Goal: Transaction & Acquisition: Purchase product/service

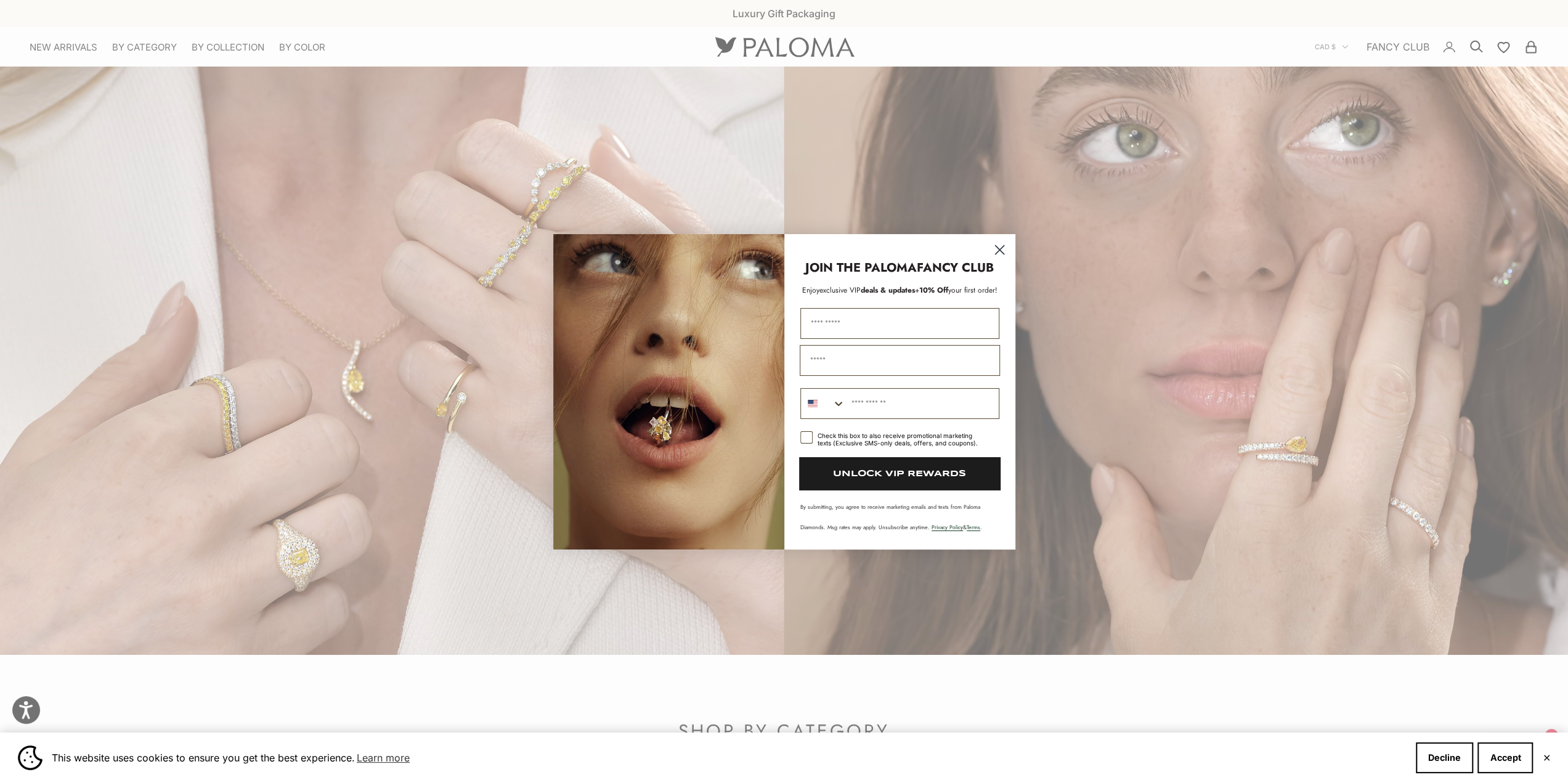
click at [995, 245] on icon "Close dialog" at bounding box center [1000, 250] width 22 height 22
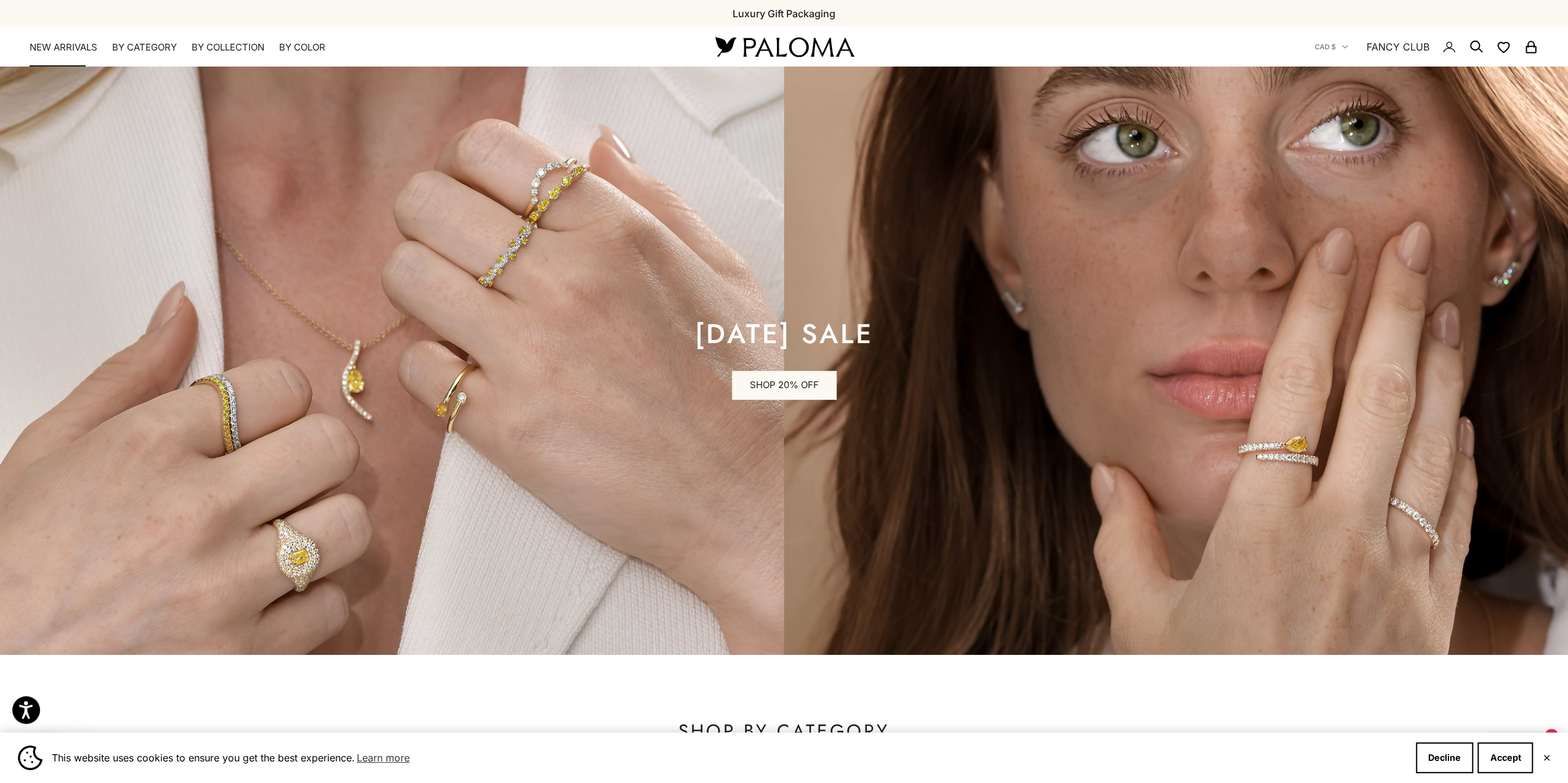
click at [96, 41] on link "NEW ARRIVALS" at bounding box center [63, 47] width 67 height 12
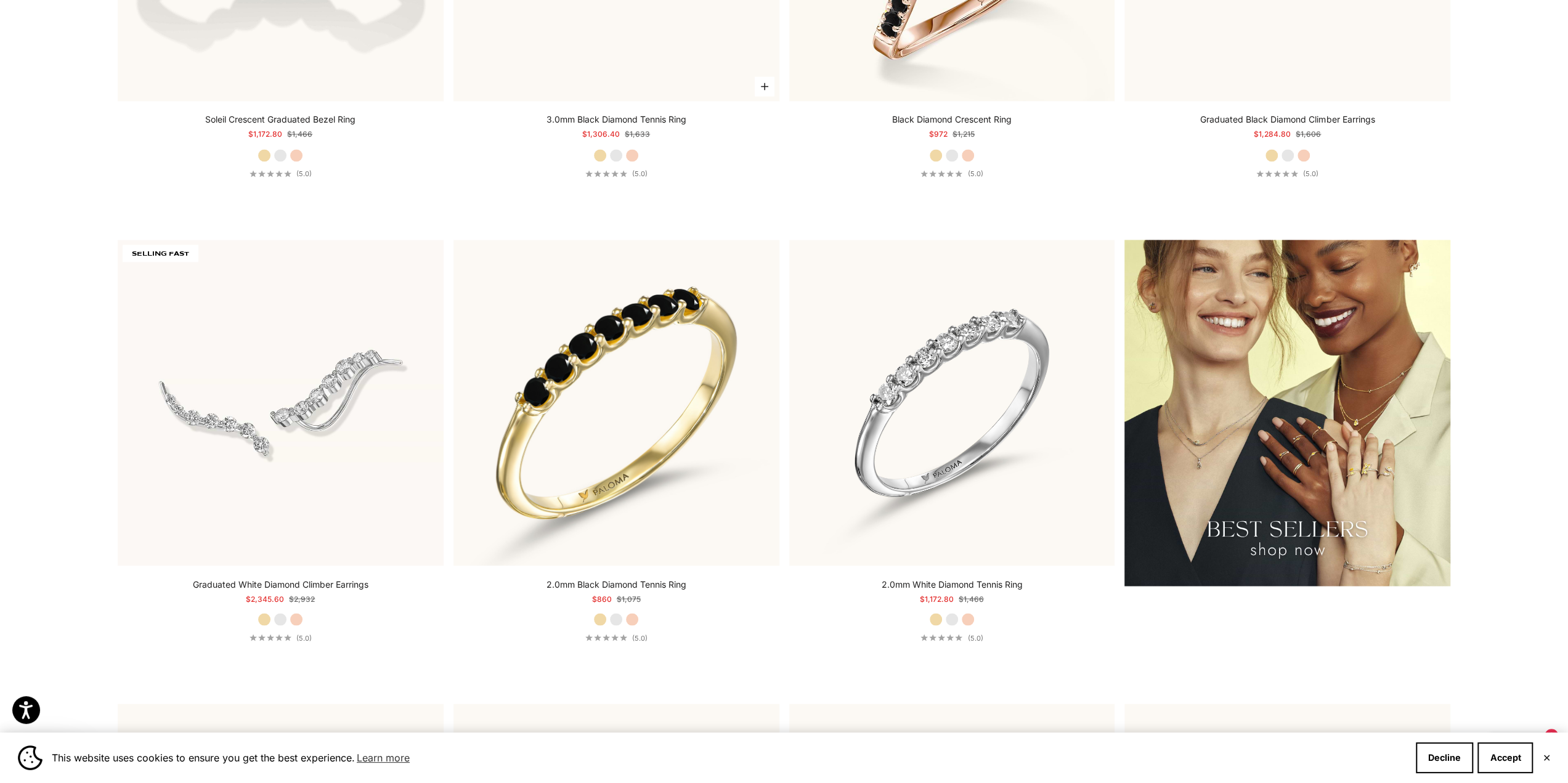
scroll to position [1849, 0]
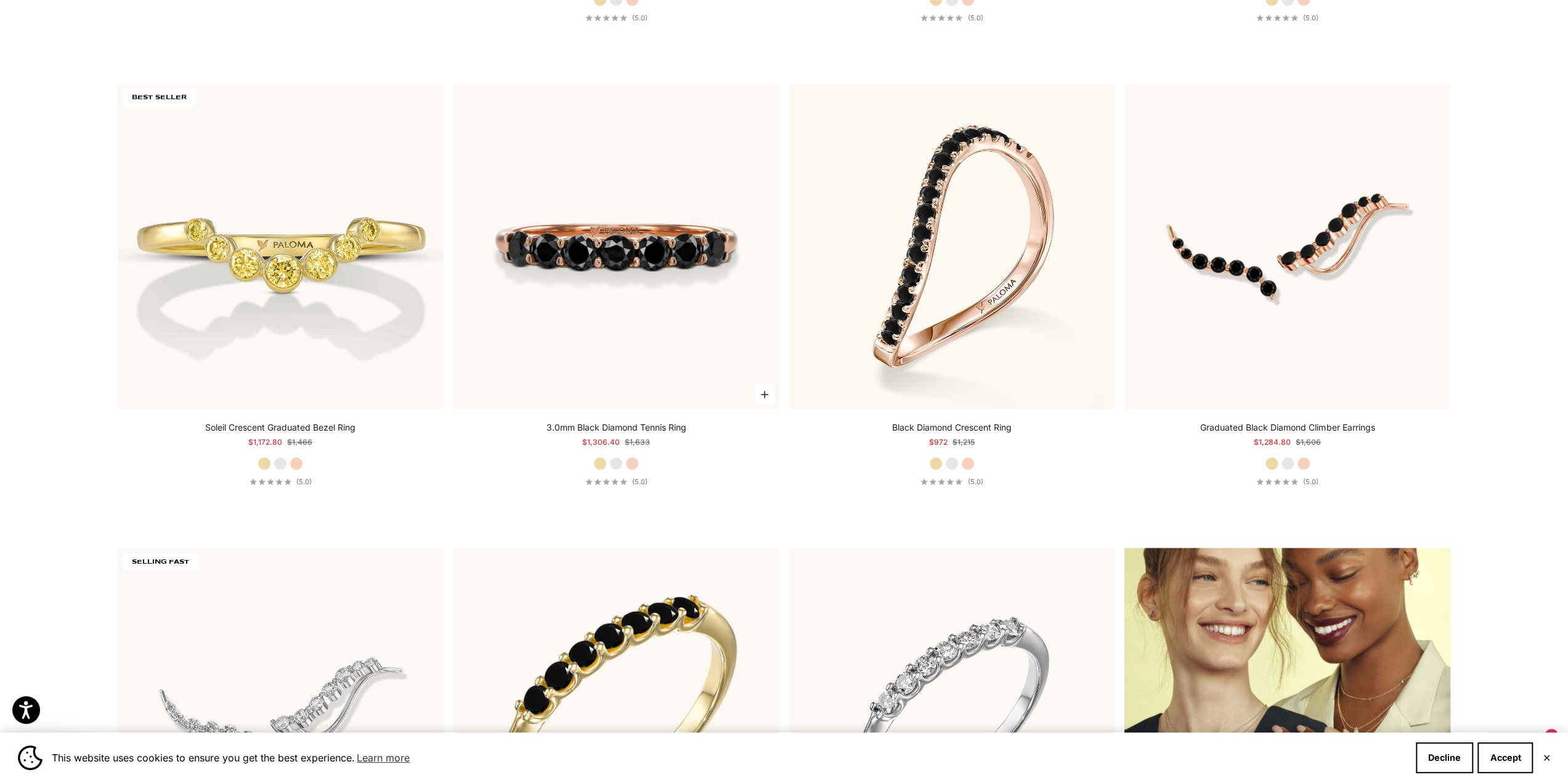
click at [684, 308] on img at bounding box center [616, 246] width 326 height 326
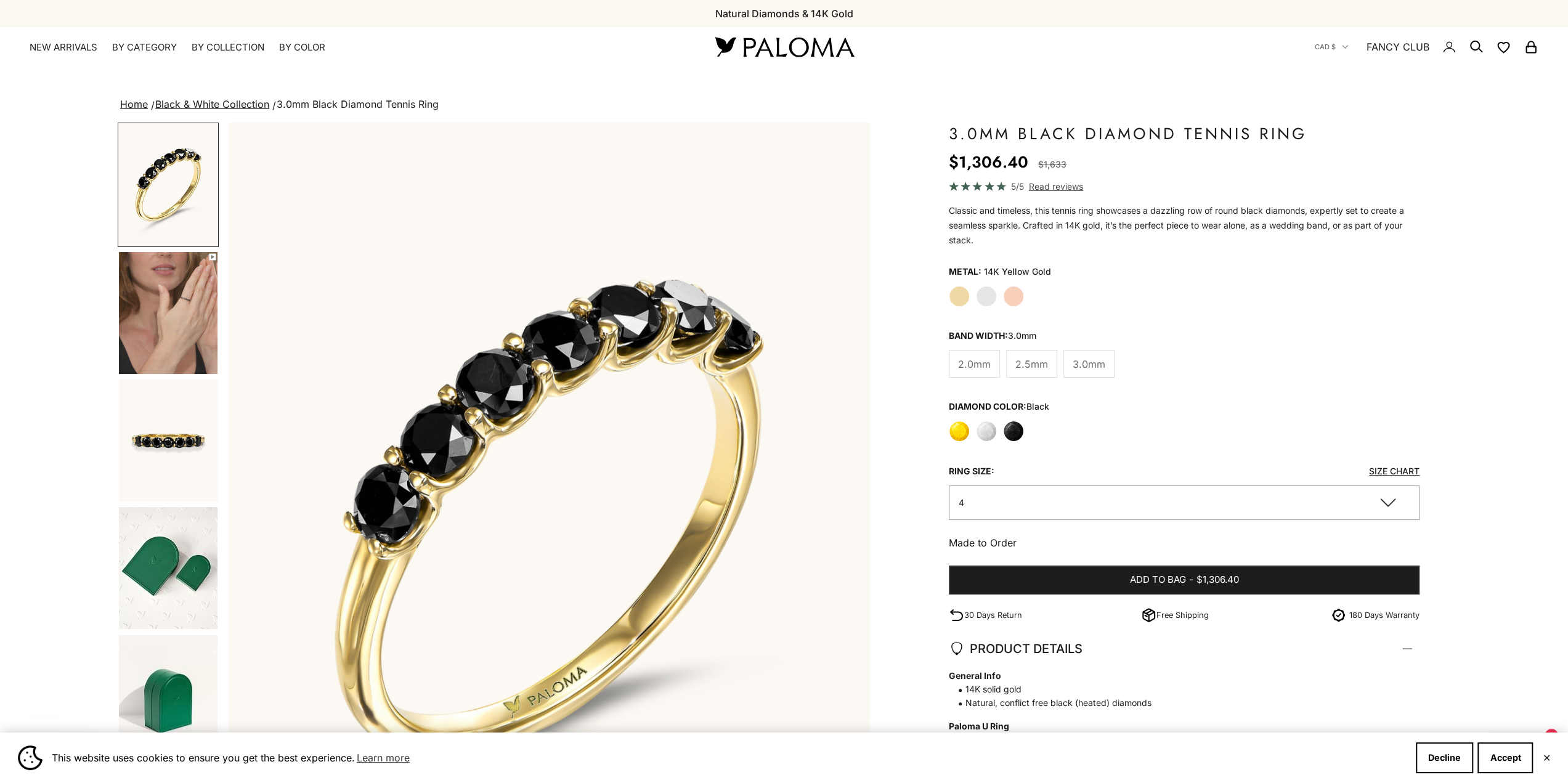
click at [190, 359] on img "Go to item 4" at bounding box center [168, 313] width 99 height 122
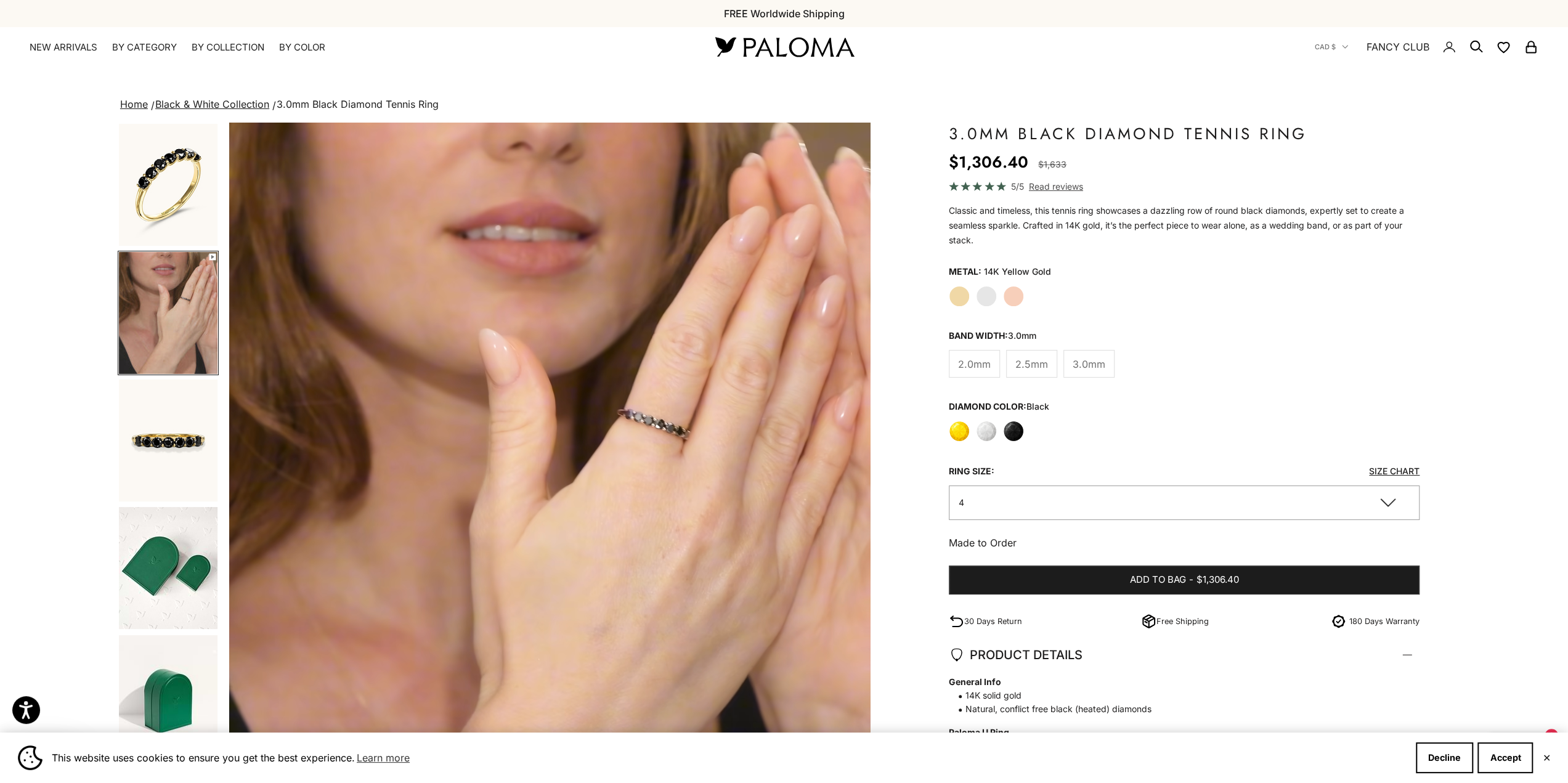
scroll to position [0, 656]
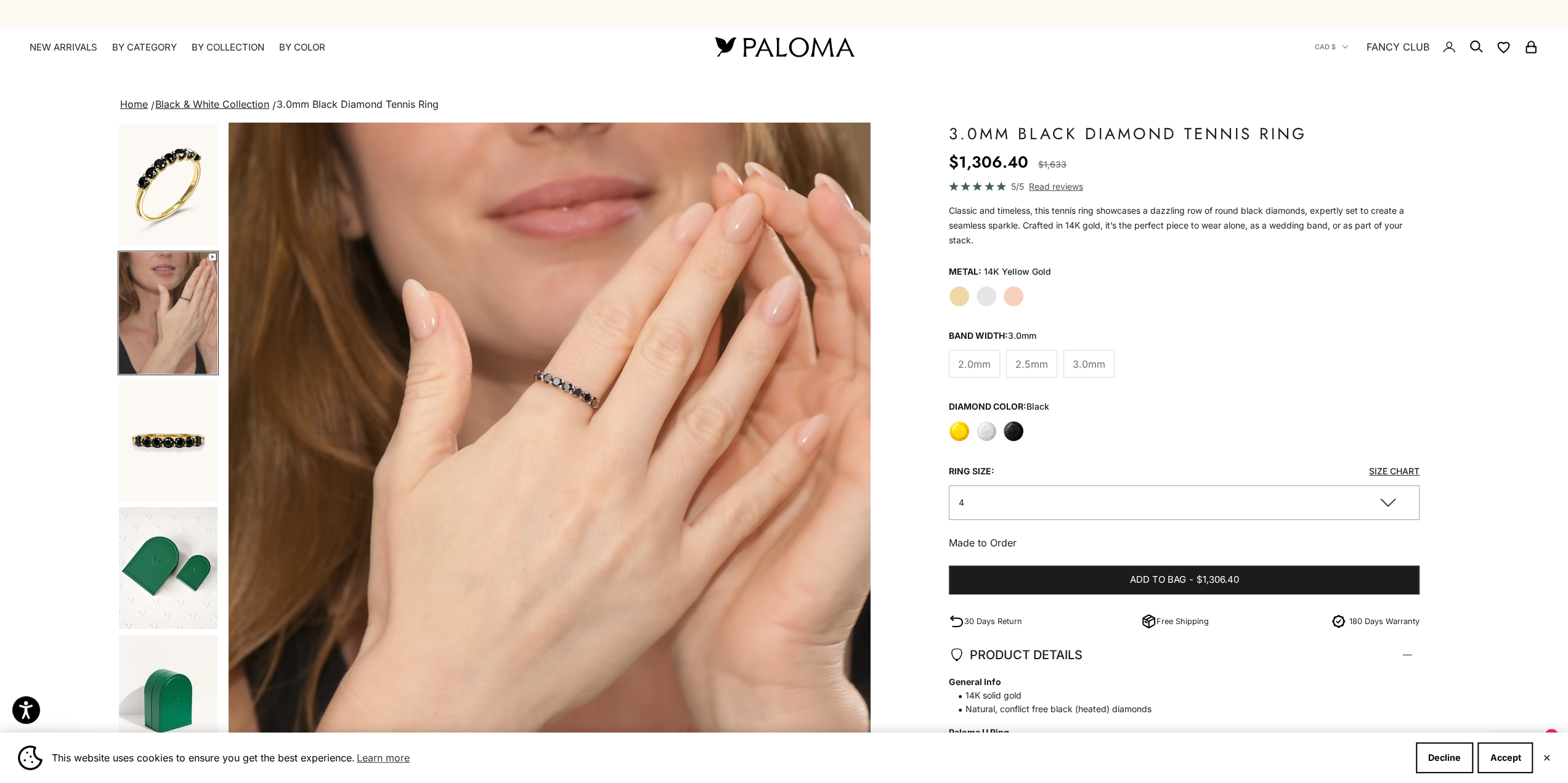
click at [1044, 356] on span "2.5mm" at bounding box center [1031, 364] width 32 height 16
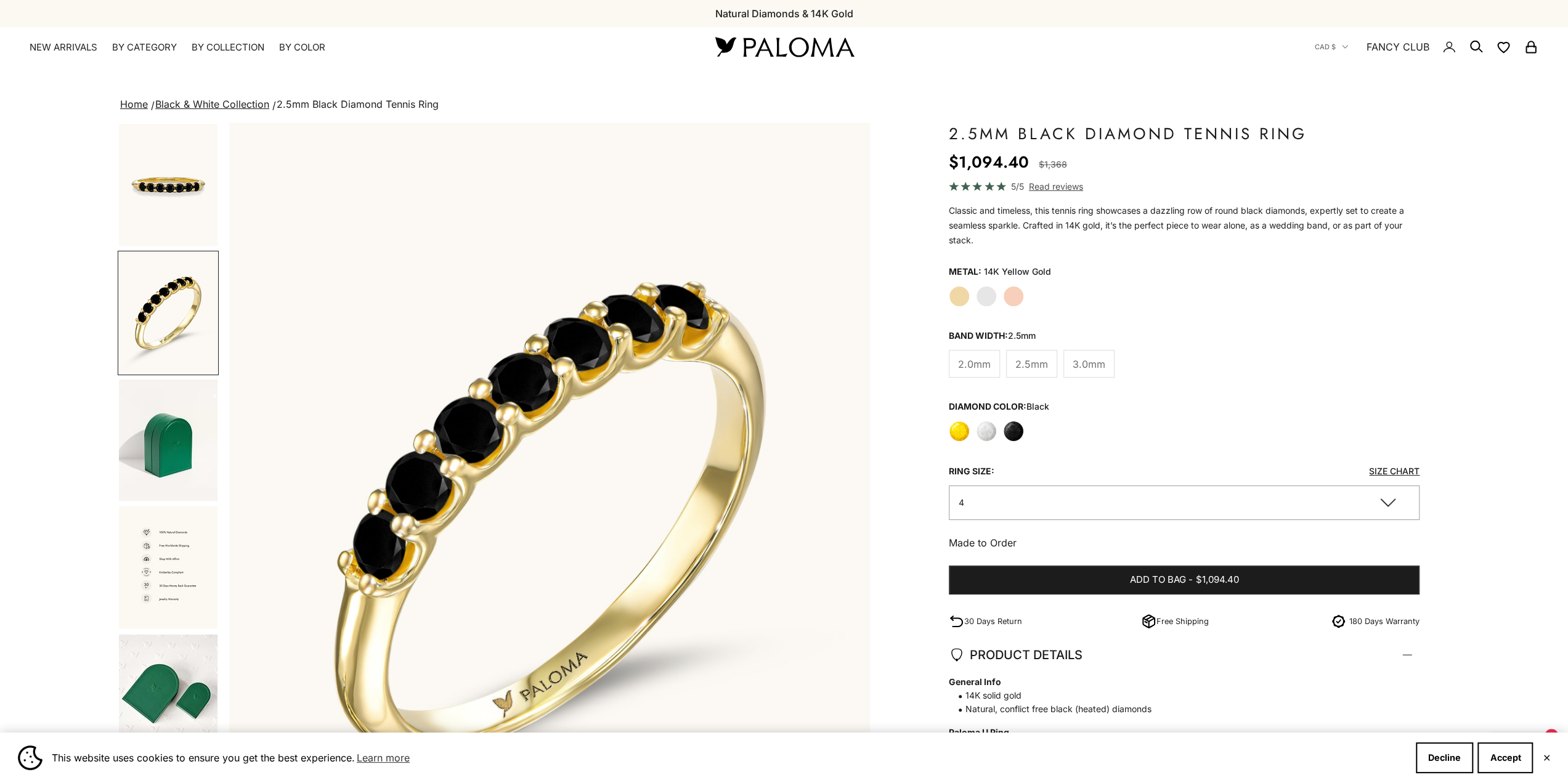
click at [154, 202] on img "Go to item 5" at bounding box center [168, 184] width 99 height 122
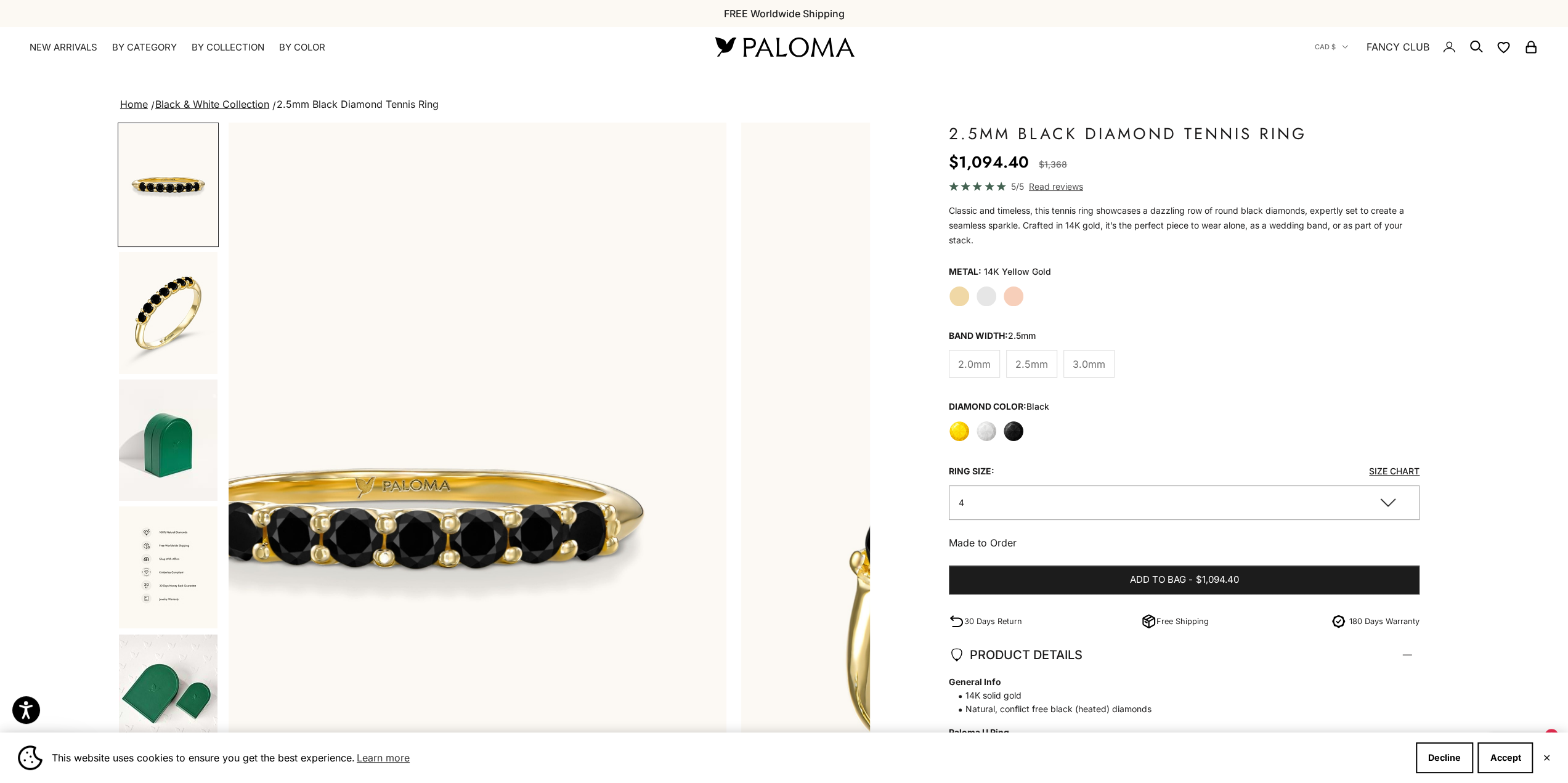
click at [157, 544] on img "Go to item 8" at bounding box center [168, 567] width 99 height 122
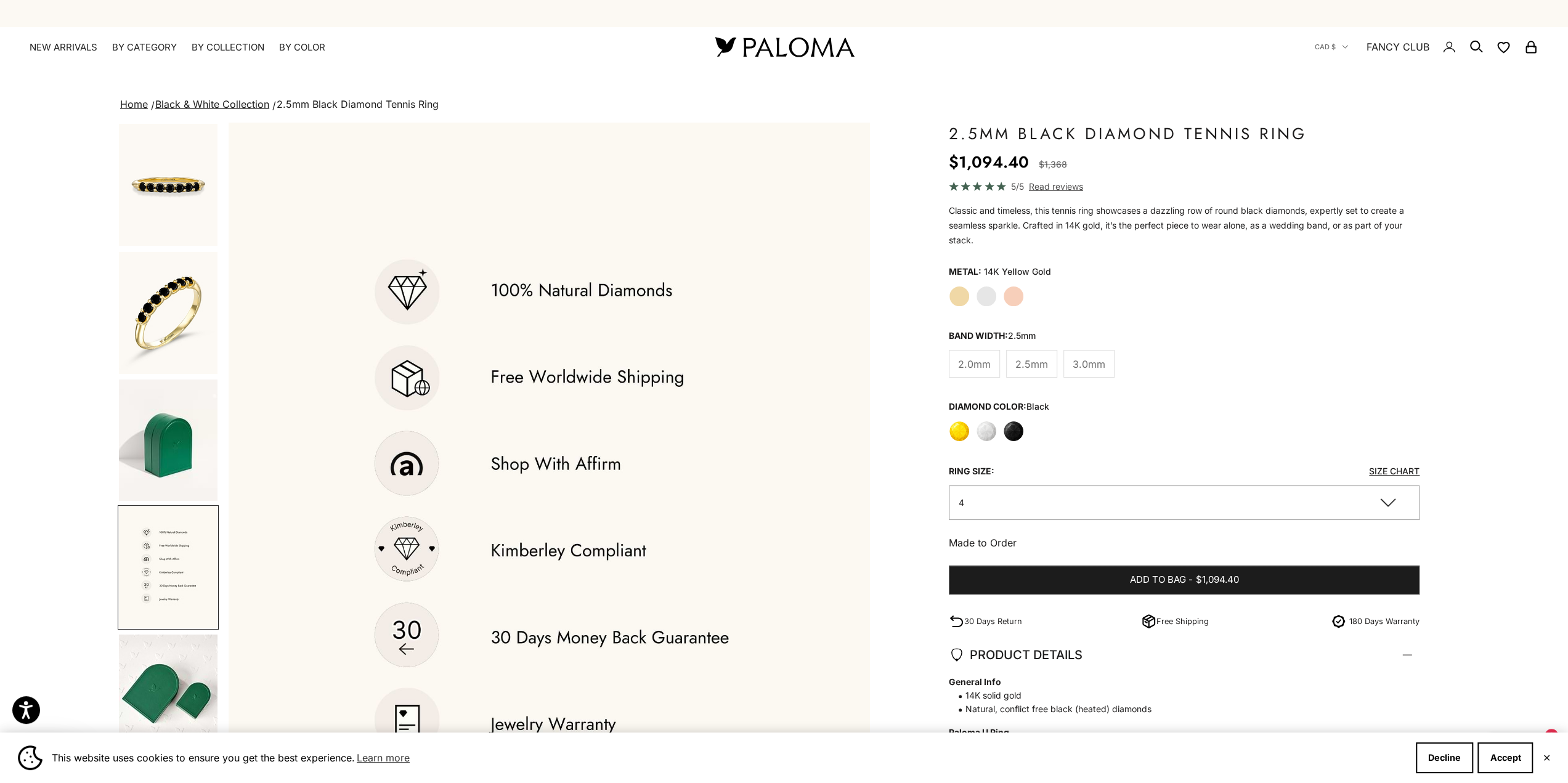
click at [128, 207] on img "Go to item 5" at bounding box center [168, 184] width 99 height 122
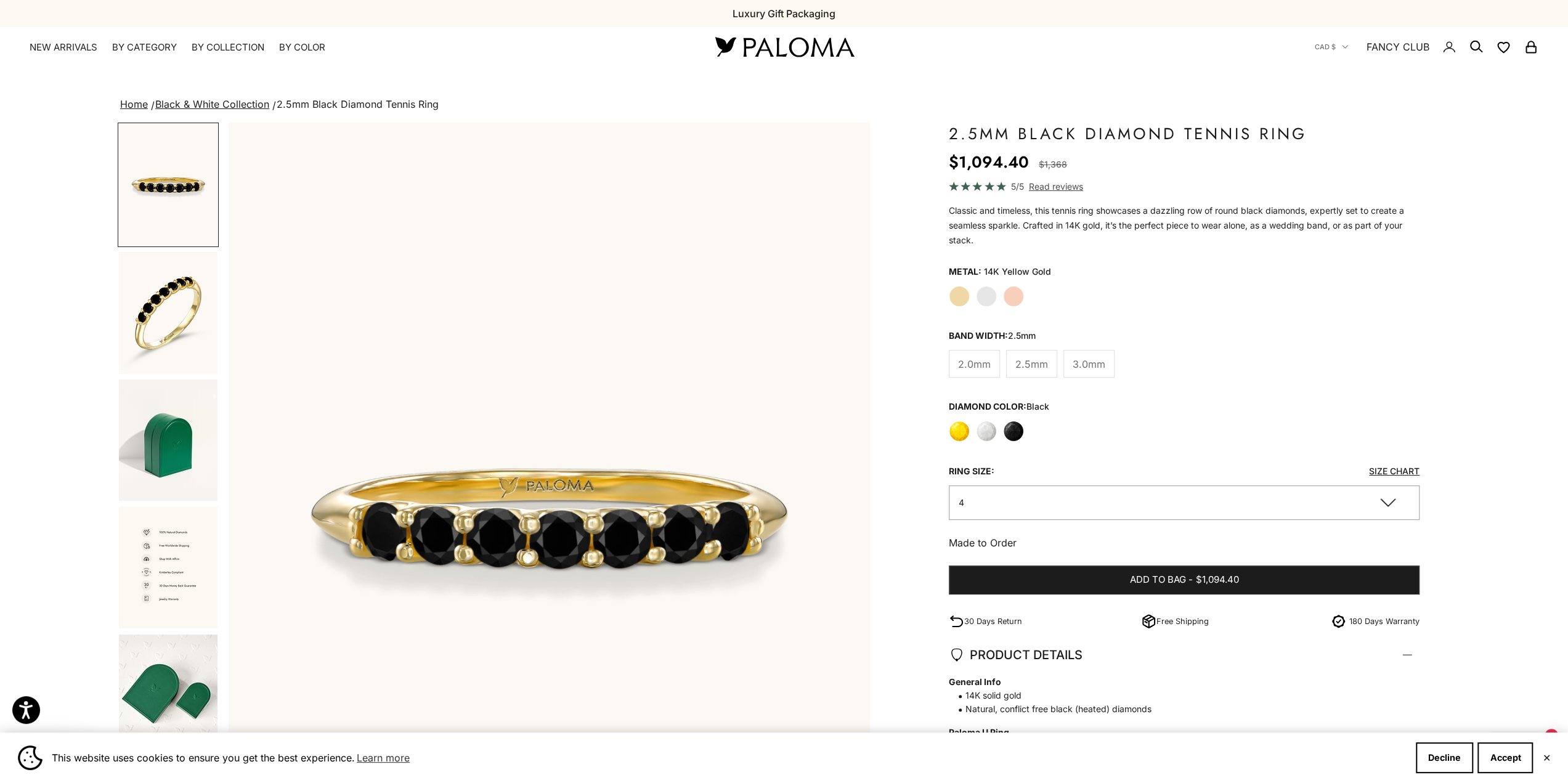
click at [1087, 367] on span "3.0mm" at bounding box center [1089, 364] width 32 height 16
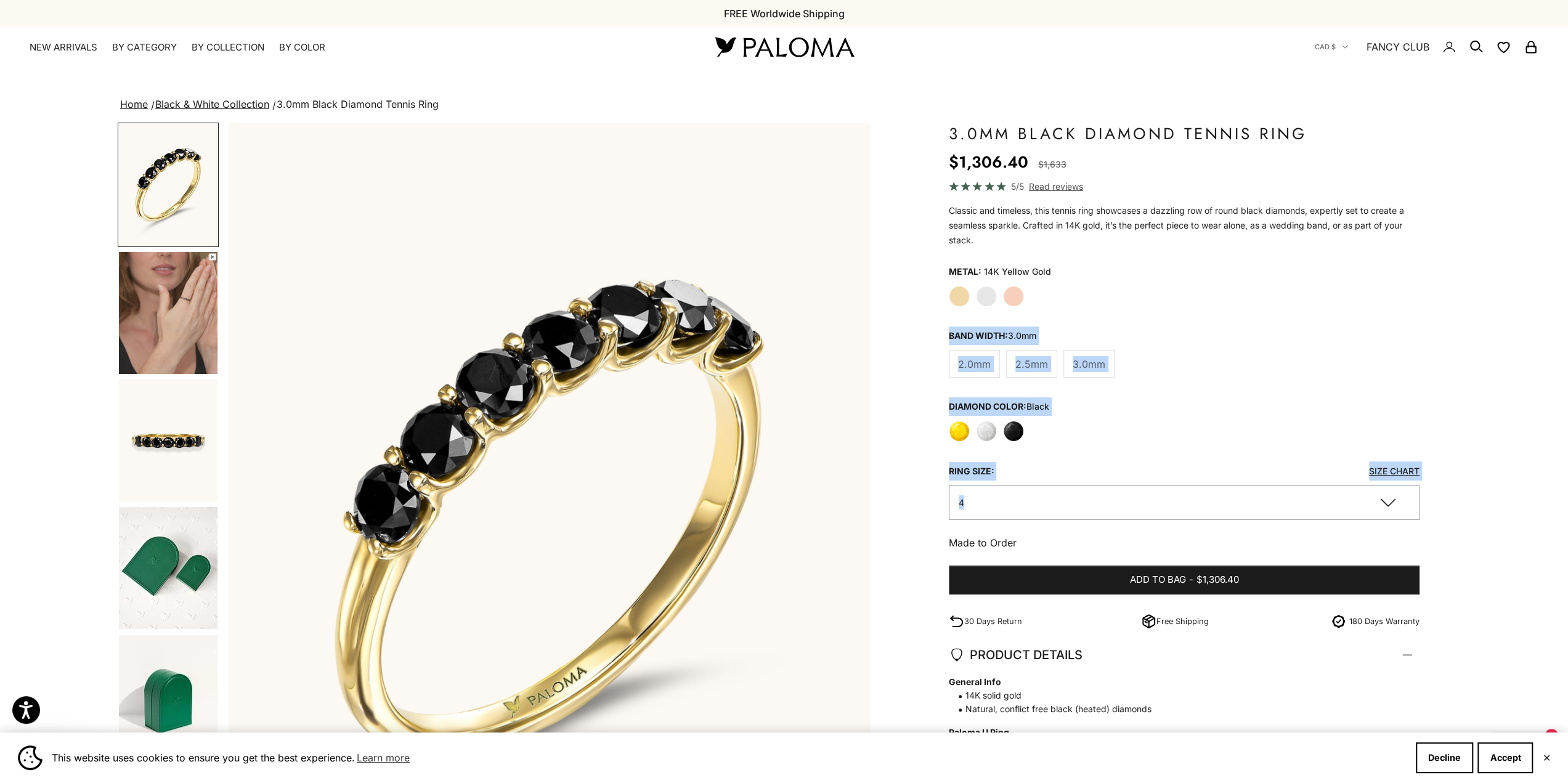
drag, startPoint x: 940, startPoint y: 425, endPoint x: 937, endPoint y: 446, distance: 21.2
click at [937, 446] on div "Zoom picture Save Add to wishlist Next Previous Go to item 1 Go to item 2 Go to…" at bounding box center [784, 576] width 1332 height 907
click at [986, 423] on label "White" at bounding box center [986, 431] width 21 height 21
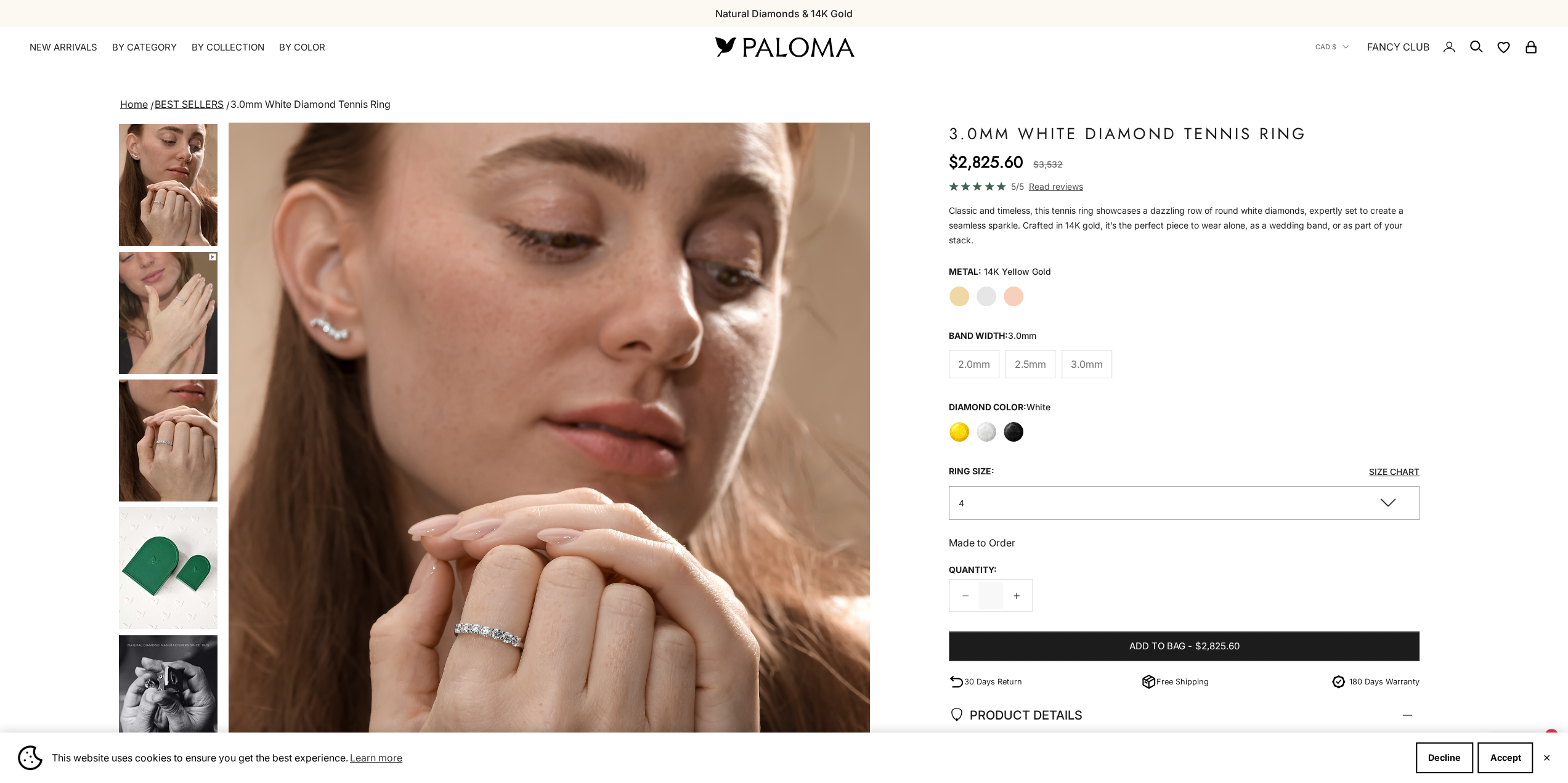
click at [1022, 437] on div "Yellow White Black" at bounding box center [1184, 431] width 470 height 21
click at [1015, 437] on label "Black" at bounding box center [1013, 431] width 21 height 21
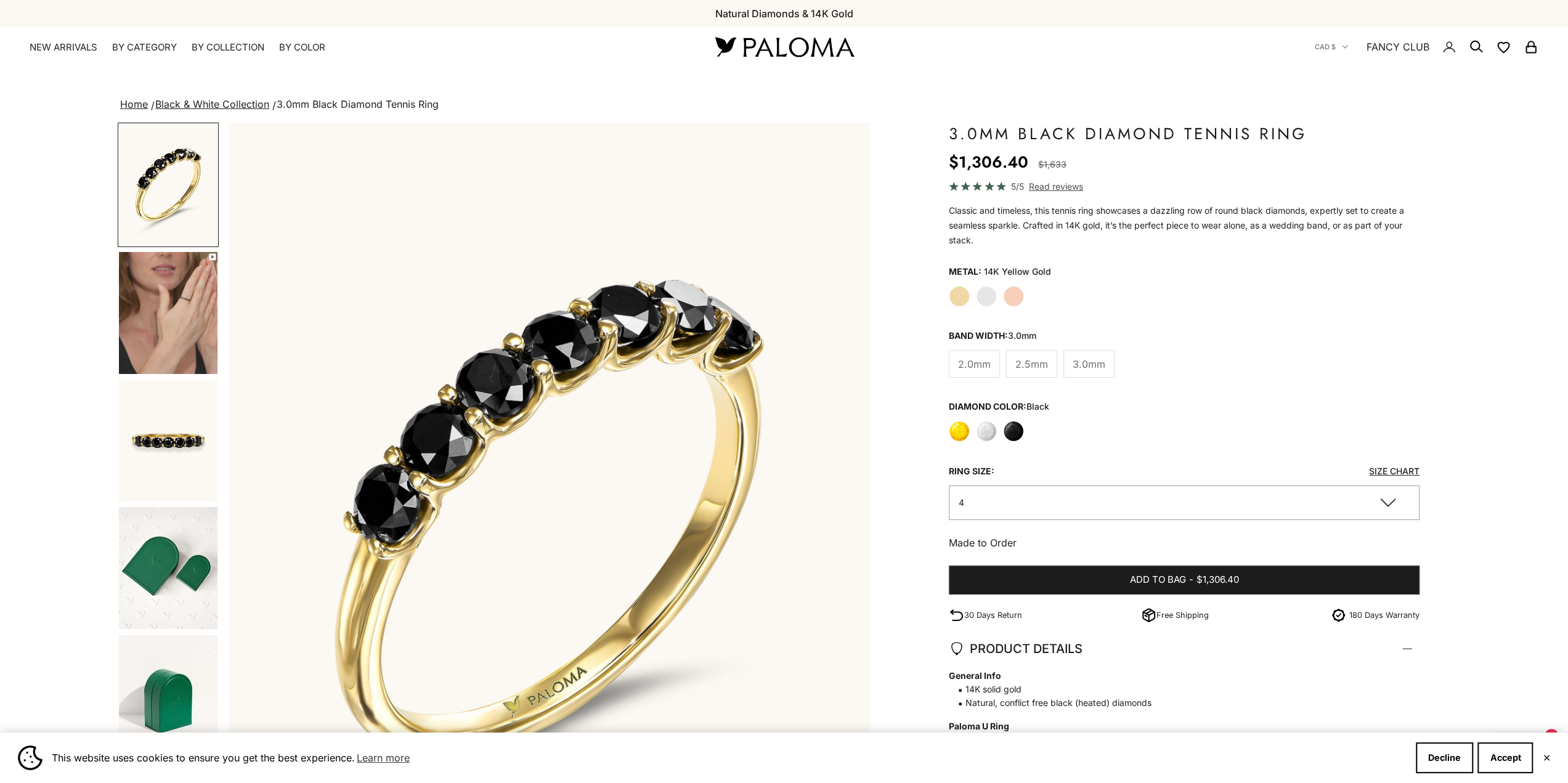
click at [991, 294] on label "White Gold" at bounding box center [986, 296] width 21 height 21
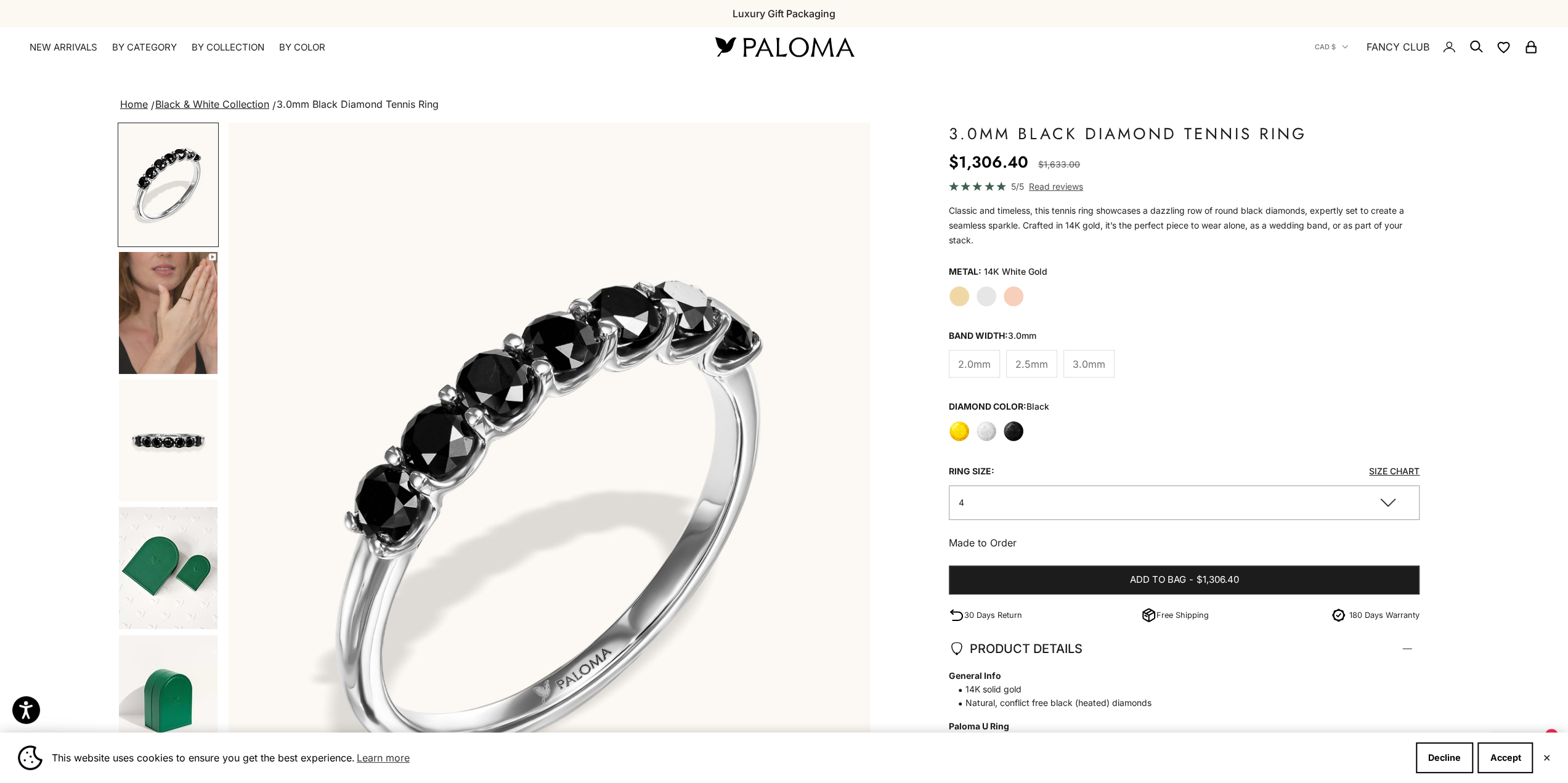
click at [955, 297] on label "Yellow Gold" at bounding box center [959, 296] width 21 height 21
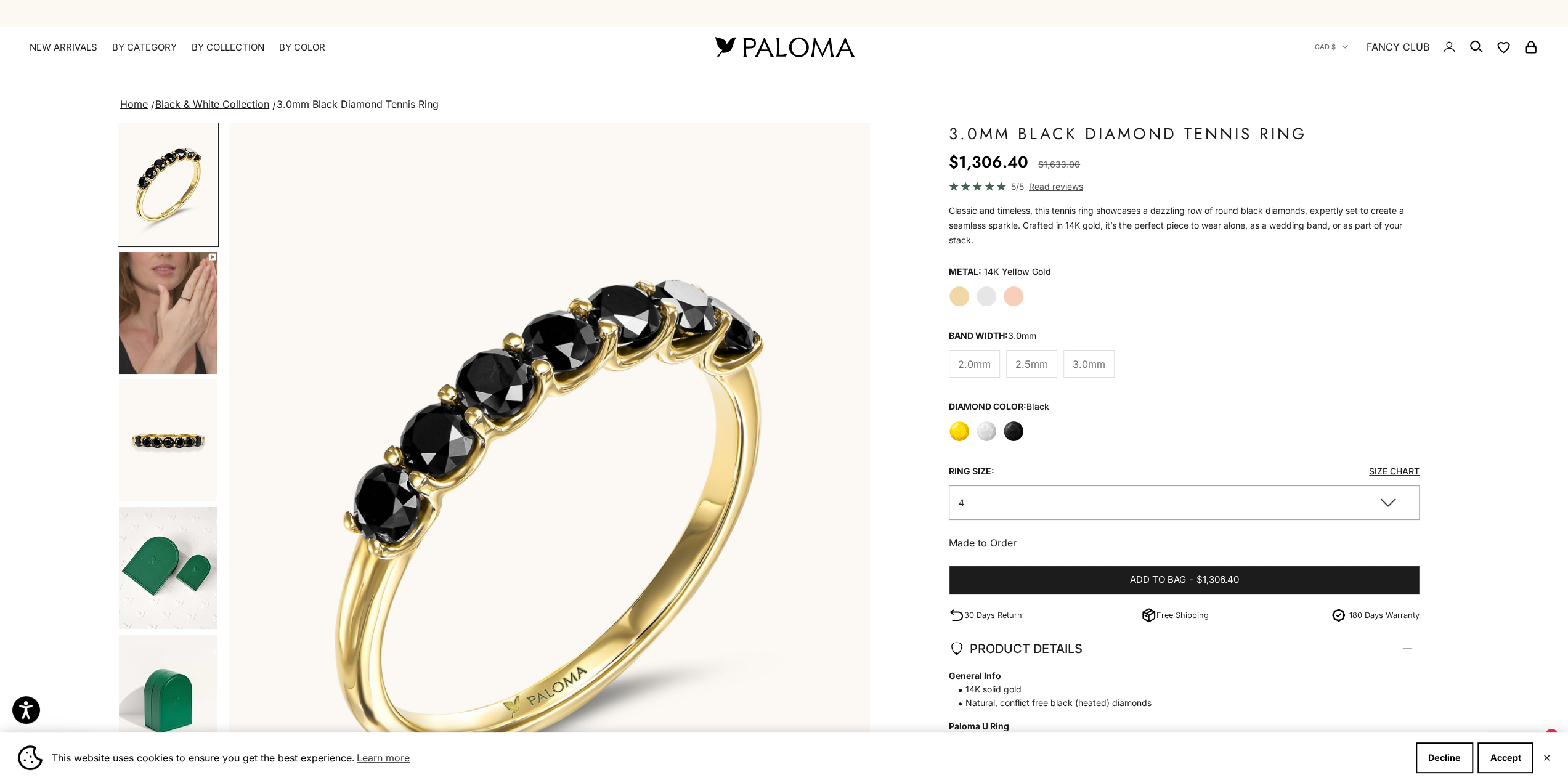
click at [155, 464] on img "Go to item 7" at bounding box center [168, 440] width 99 height 122
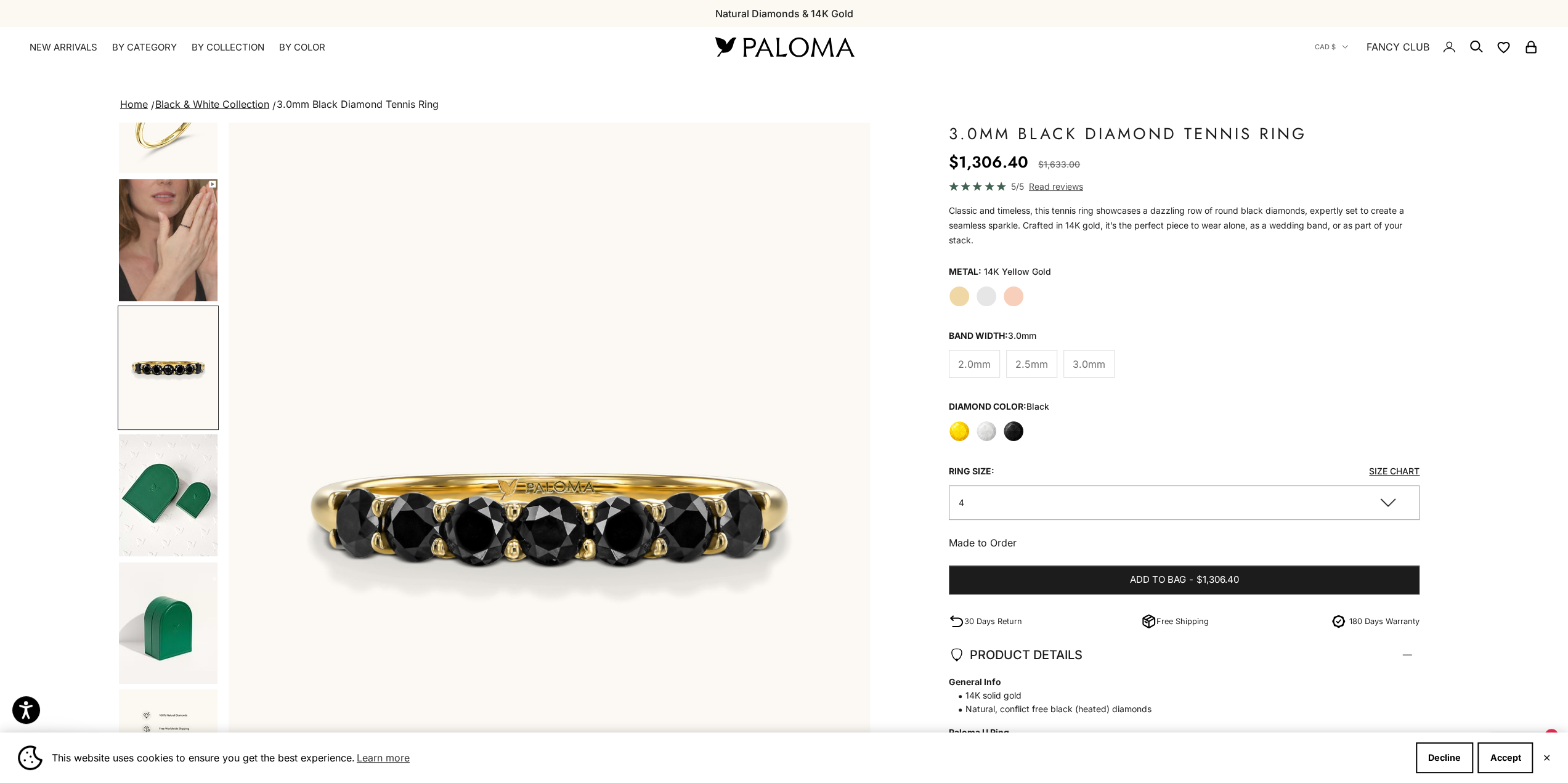
scroll to position [105, 0]
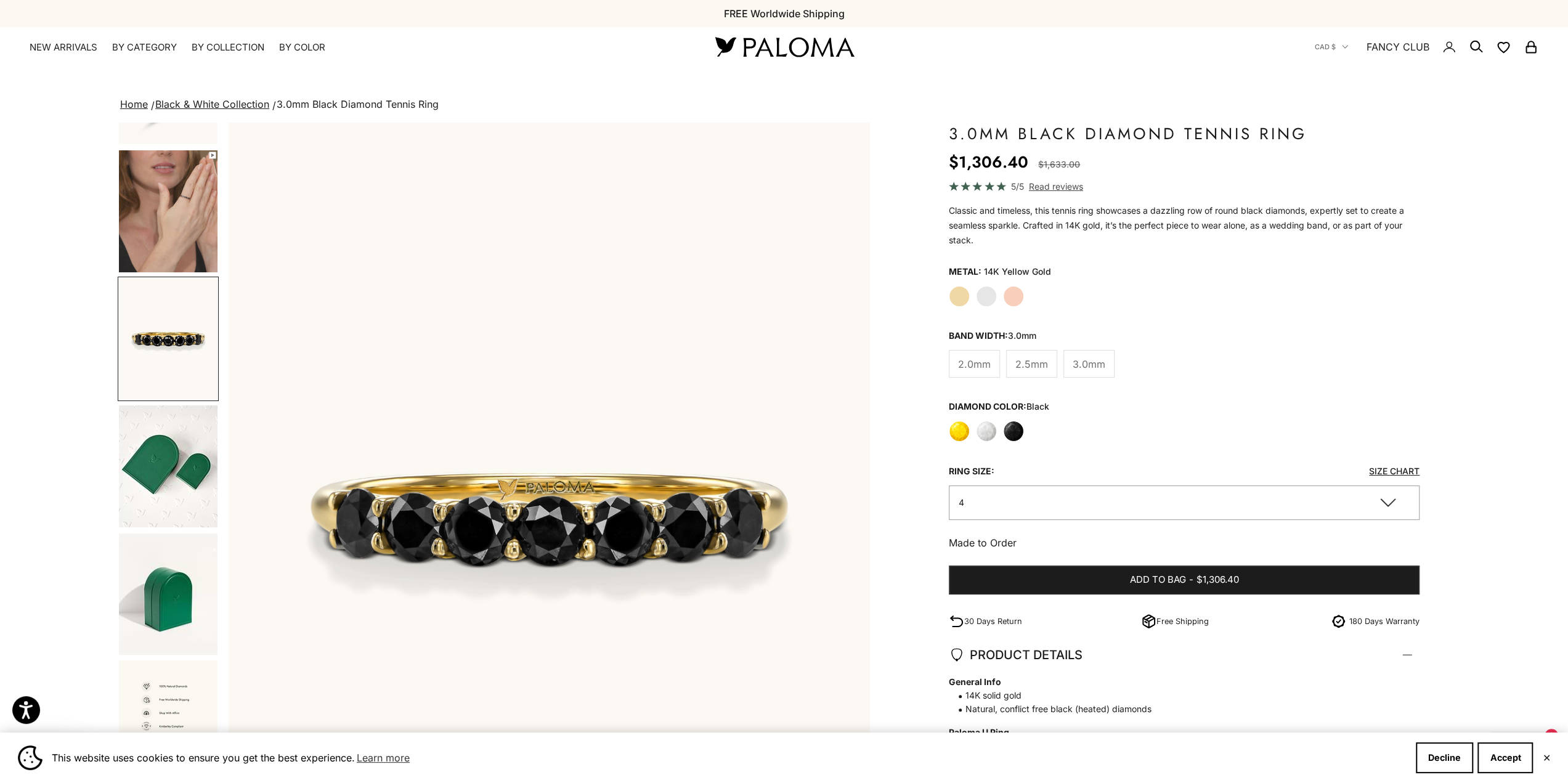
click at [143, 222] on img "Go to item 4" at bounding box center [168, 211] width 99 height 122
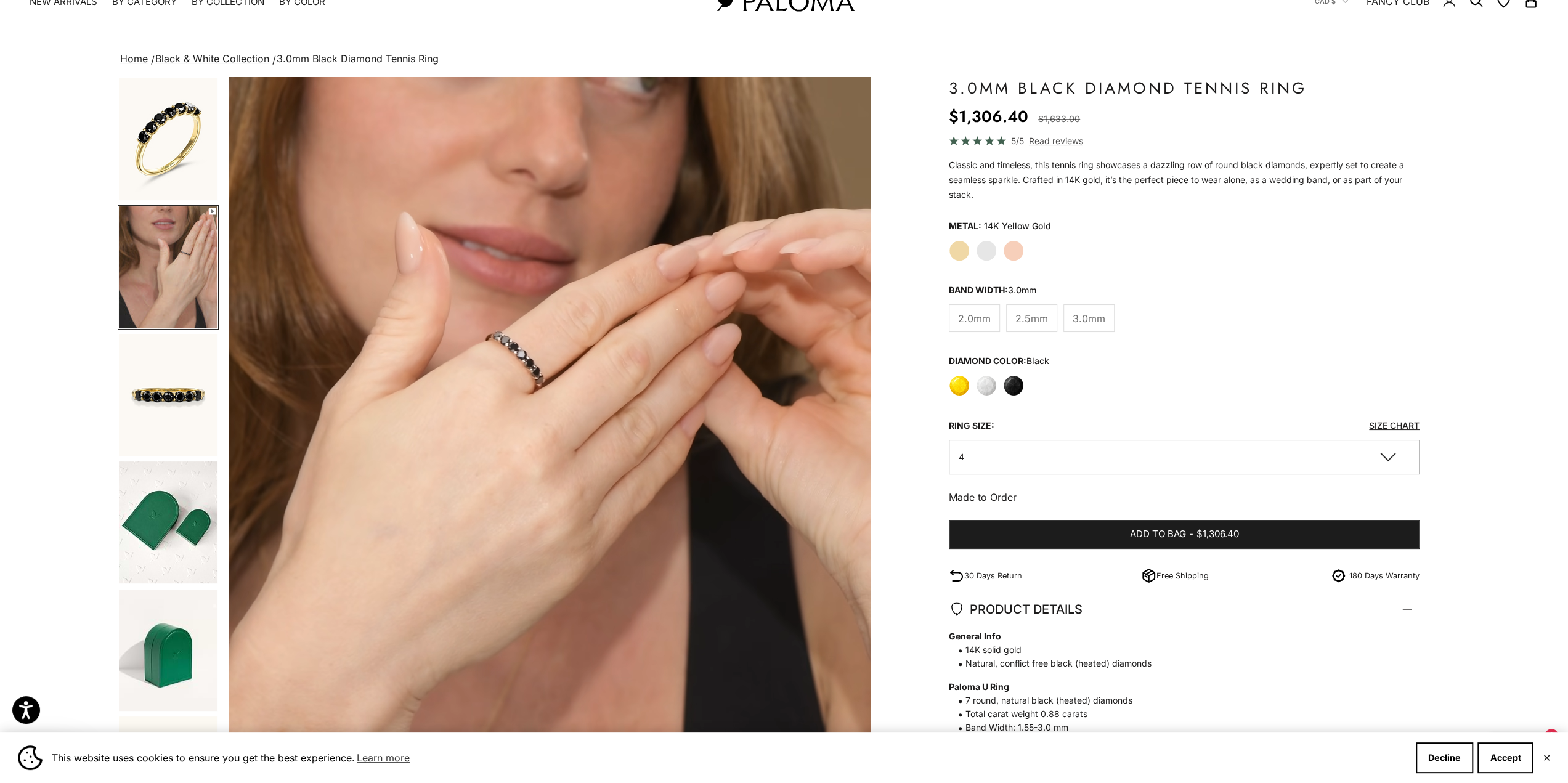
scroll to position [0, 0]
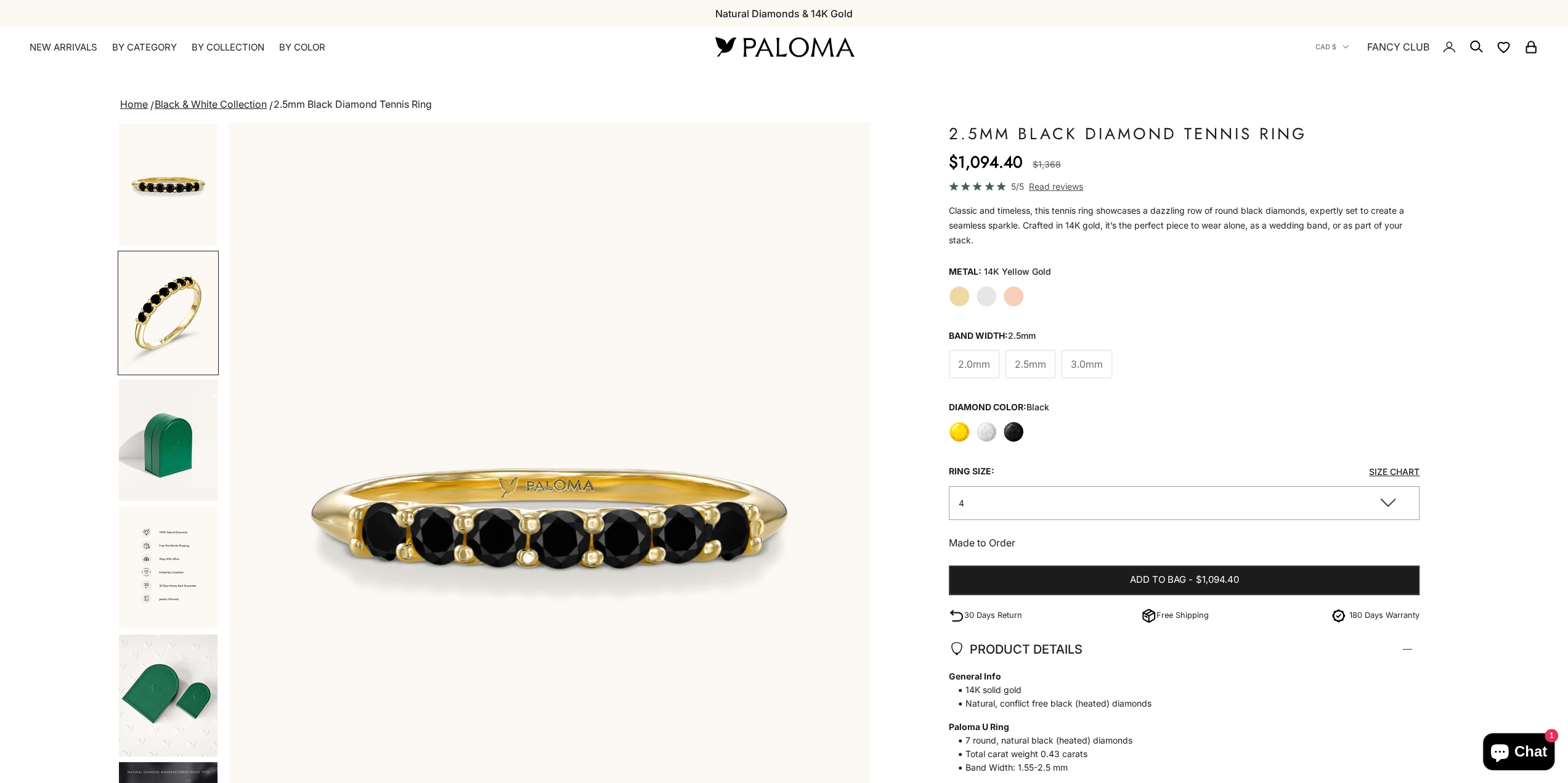
scroll to position [0, 655]
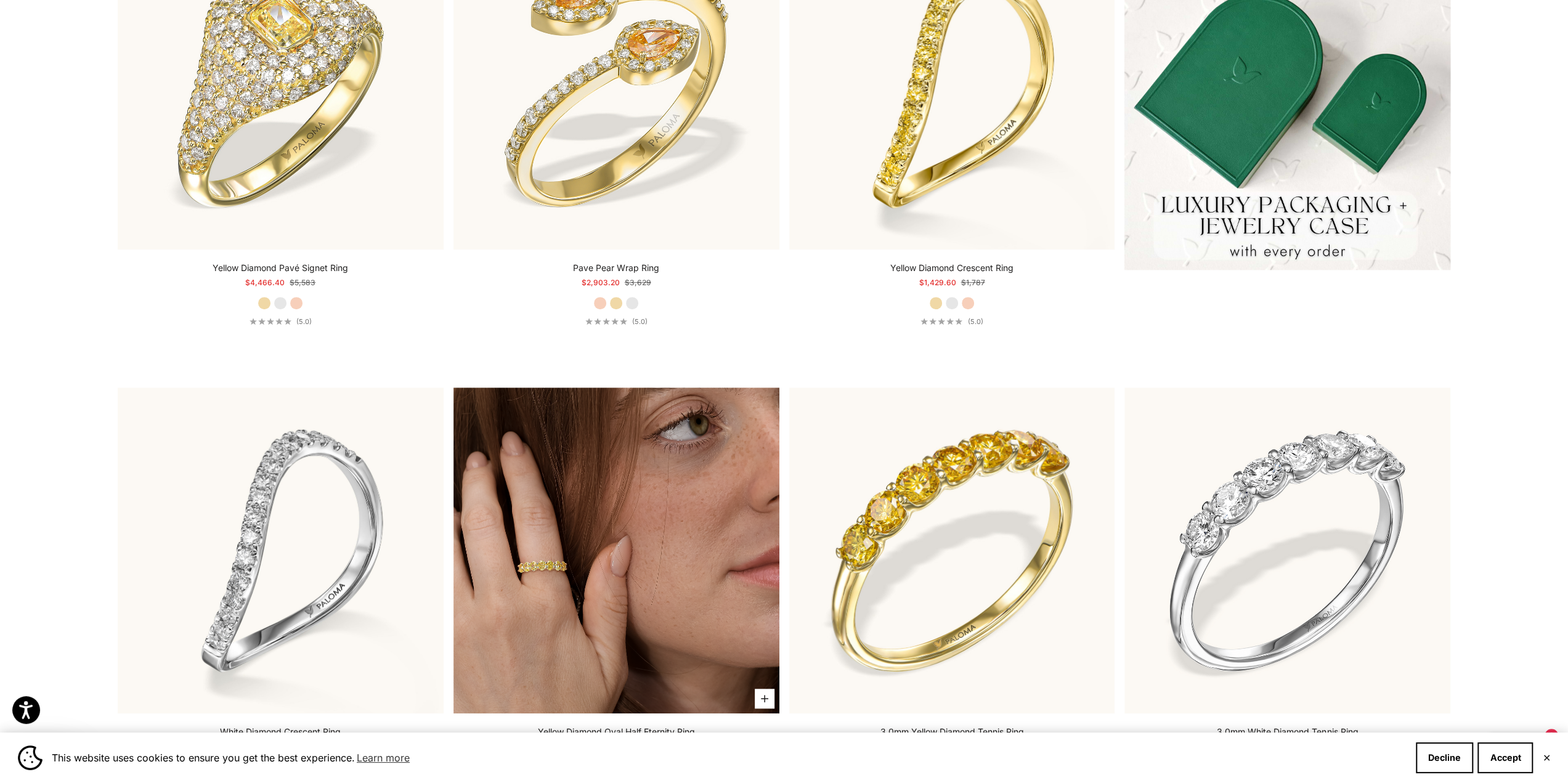
scroll to position [801, 0]
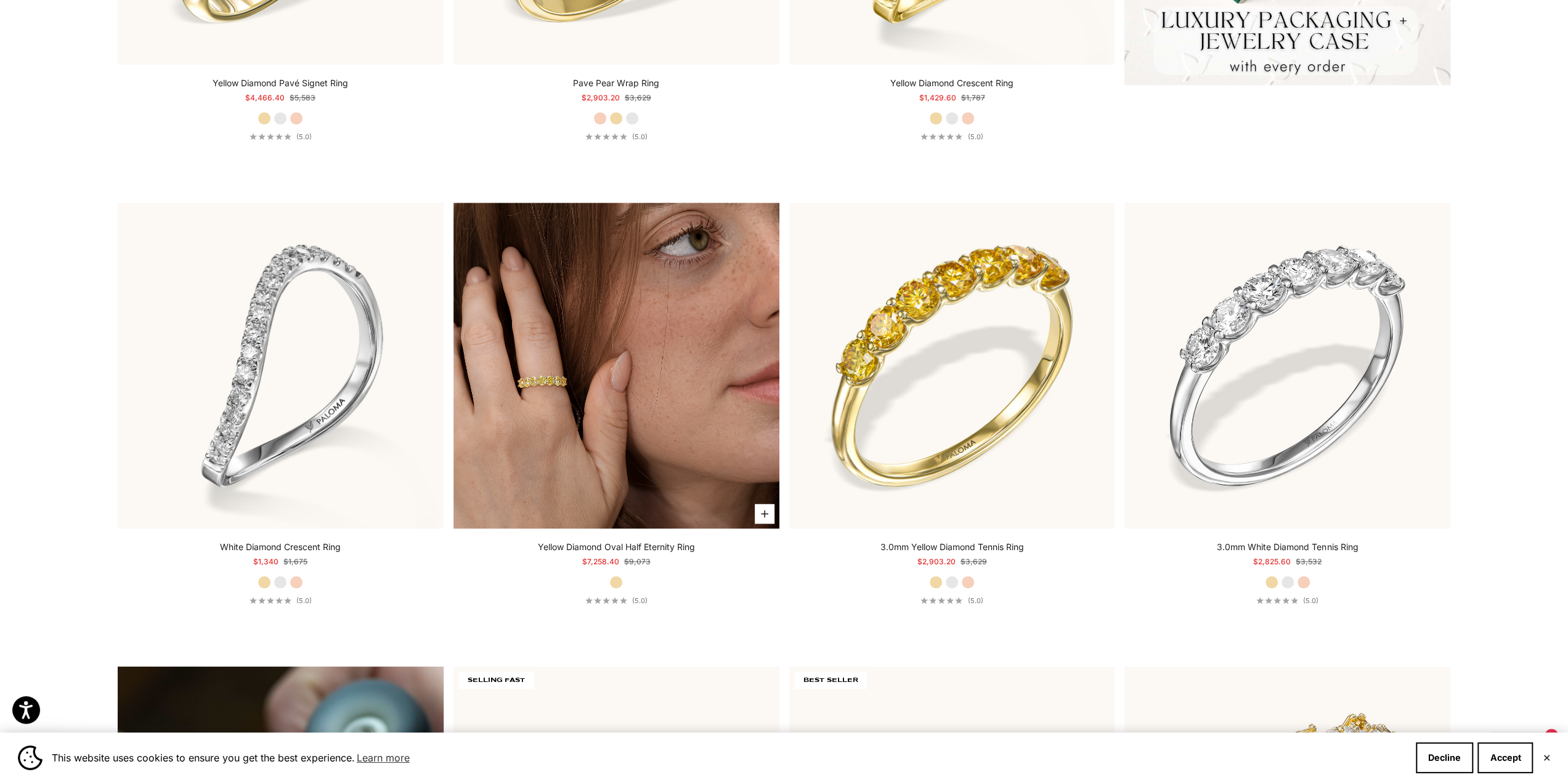
click at [599, 356] on img at bounding box center [616, 365] width 326 height 326
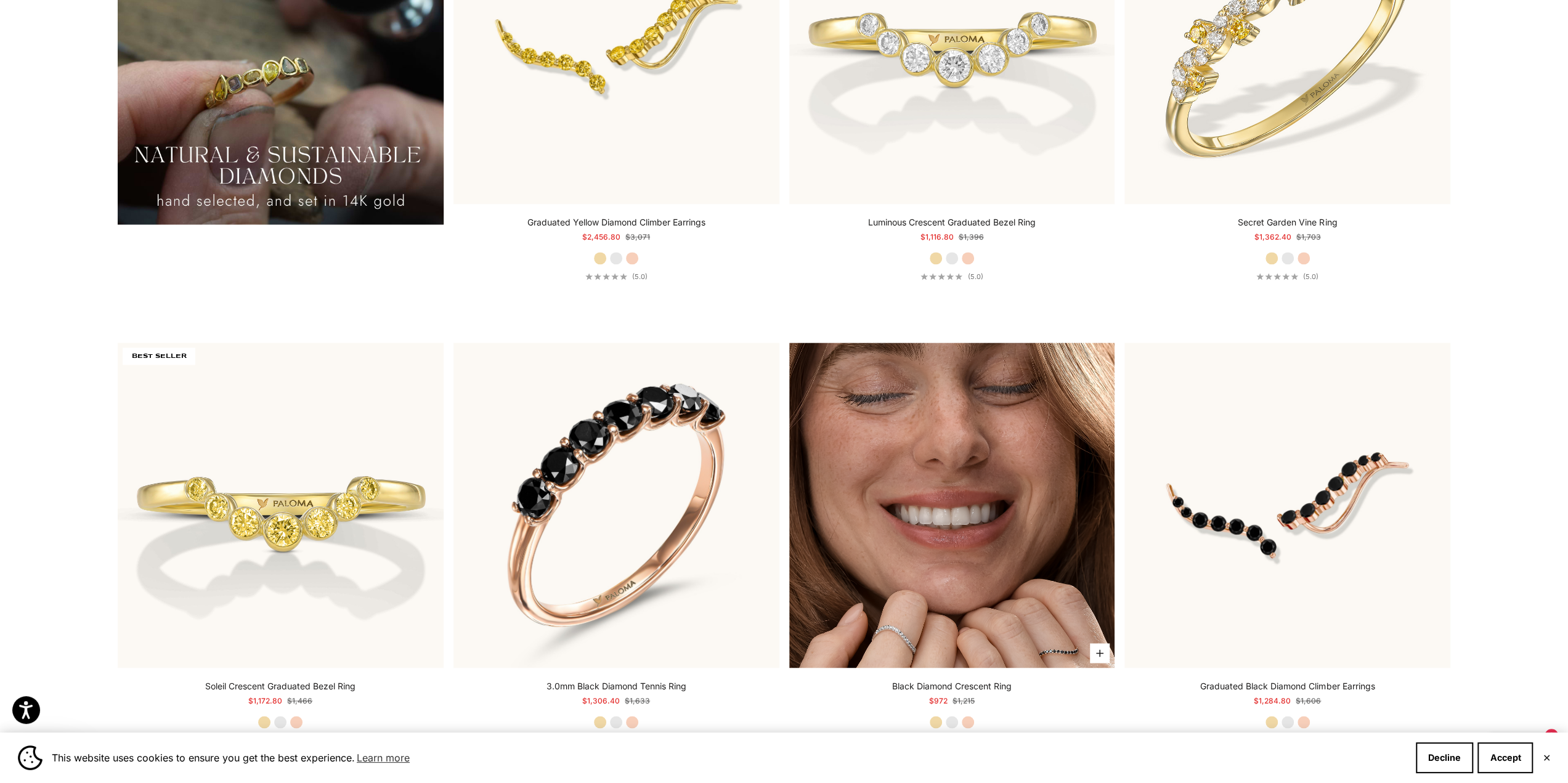
scroll to position [1664, 0]
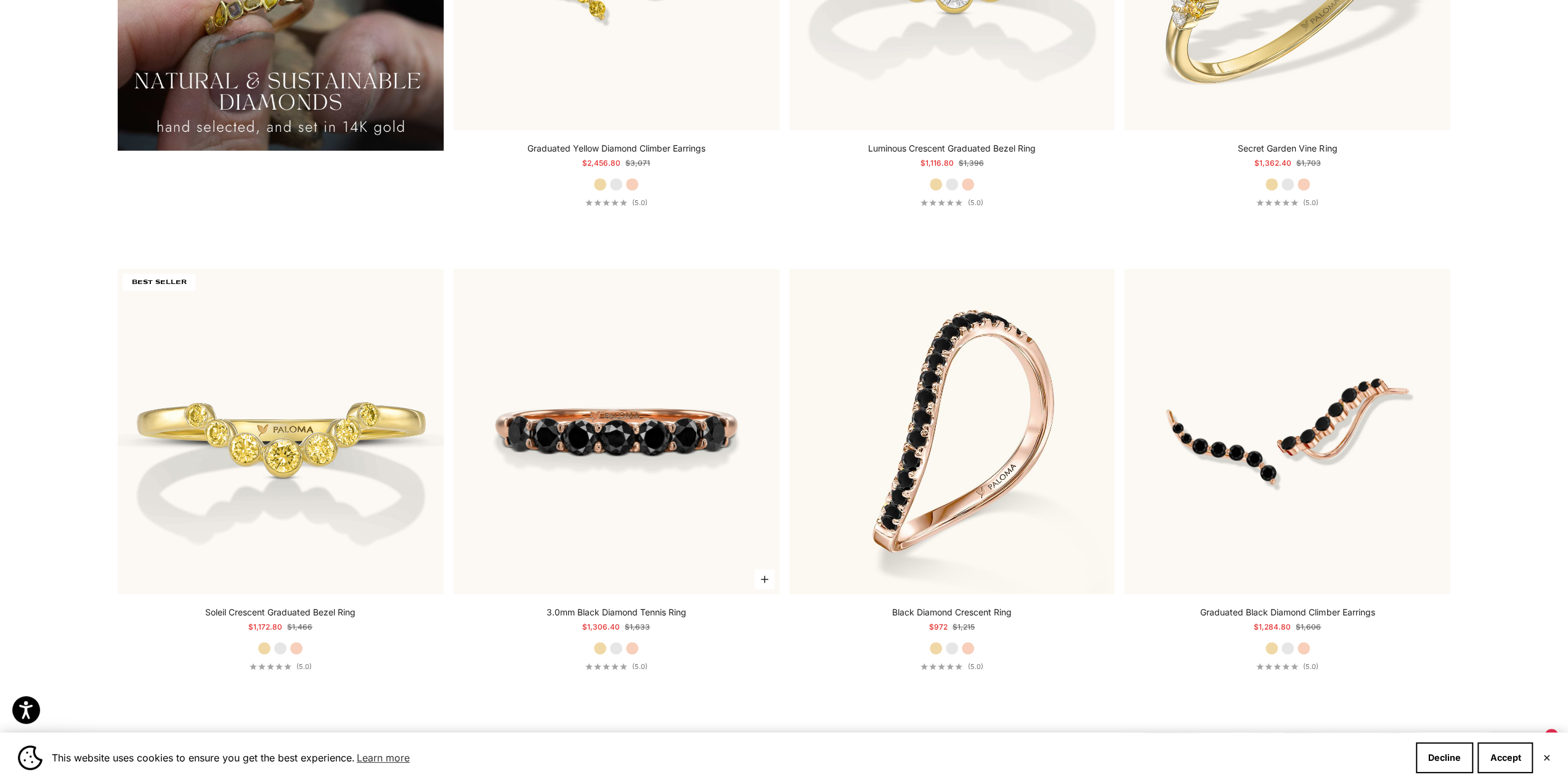
click at [591, 357] on img at bounding box center [616, 431] width 326 height 326
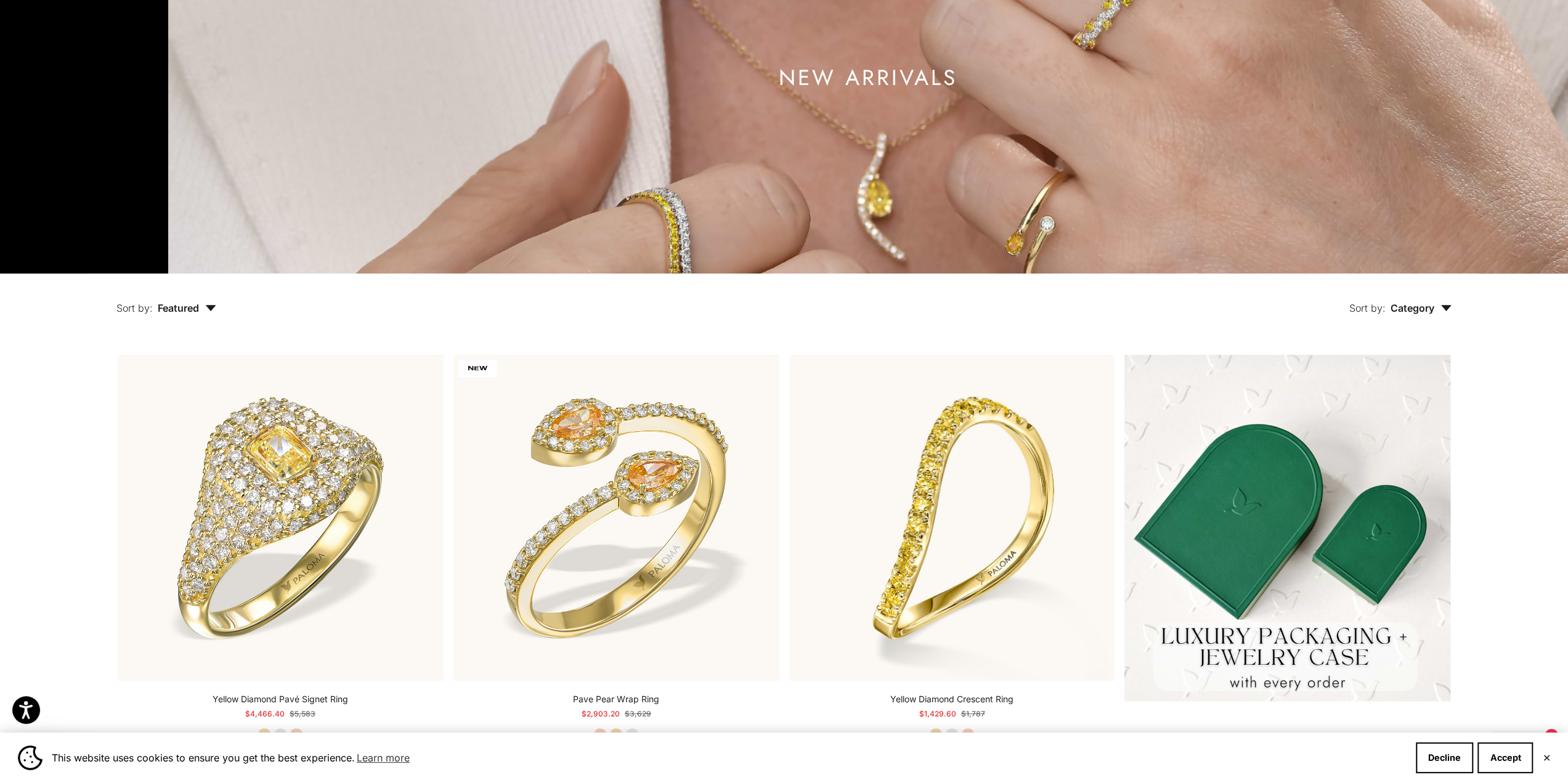
scroll to position [0, 0]
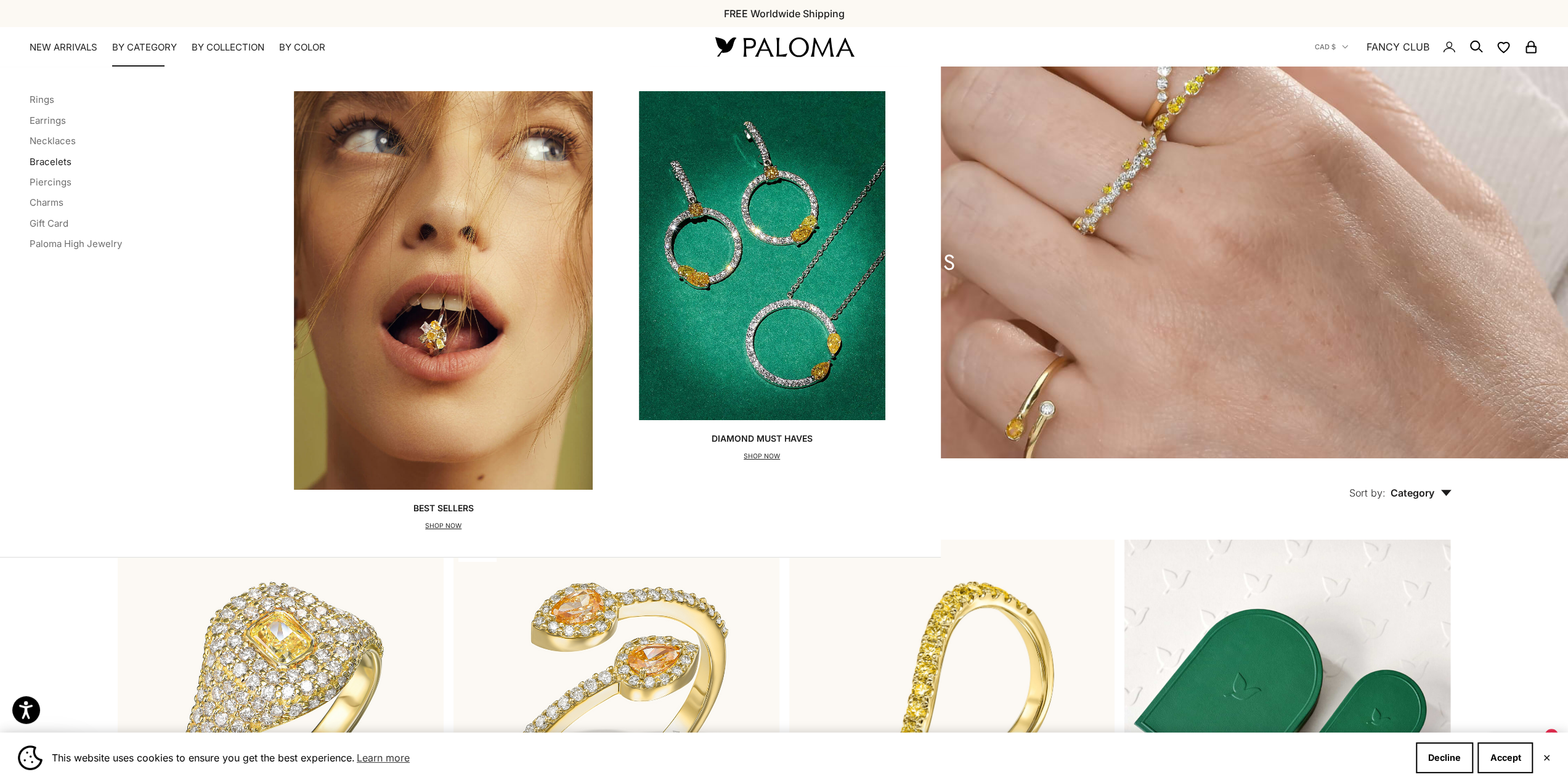
click at [49, 156] on link "Bracelets" at bounding box center [51, 161] width 42 height 11
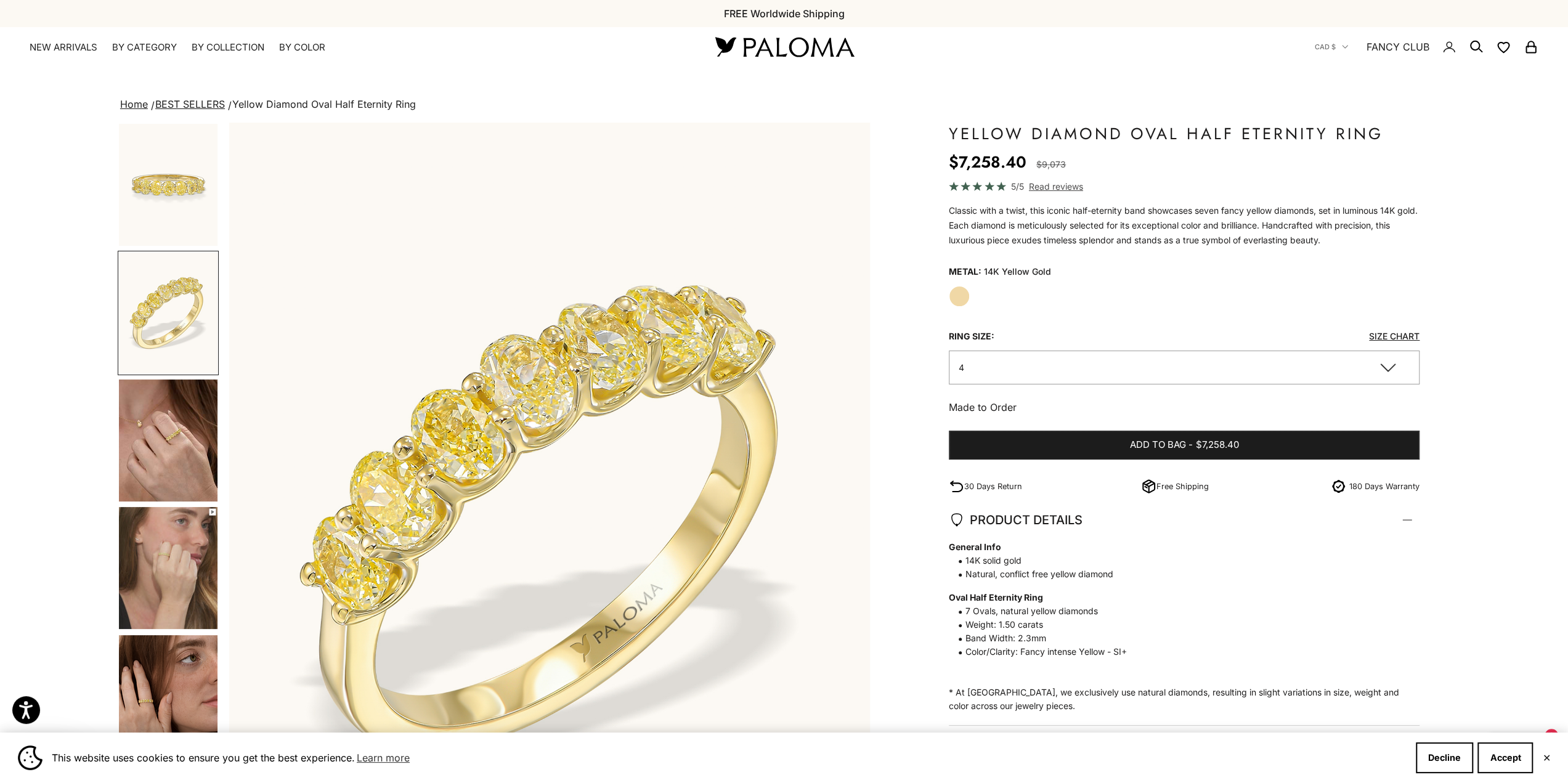
scroll to position [0, 656]
click at [159, 442] on img "Go to item 3" at bounding box center [168, 440] width 99 height 122
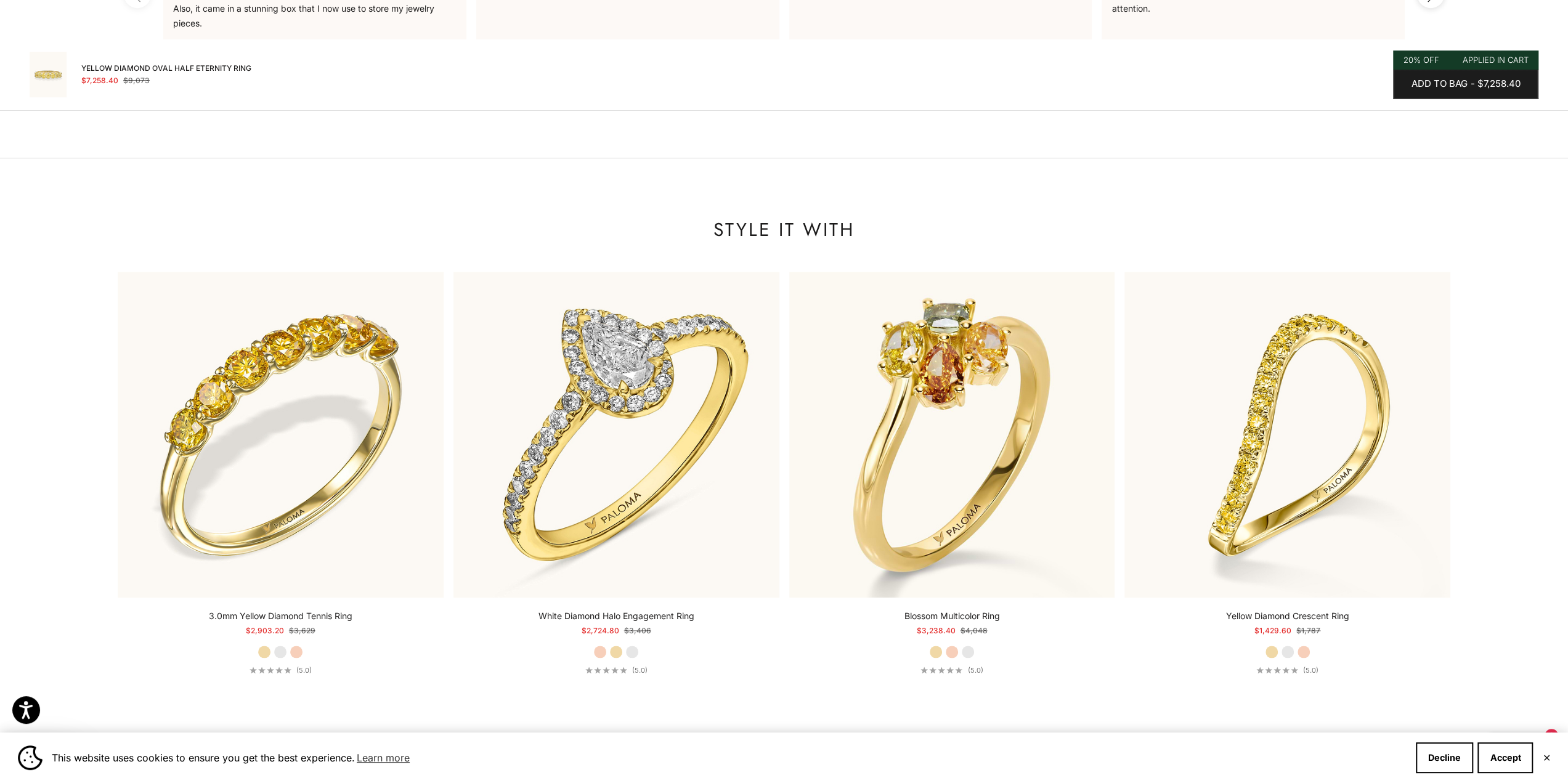
scroll to position [1233, 0]
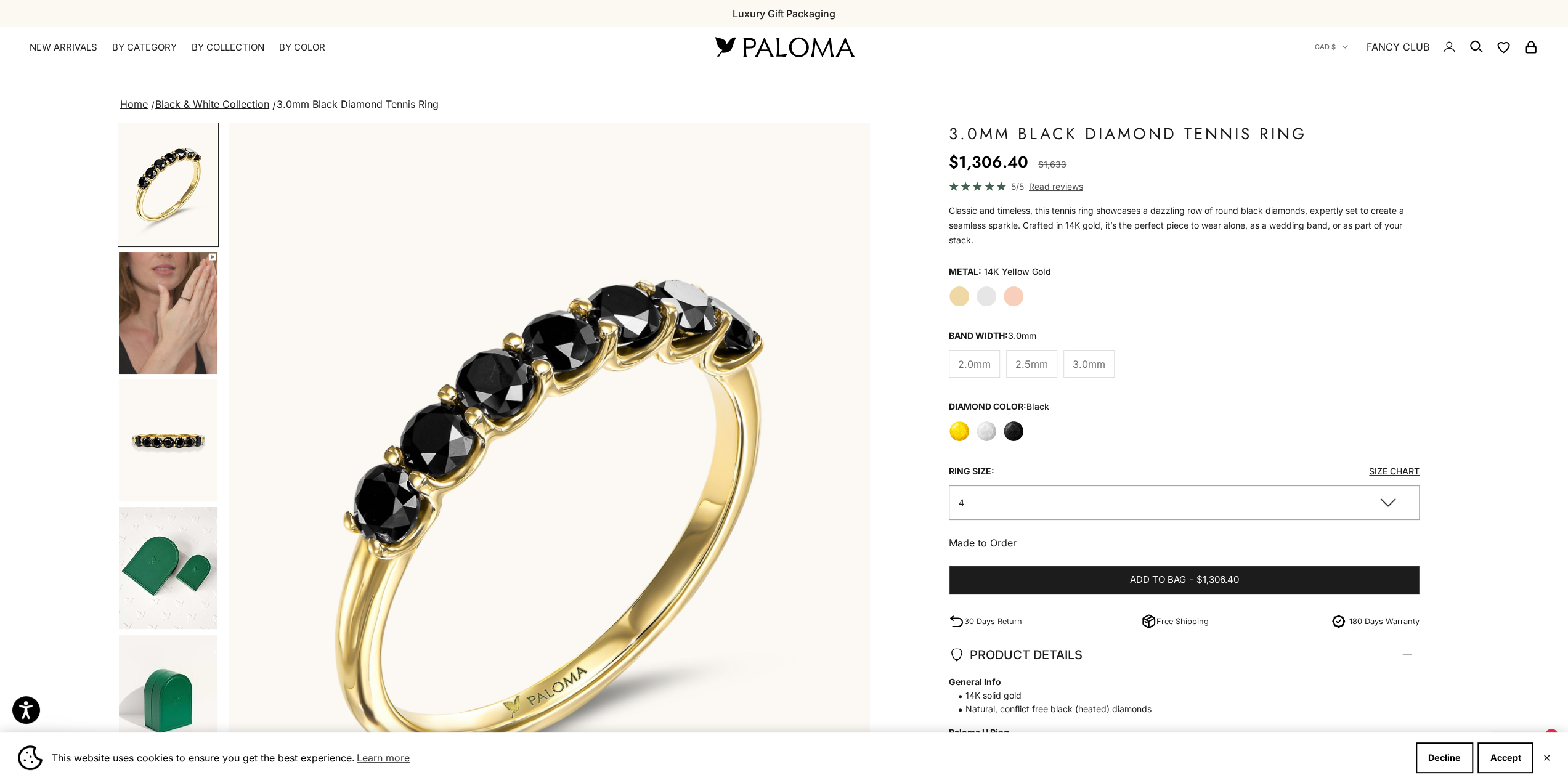
click at [1388, 497] on button "4" at bounding box center [1184, 502] width 470 height 34
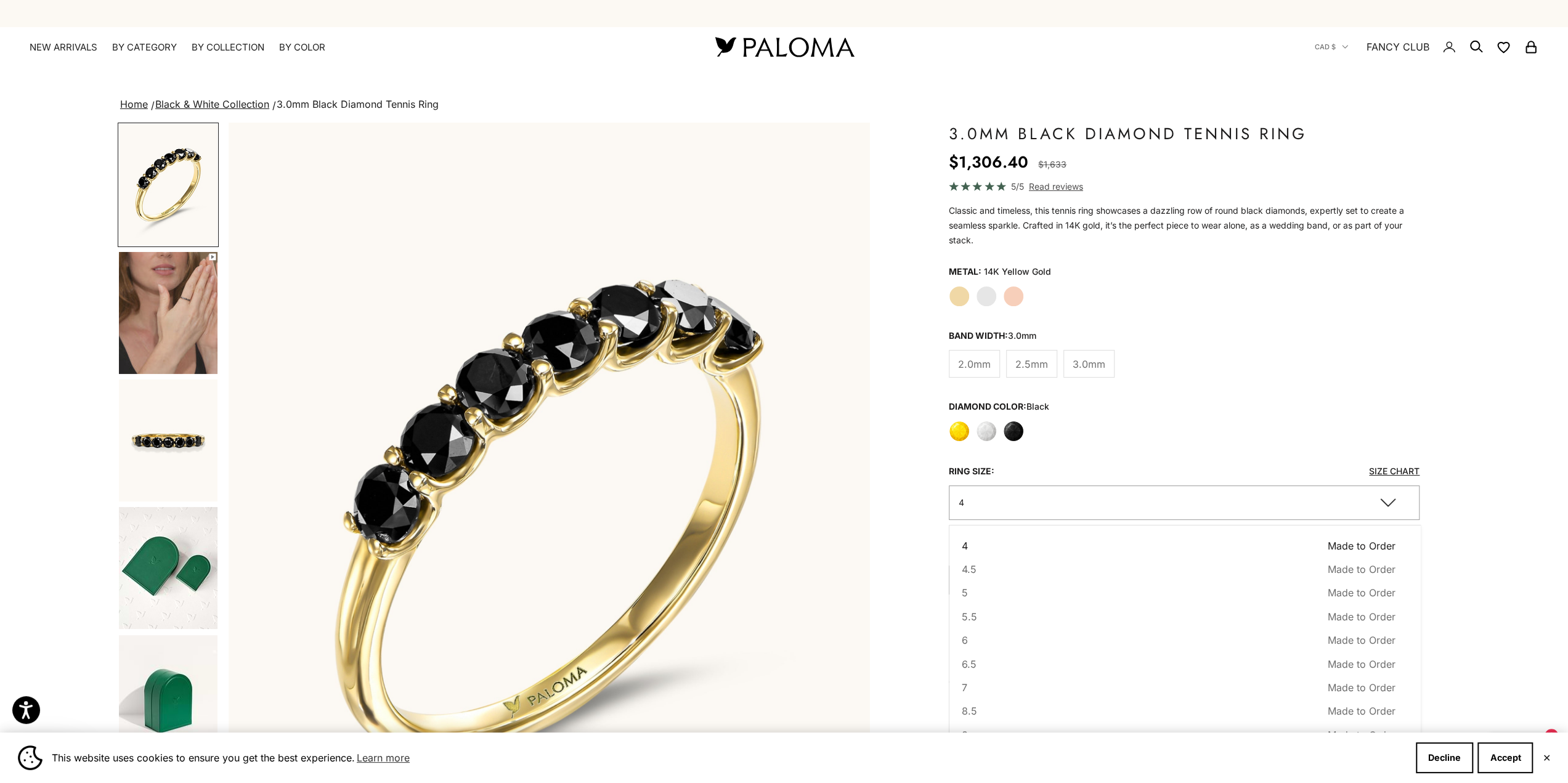
drag, startPoint x: 1496, startPoint y: 381, endPoint x: 1432, endPoint y: 500, distance: 135.1
click at [1496, 382] on div "Home Black & White Collection 3.0mm Black Diamond Tennis Ring Zoom picture Save…" at bounding box center [784, 562] width 1568 height 934
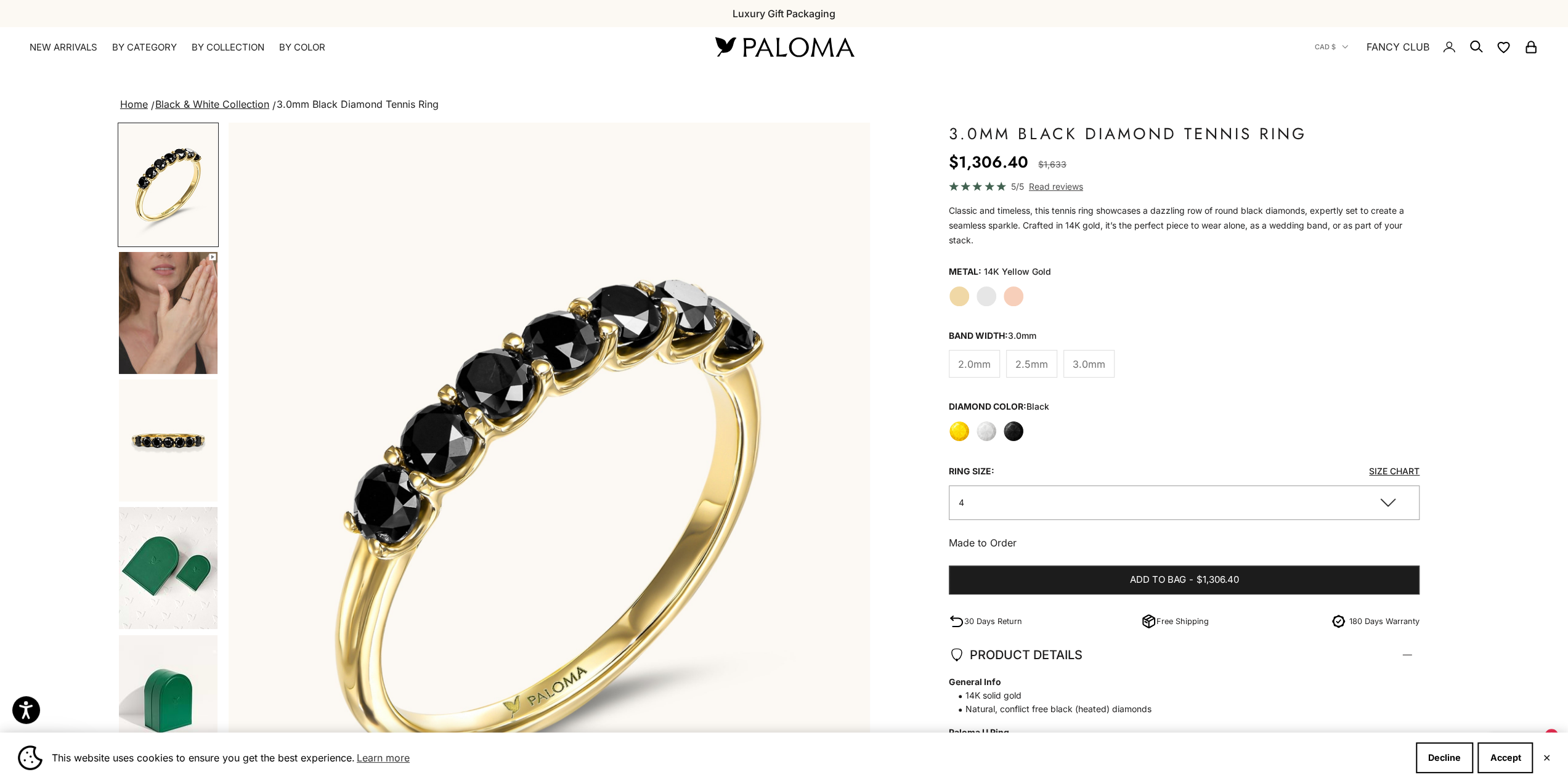
click at [1399, 470] on link "Size Chart" at bounding box center [1394, 471] width 51 height 11
click at [1094, 493] on button "4" at bounding box center [1184, 502] width 470 height 34
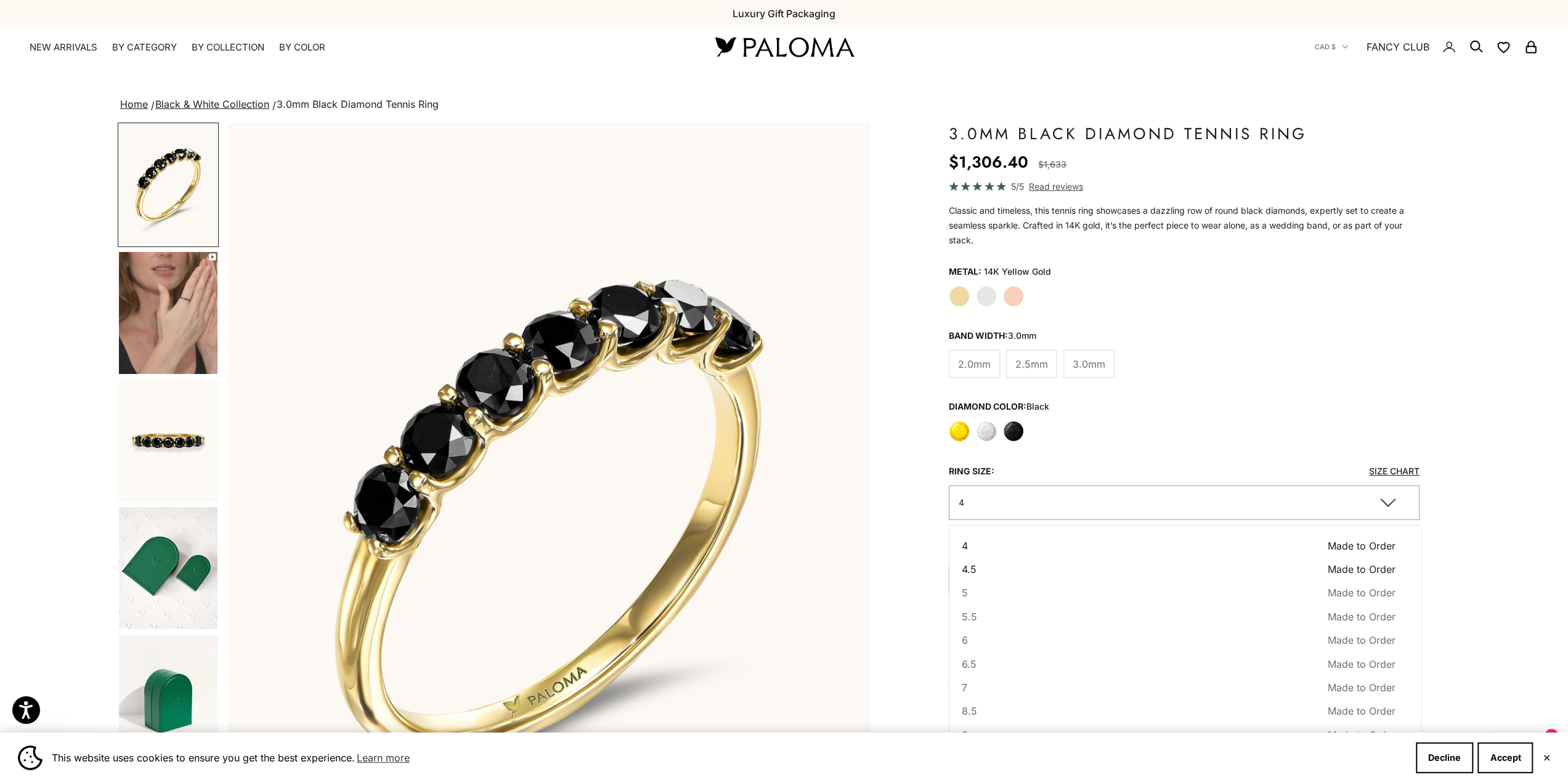
click at [1028, 564] on button "4.5 Made to Order Sold out" at bounding box center [1179, 570] width 434 height 16
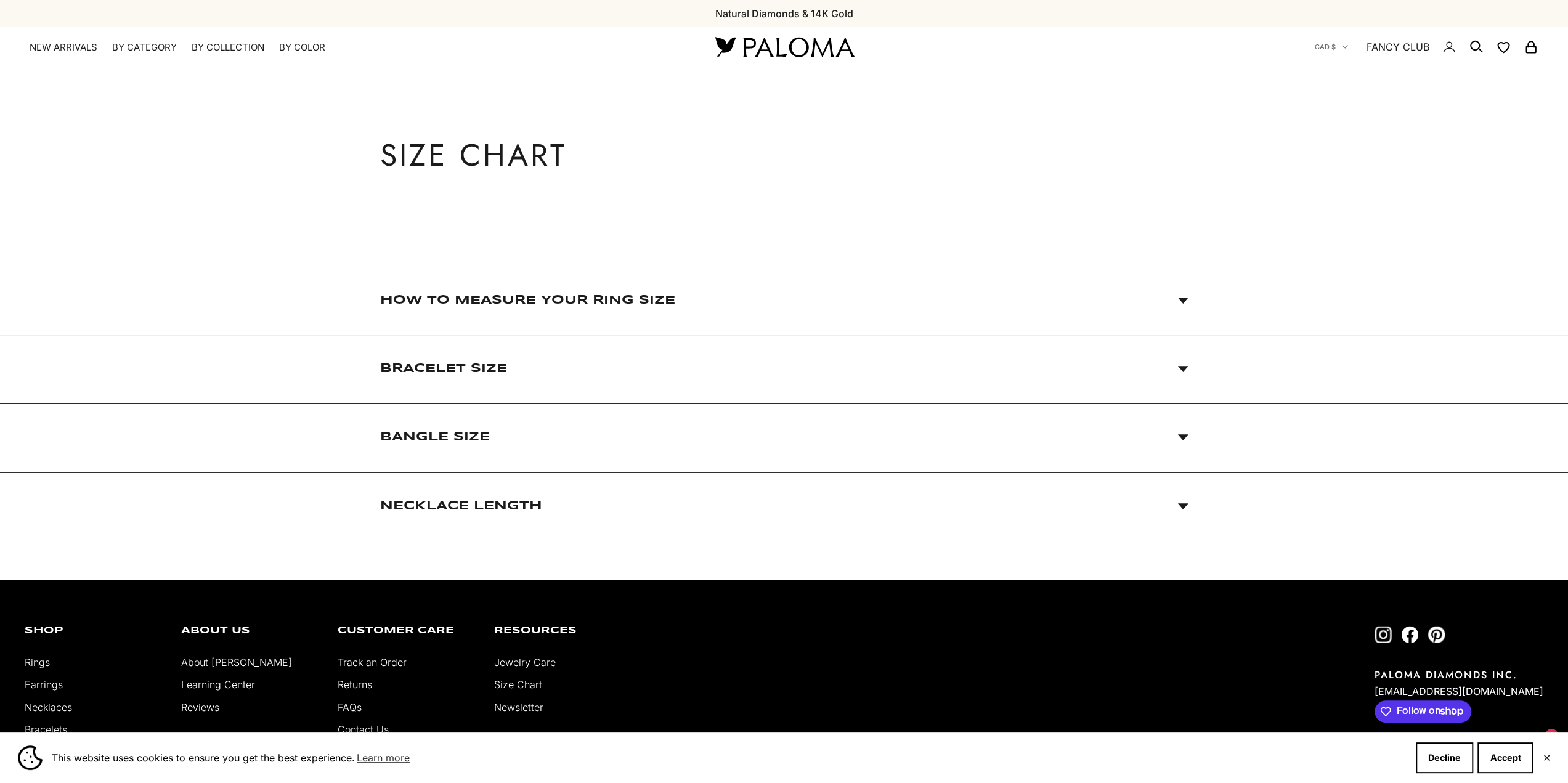
click at [722, 313] on span "How to Measure Your Ring Size" at bounding box center [784, 300] width 809 height 68
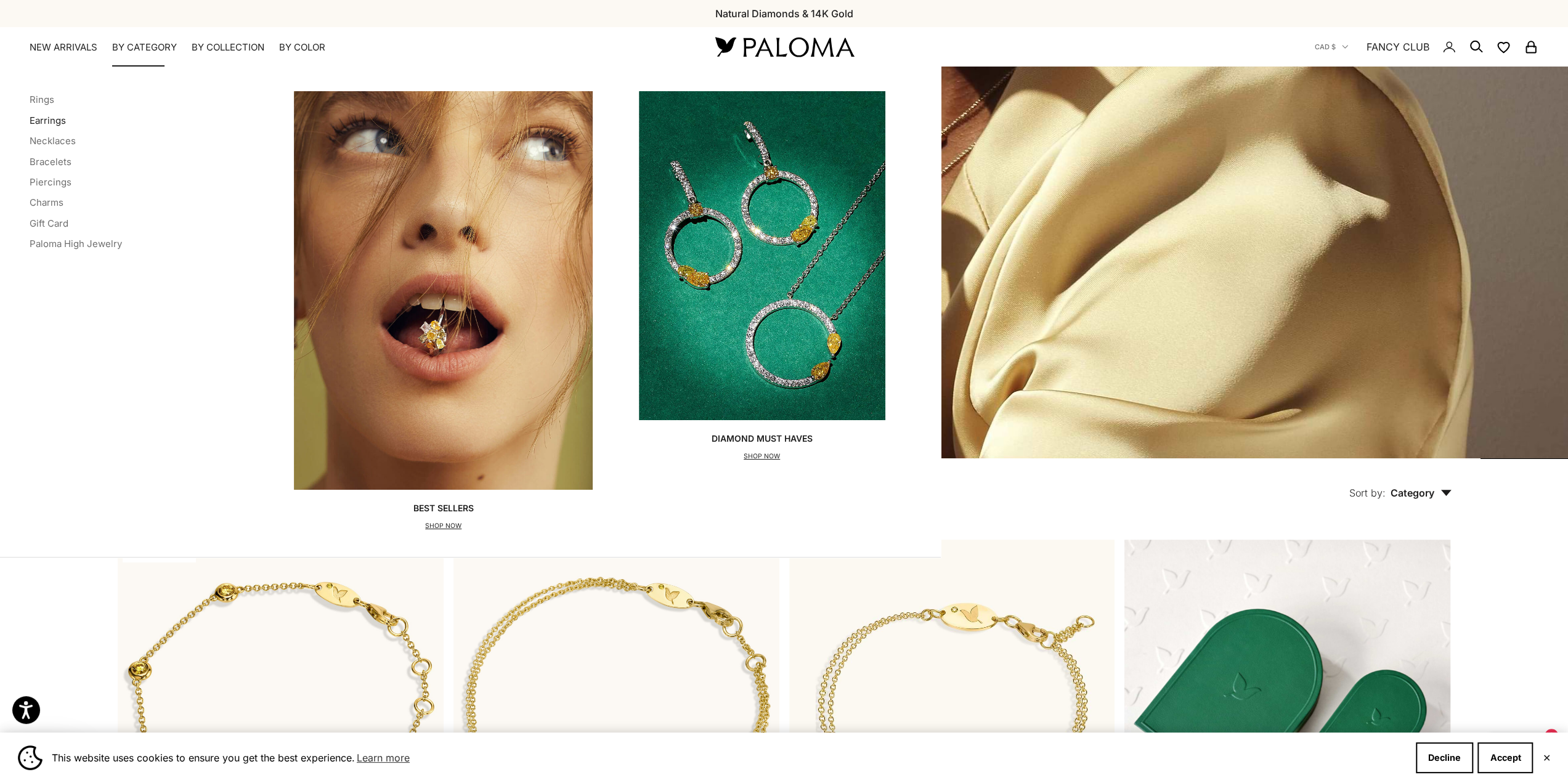
click at [47, 118] on link "Earrings" at bounding box center [48, 120] width 36 height 11
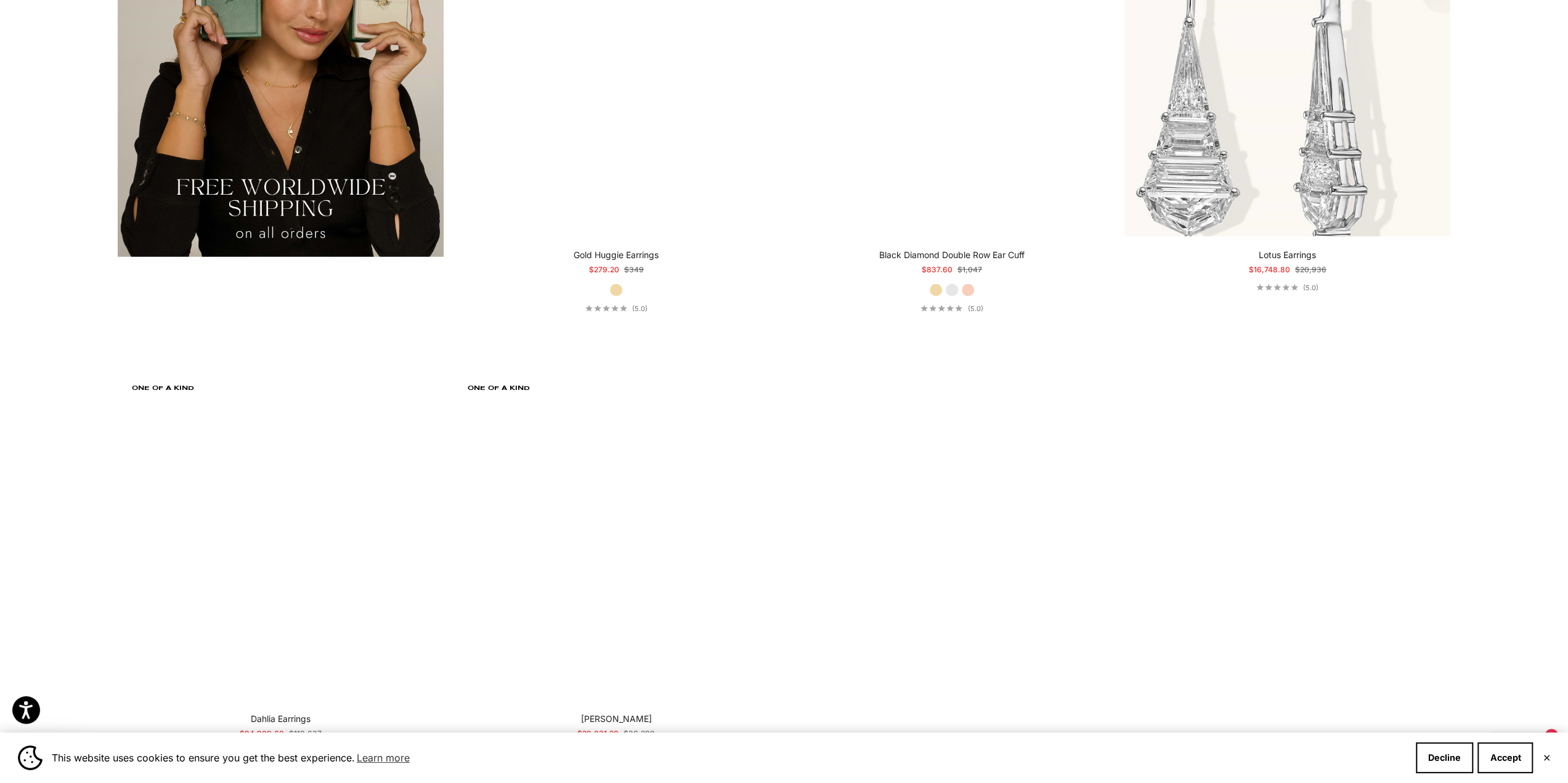
scroll to position [3389, 0]
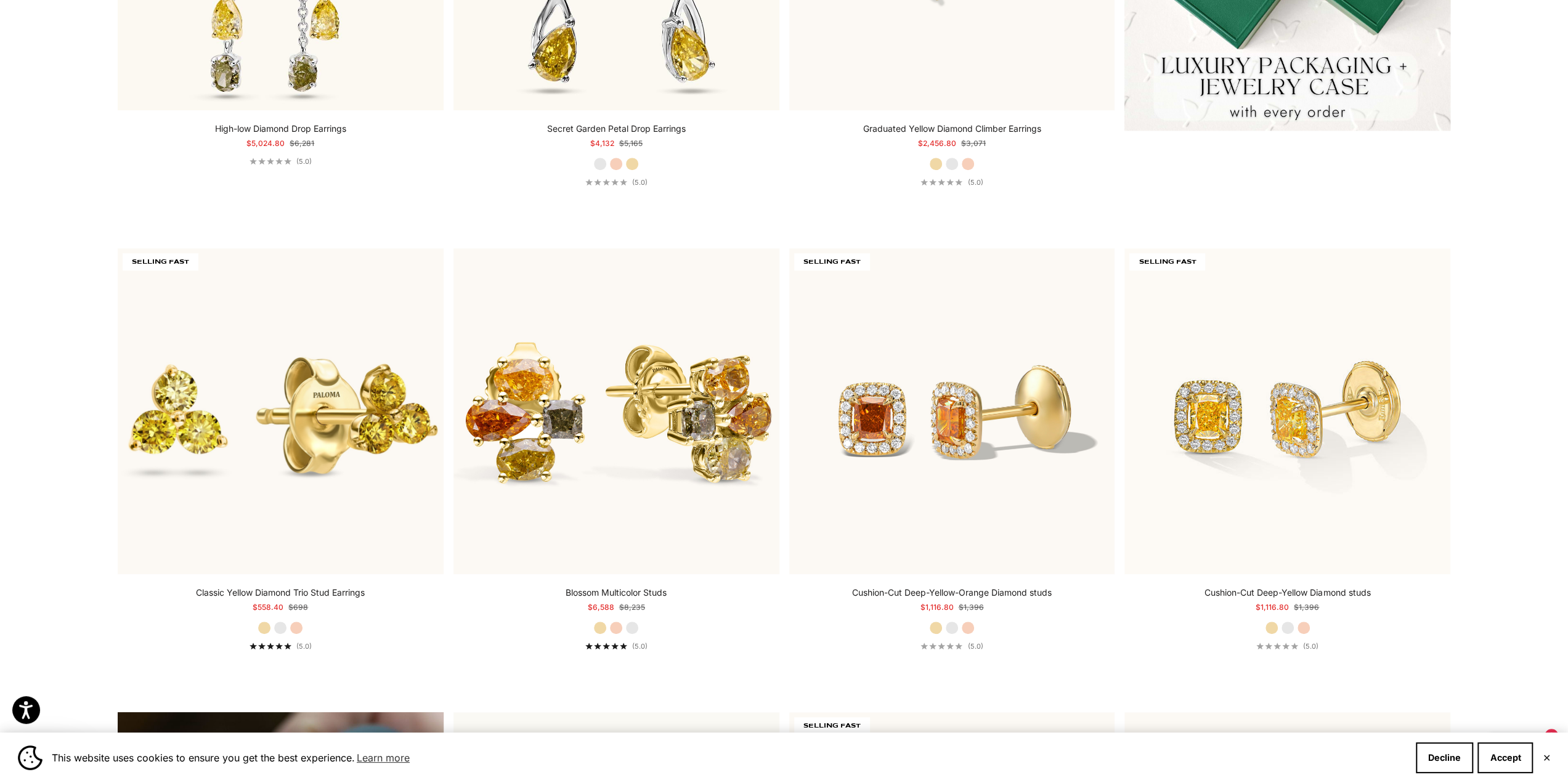
scroll to position [0, 0]
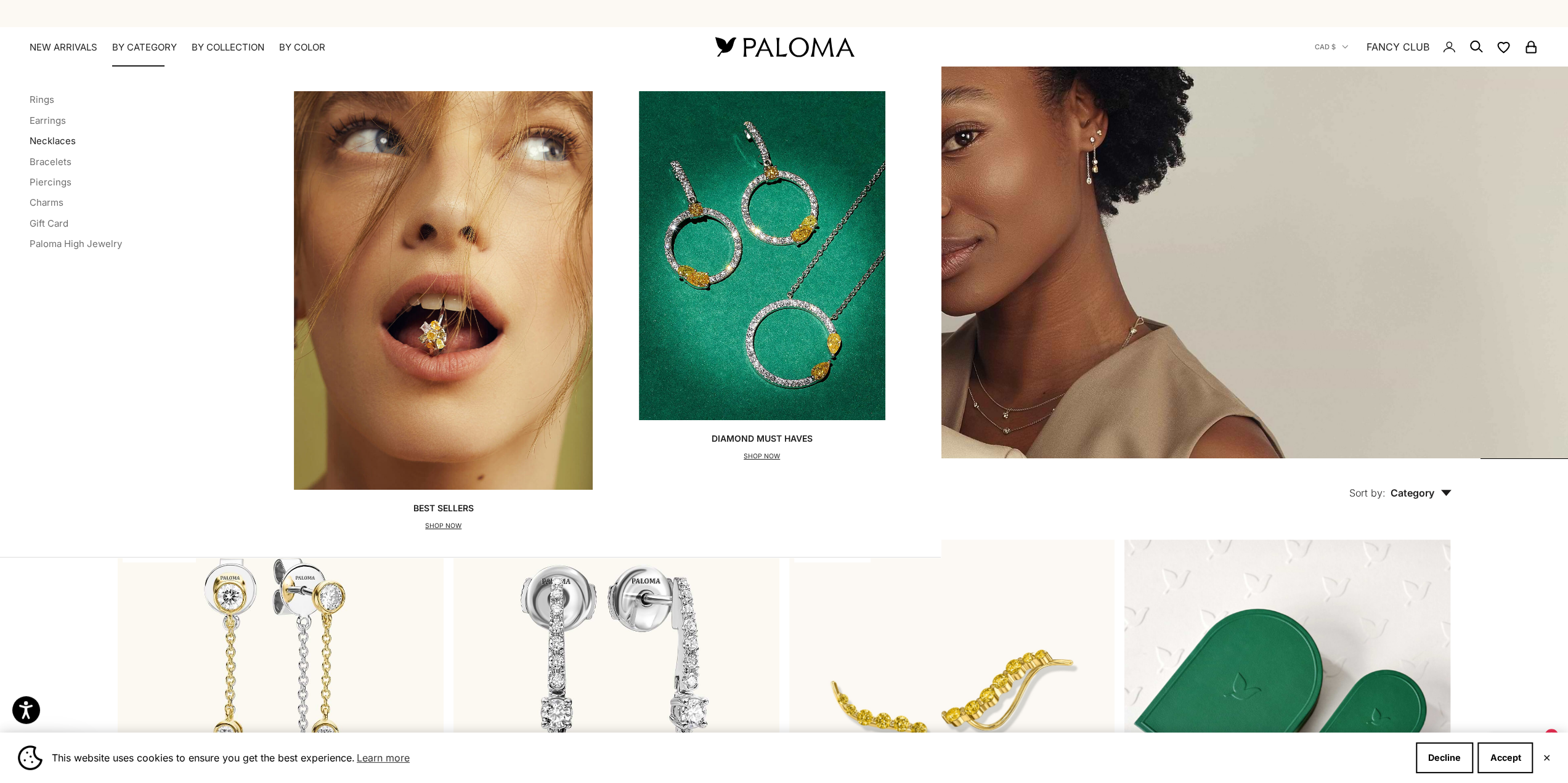
click at [49, 141] on link "Necklaces" at bounding box center [53, 140] width 46 height 11
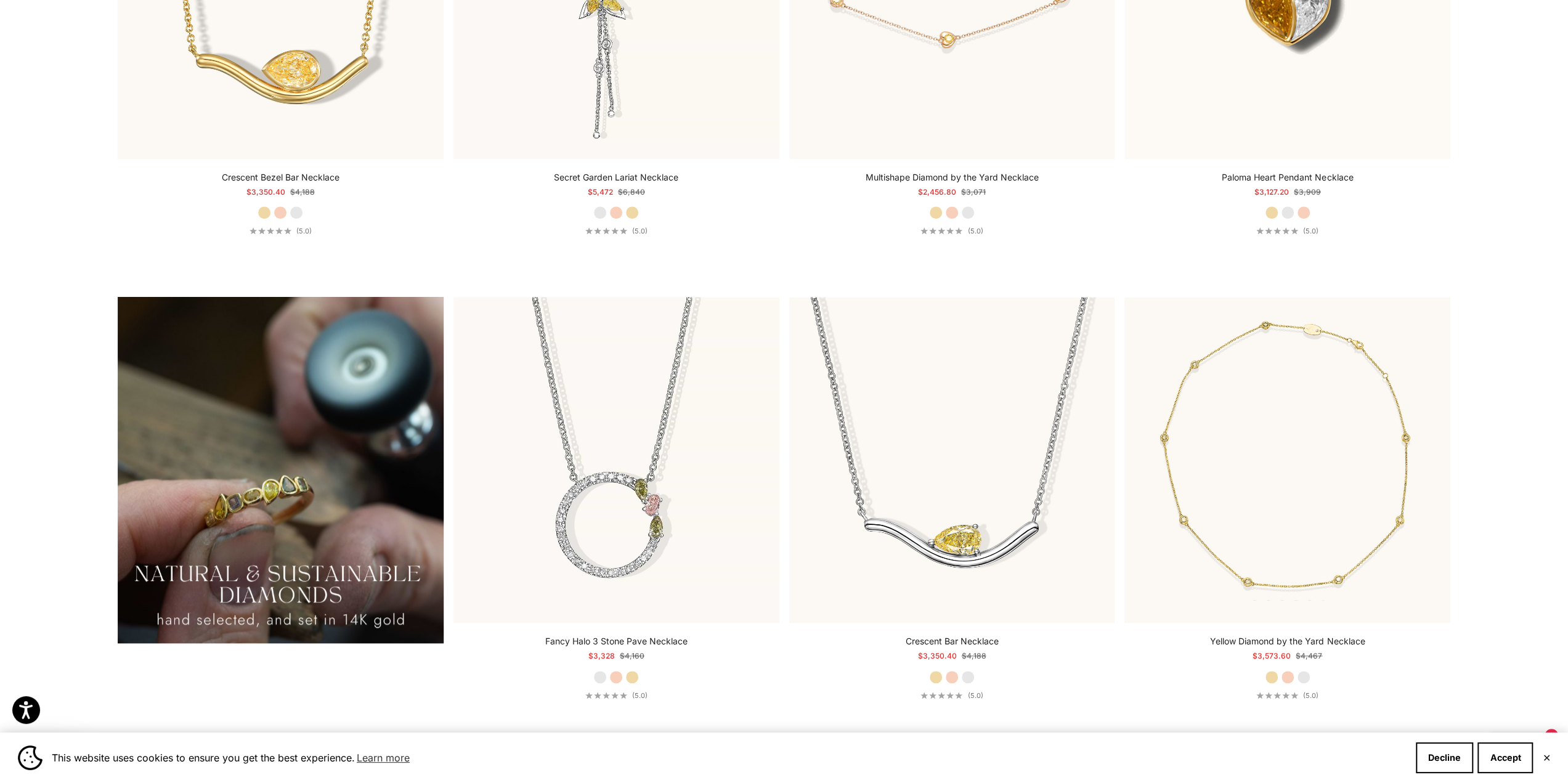
scroll to position [2959, 0]
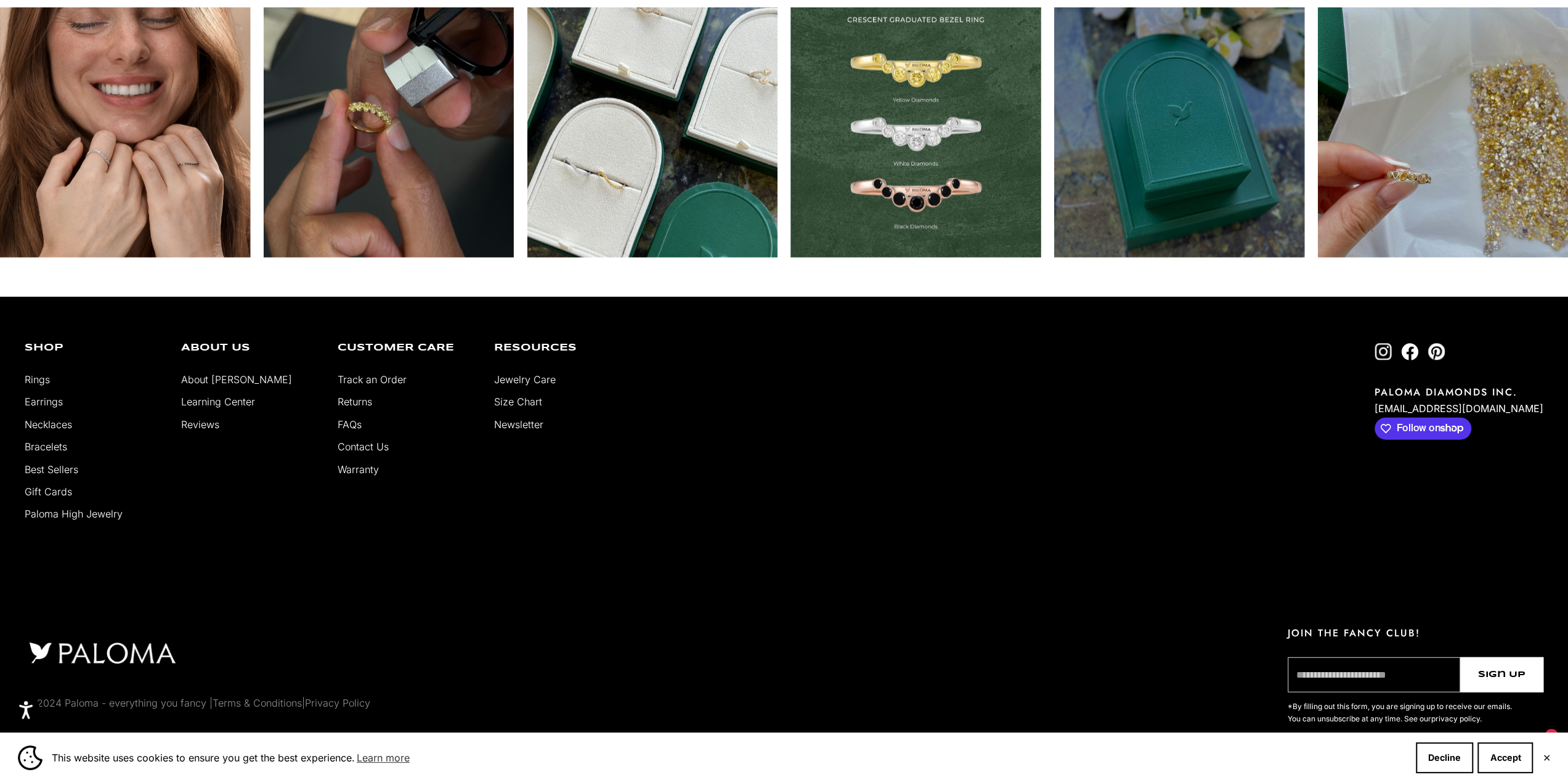
click at [65, 468] on link "Best Sellers" at bounding box center [51, 469] width 53 height 12
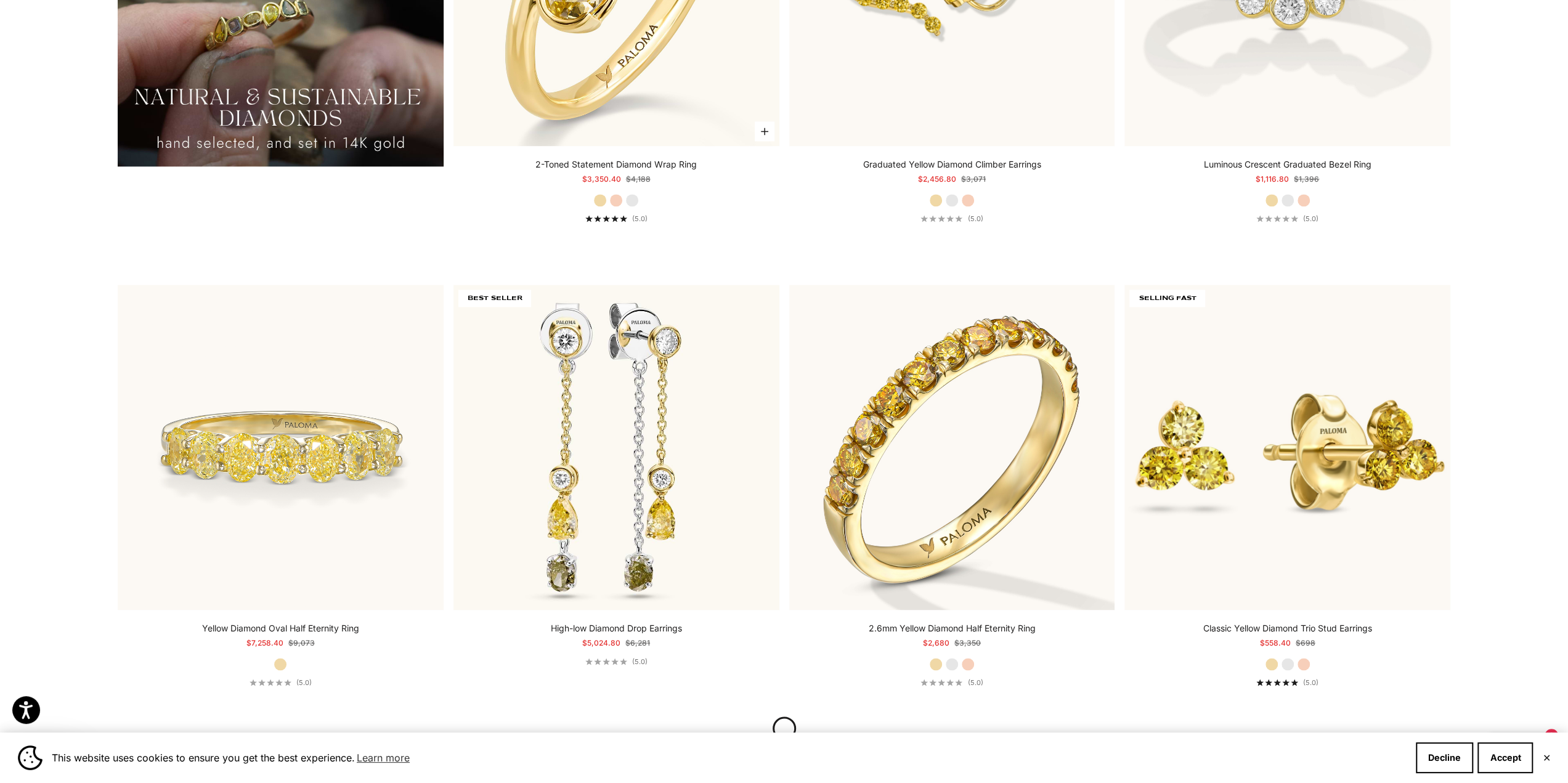
scroll to position [1664, 0]
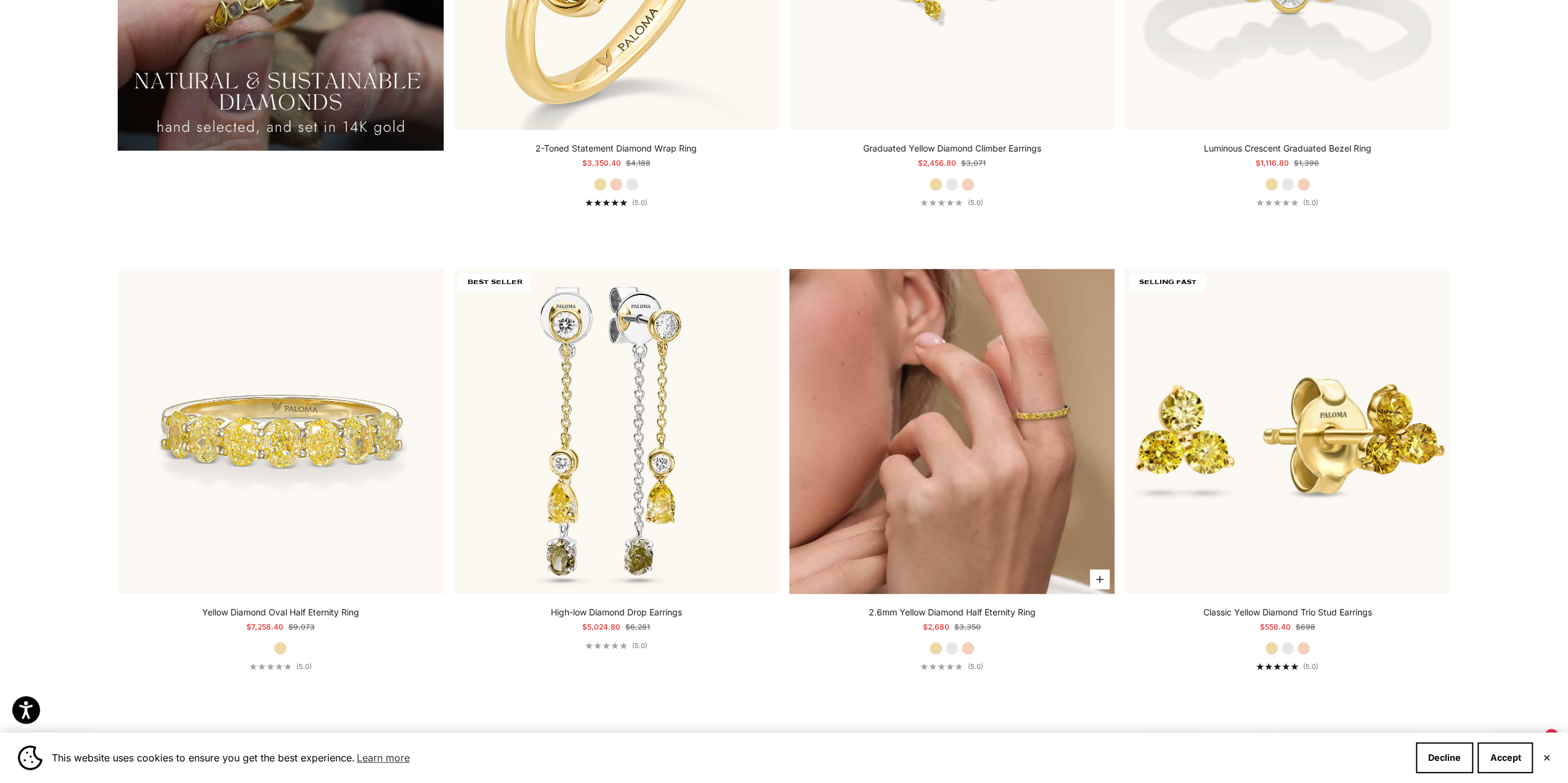
click at [927, 421] on img at bounding box center [952, 431] width 326 height 326
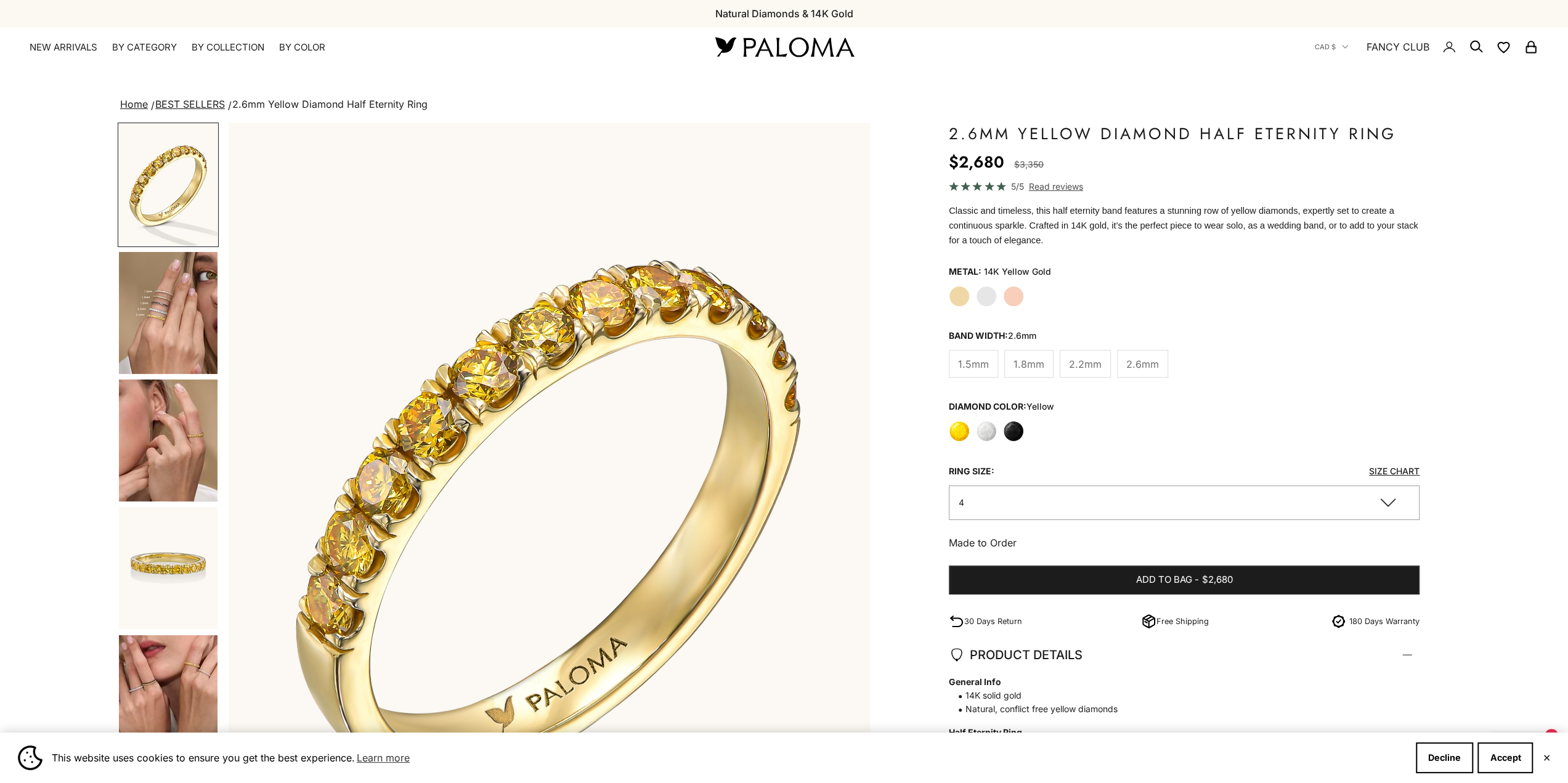
click at [1011, 428] on label "Black" at bounding box center [1013, 431] width 21 height 21
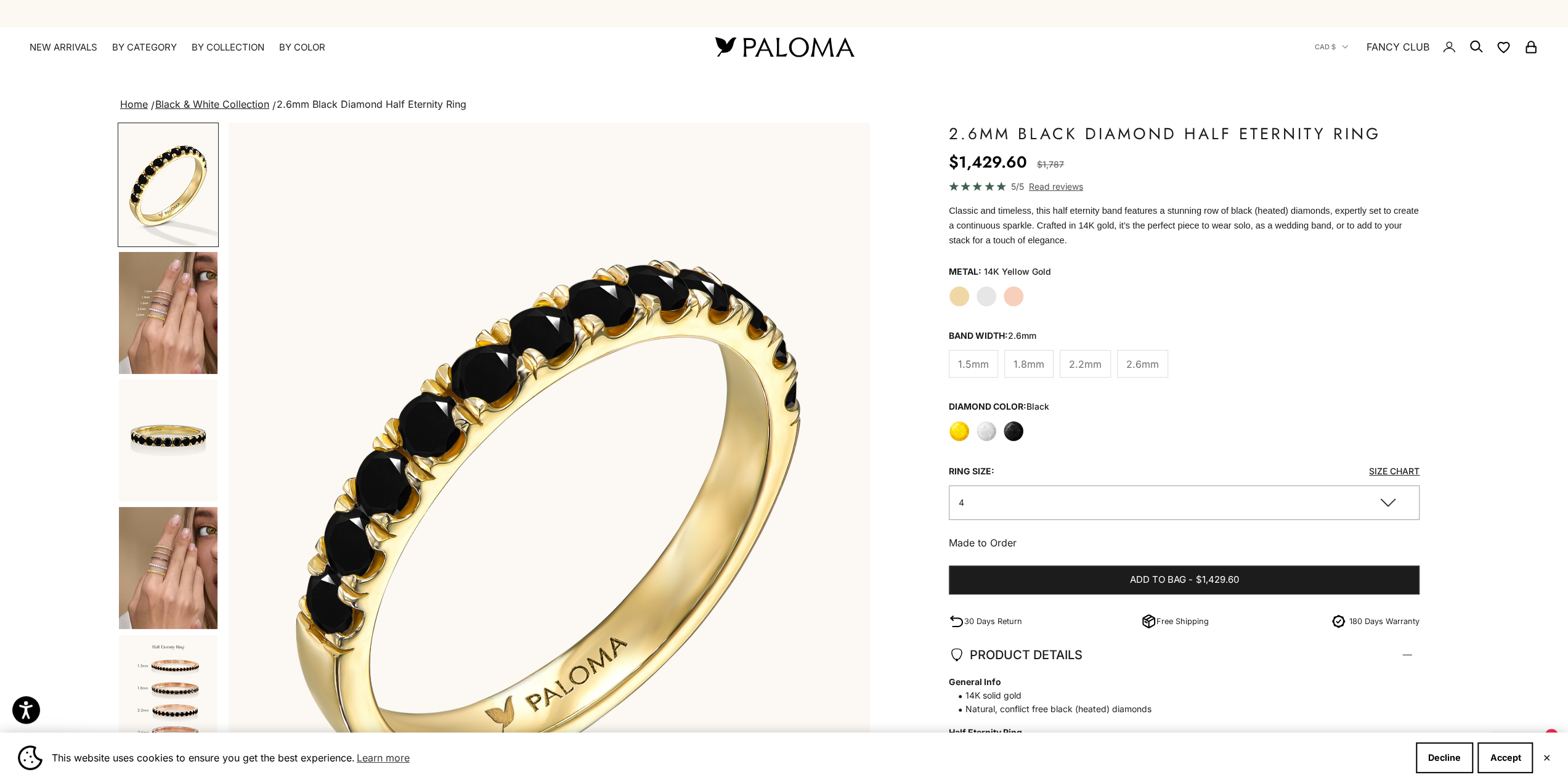
click at [205, 338] on img "Go to item 4" at bounding box center [168, 313] width 99 height 122
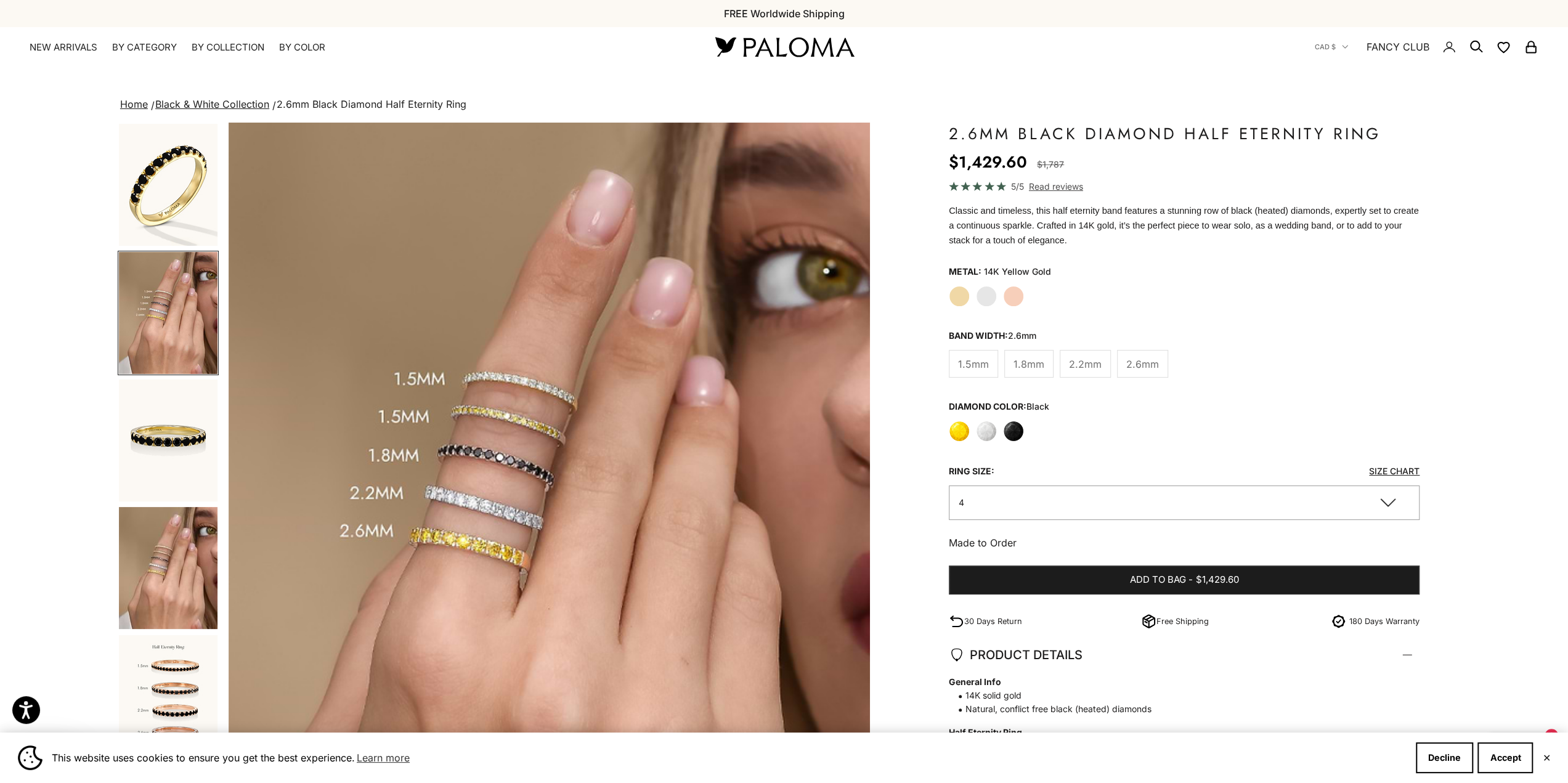
click at [205, 411] on img "Go to item 5" at bounding box center [168, 440] width 99 height 122
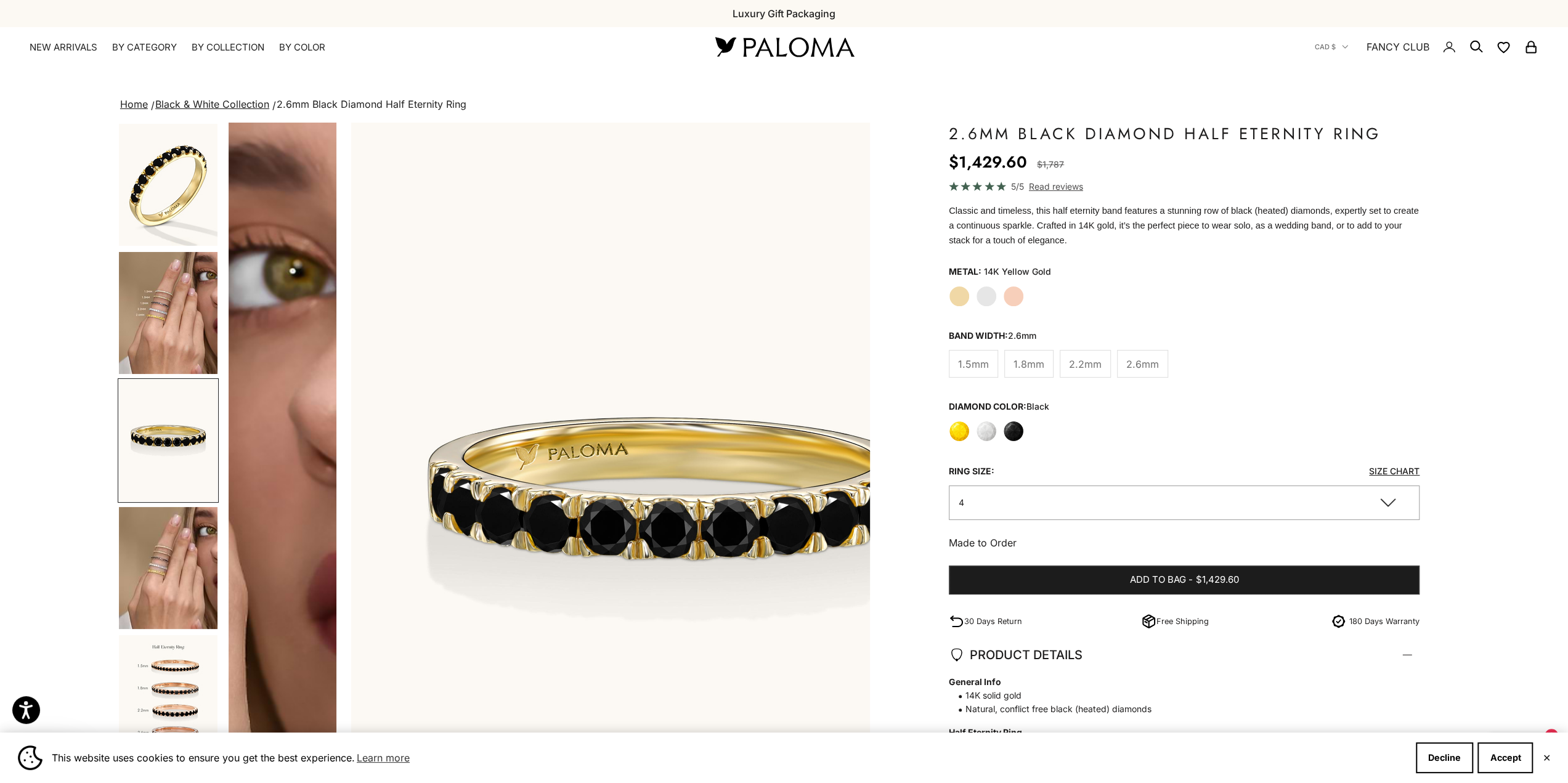
scroll to position [0, 1312]
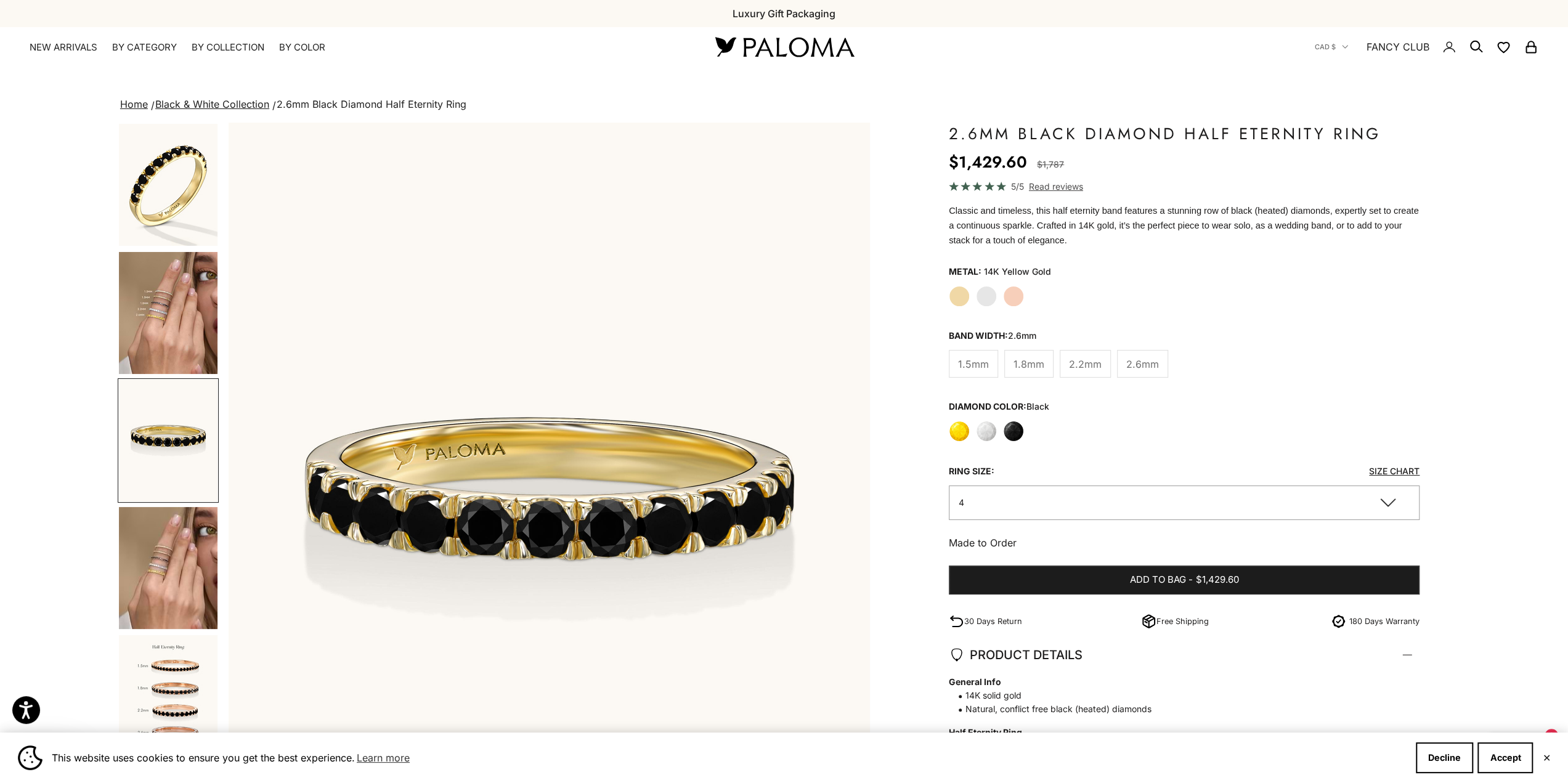
click at [200, 534] on img "Go to item 8" at bounding box center [168, 568] width 99 height 122
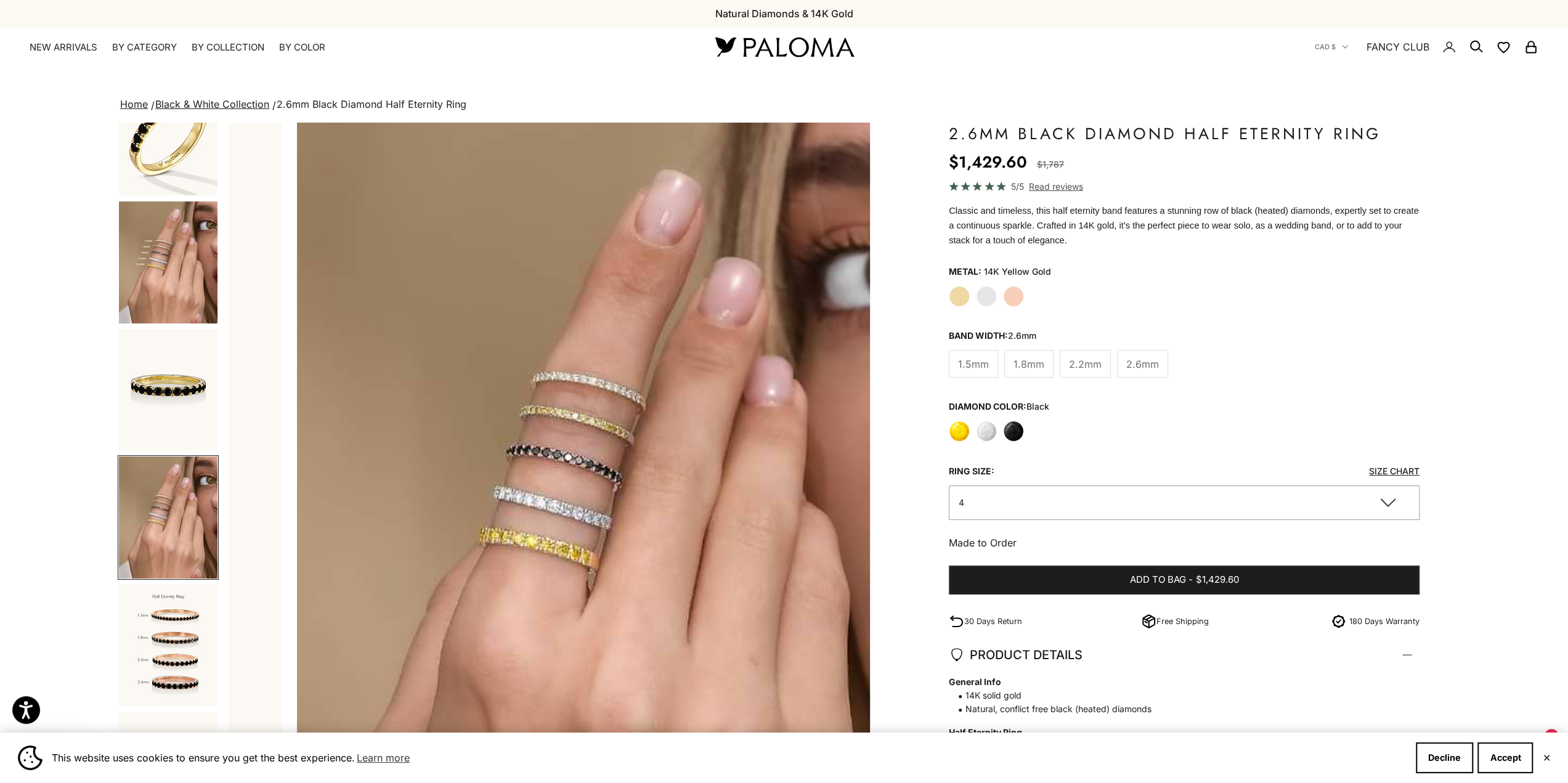
scroll to position [0, 1969]
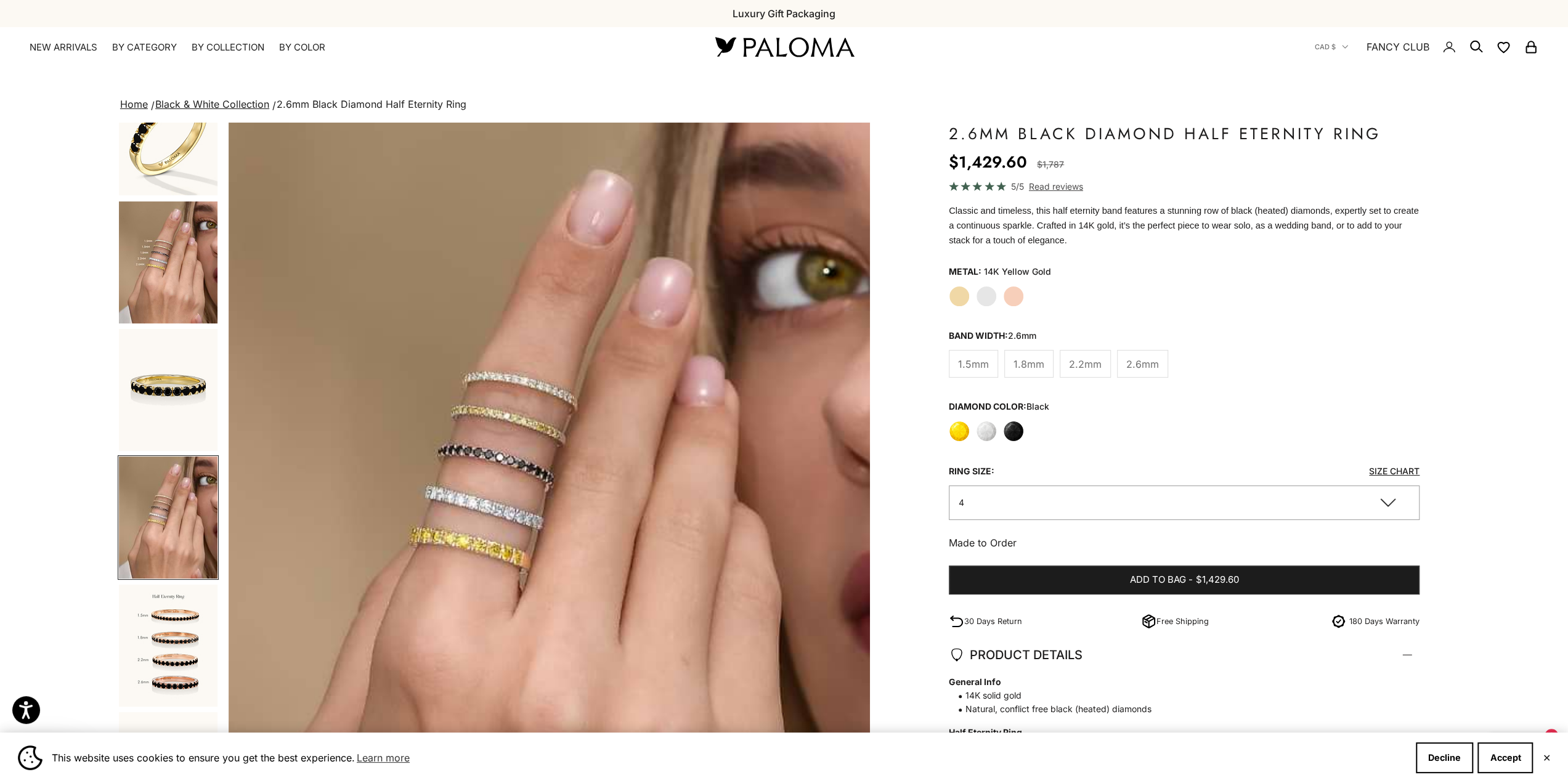
click at [194, 406] on img "Go to item 5" at bounding box center [168, 389] width 99 height 122
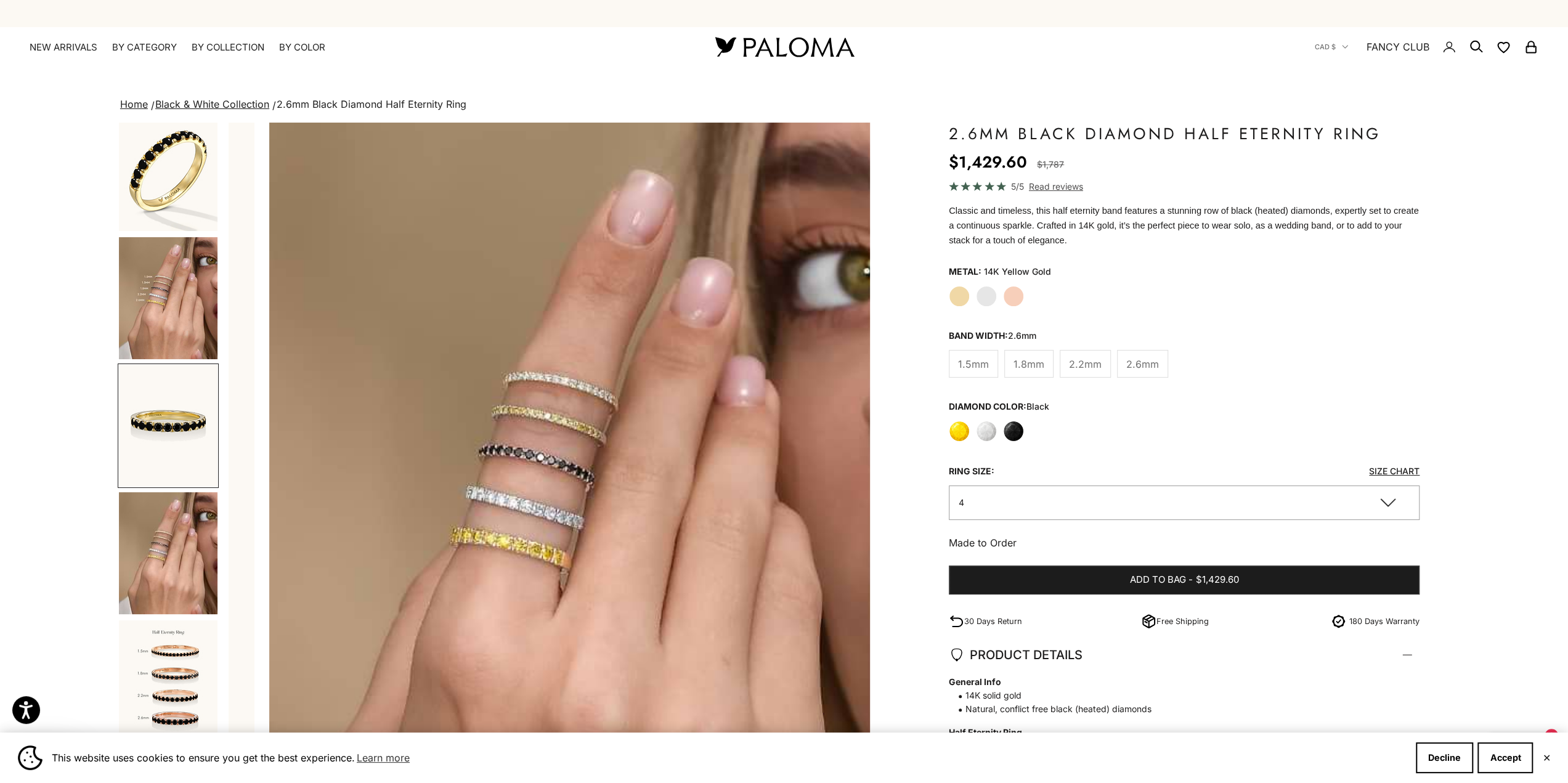
scroll to position [0, 0]
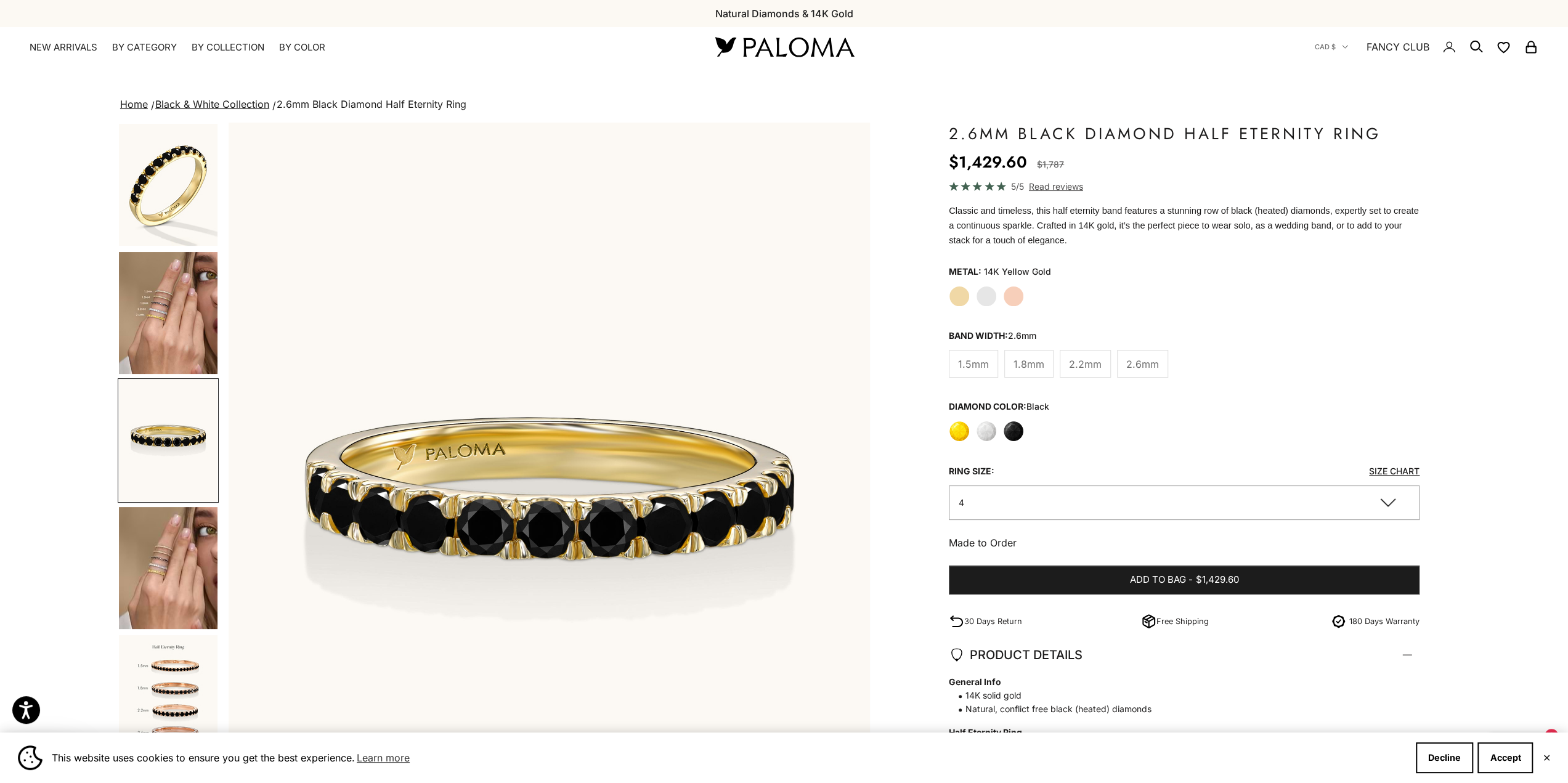
click at [195, 157] on img "Go to item 1" at bounding box center [168, 184] width 99 height 122
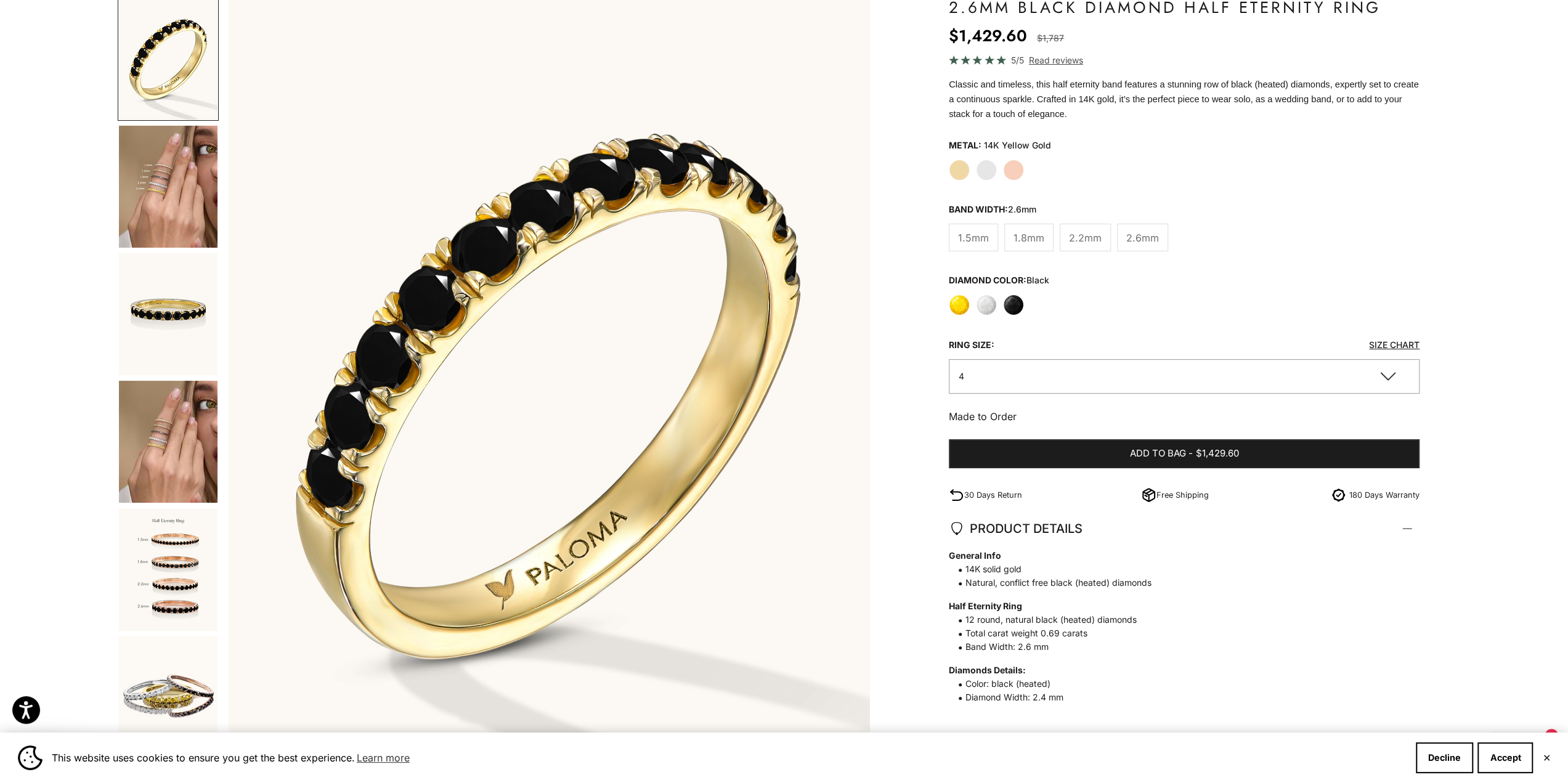
scroll to position [61, 0]
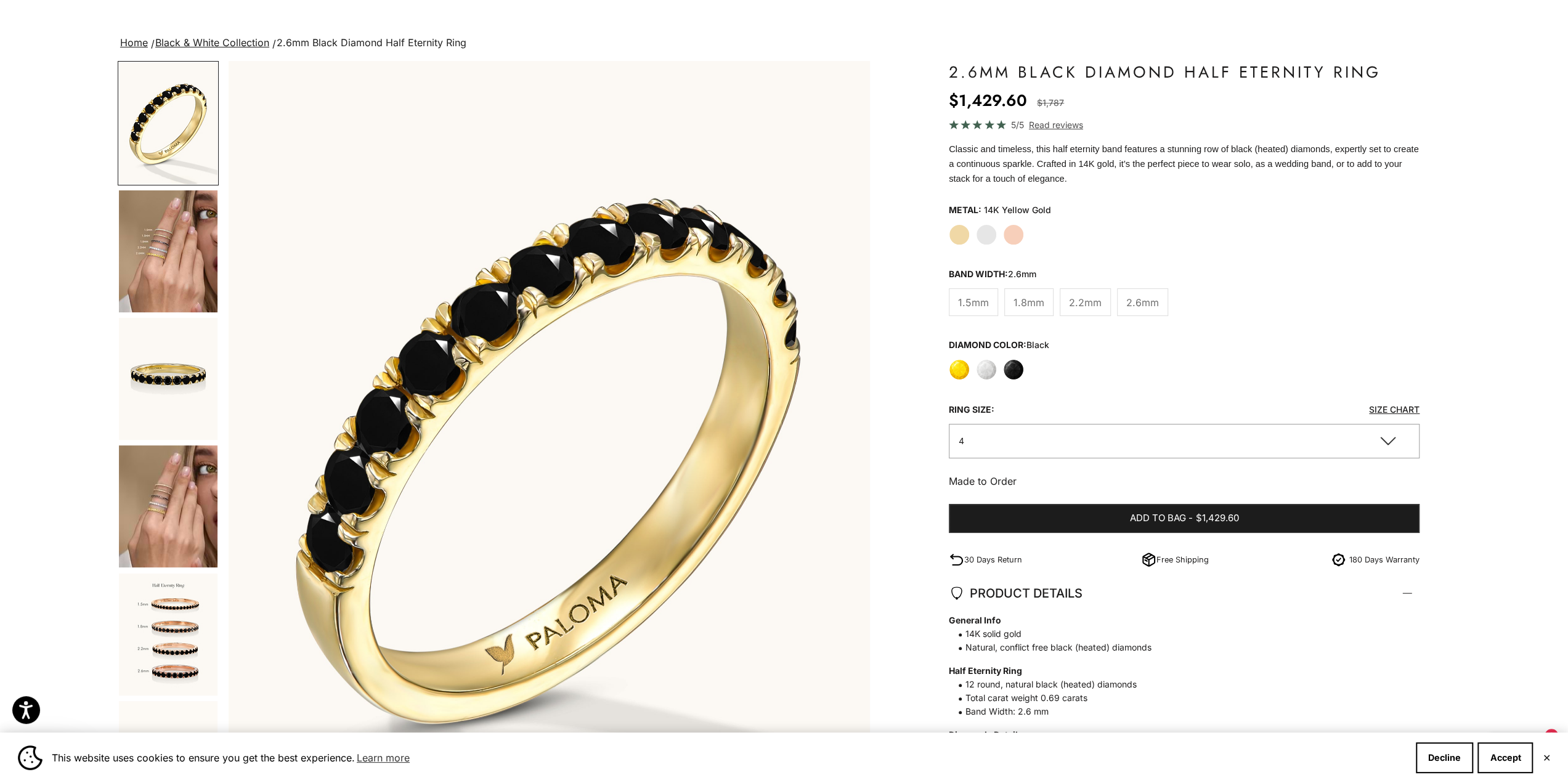
click at [190, 129] on img "Go to item 1" at bounding box center [168, 123] width 99 height 122
click at [188, 129] on img "Go to item 1" at bounding box center [168, 123] width 99 height 122
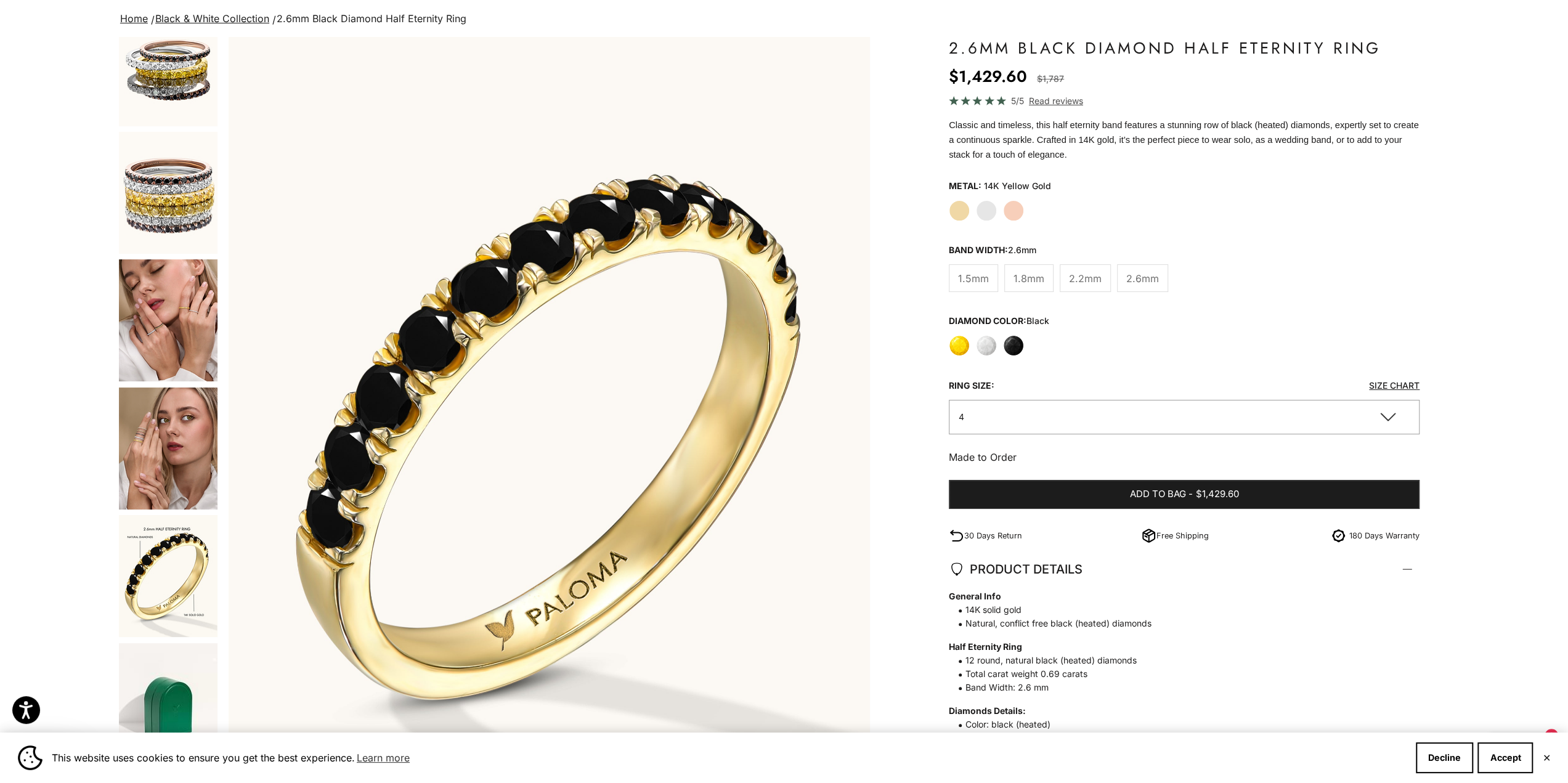
scroll to position [124, 0]
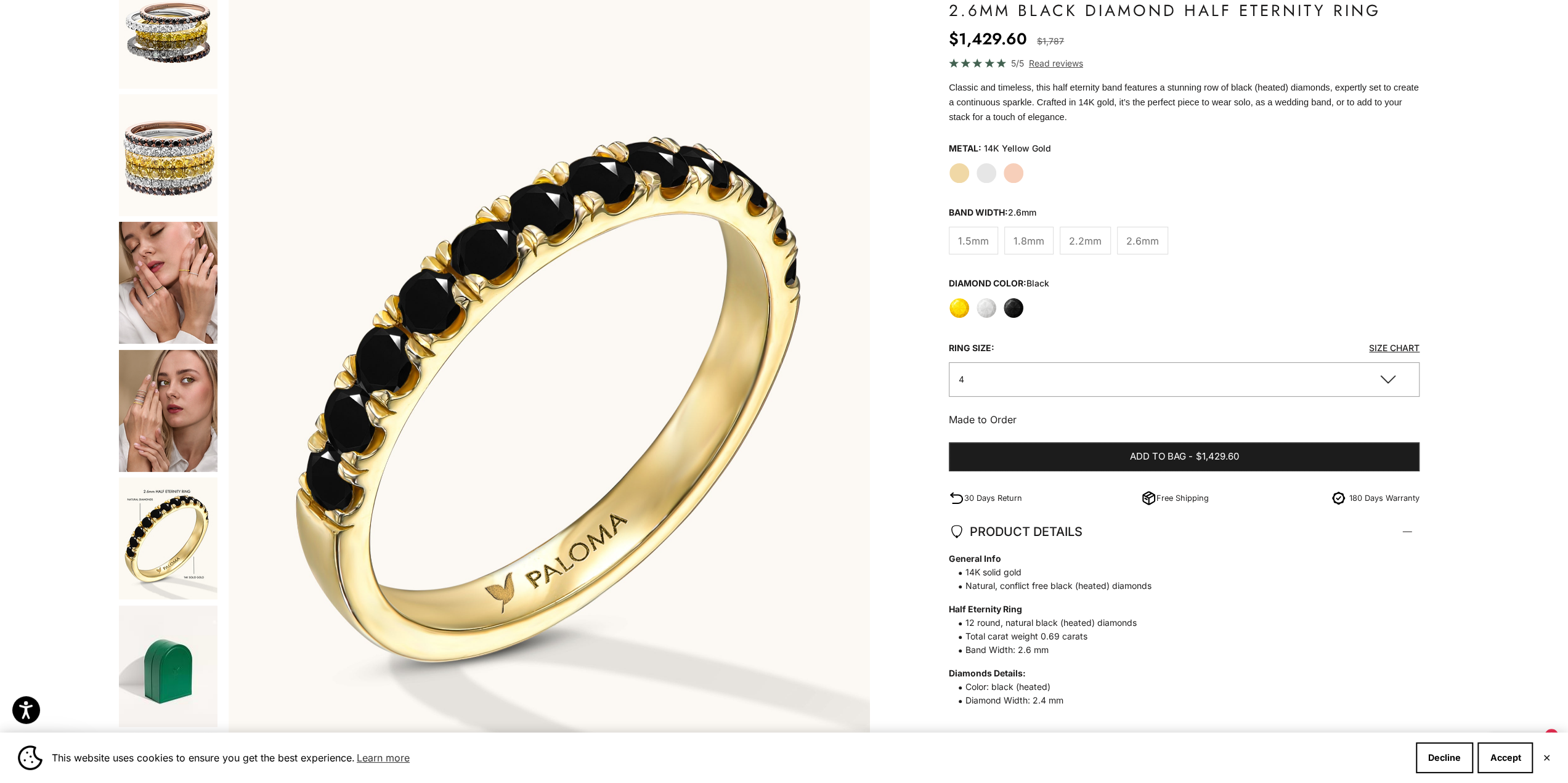
click at [169, 553] on img "Go to item 15" at bounding box center [168, 538] width 99 height 122
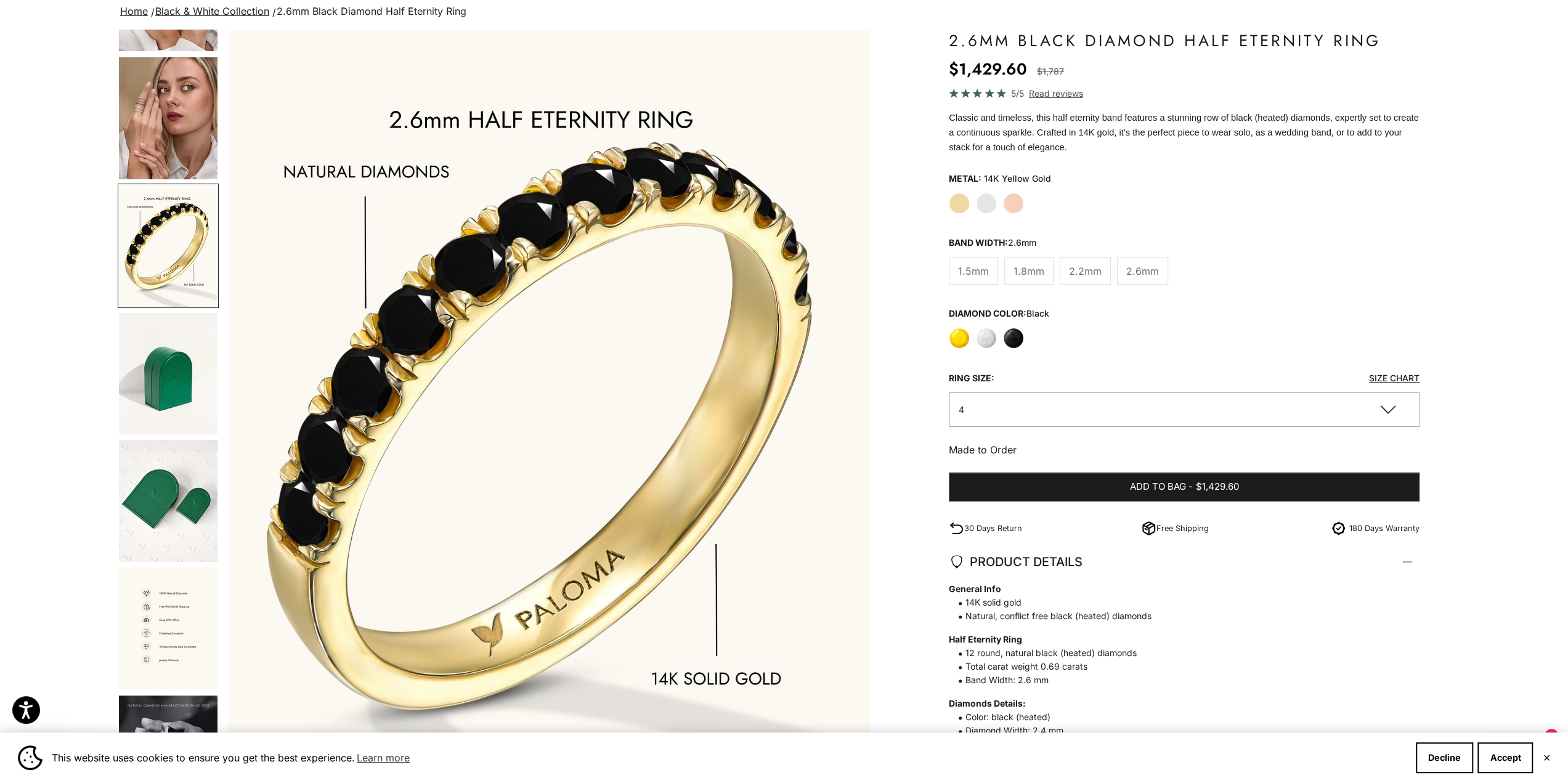
scroll to position [0, 0]
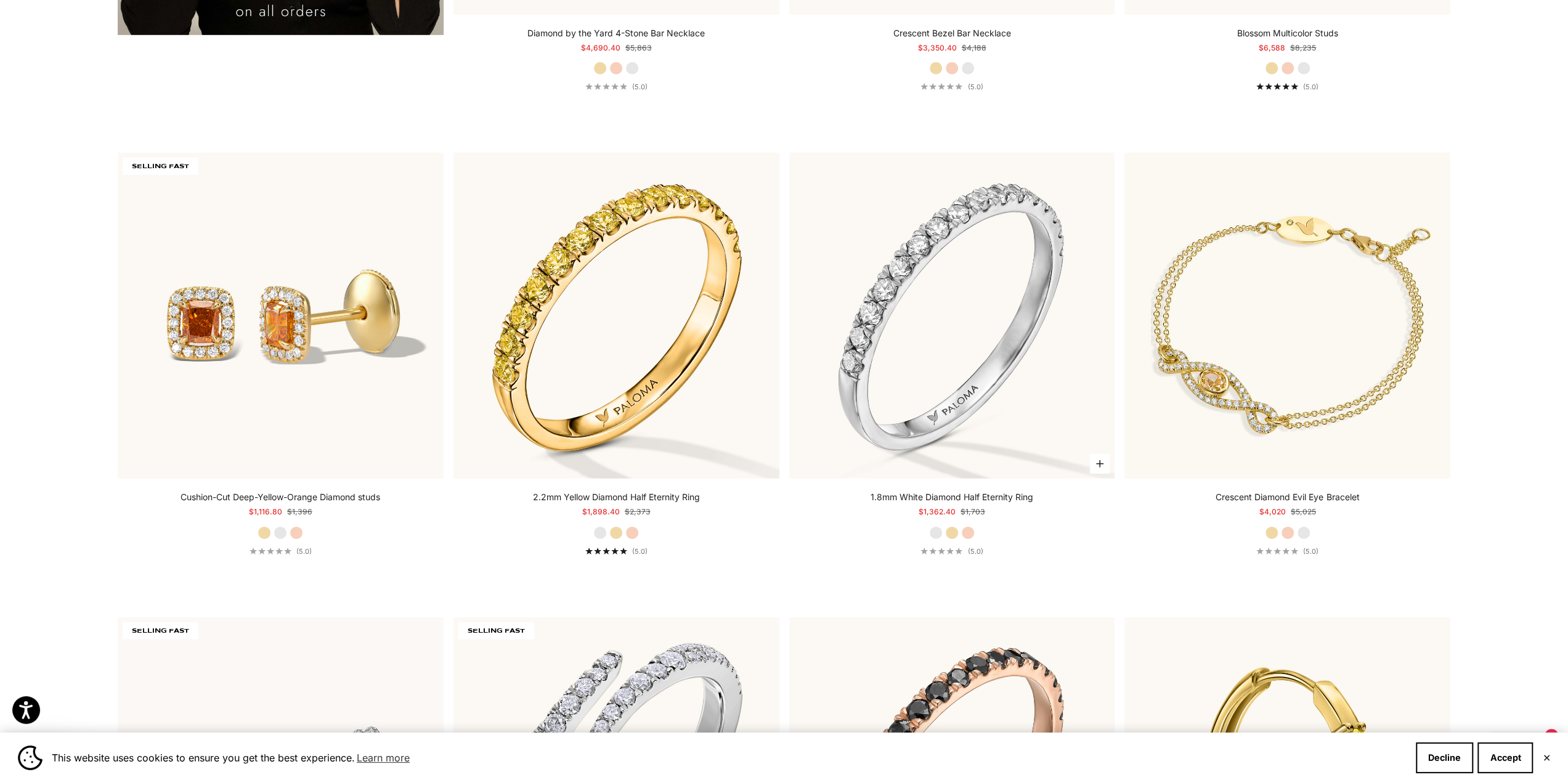
scroll to position [3758, 0]
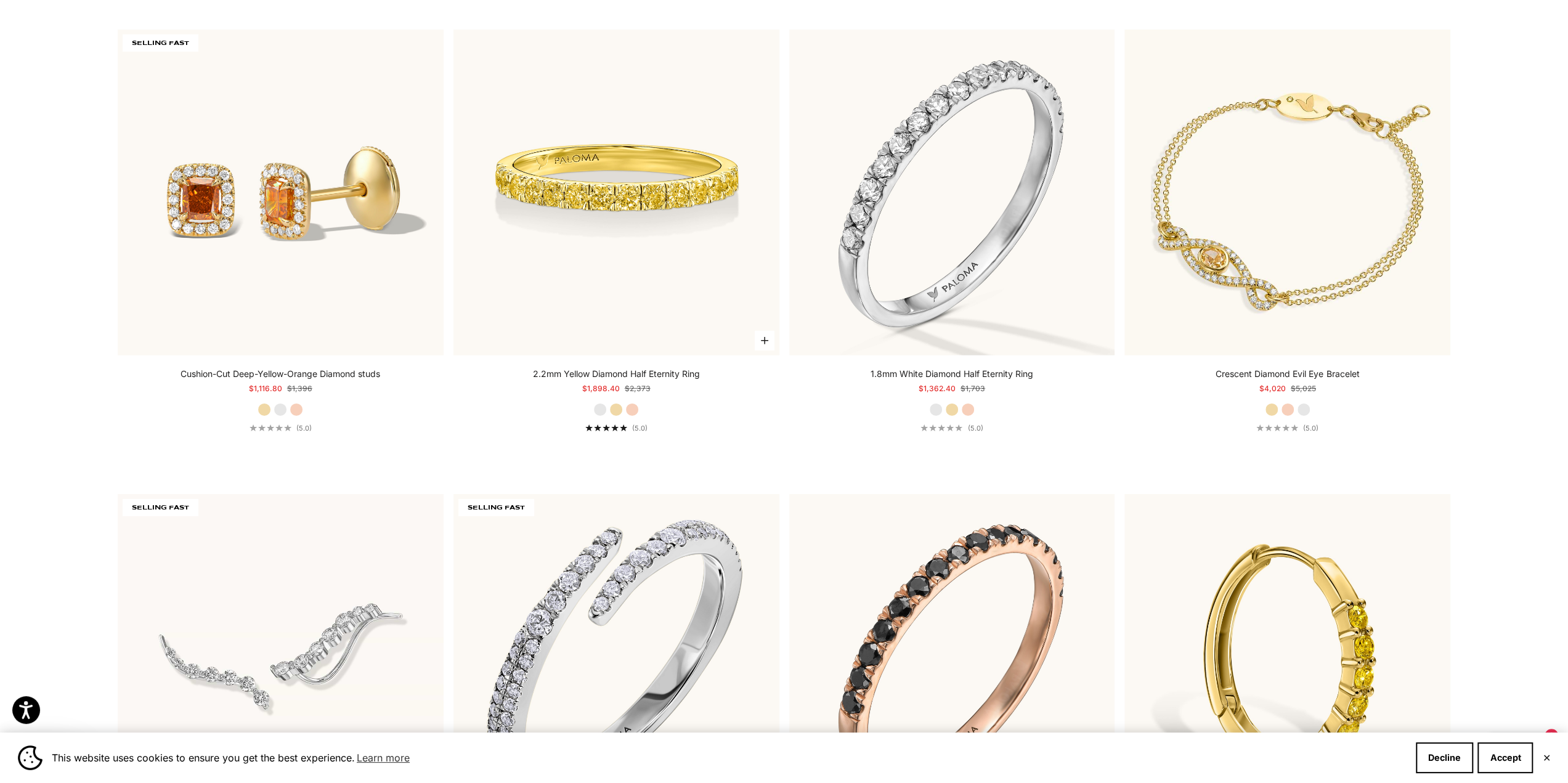
click at [591, 154] on img at bounding box center [616, 192] width 326 height 326
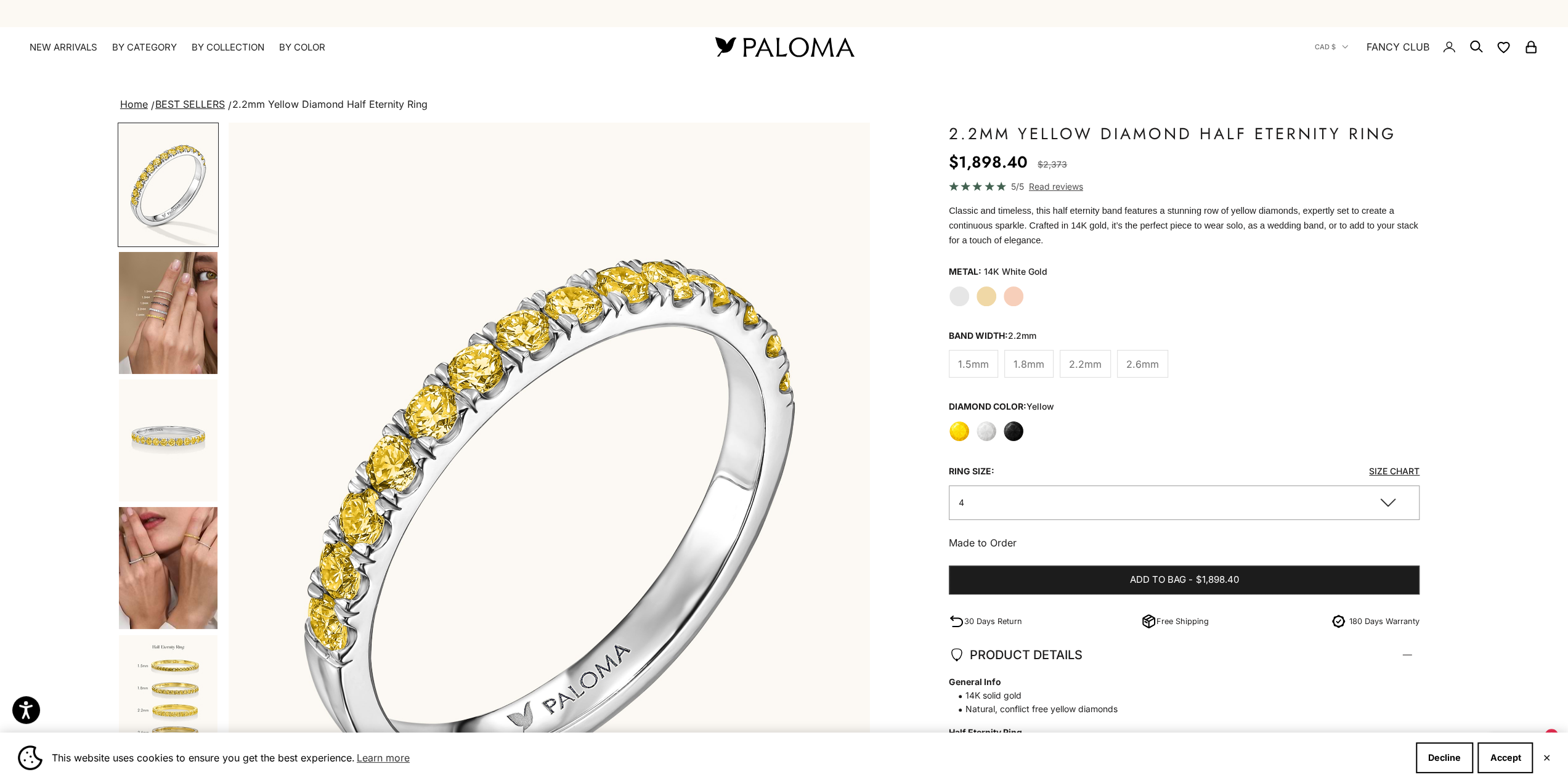
click at [1015, 425] on label "Black" at bounding box center [1013, 431] width 21 height 21
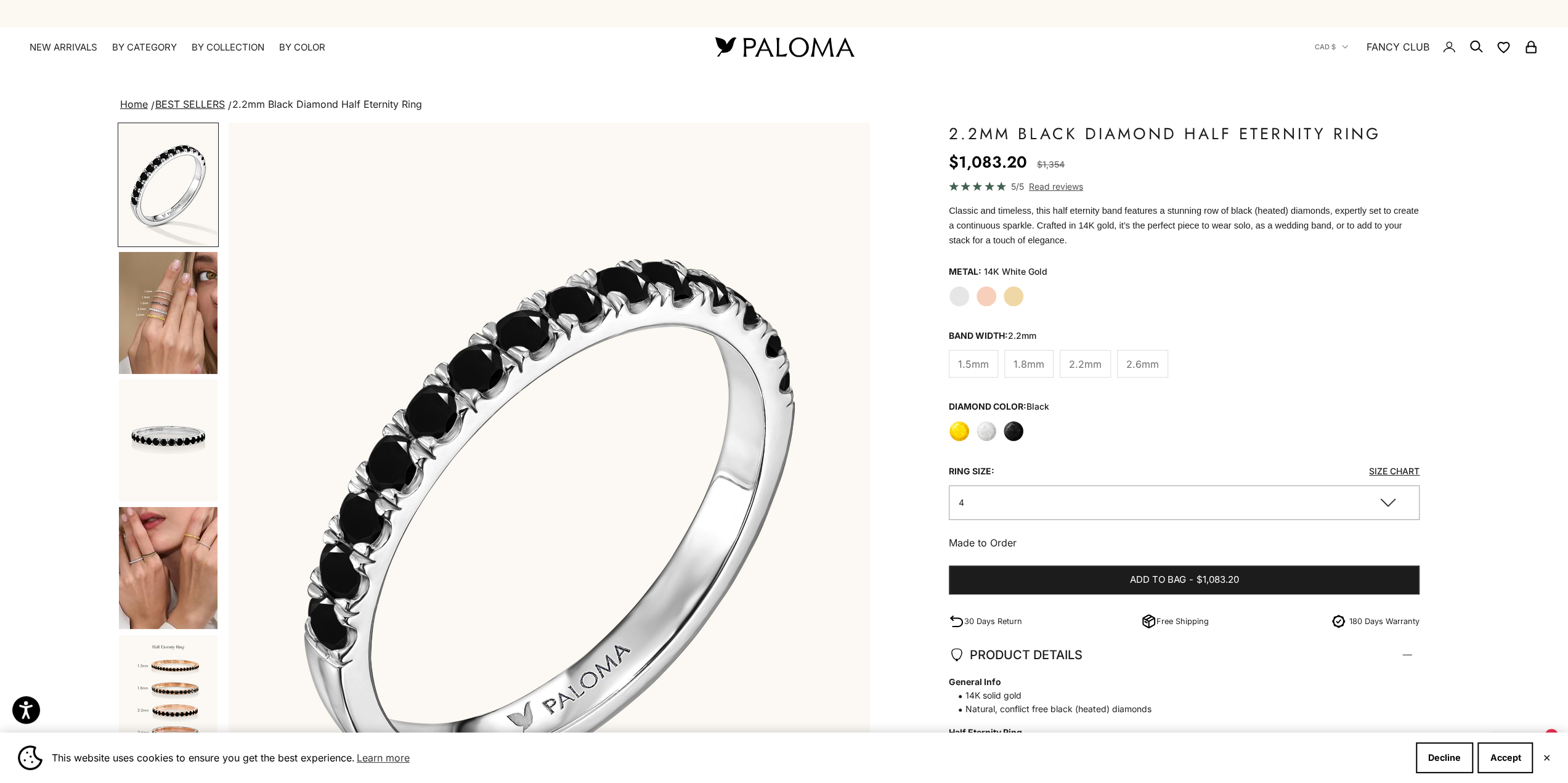
click at [1006, 298] on label "Yellow Gold" at bounding box center [1013, 296] width 21 height 21
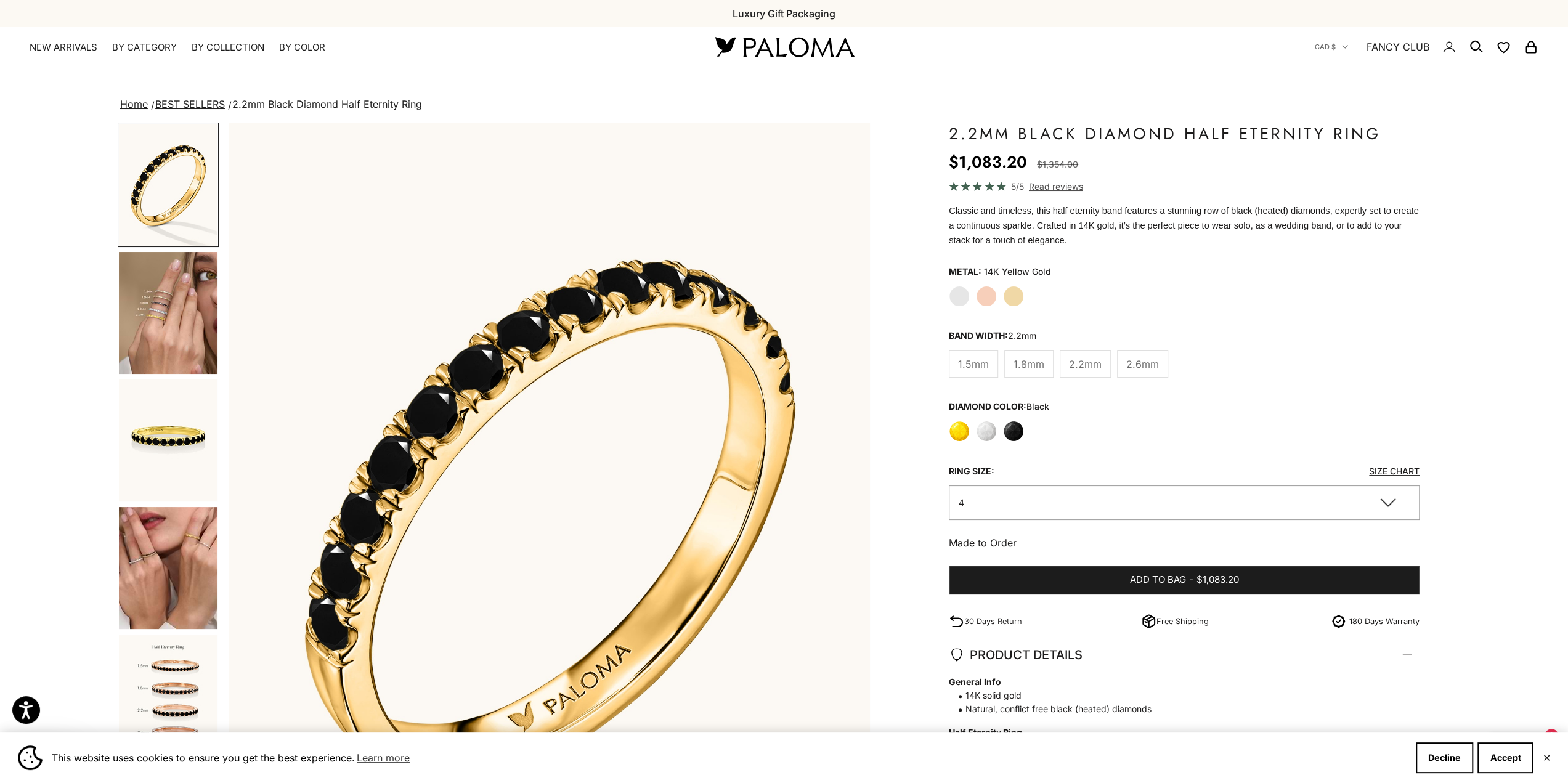
click at [171, 608] on img "Go to item 8" at bounding box center [168, 568] width 99 height 122
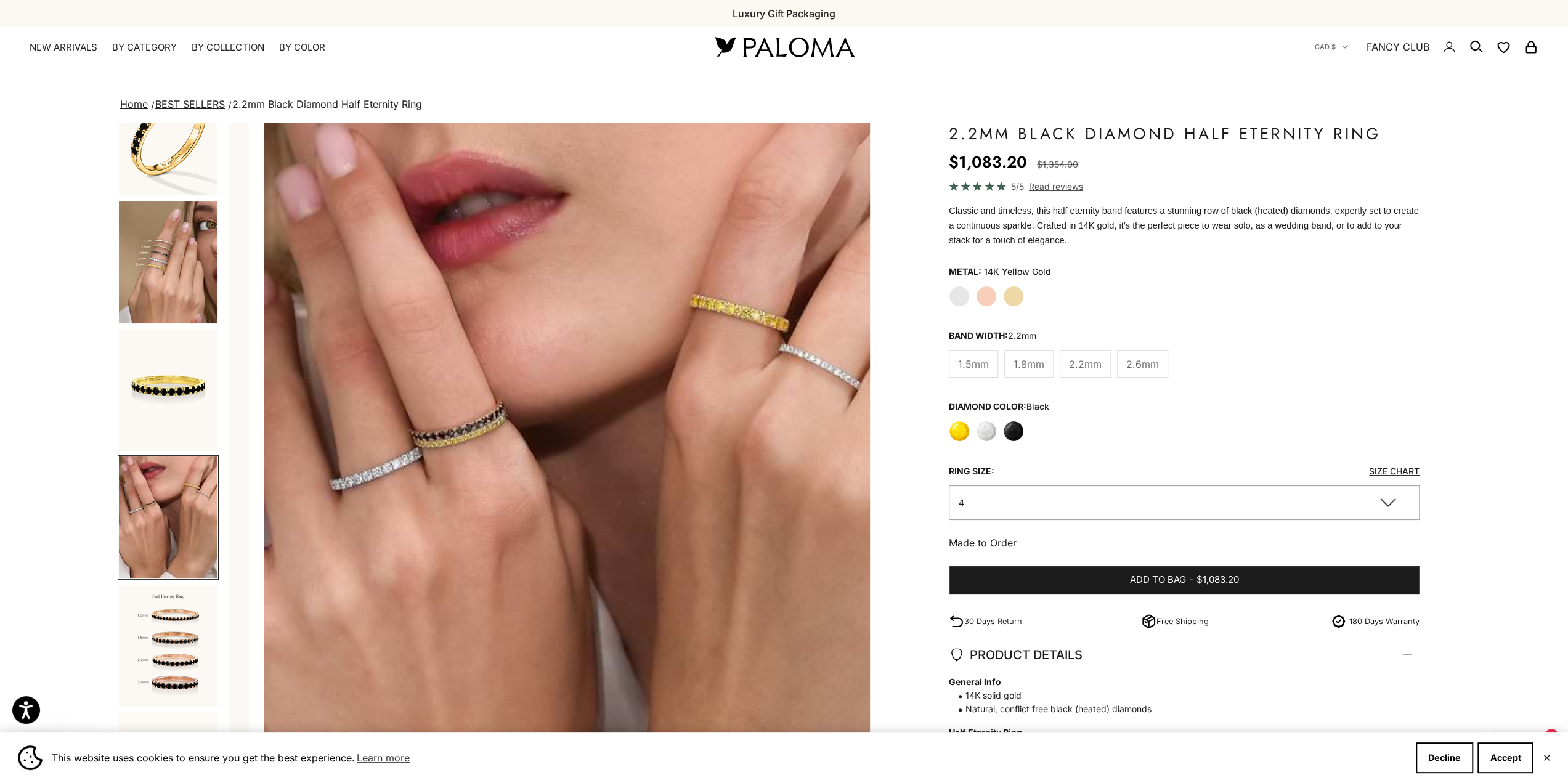
scroll to position [0, 1969]
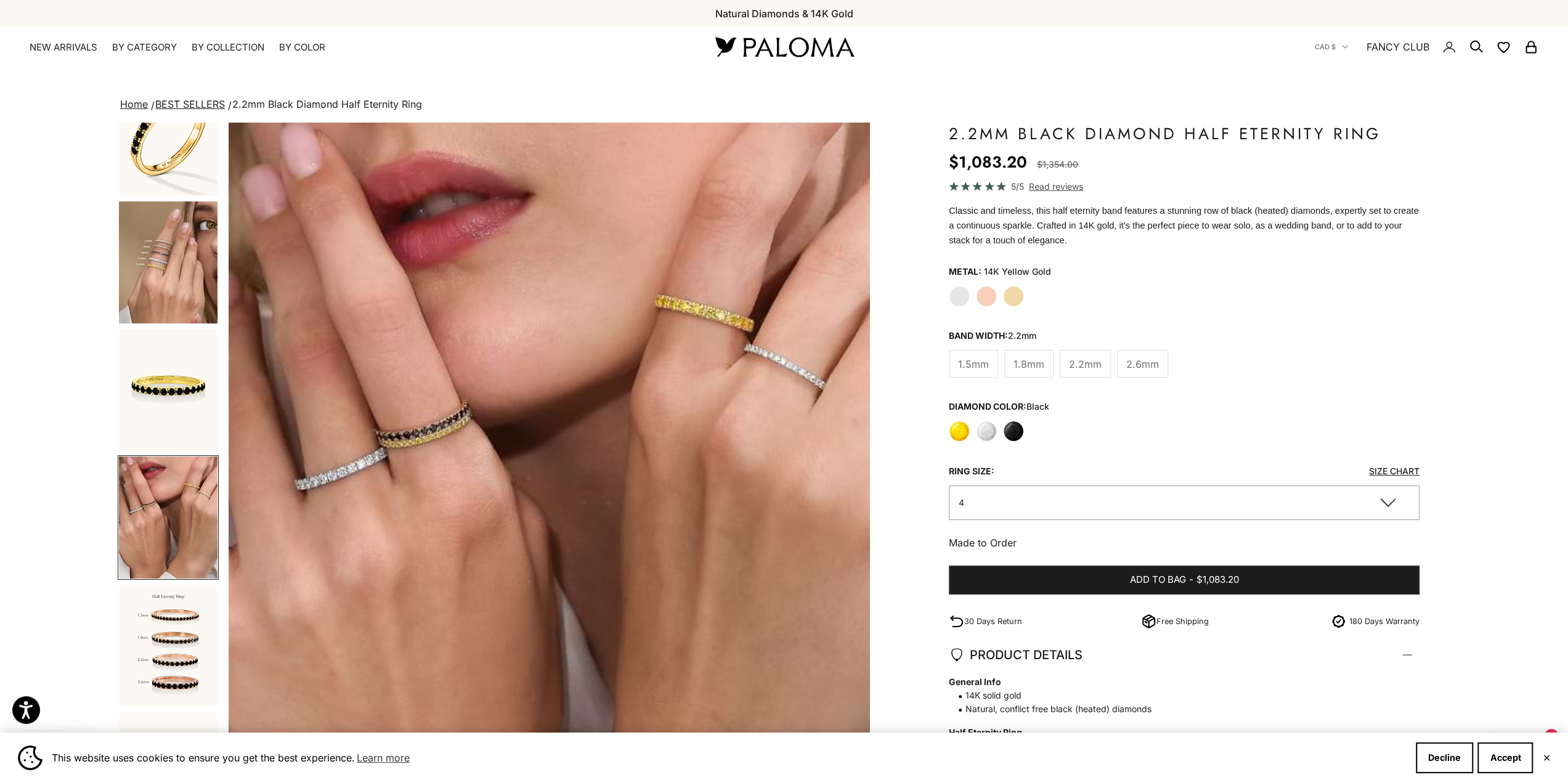
click at [173, 666] on img "Go to item 9" at bounding box center [168, 645] width 99 height 122
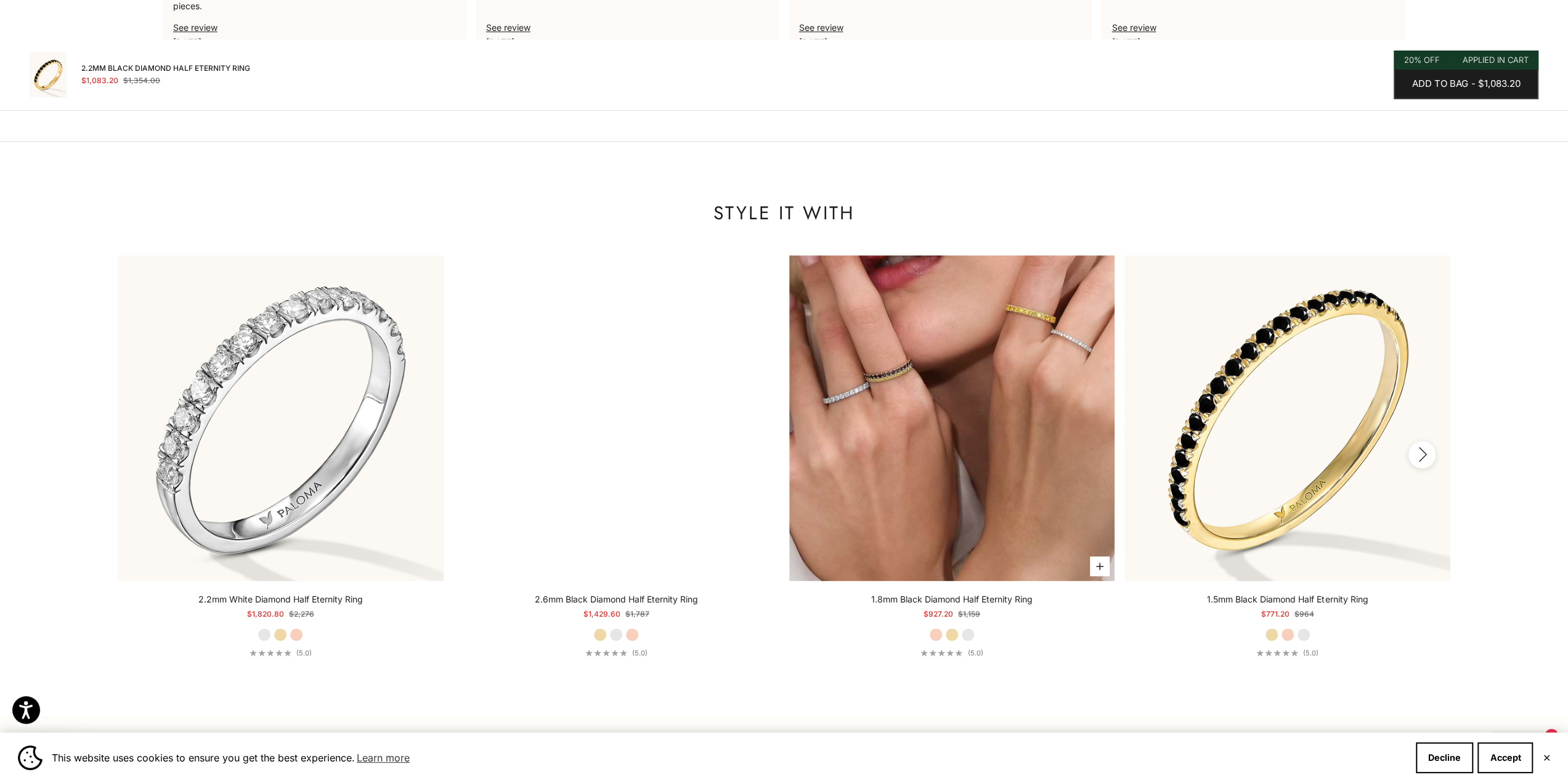
scroll to position [1233, 0]
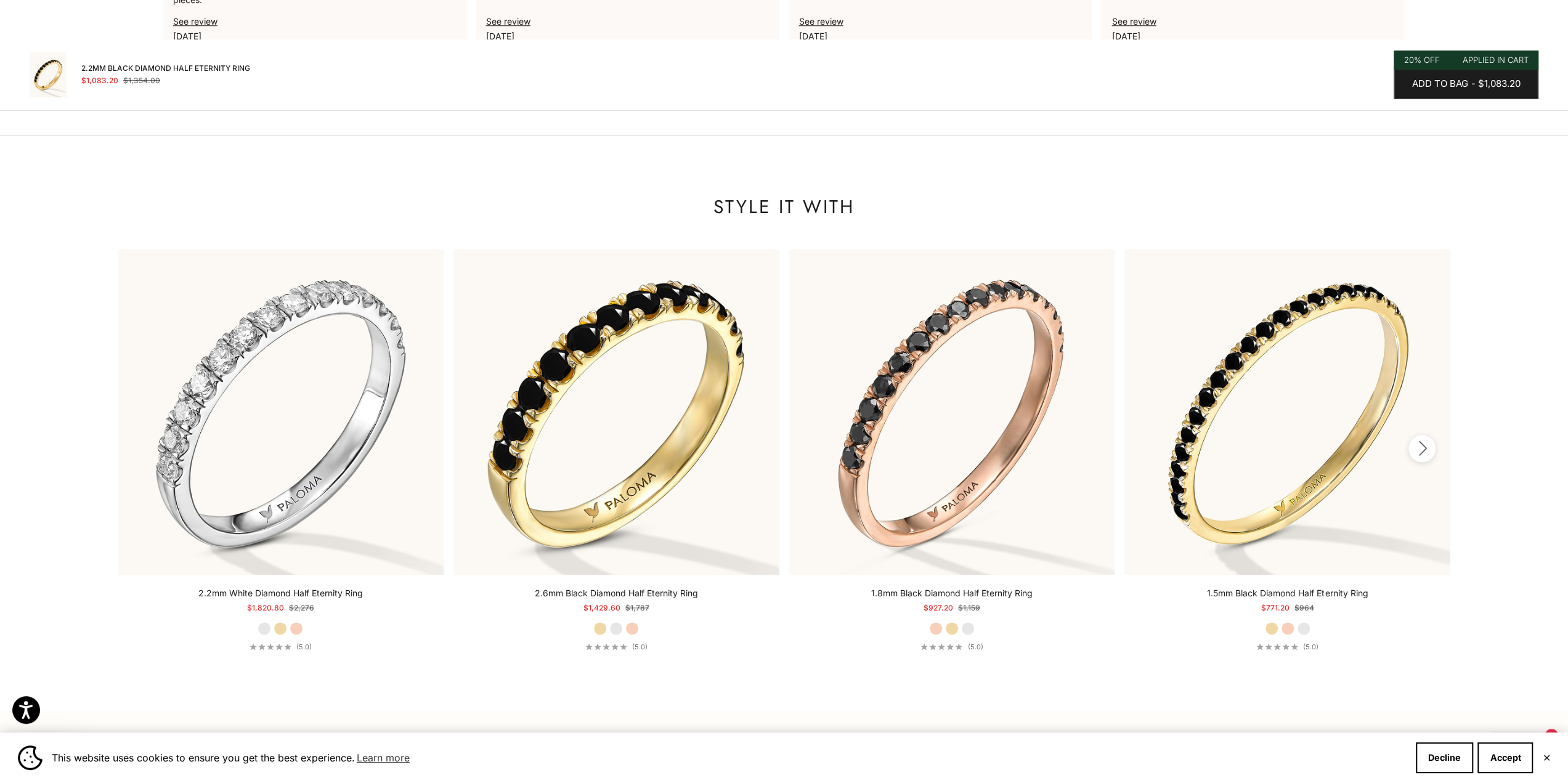
click at [1423, 442] on icon "button" at bounding box center [1423, 449] width 7 height 14
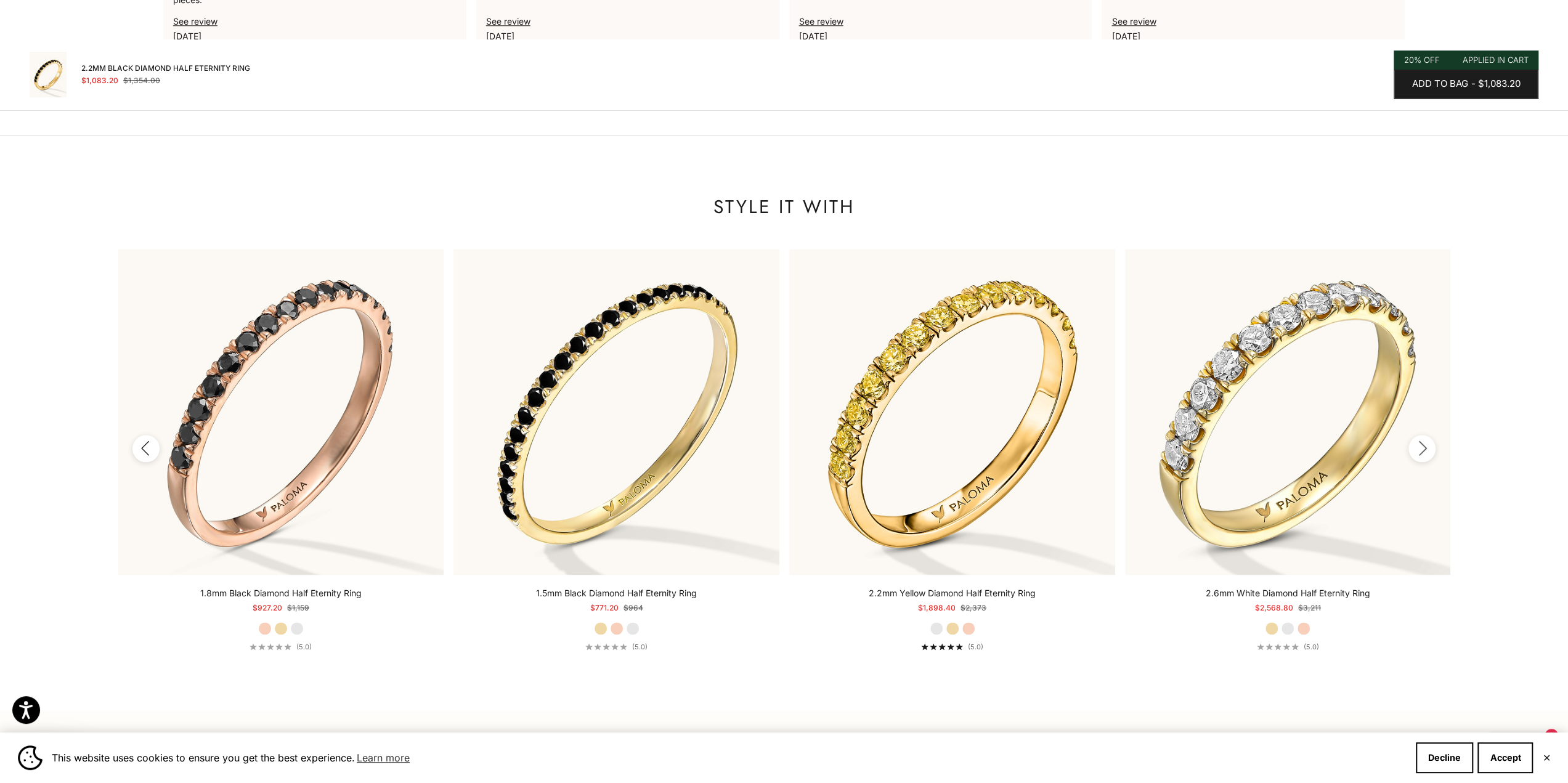
click at [1423, 441] on icon "button" at bounding box center [1422, 448] width 13 height 16
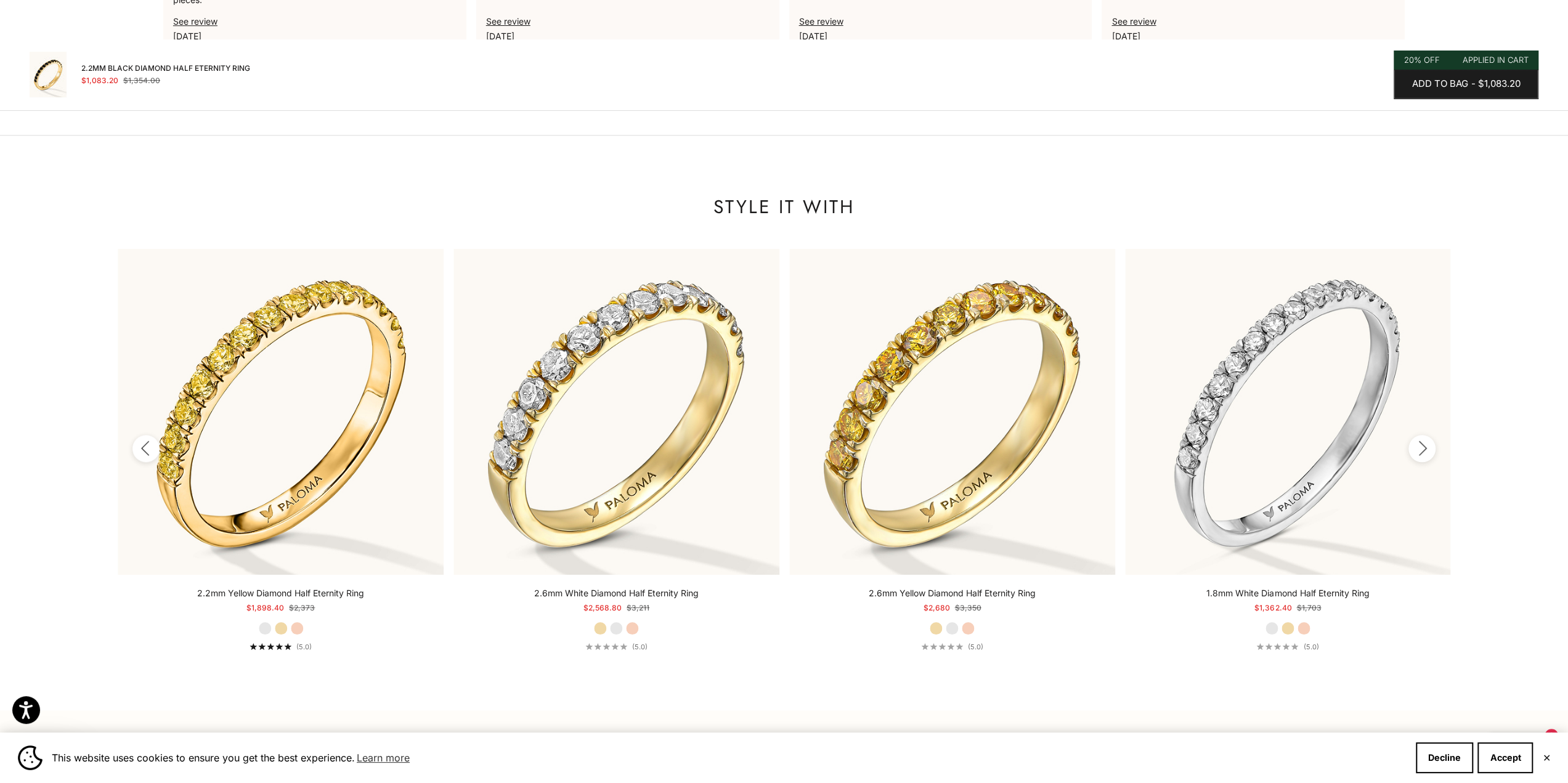
click at [1423, 441] on icon "button" at bounding box center [1422, 448] width 13 height 16
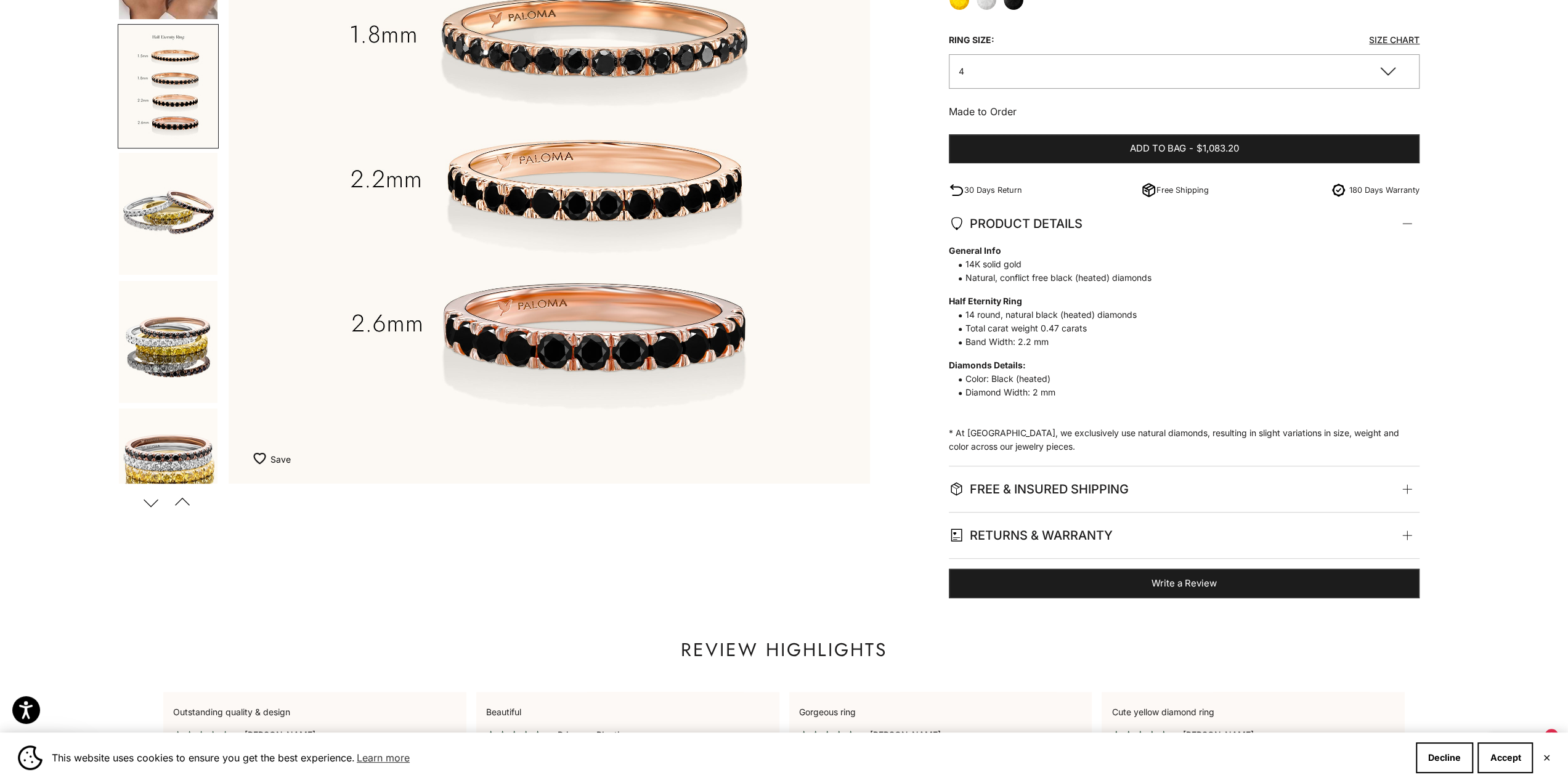
scroll to position [0, 0]
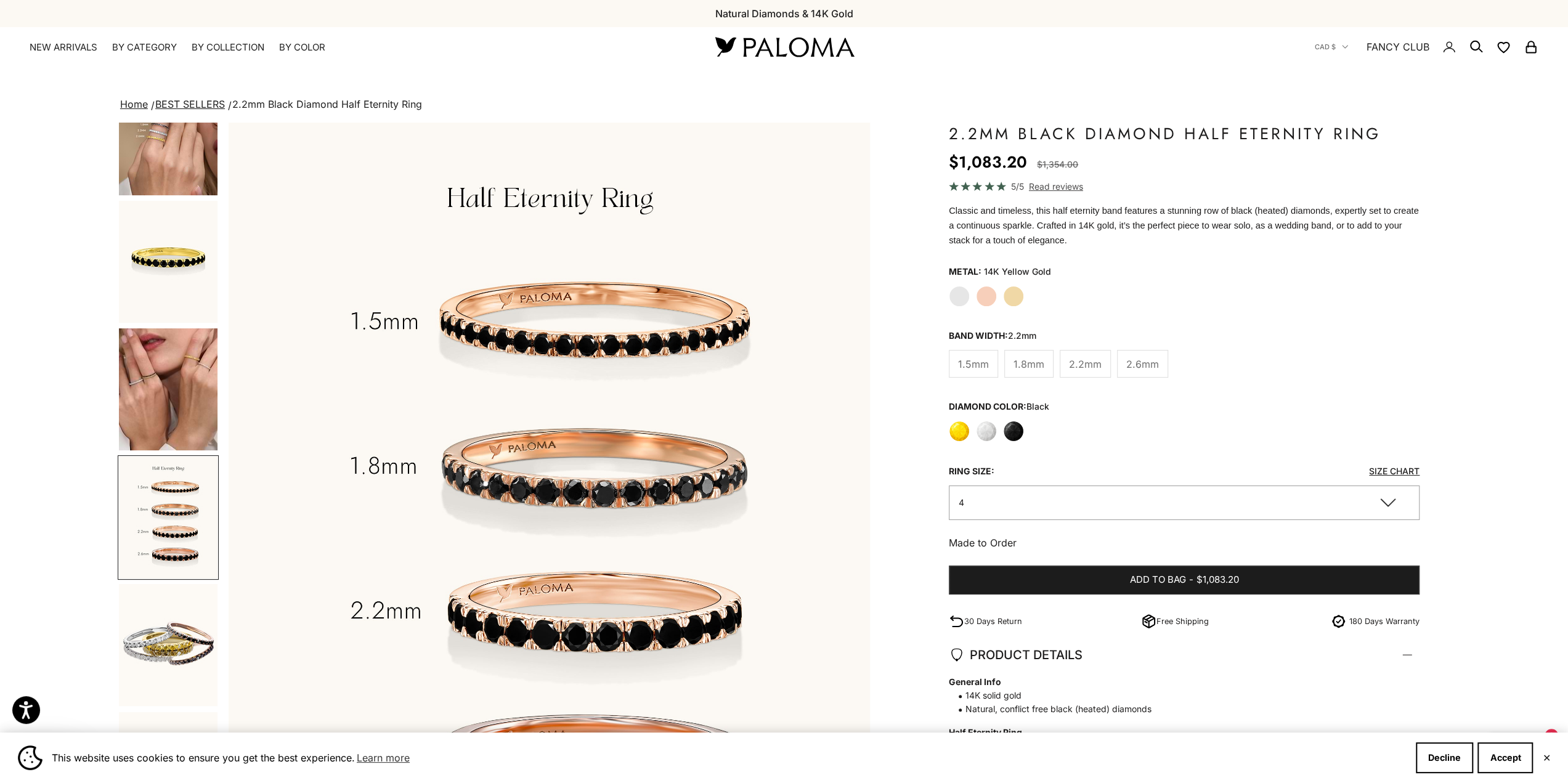
click at [144, 271] on img "Go to item 7" at bounding box center [168, 262] width 99 height 122
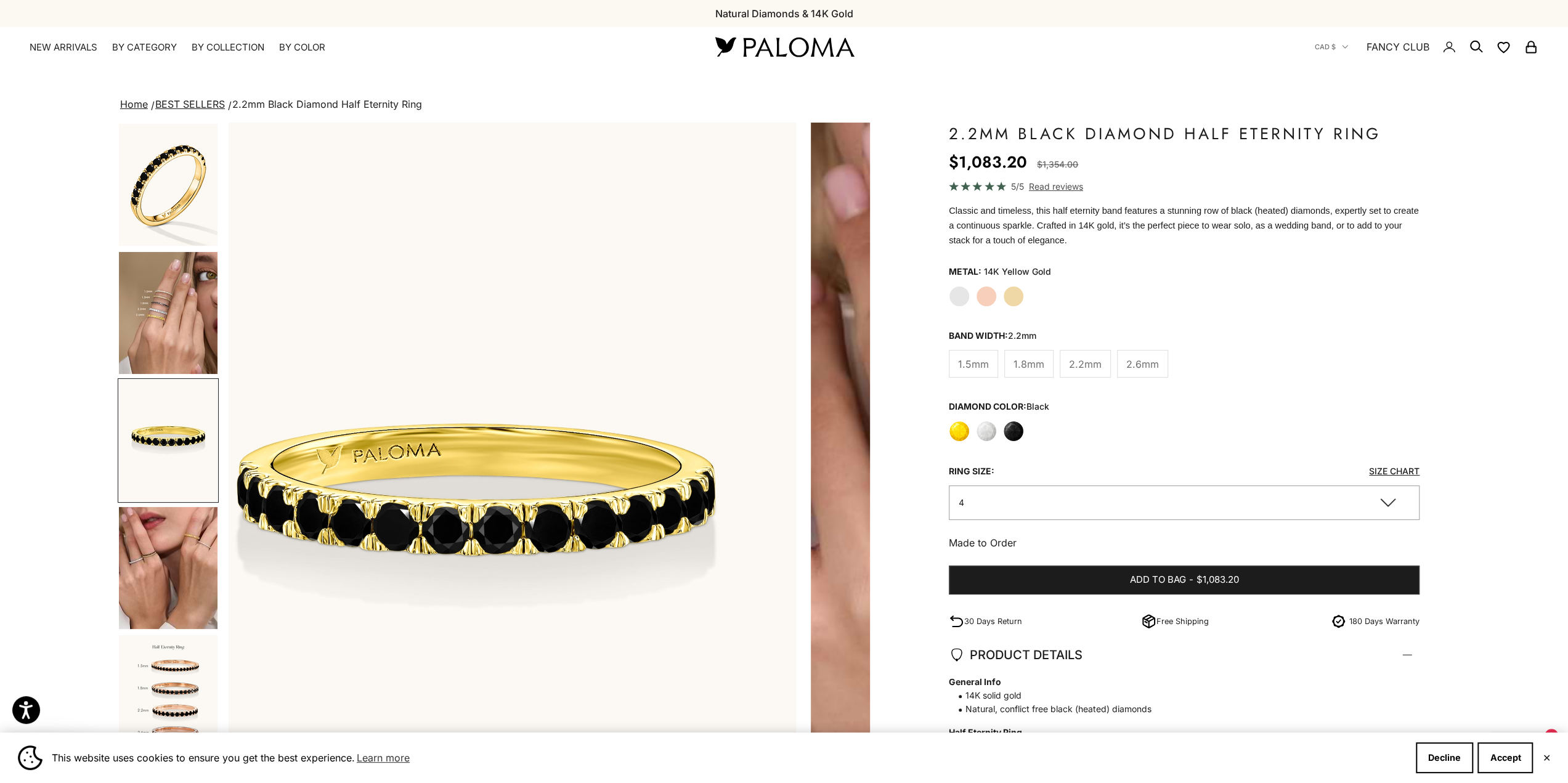
scroll to position [0, 1312]
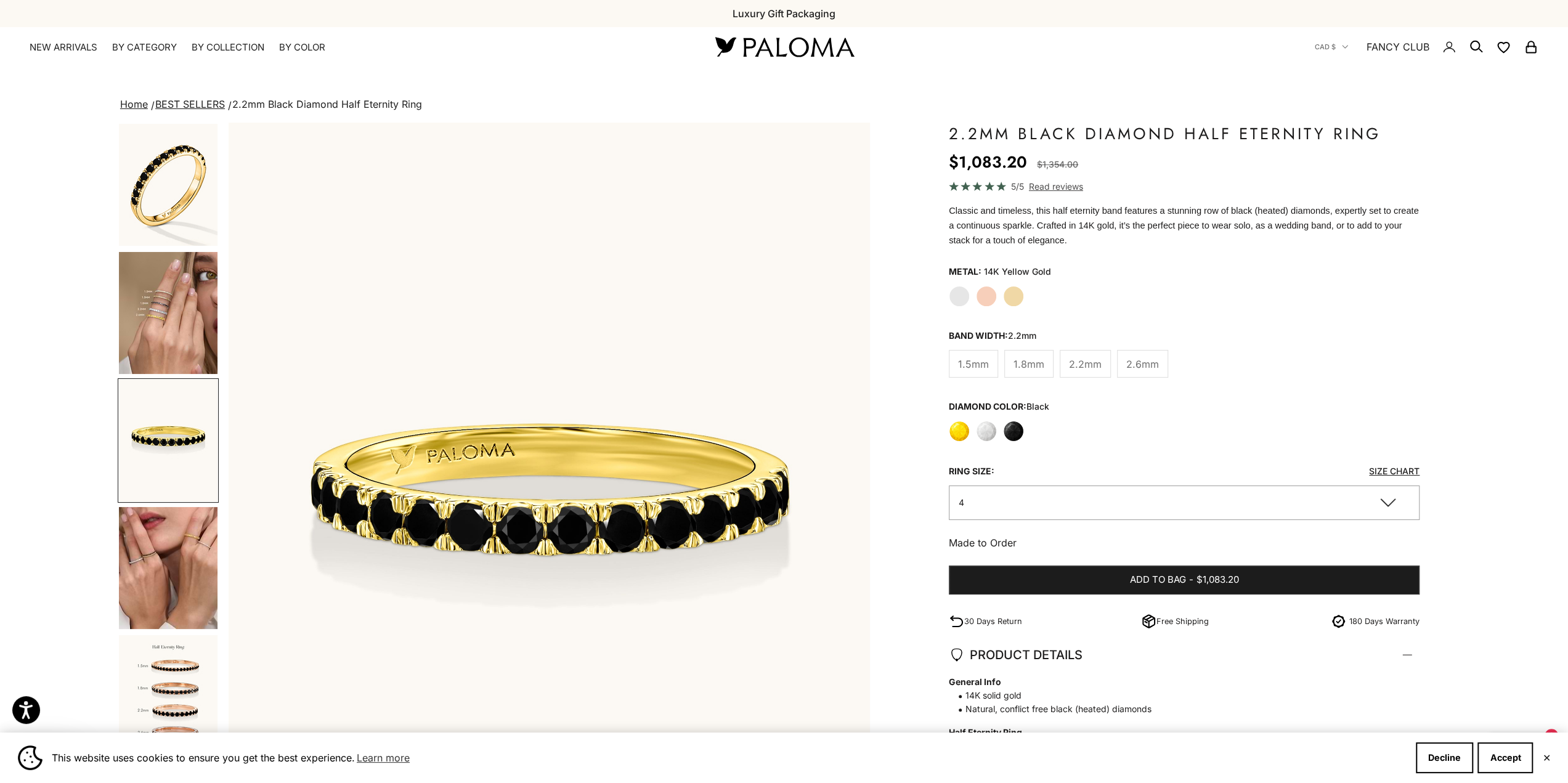
click at [753, 46] on img at bounding box center [784, 47] width 148 height 26
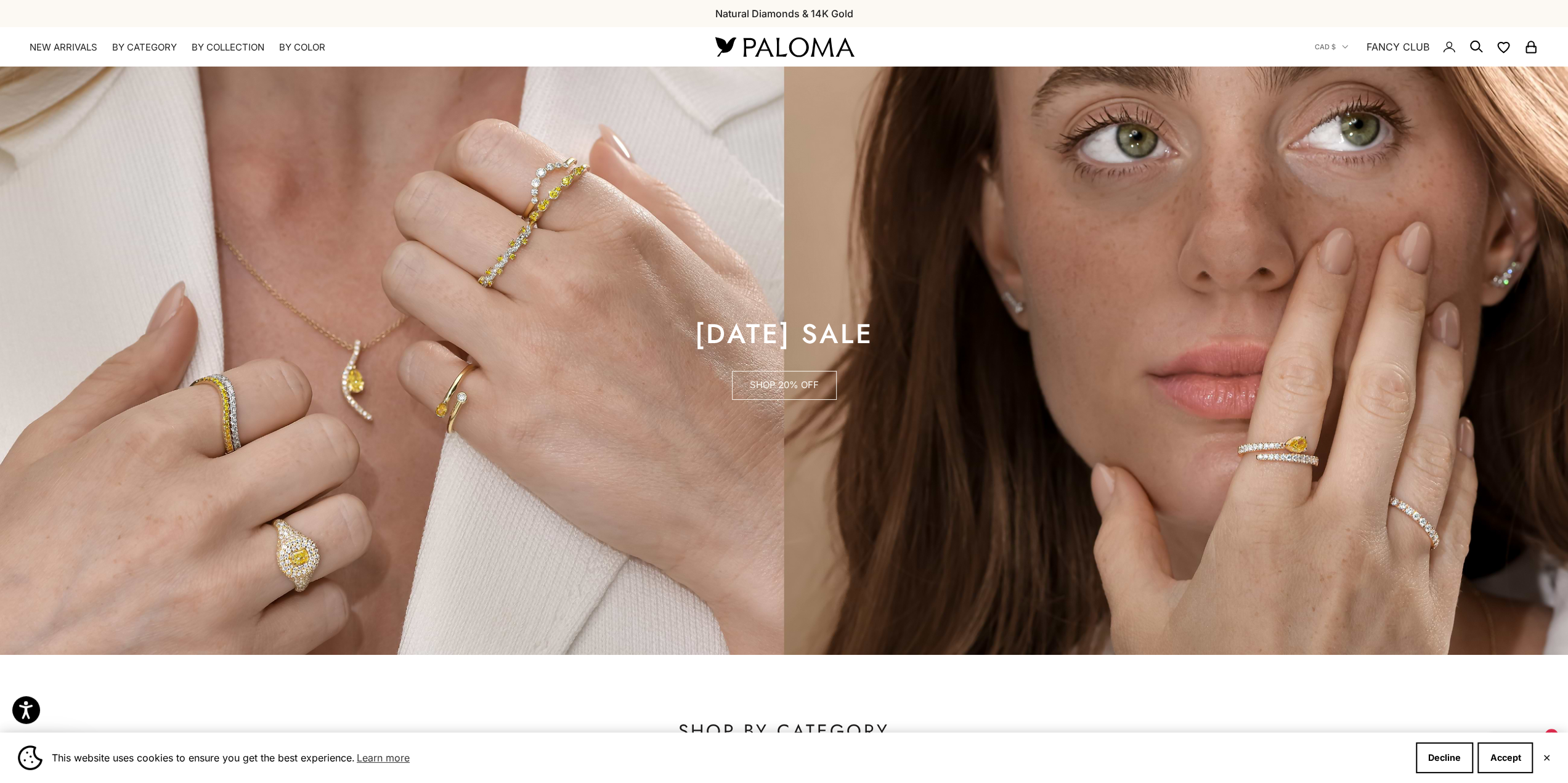
click at [765, 386] on link "SHOP 20% OFF" at bounding box center [784, 386] width 105 height 30
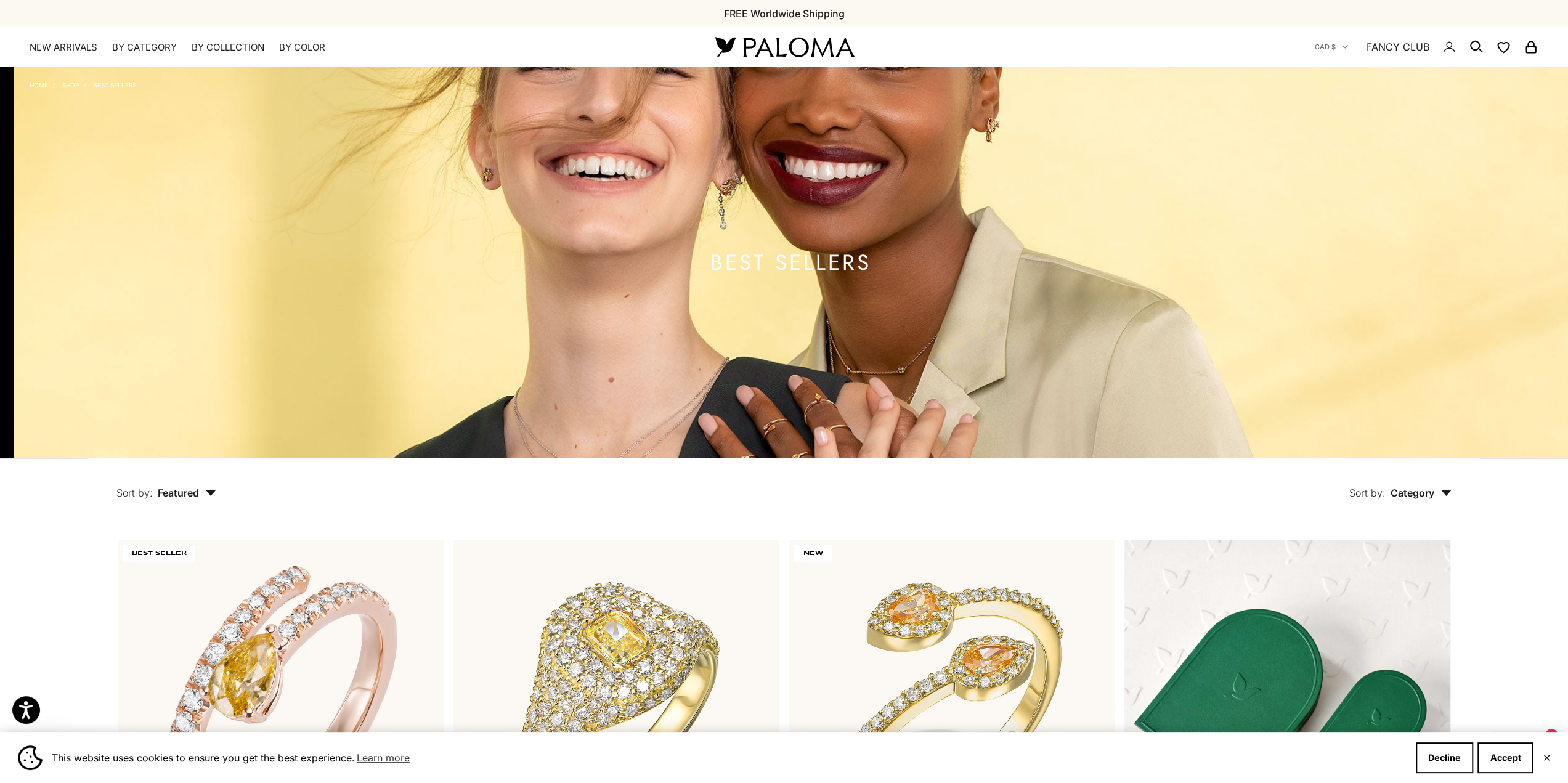
click at [809, 265] on h1 "BEST SELLERS" at bounding box center [791, 263] width 161 height 16
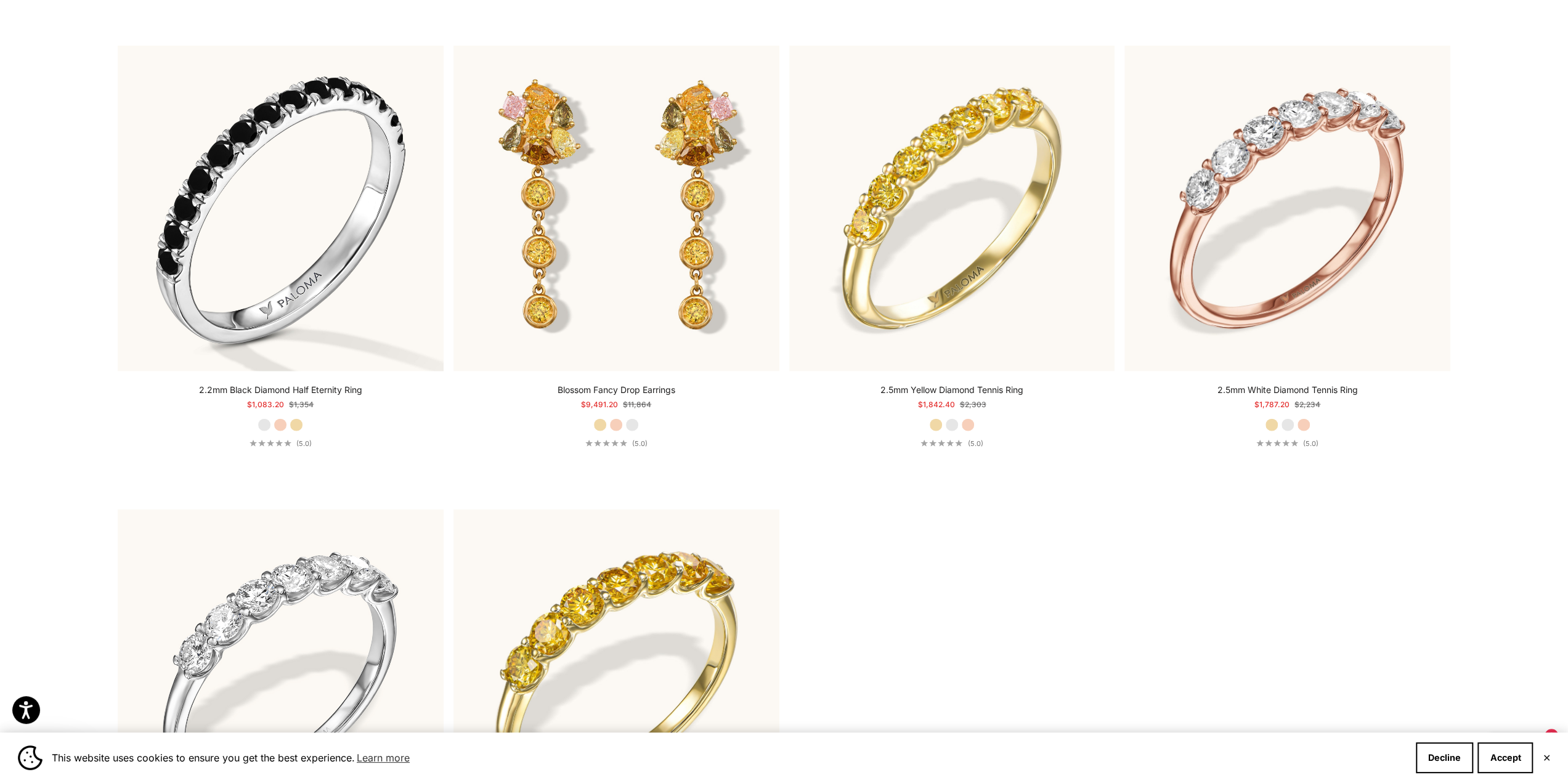
scroll to position [7764, 0]
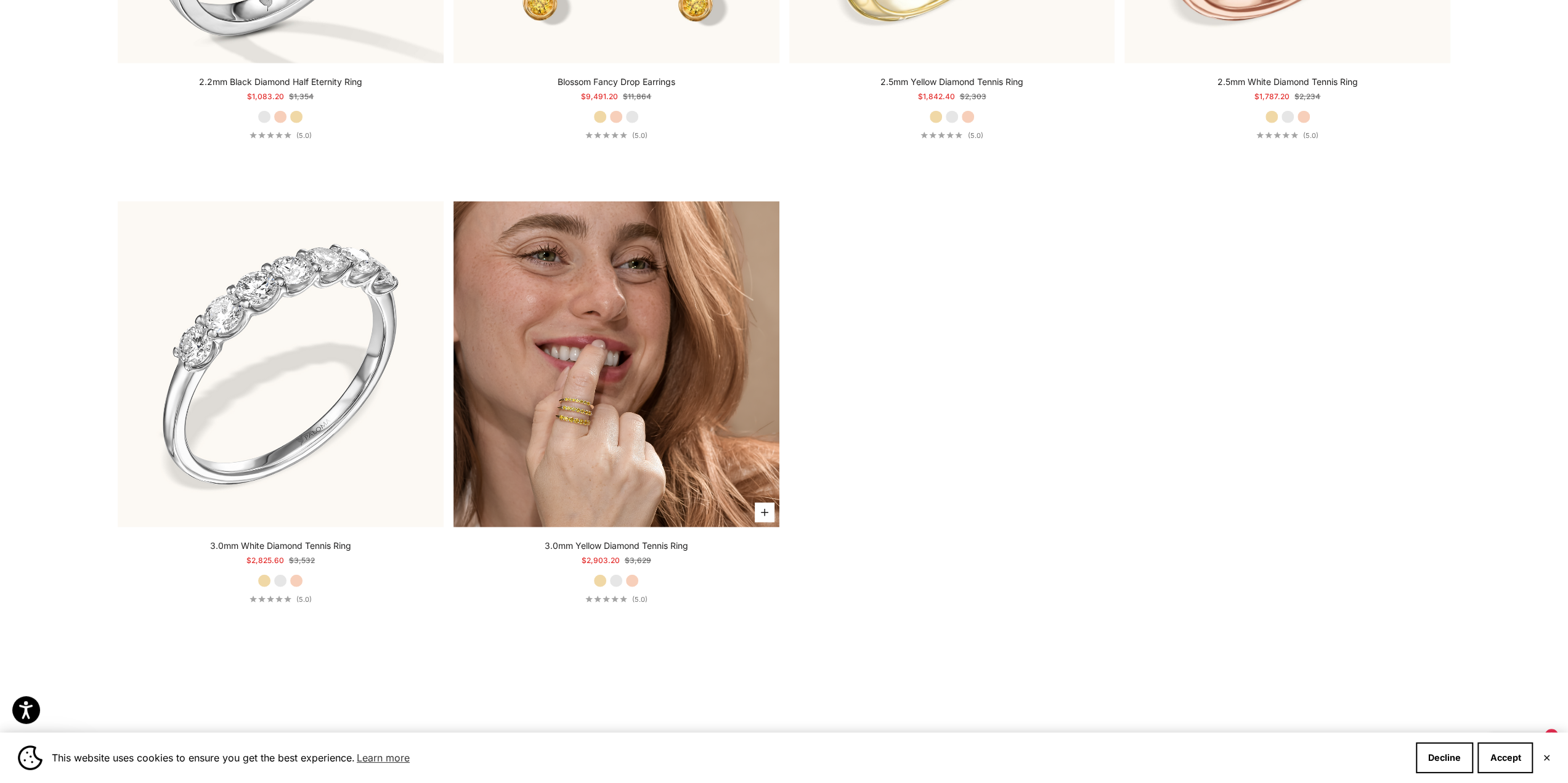
click at [713, 383] on img at bounding box center [616, 364] width 326 height 326
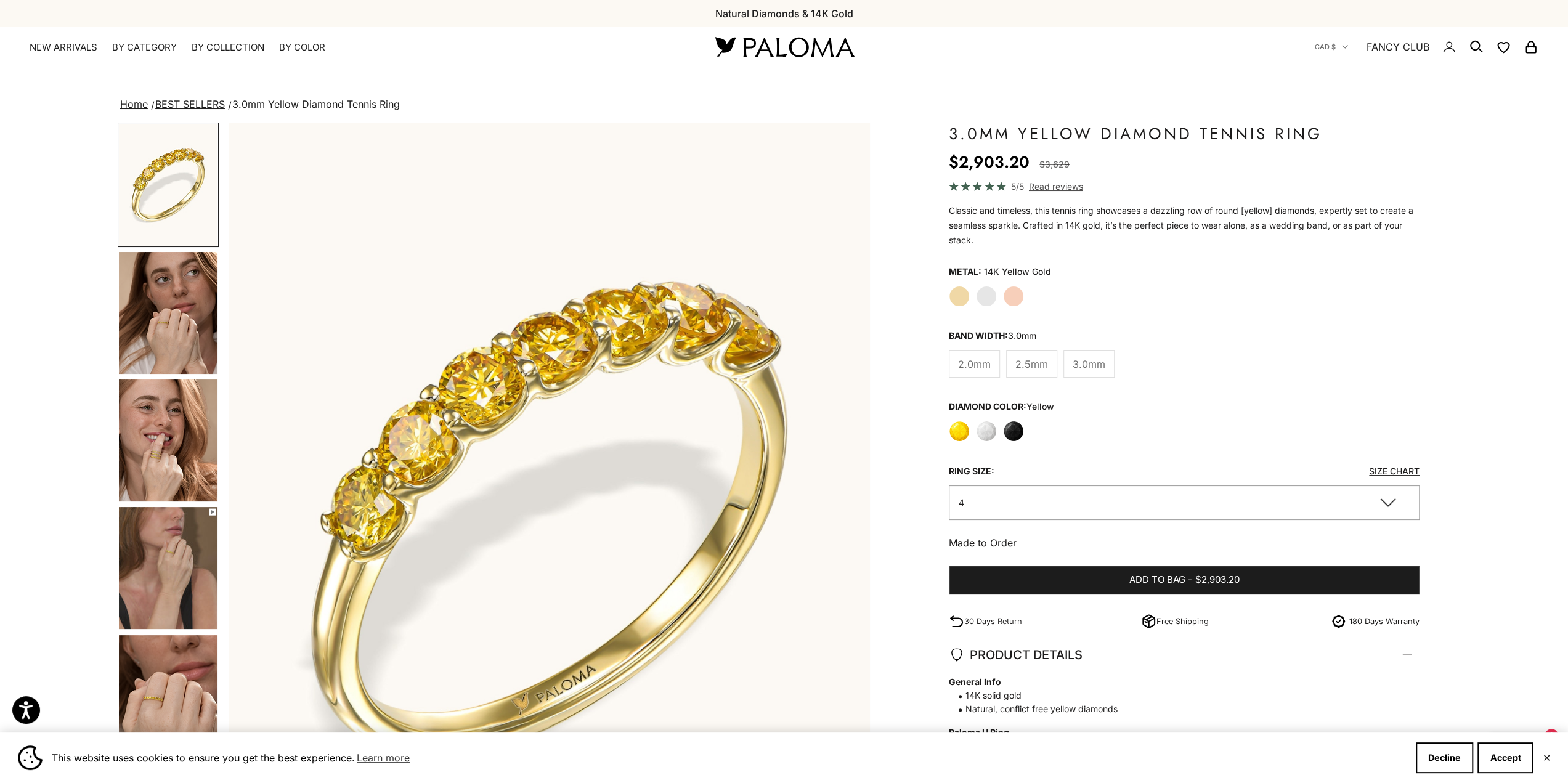
click at [1007, 431] on label "Black" at bounding box center [1013, 431] width 21 height 21
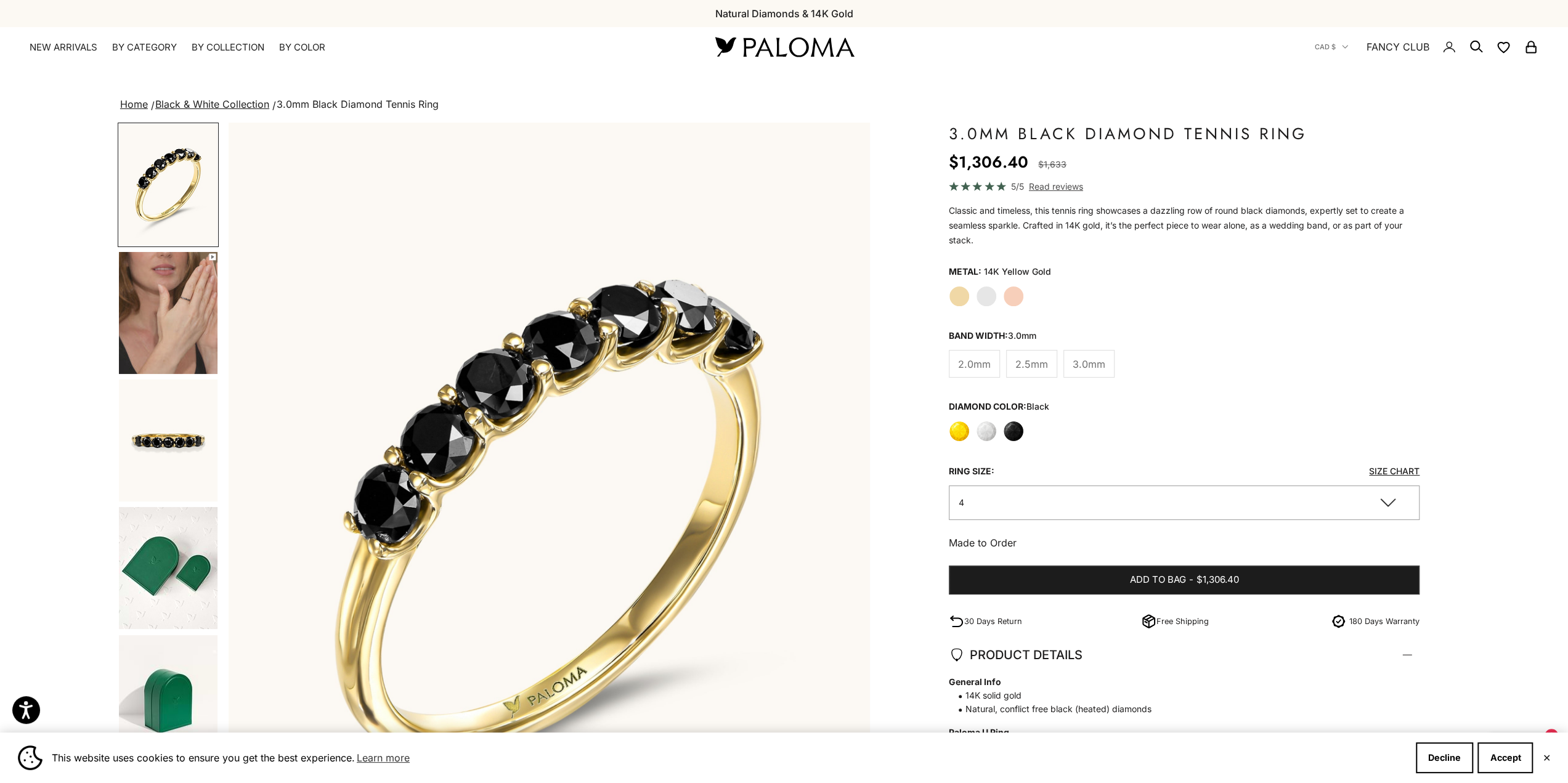
click at [188, 186] on img "Go to item 3" at bounding box center [168, 184] width 99 height 122
click at [191, 416] on img "Go to item 7" at bounding box center [168, 440] width 99 height 122
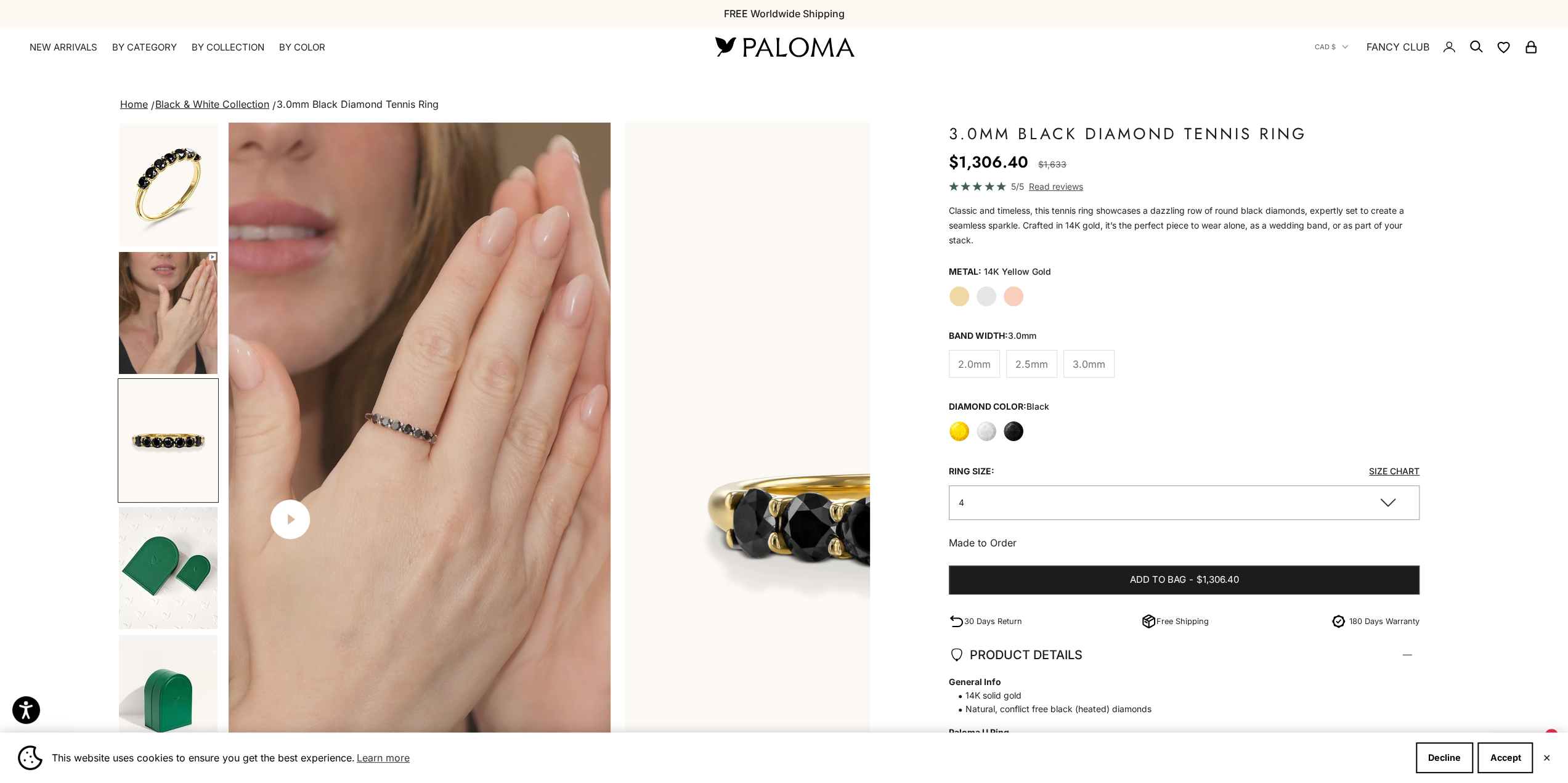
scroll to position [0, 1312]
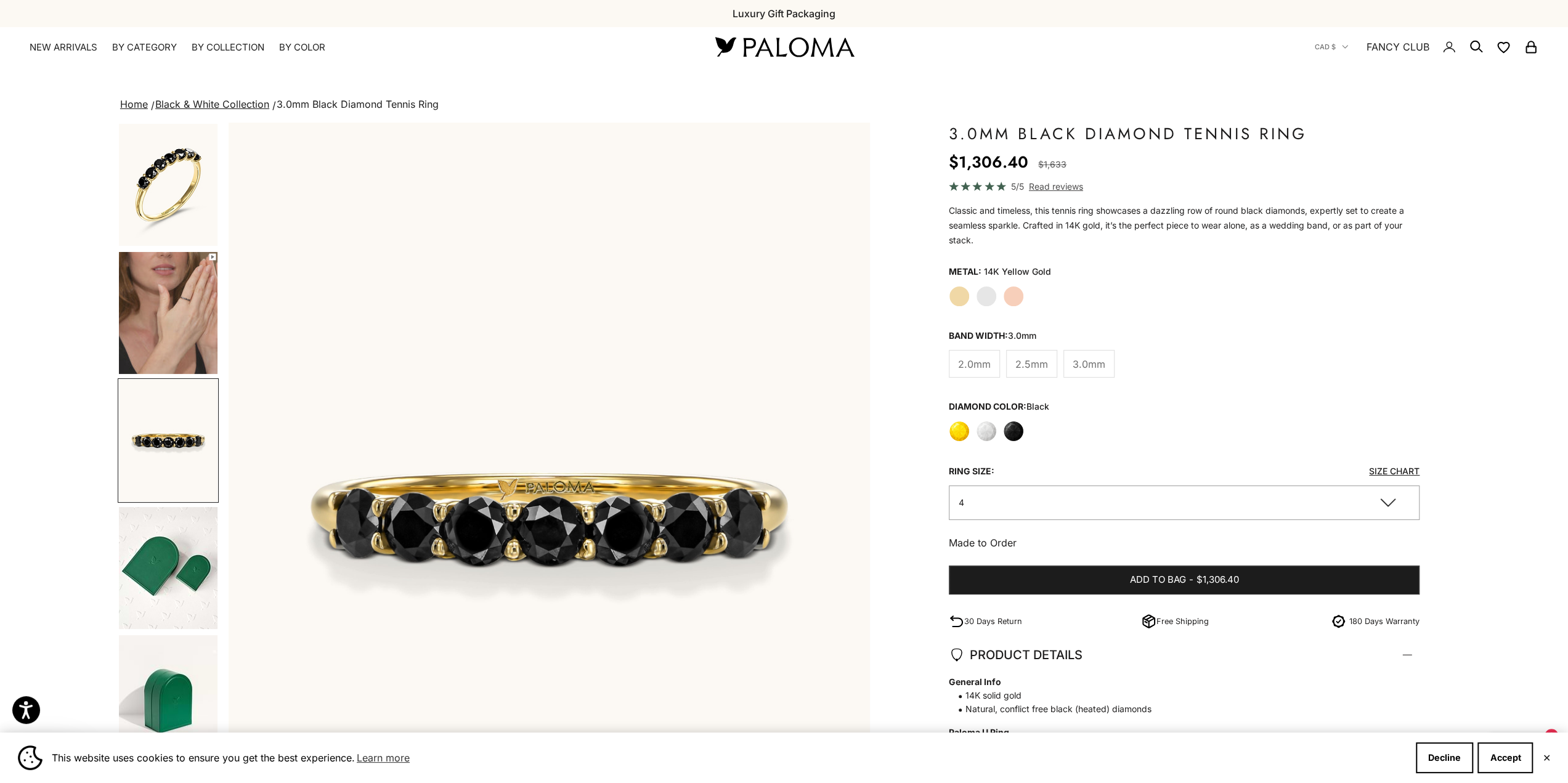
click at [170, 314] on img "Go to item 4" at bounding box center [168, 313] width 99 height 122
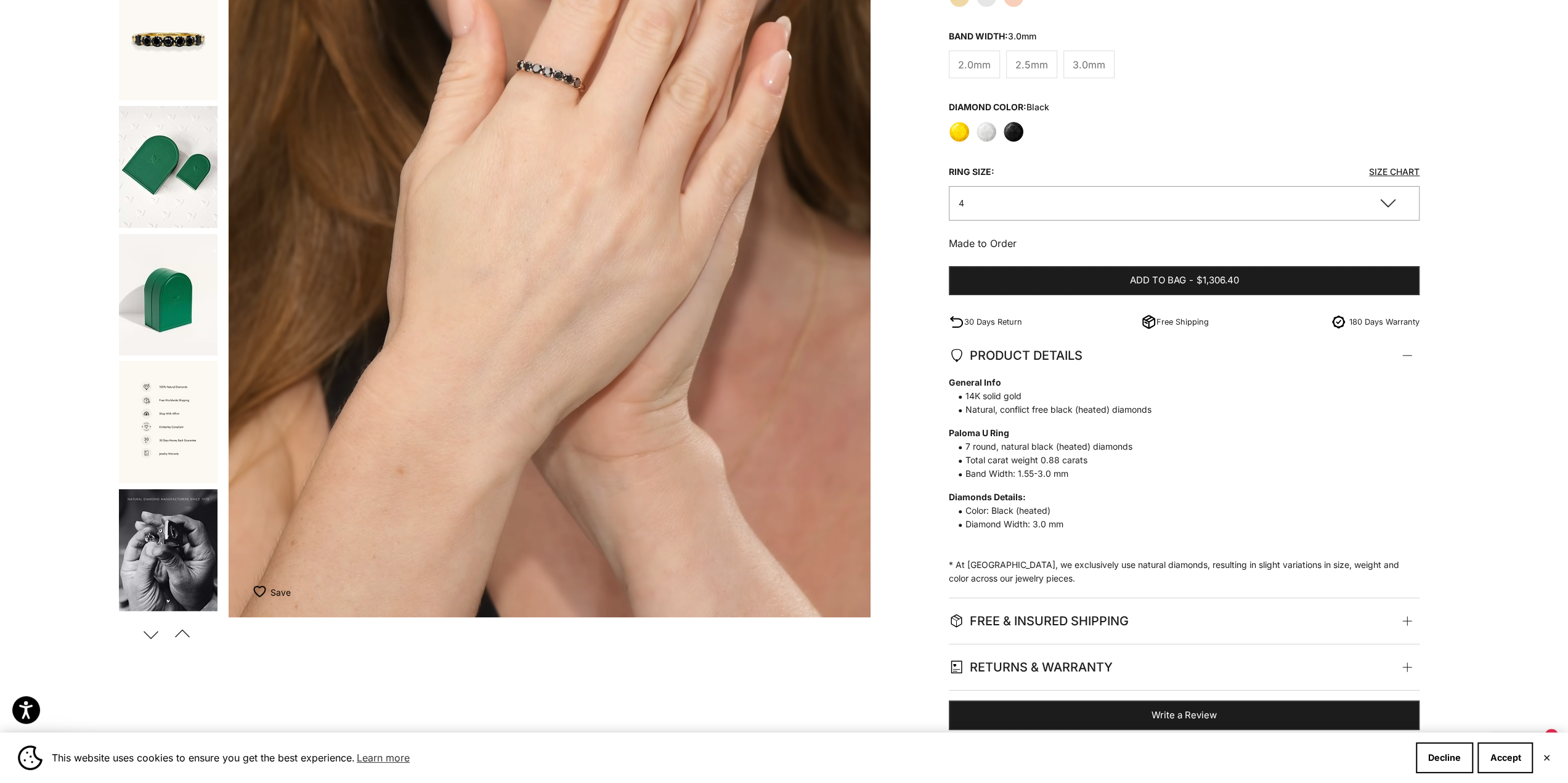
scroll to position [61, 0]
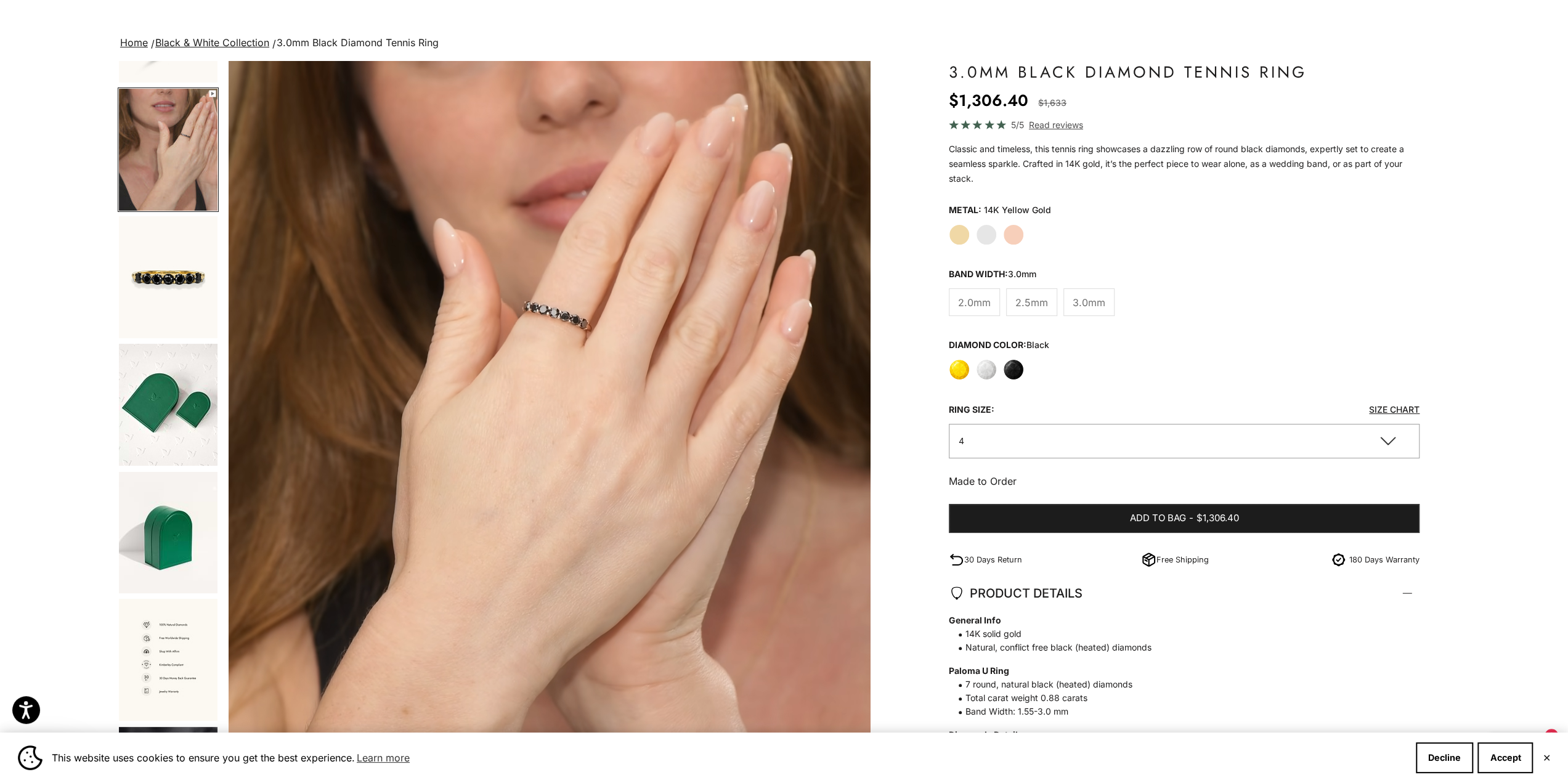
click at [963, 230] on label "Yellow Gold" at bounding box center [959, 234] width 21 height 21
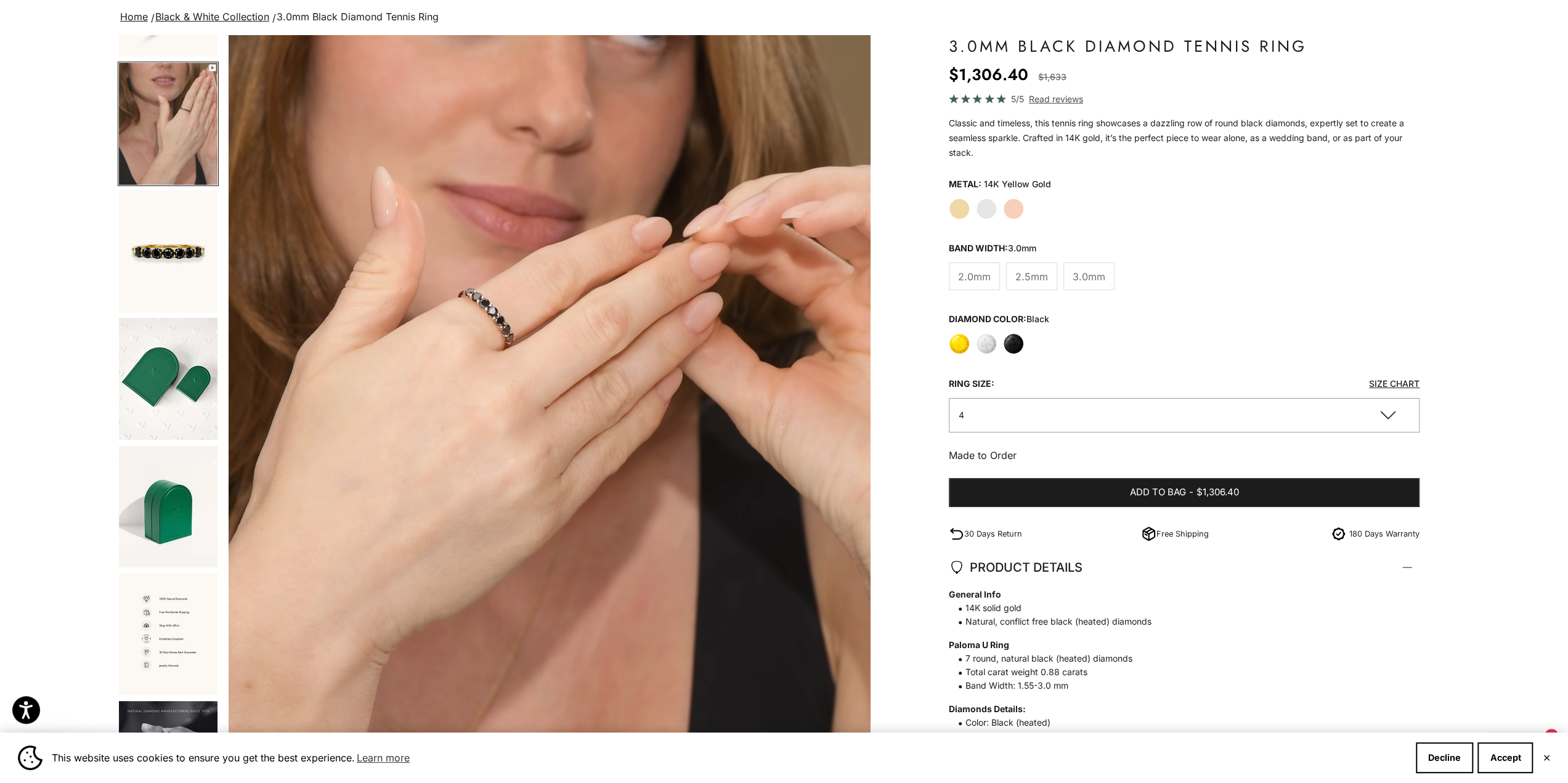
scroll to position [124, 0]
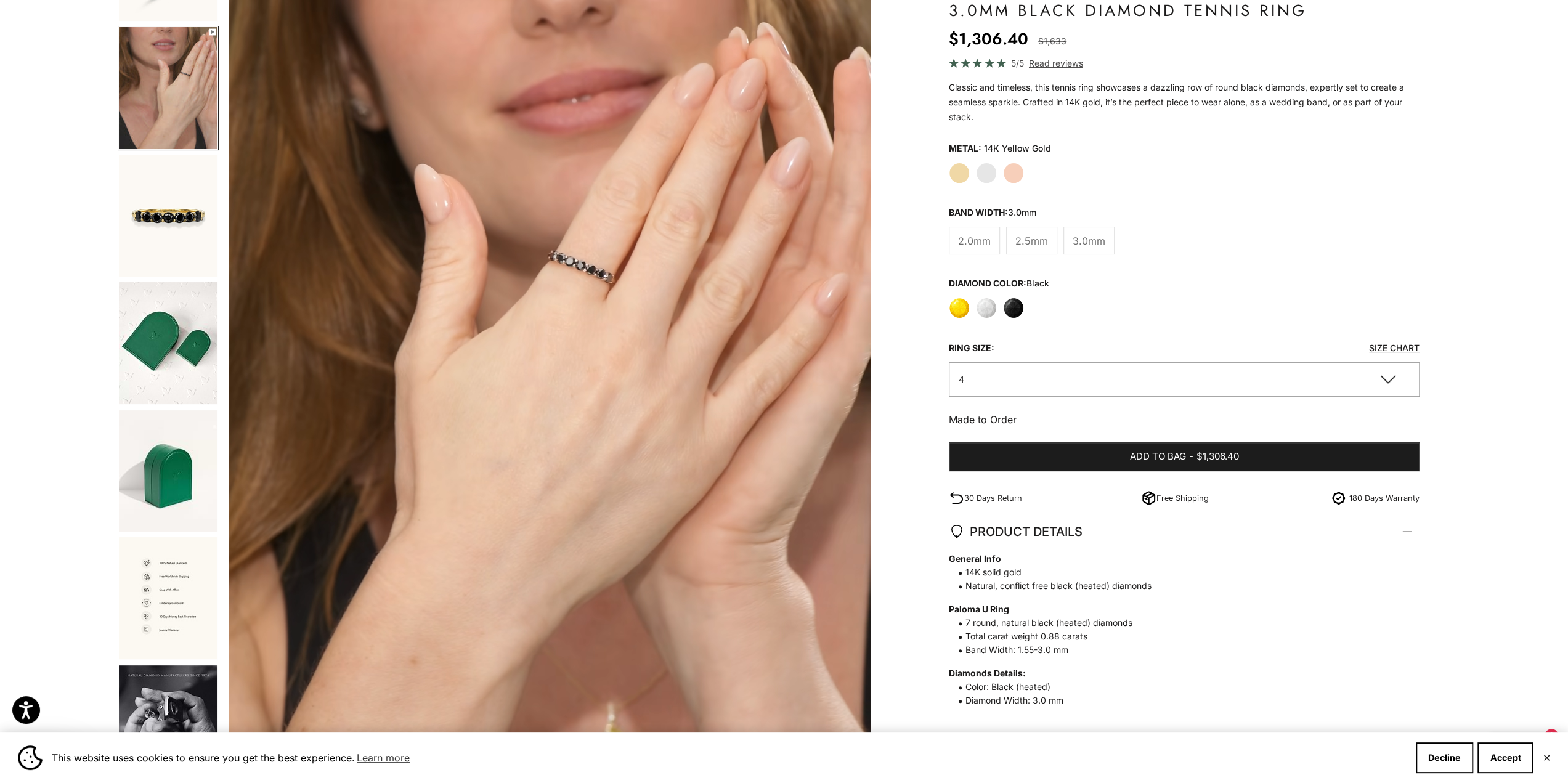
drag, startPoint x: 1346, startPoint y: 200, endPoint x: 1344, endPoint y: 115, distance: 85.0
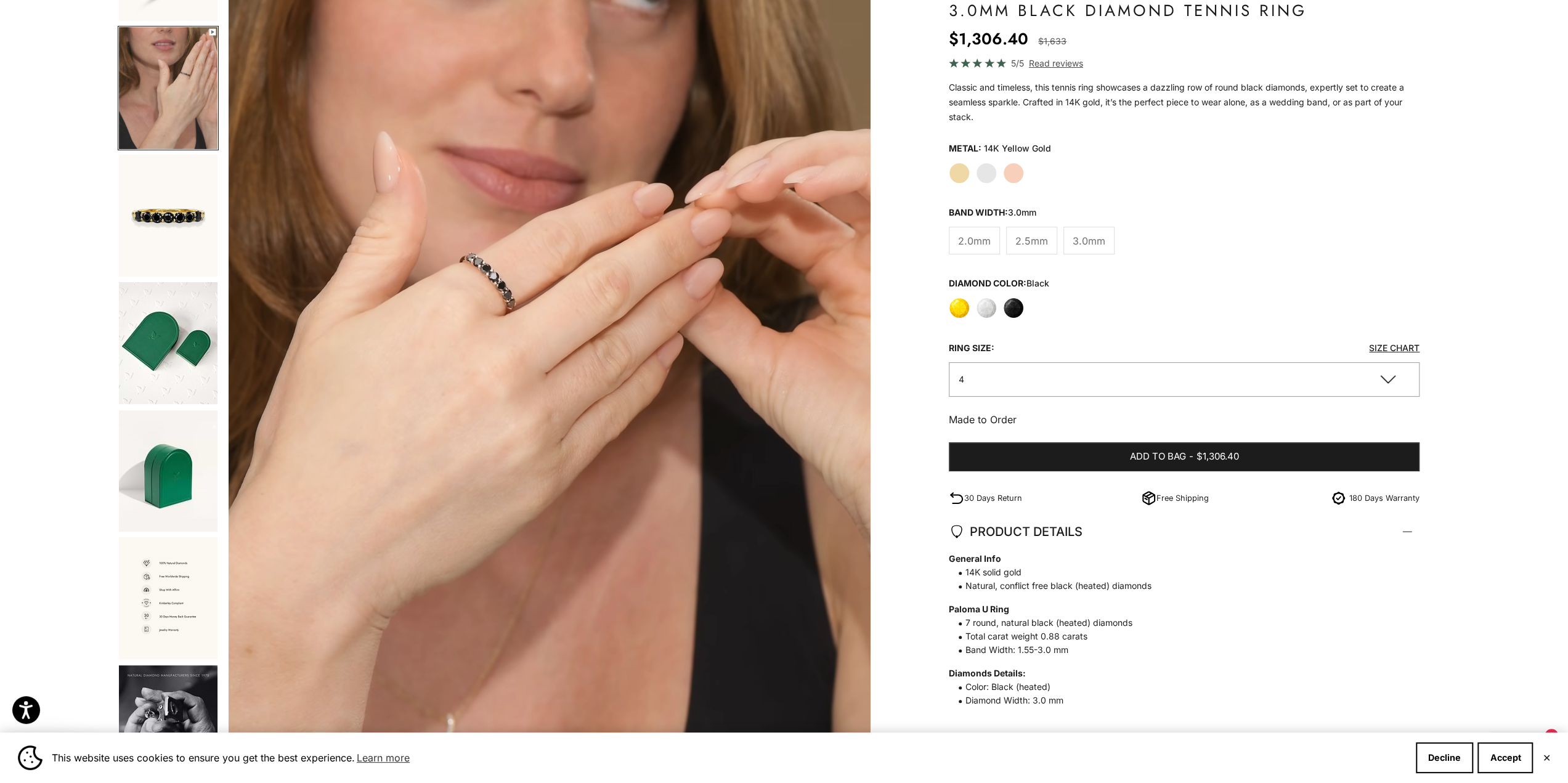
click at [1345, 200] on variant-picker "Metal: 14K Yellow Gold Yellow Gold White Gold Rose Gold Ring size: Size Chart 4…" at bounding box center [1184, 267] width 470 height 257
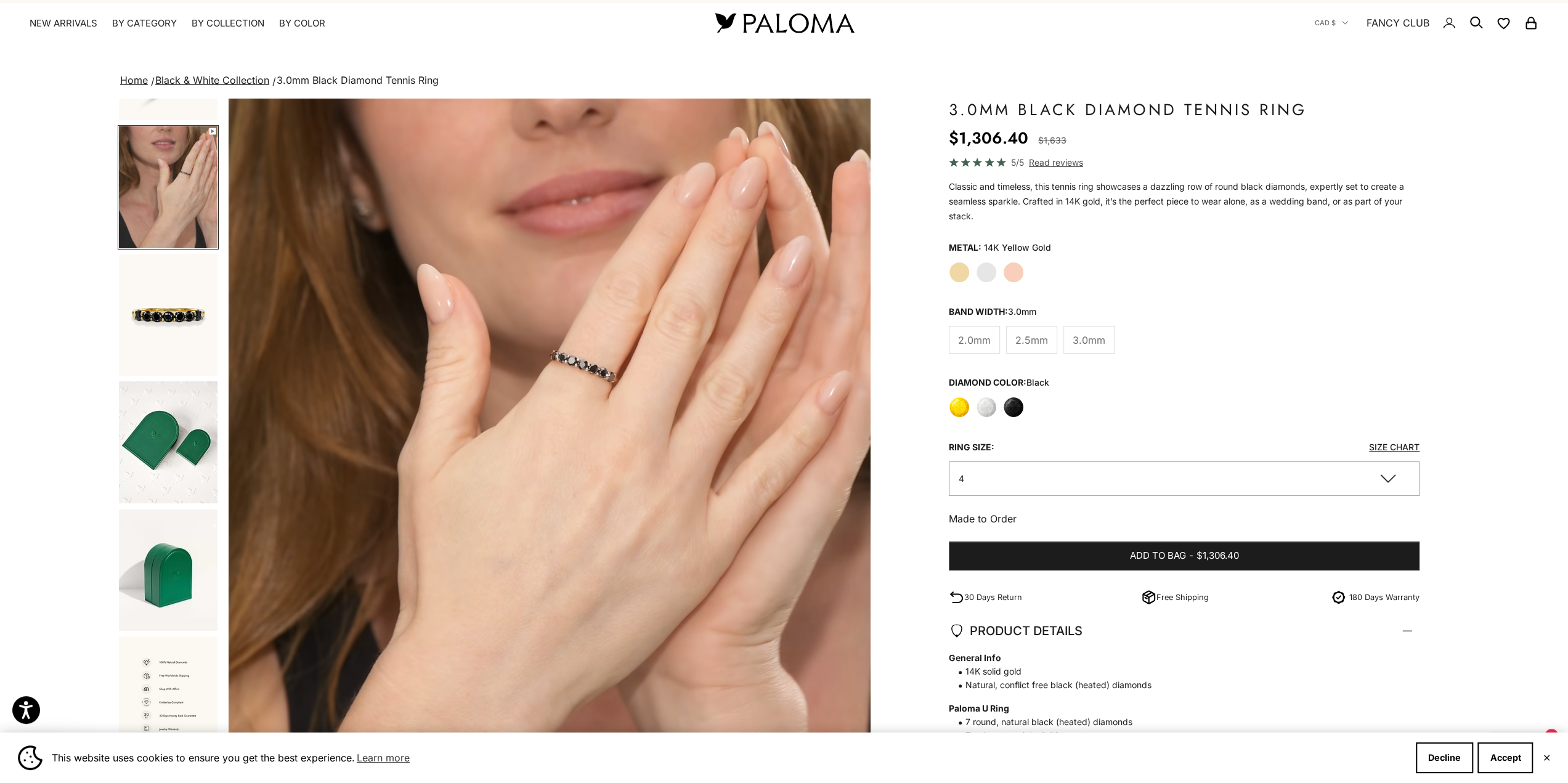
scroll to position [0, 0]
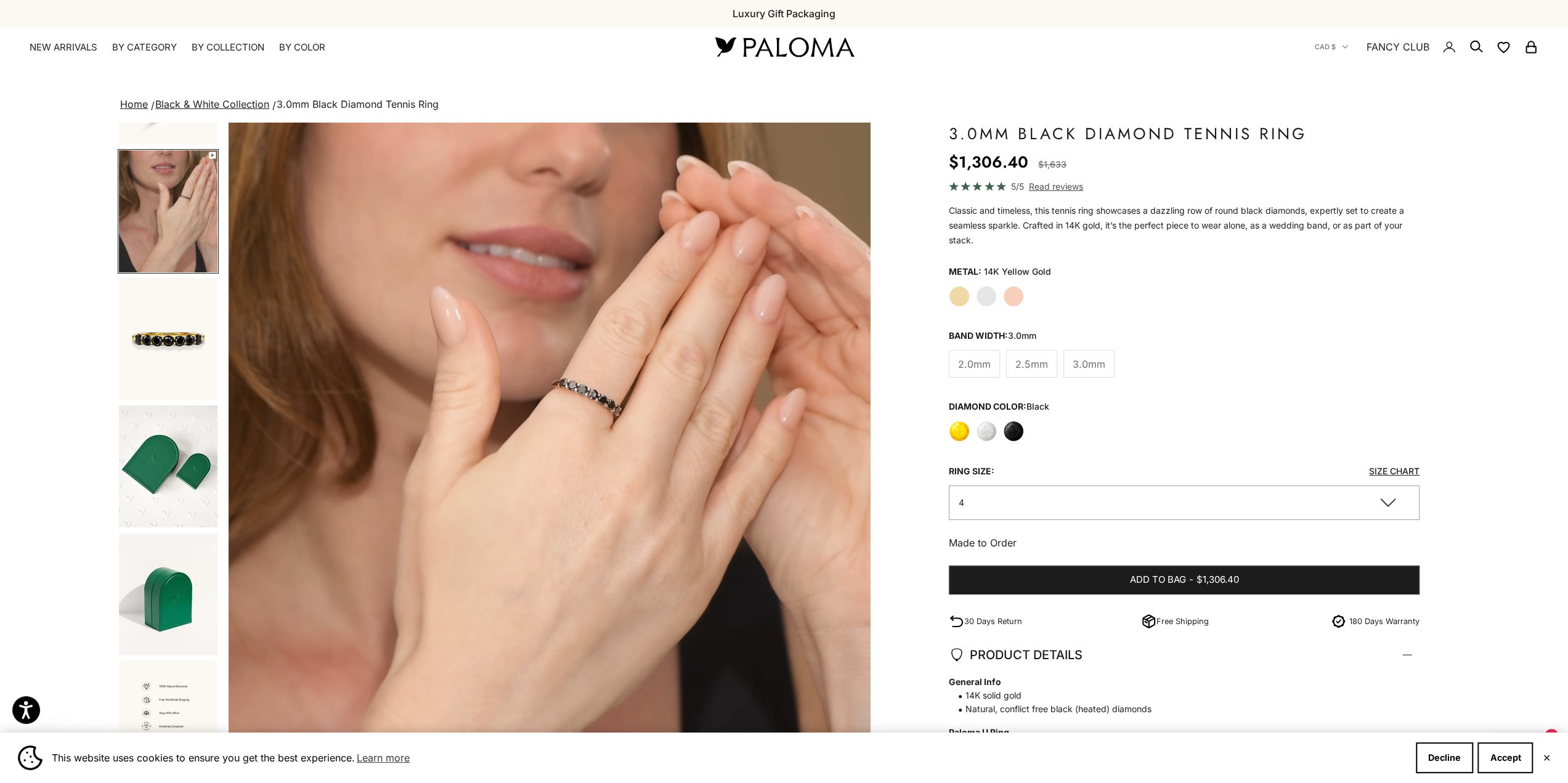
click at [160, 305] on img "Go to item 7" at bounding box center [168, 339] width 99 height 122
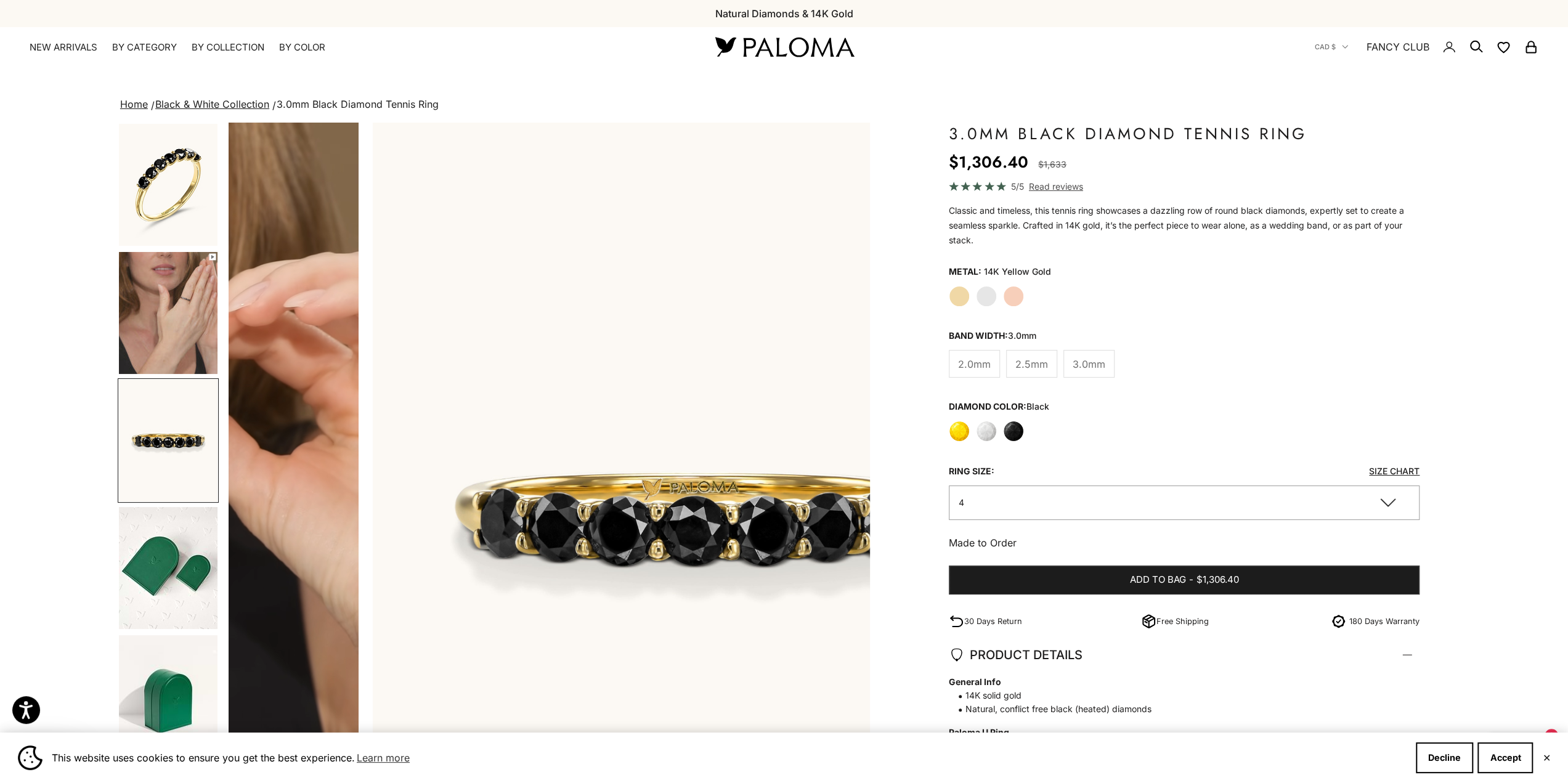
scroll to position [0, 1312]
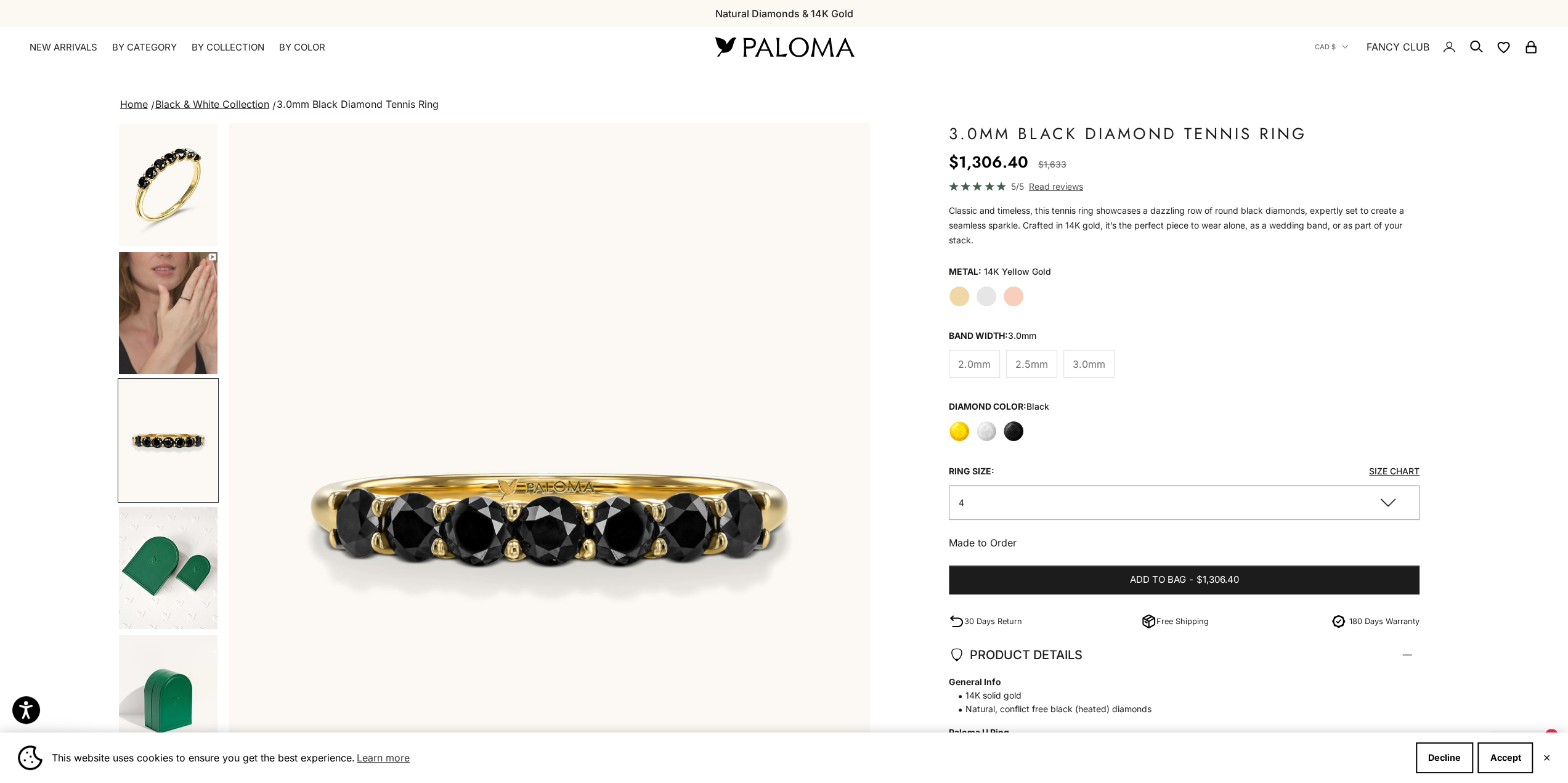
click at [159, 209] on img "Go to item 3" at bounding box center [168, 184] width 99 height 122
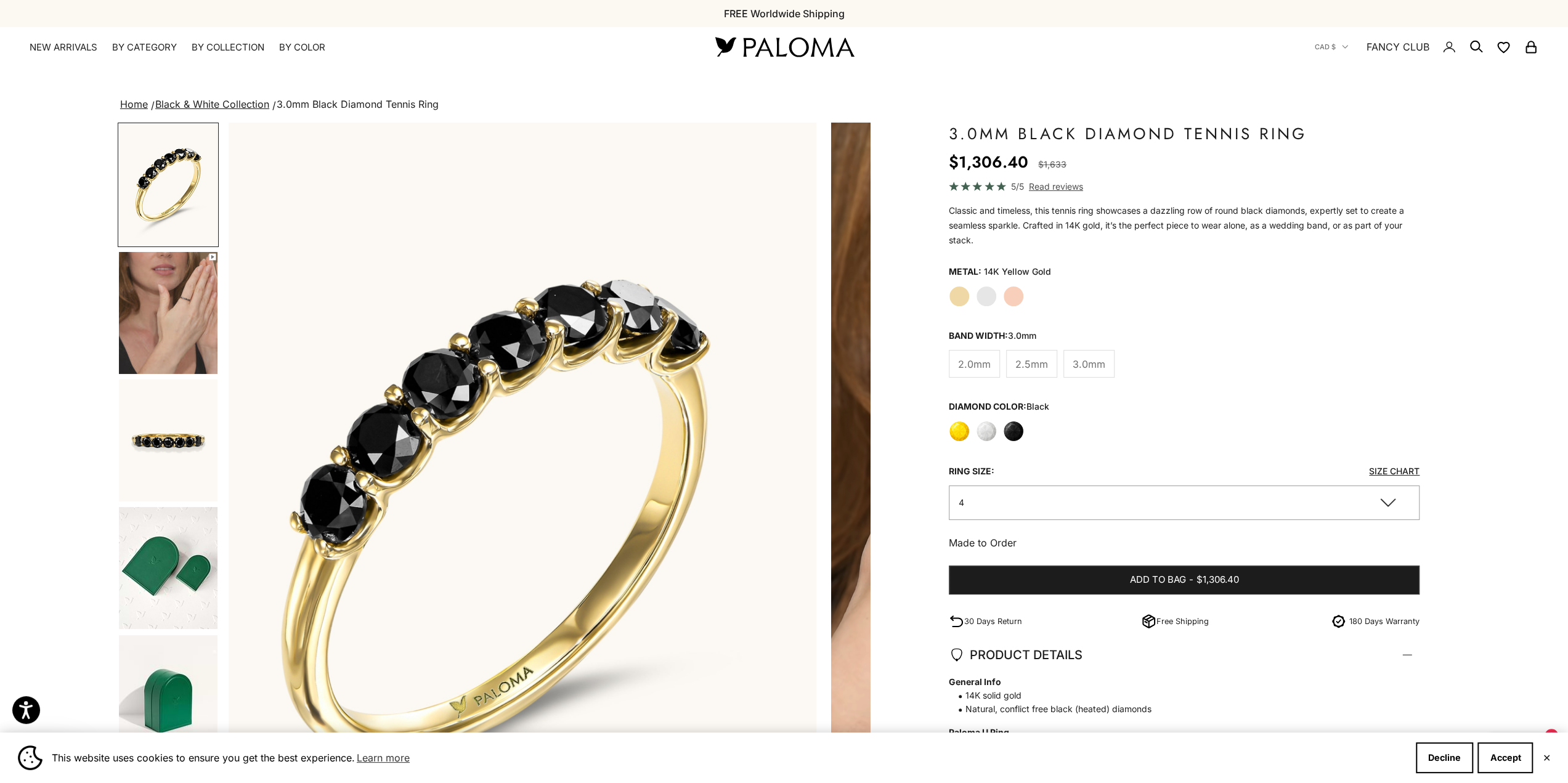
scroll to position [0, 0]
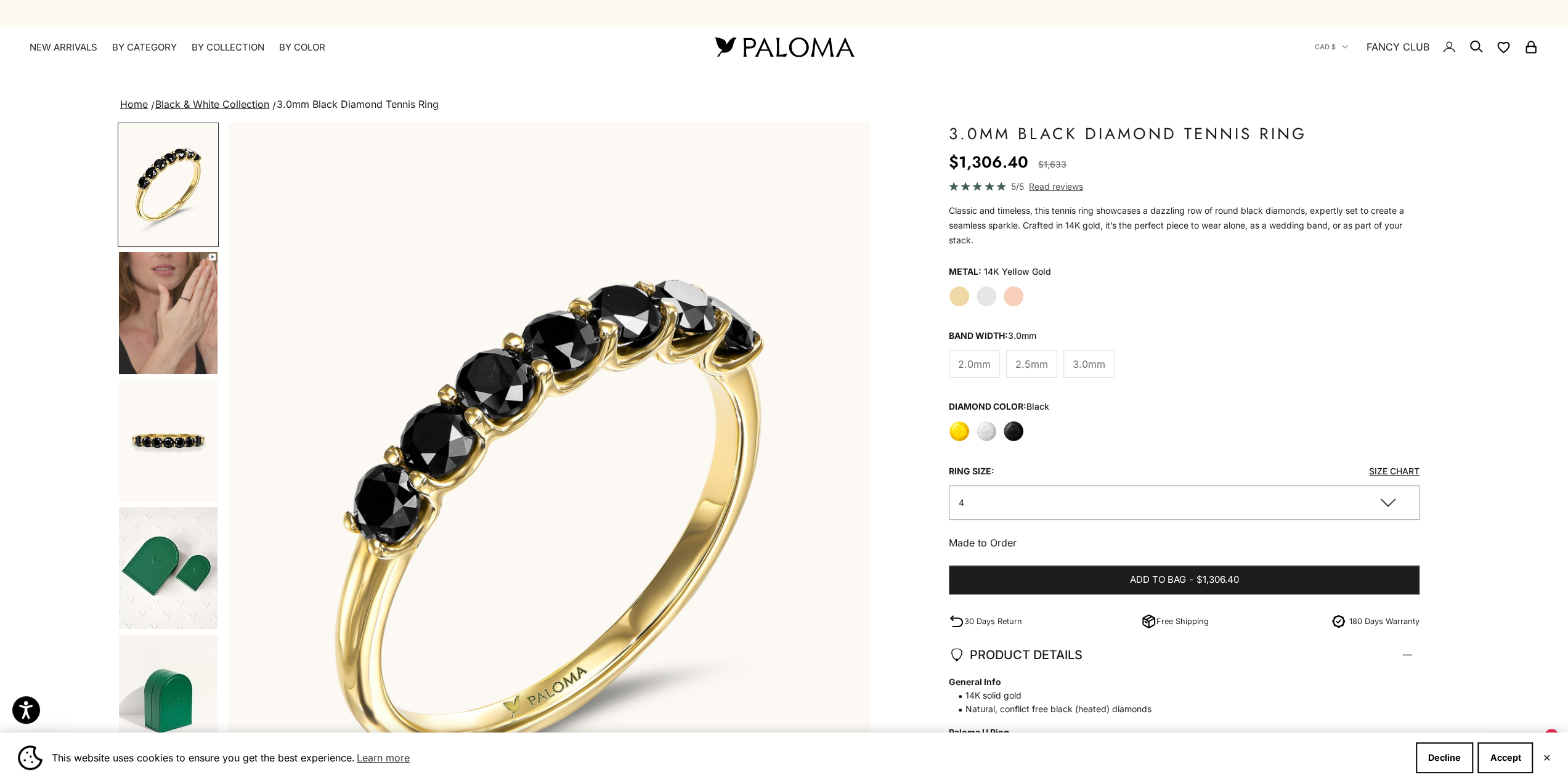
click at [179, 448] on img "Go to item 7" at bounding box center [168, 440] width 99 height 122
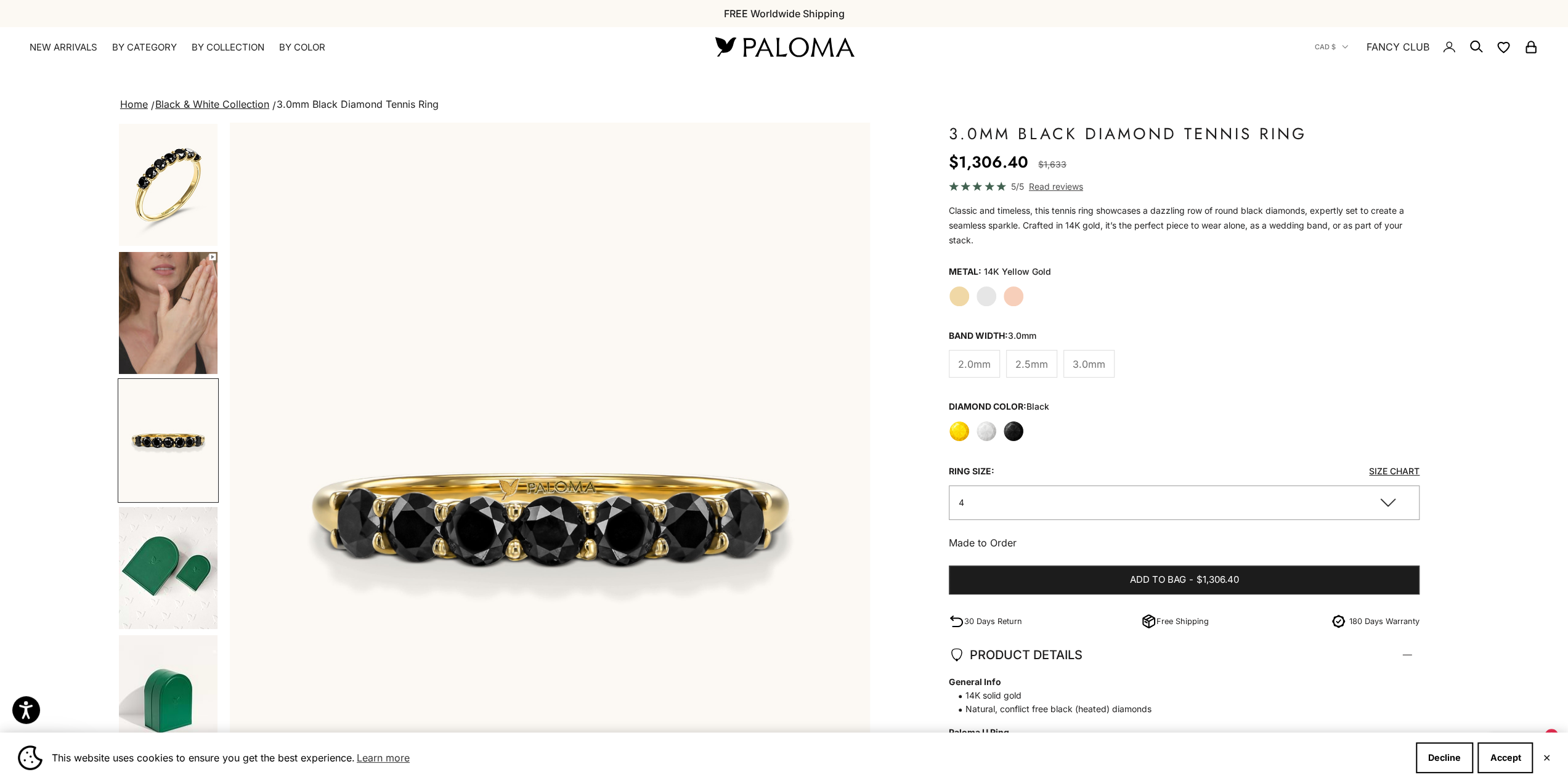
scroll to position [0, 1312]
click at [140, 171] on img "Go to item 3" at bounding box center [168, 184] width 99 height 122
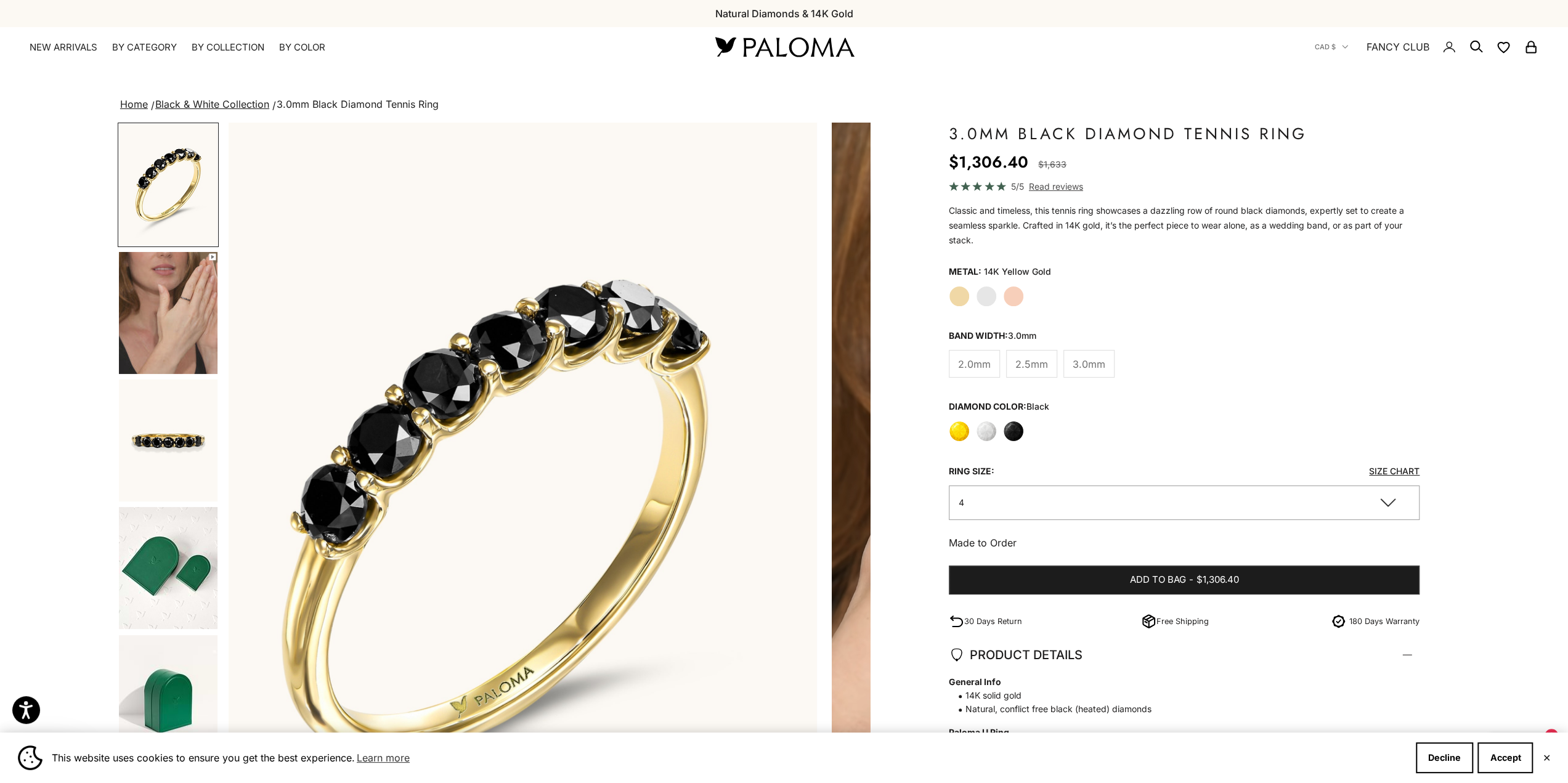
scroll to position [0, 0]
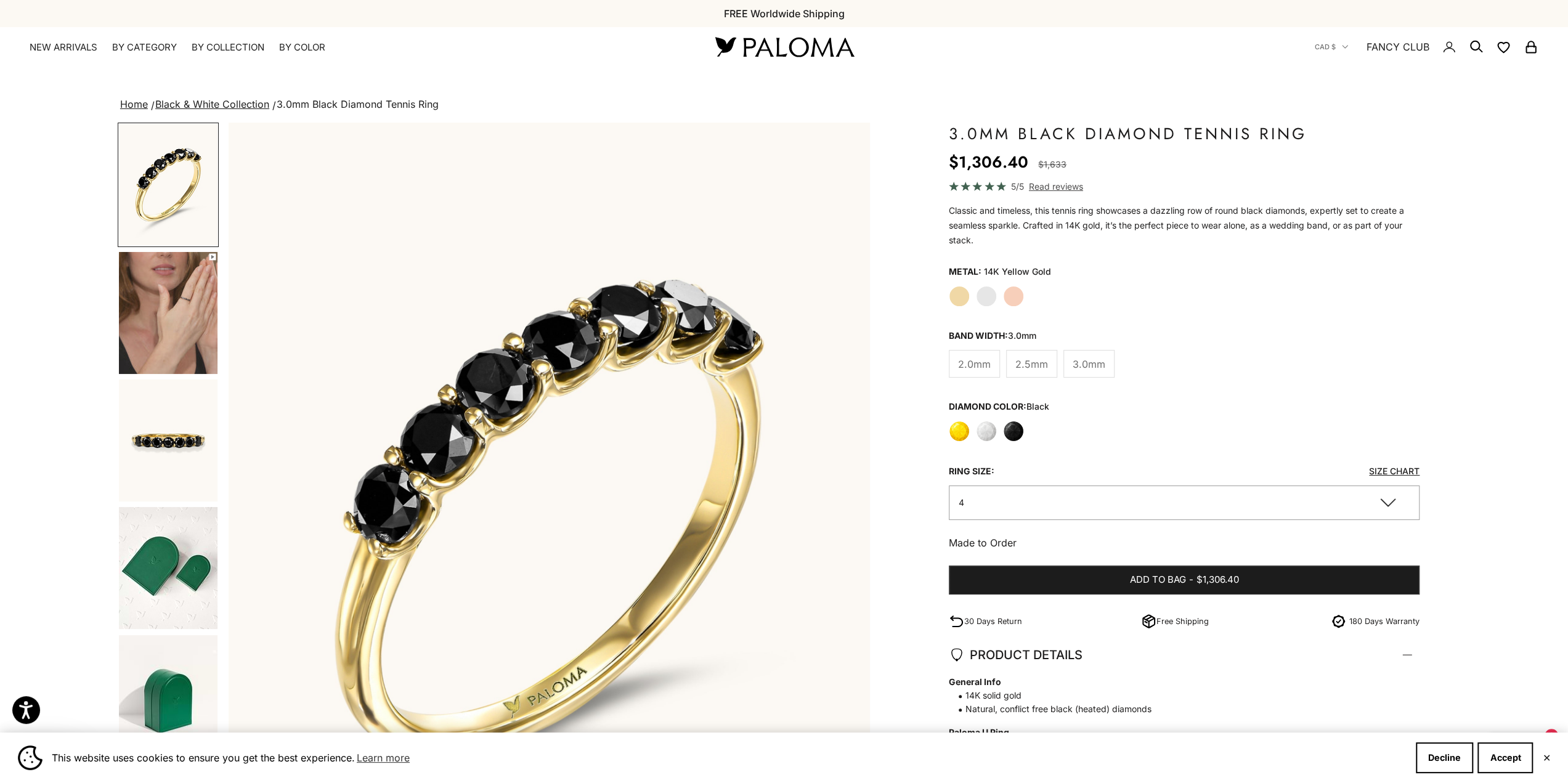
click at [203, 331] on img "Go to item 4" at bounding box center [168, 313] width 99 height 122
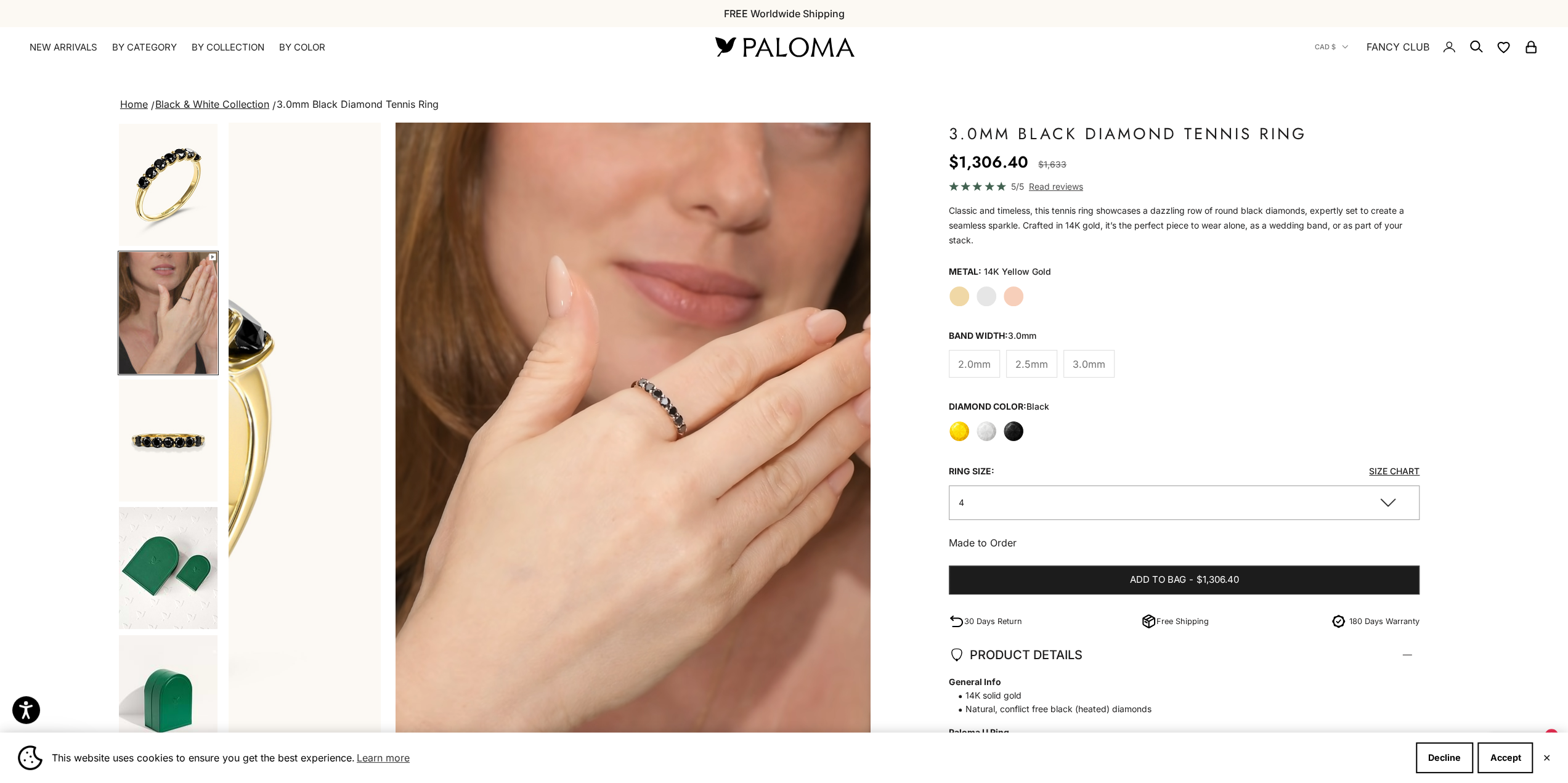
scroll to position [0, 656]
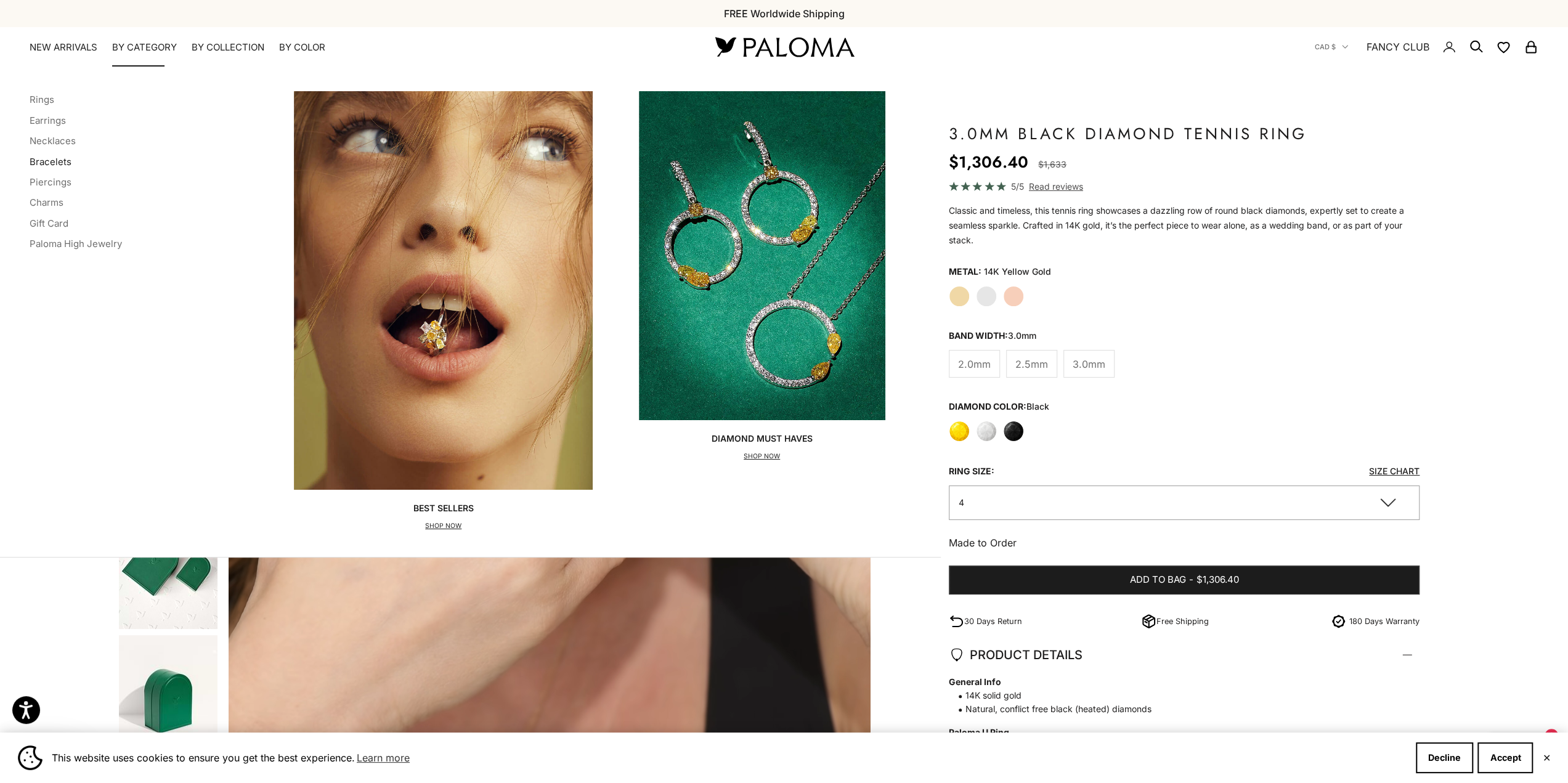
click at [46, 162] on link "Bracelets" at bounding box center [51, 161] width 42 height 11
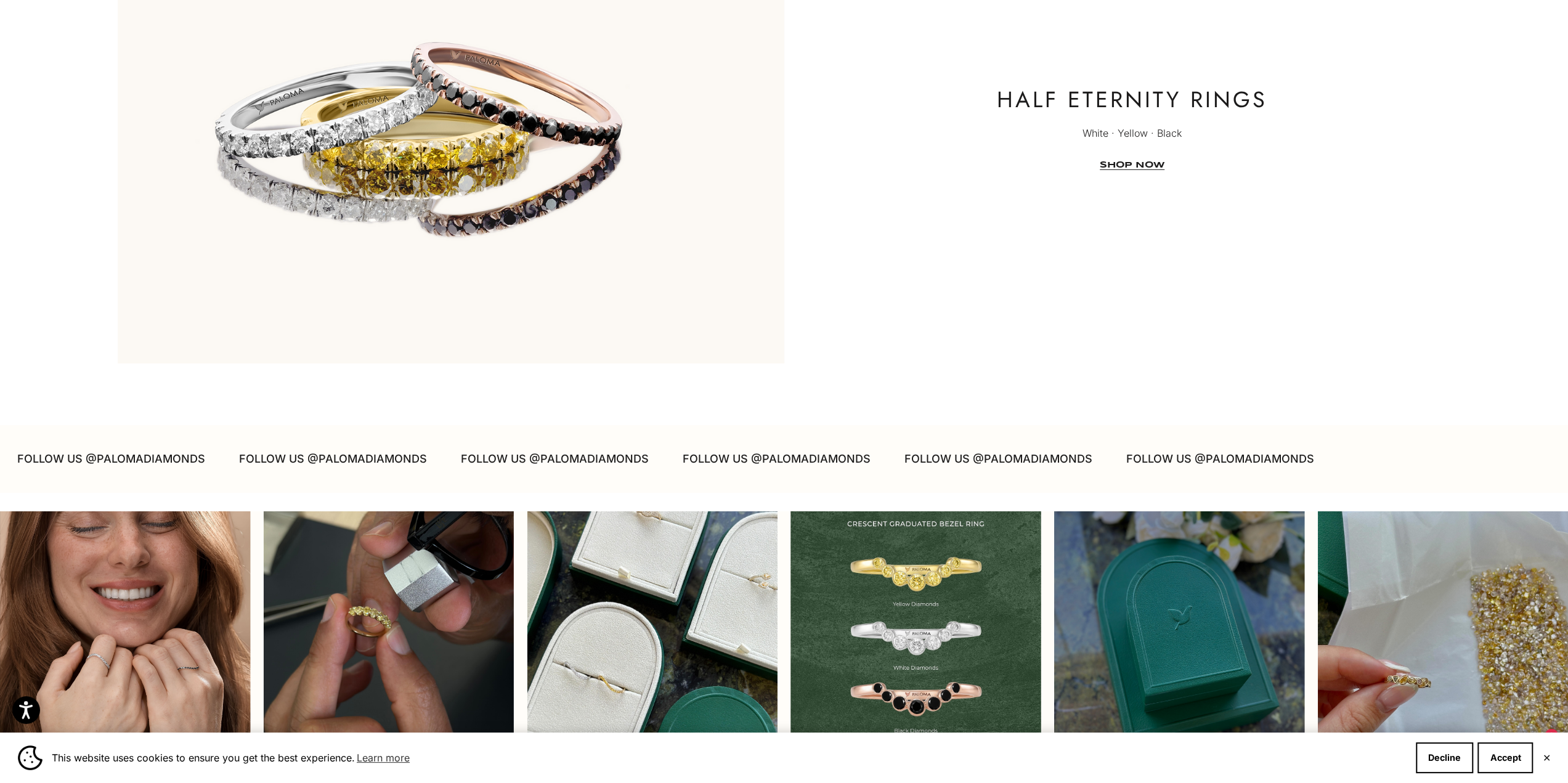
scroll to position [3878, 0]
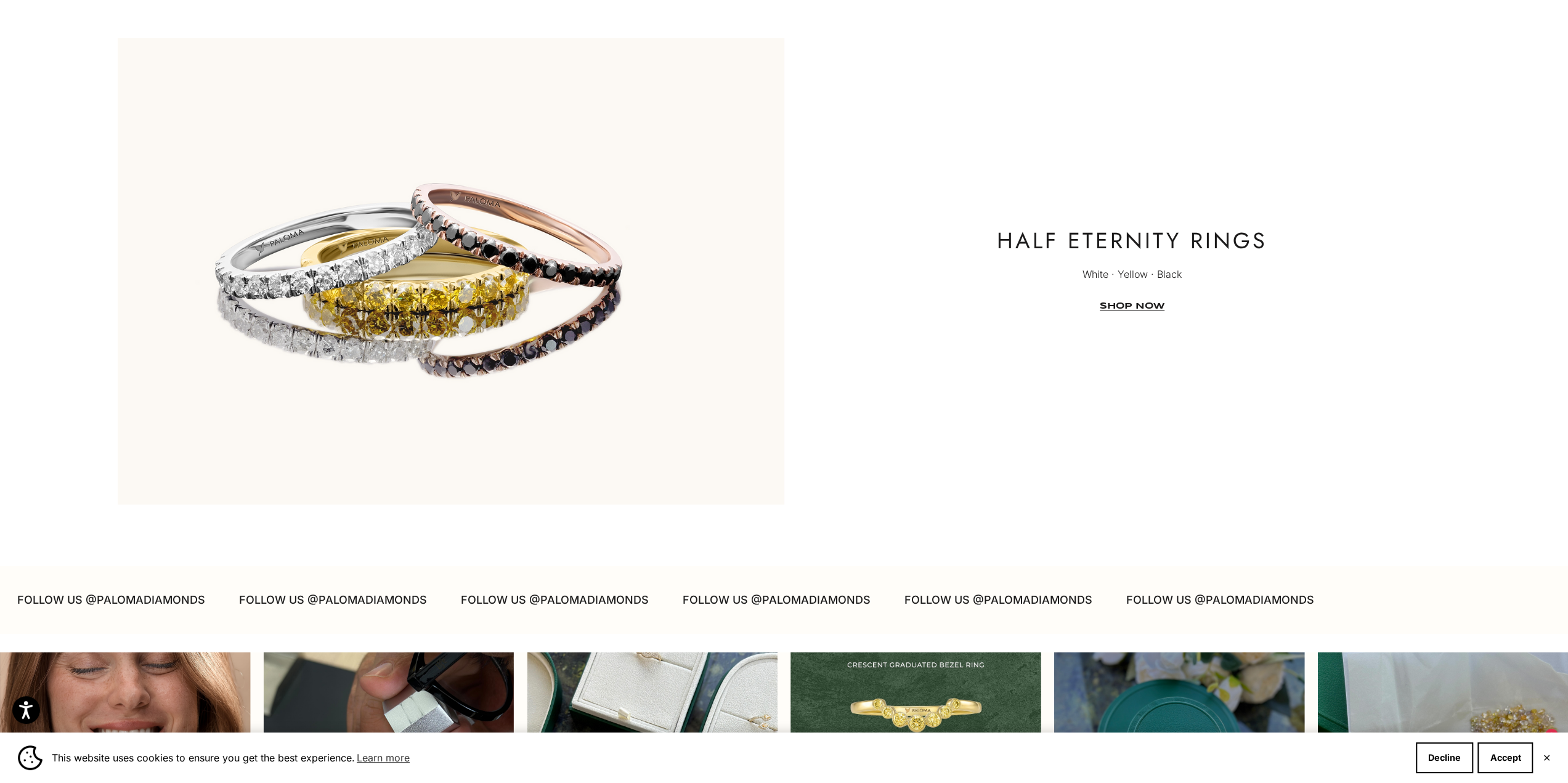
click at [1124, 300] on div "Half Eternity rings White · Yellow · Black SHOP NOW" at bounding box center [1118, 271] width 667 height 87
click at [1135, 308] on link "SHOP NOW" at bounding box center [1132, 306] width 65 height 9
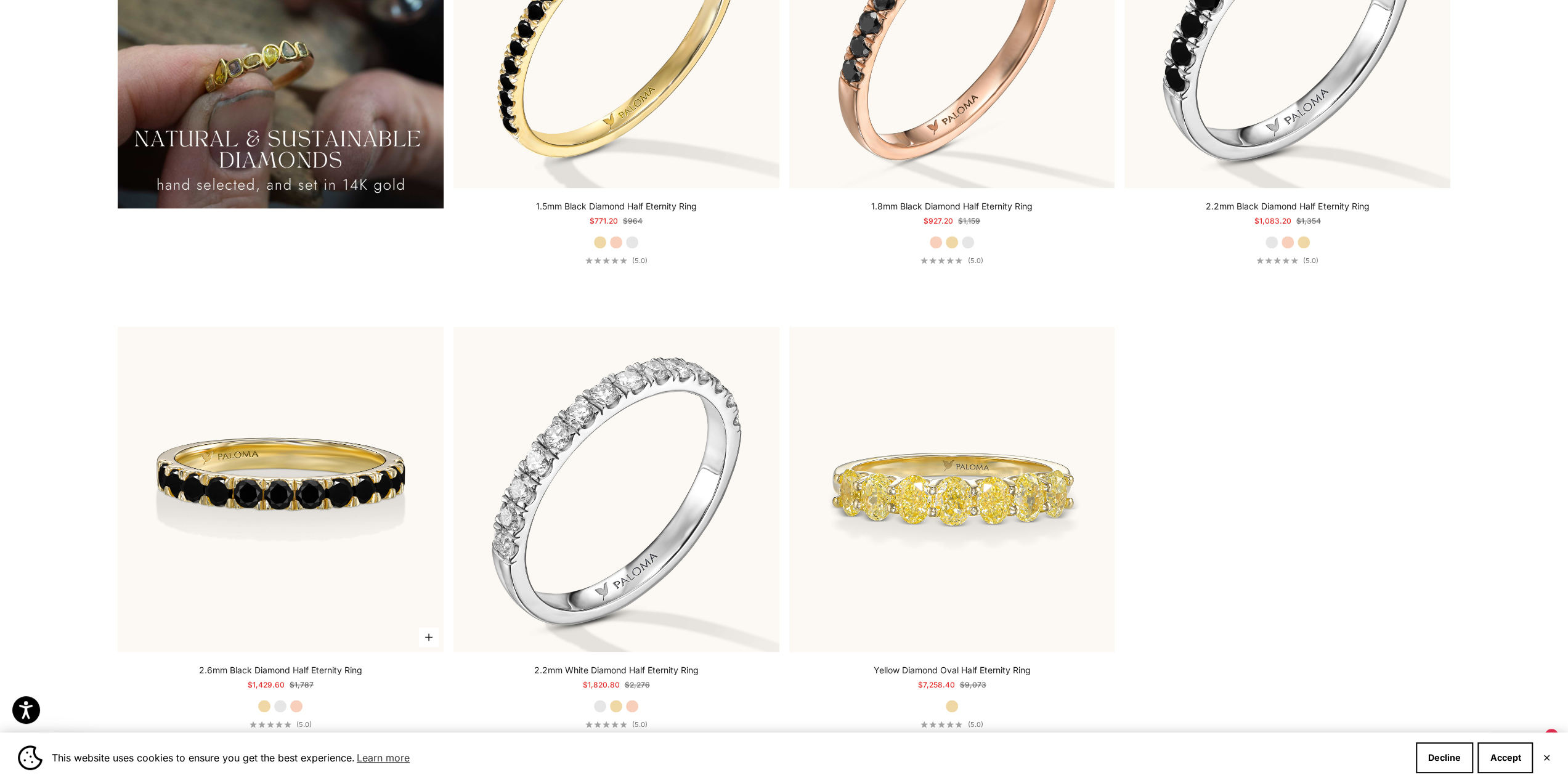
scroll to position [1725, 0]
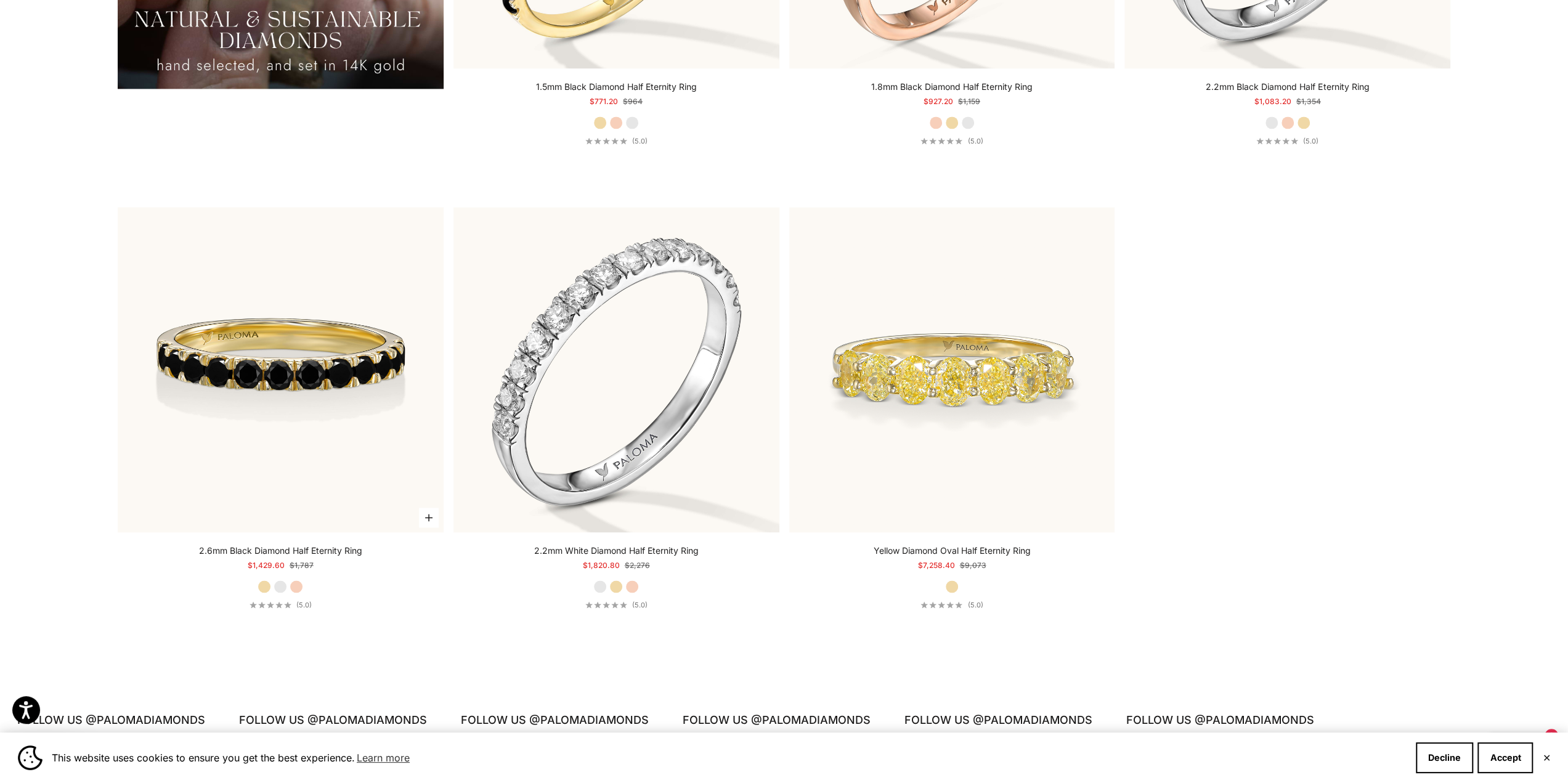
click at [267, 364] on img at bounding box center [280, 370] width 326 height 326
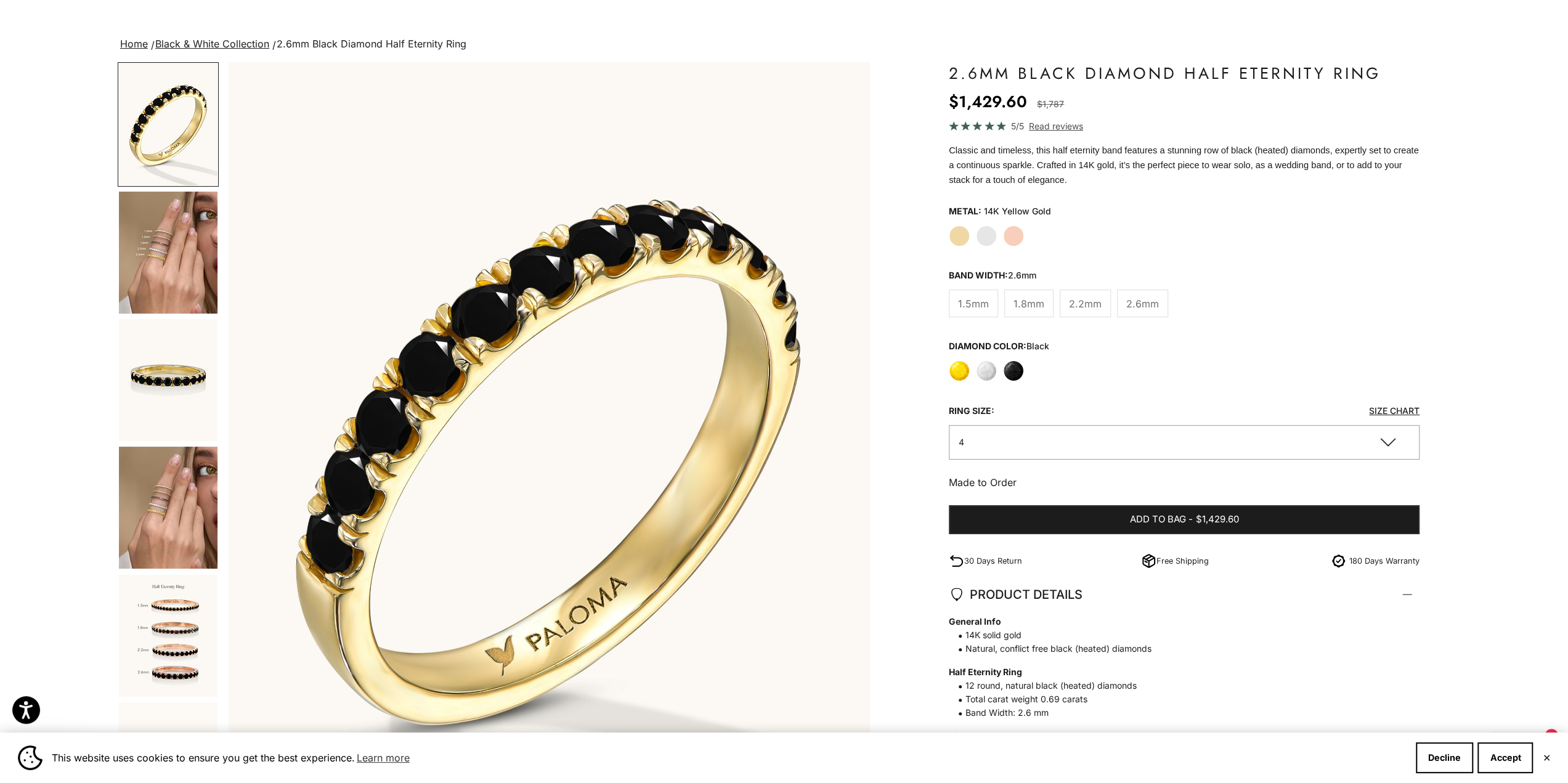
scroll to position [61, 0]
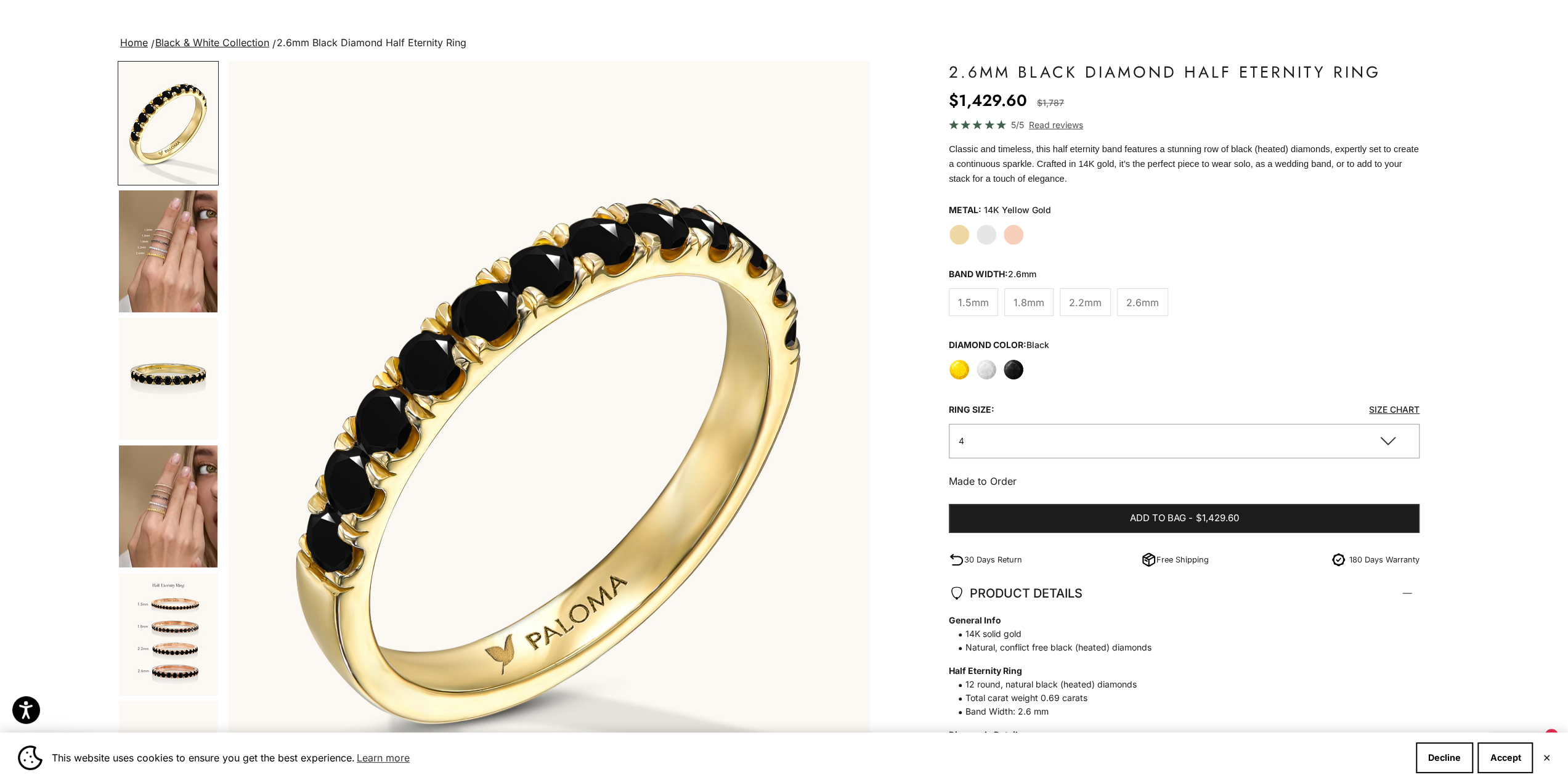
click at [153, 364] on img "Go to item 5" at bounding box center [168, 379] width 99 height 122
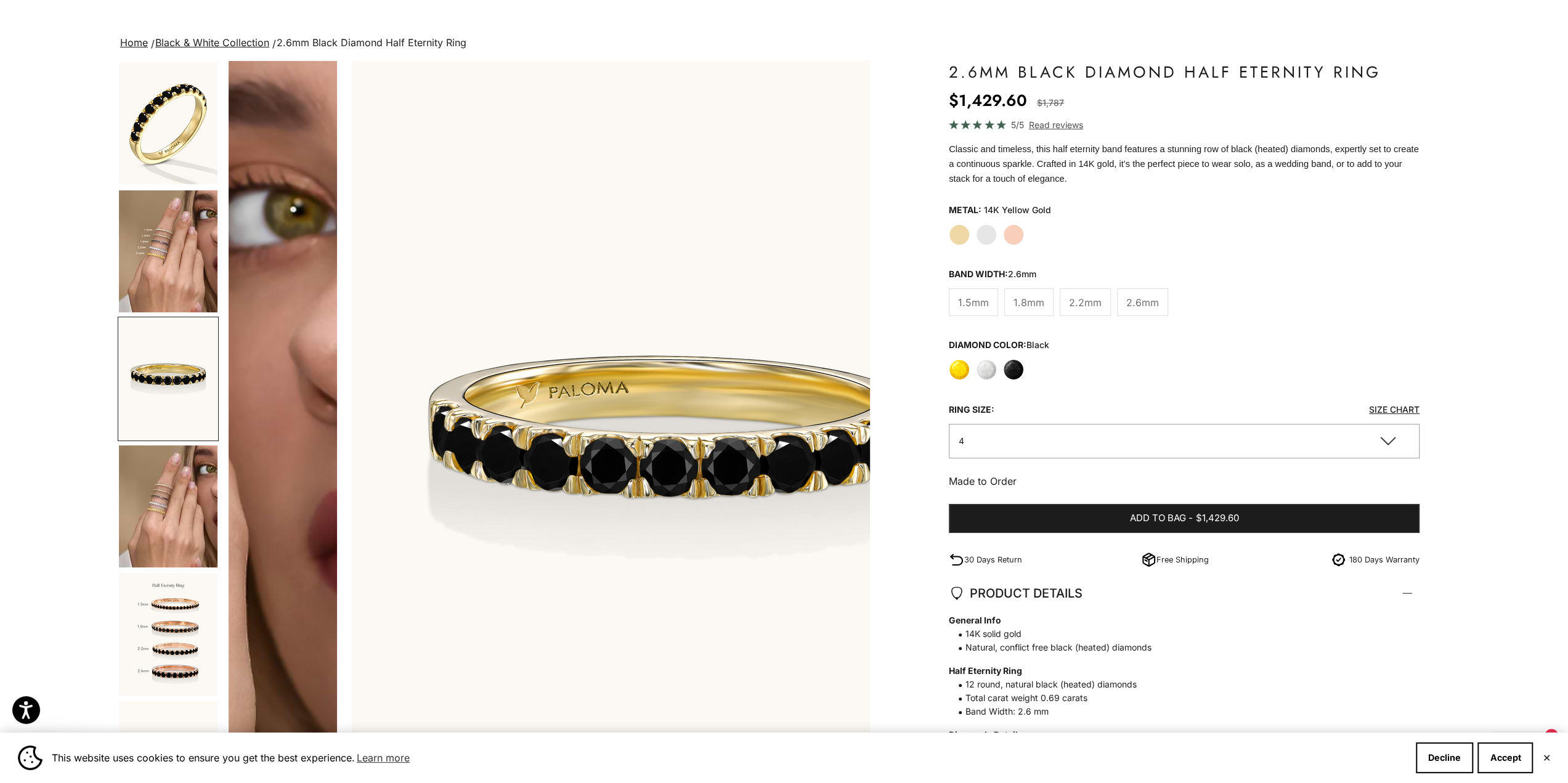
scroll to position [0, 1312]
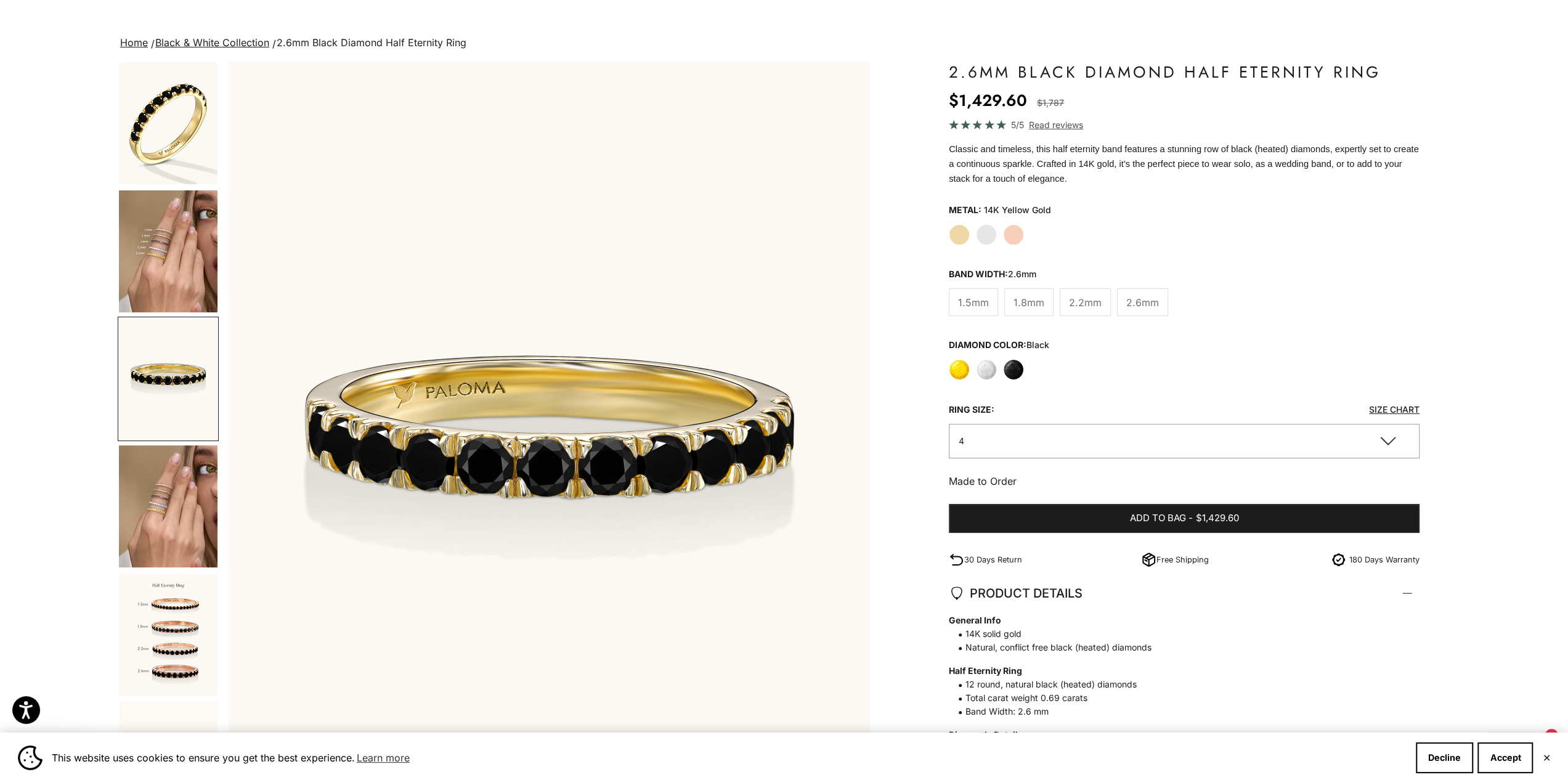
click at [197, 138] on img "Go to item 1" at bounding box center [168, 123] width 99 height 122
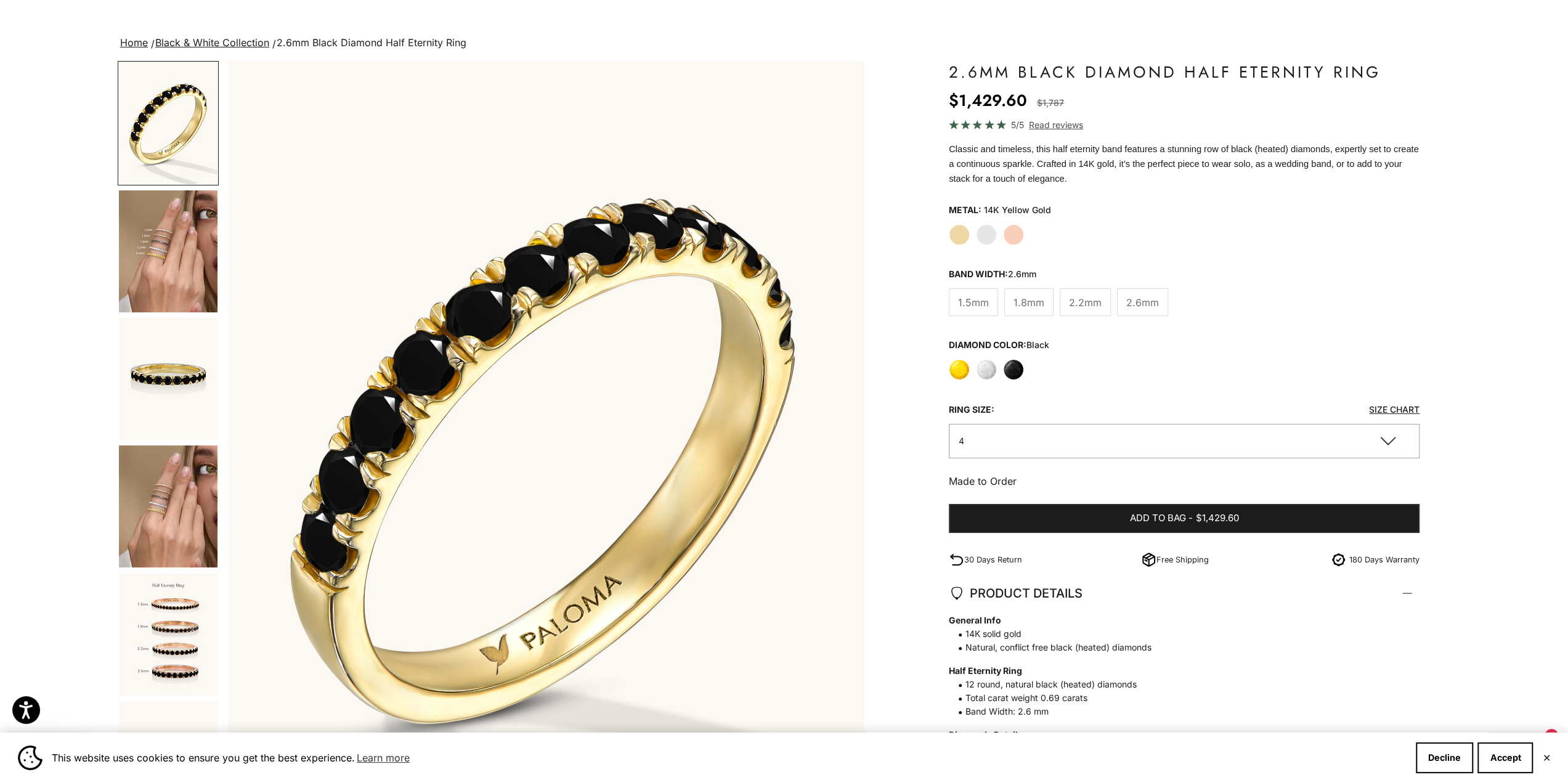
scroll to position [0, 0]
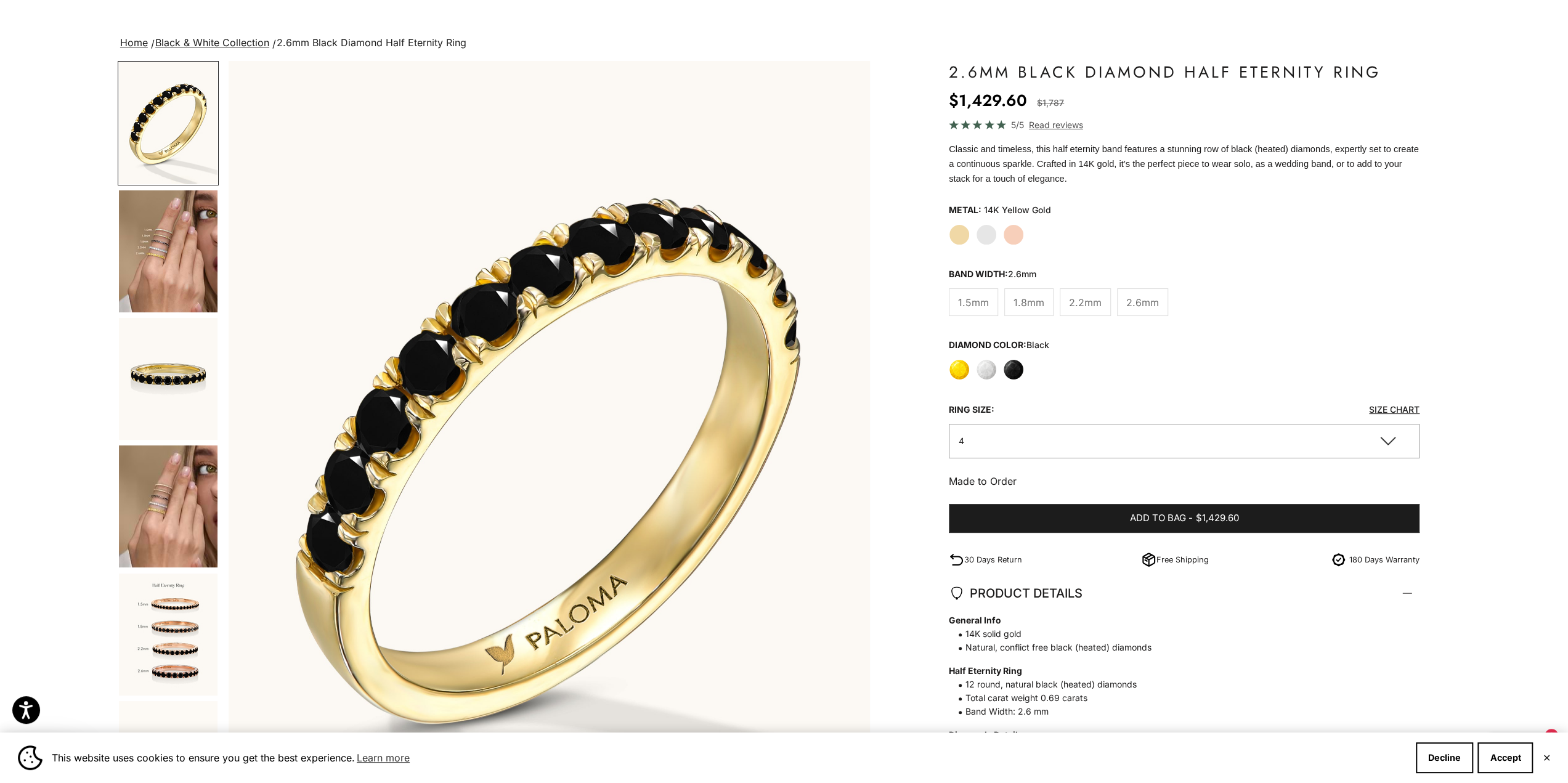
click at [175, 480] on img "Go to item 8" at bounding box center [168, 506] width 99 height 122
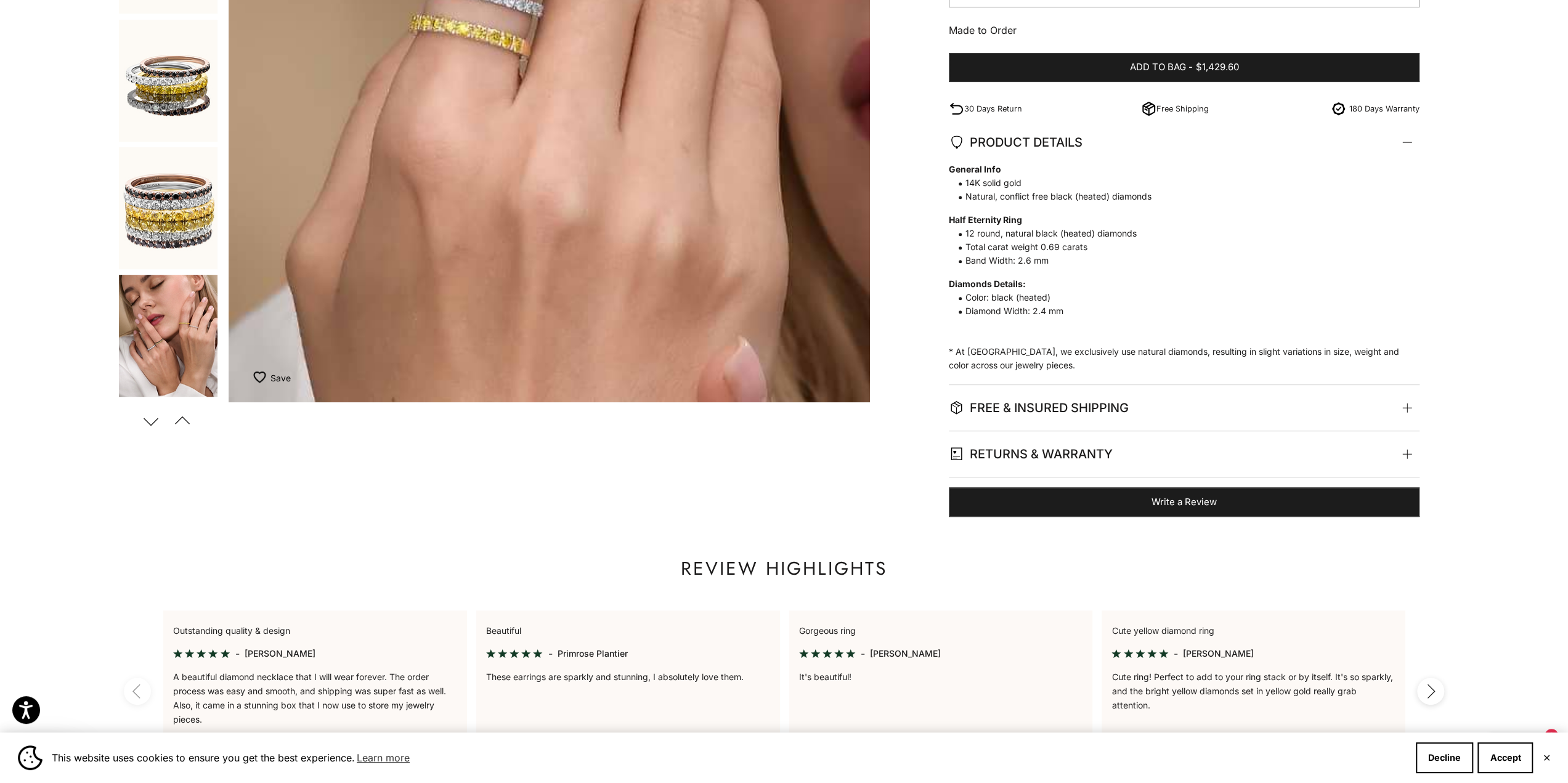
scroll to position [801, 0]
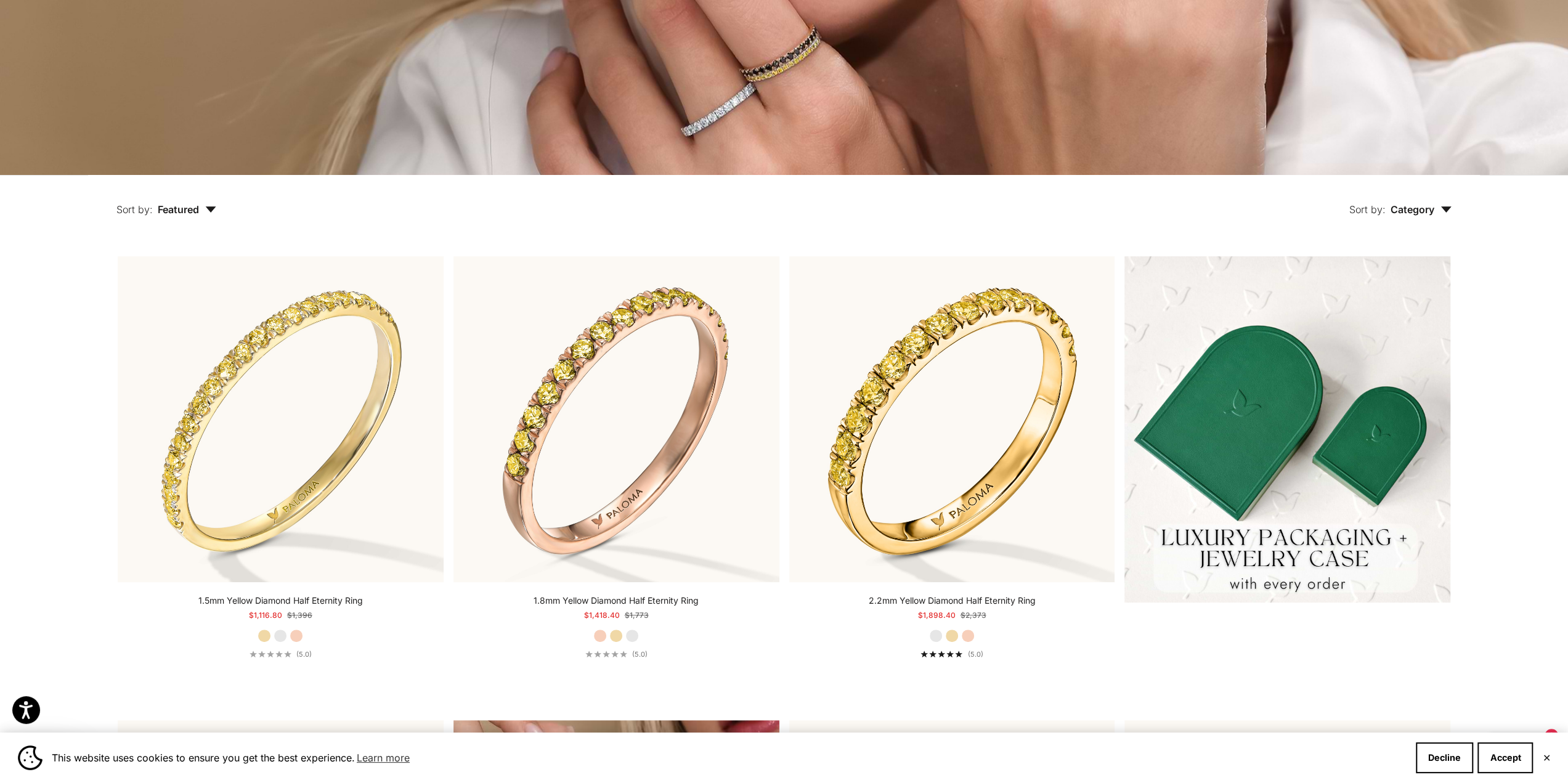
scroll to position [185, 0]
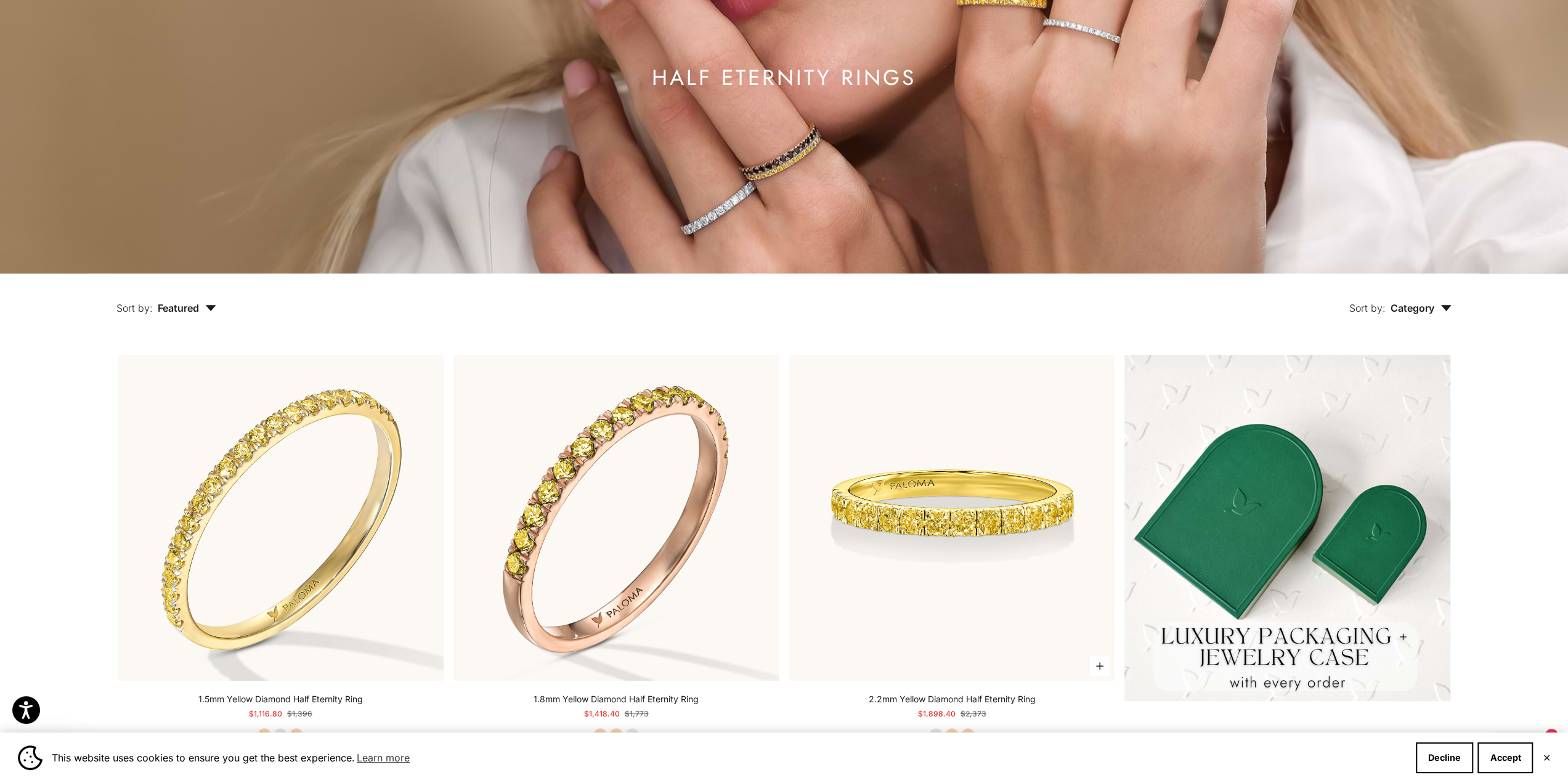
click at [896, 497] on img at bounding box center [952, 518] width 326 height 326
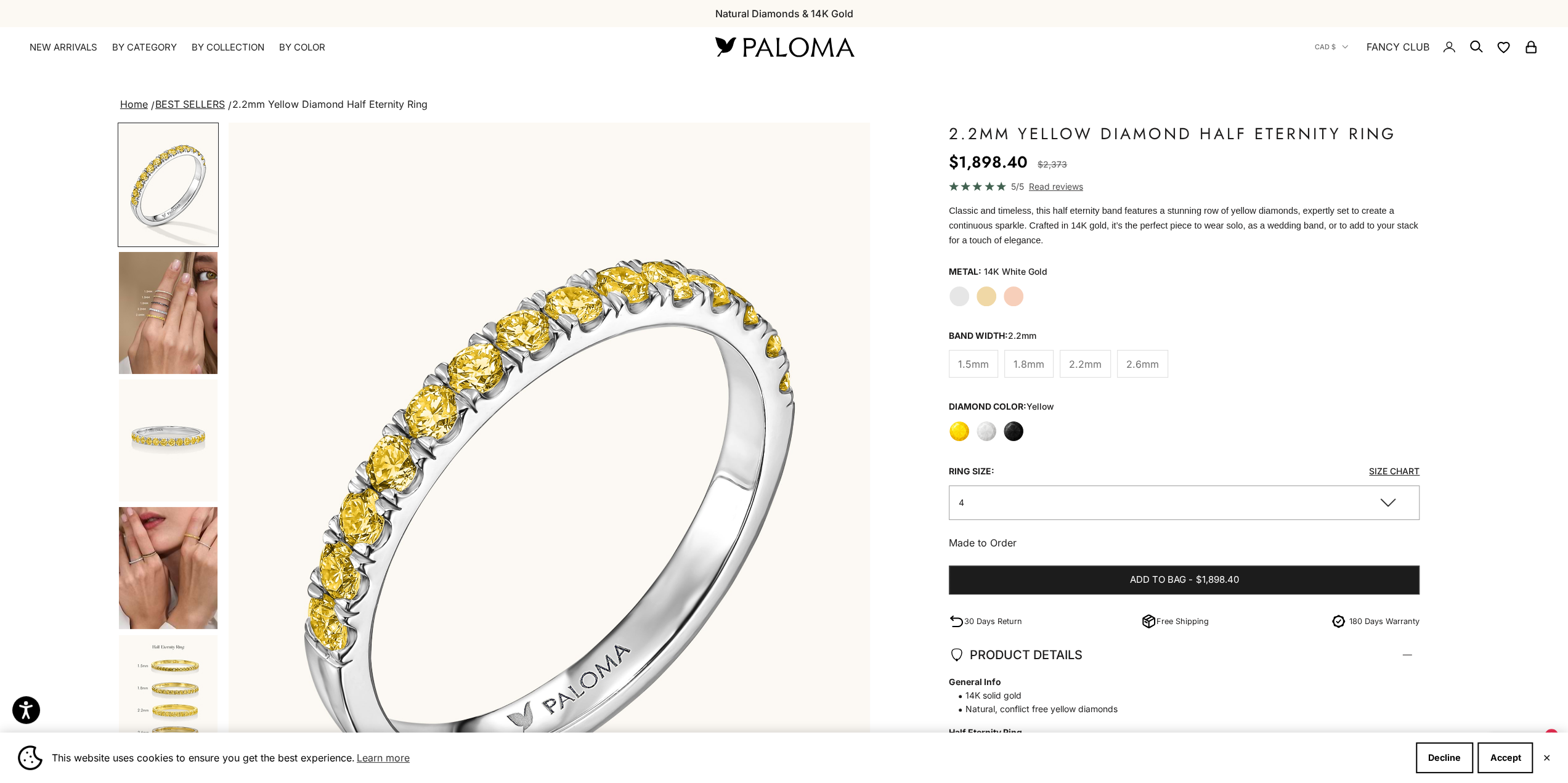
click at [1015, 429] on label "Black" at bounding box center [1013, 431] width 21 height 21
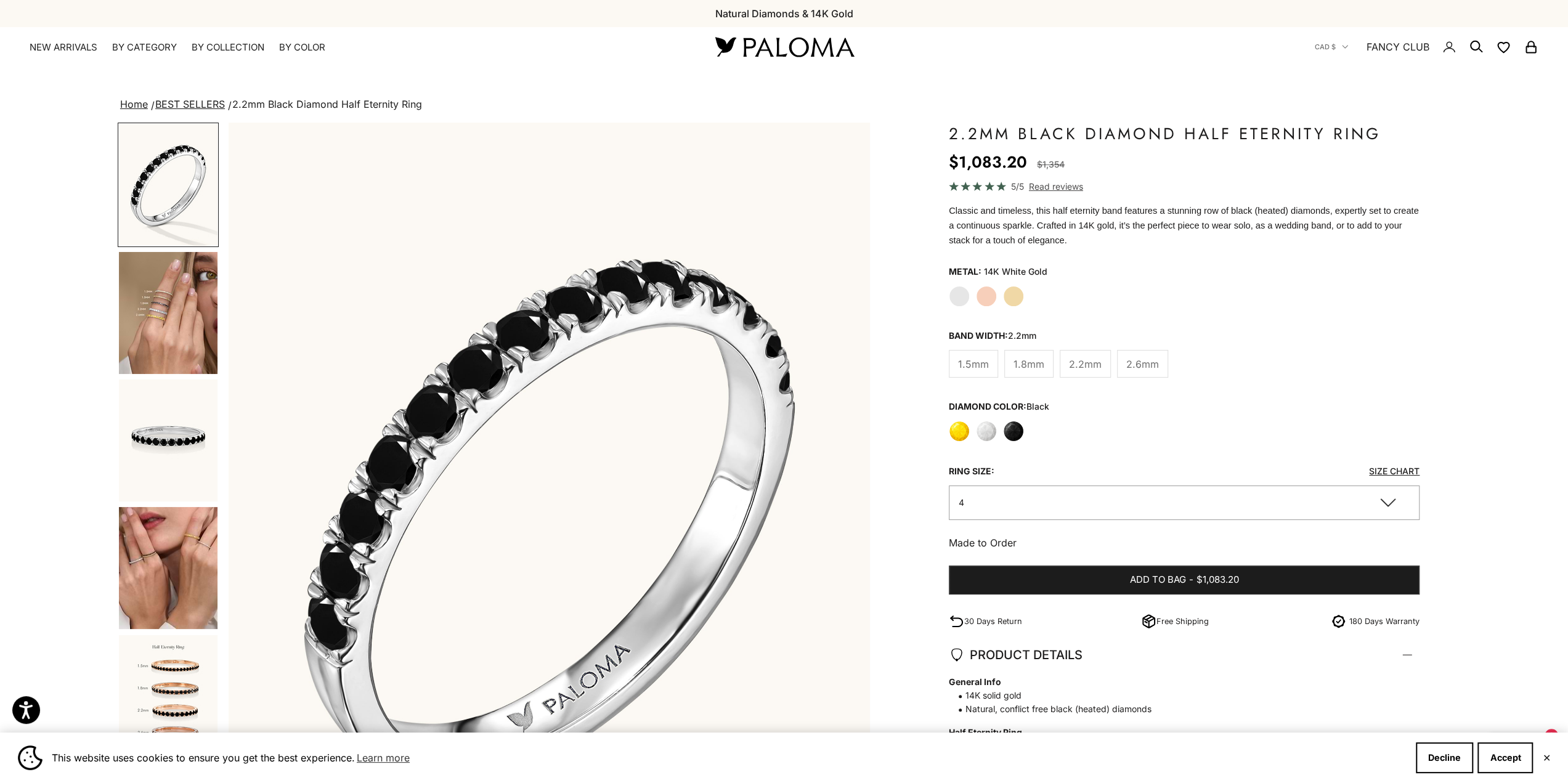
click at [1149, 359] on span "2.6mm" at bounding box center [1143, 364] width 32 height 16
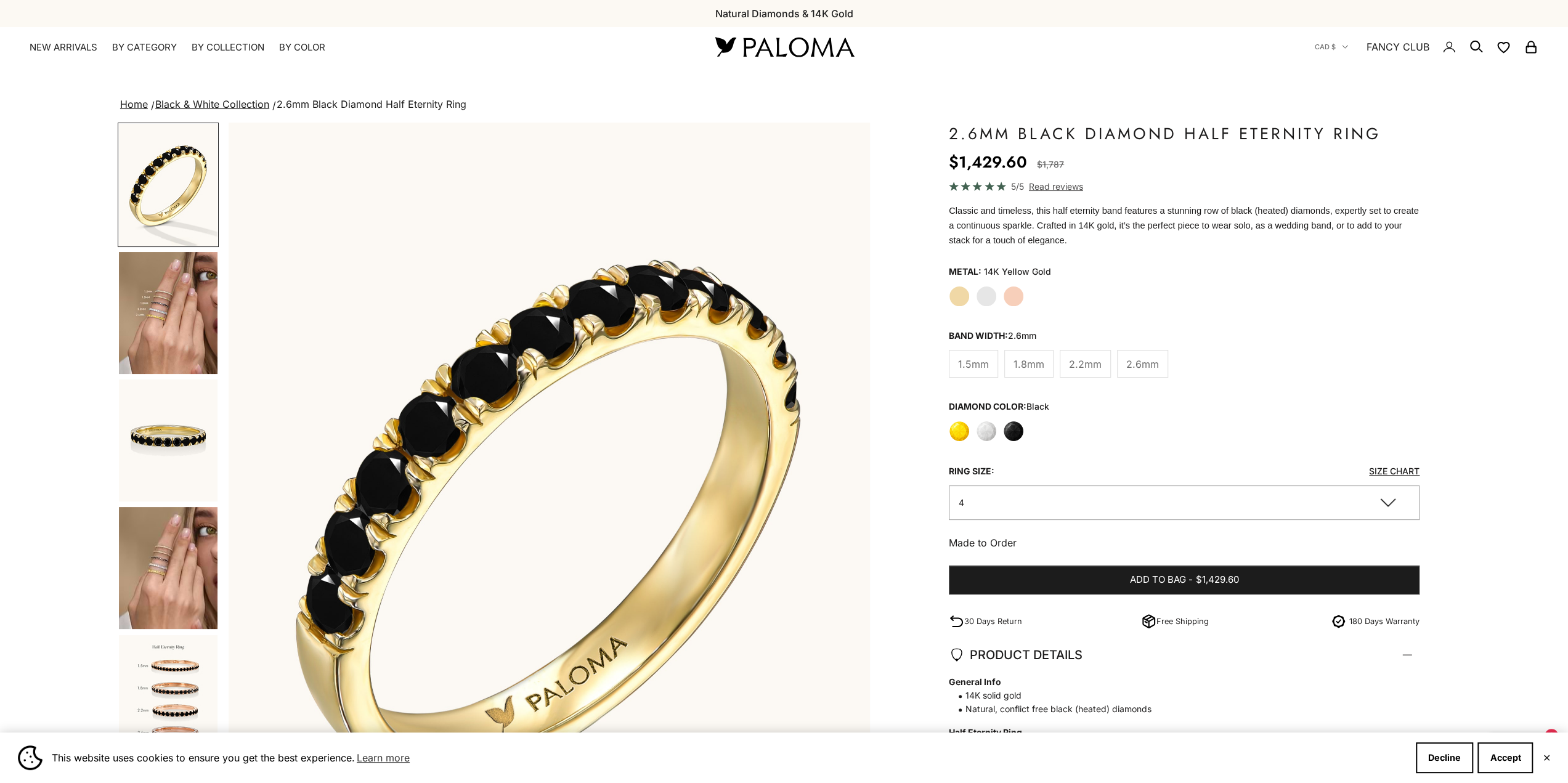
click at [956, 306] on label "Yellow Gold" at bounding box center [959, 296] width 21 height 21
click at [148, 433] on img "Go to item 5" at bounding box center [168, 440] width 99 height 122
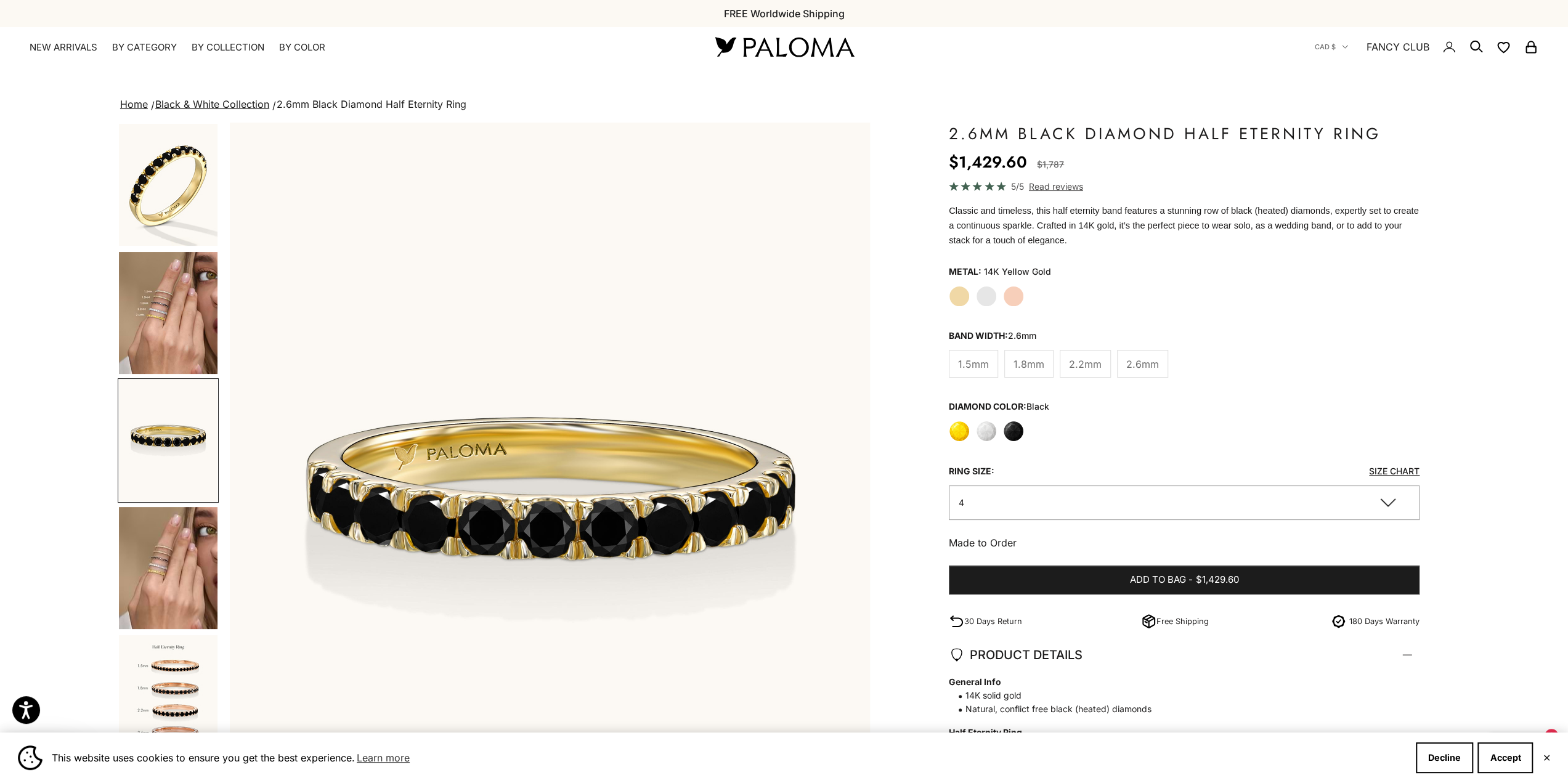
scroll to position [0, 1312]
click at [173, 209] on img "Go to item 1" at bounding box center [168, 184] width 99 height 122
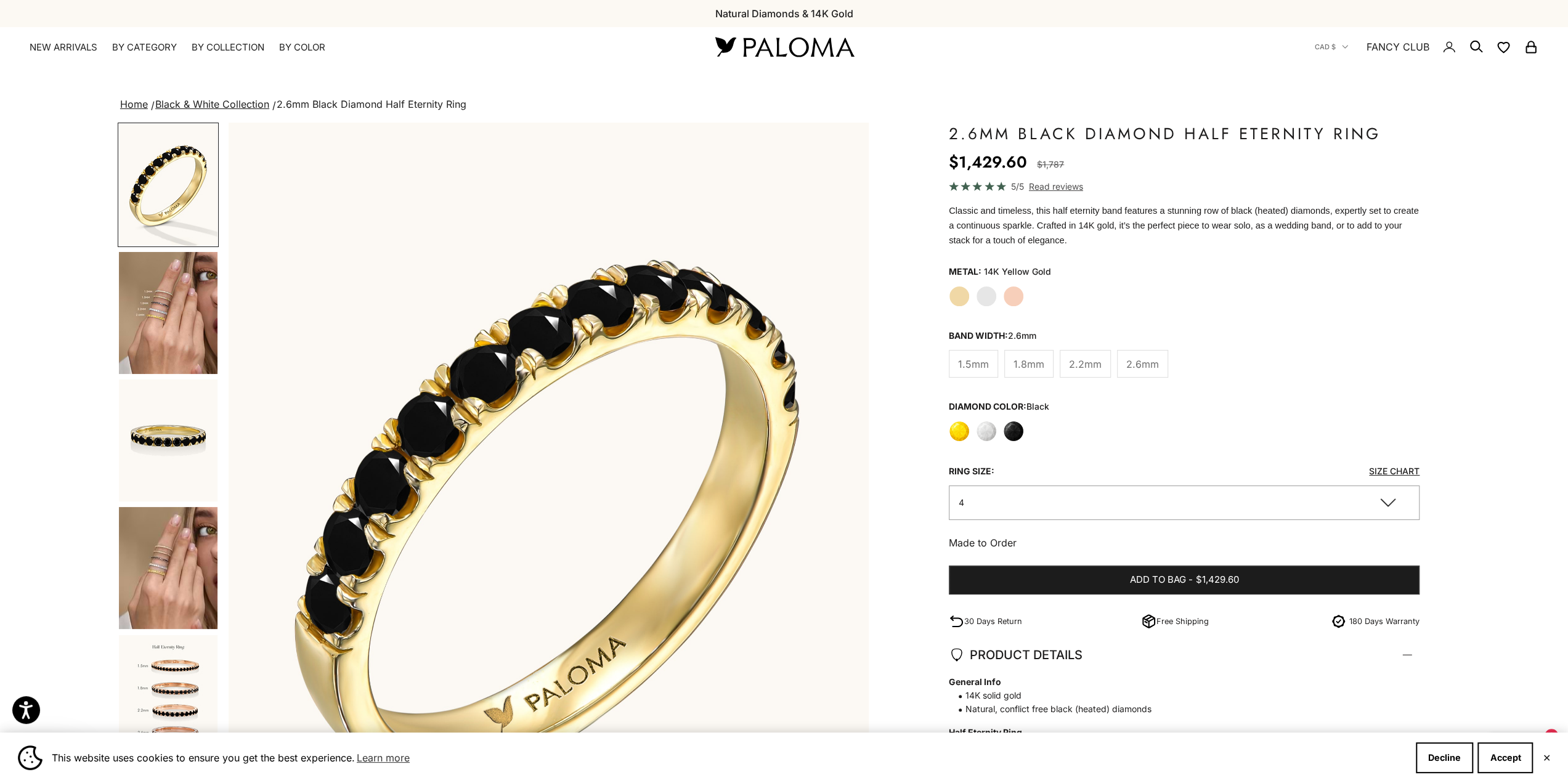
scroll to position [0, 0]
click at [151, 646] on img "Go to item 9" at bounding box center [168, 696] width 99 height 122
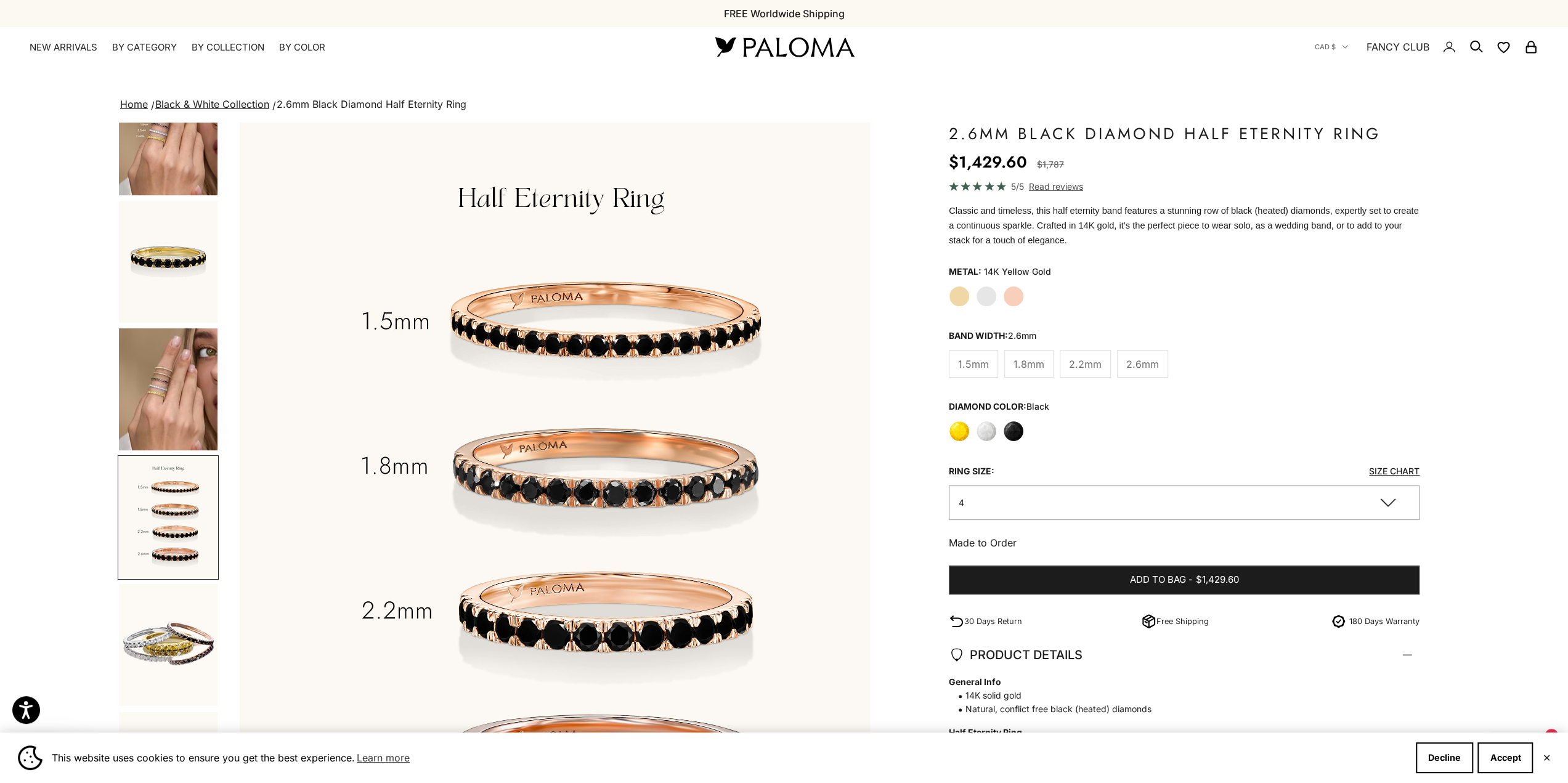
scroll to position [0, 2625]
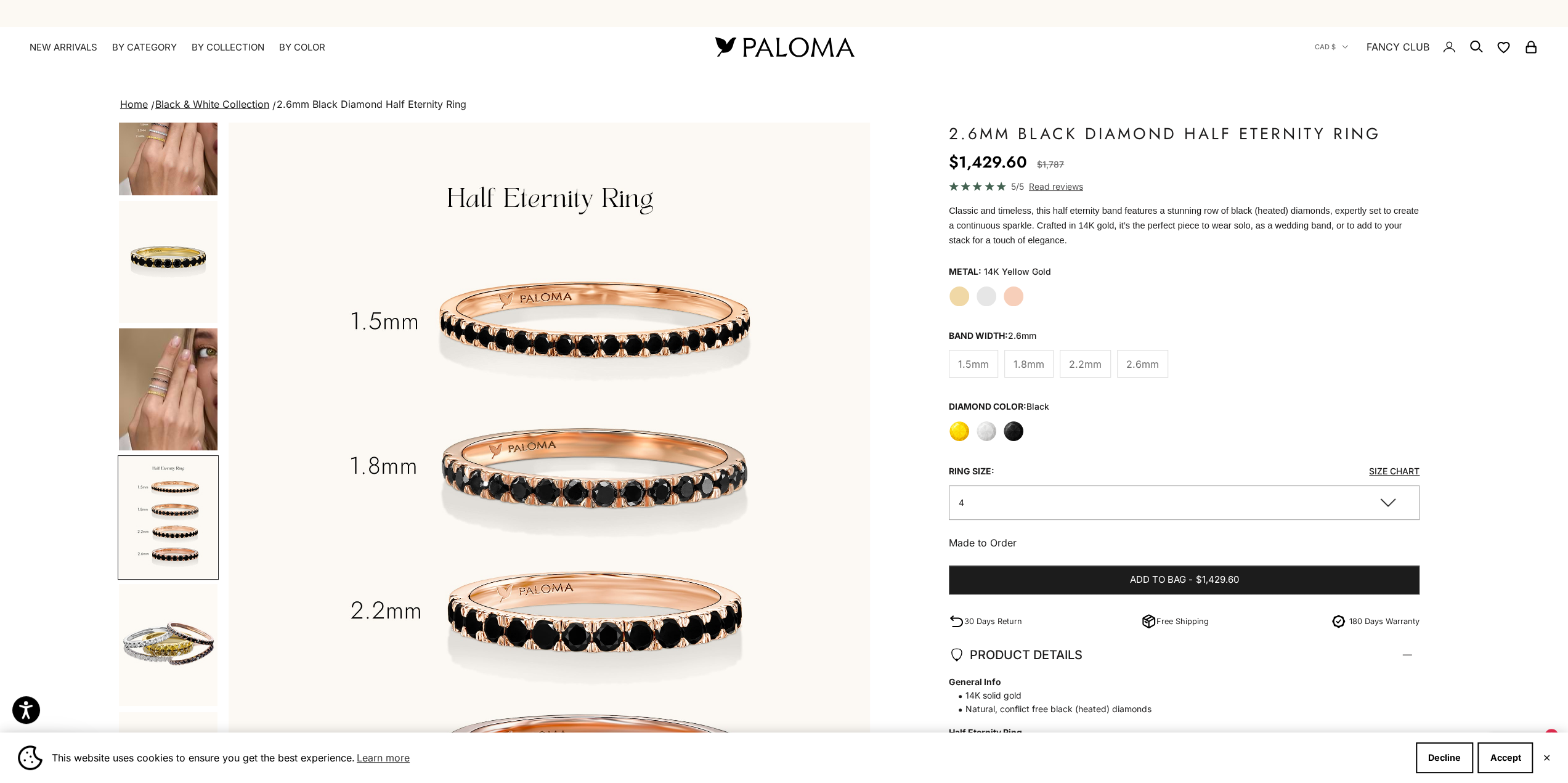
click at [174, 535] on img "Go to item 9" at bounding box center [168, 517] width 99 height 122
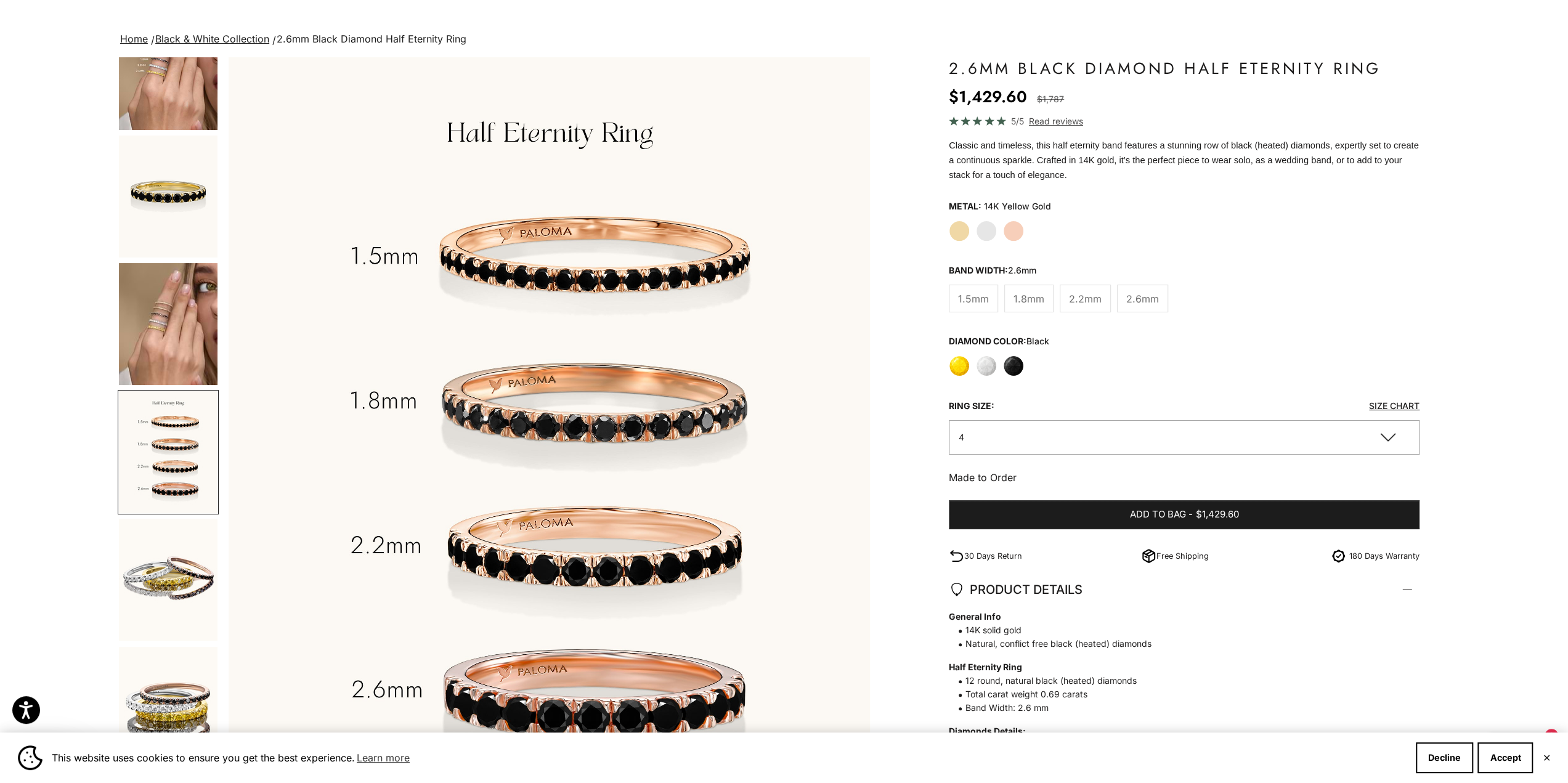
scroll to position [124, 0]
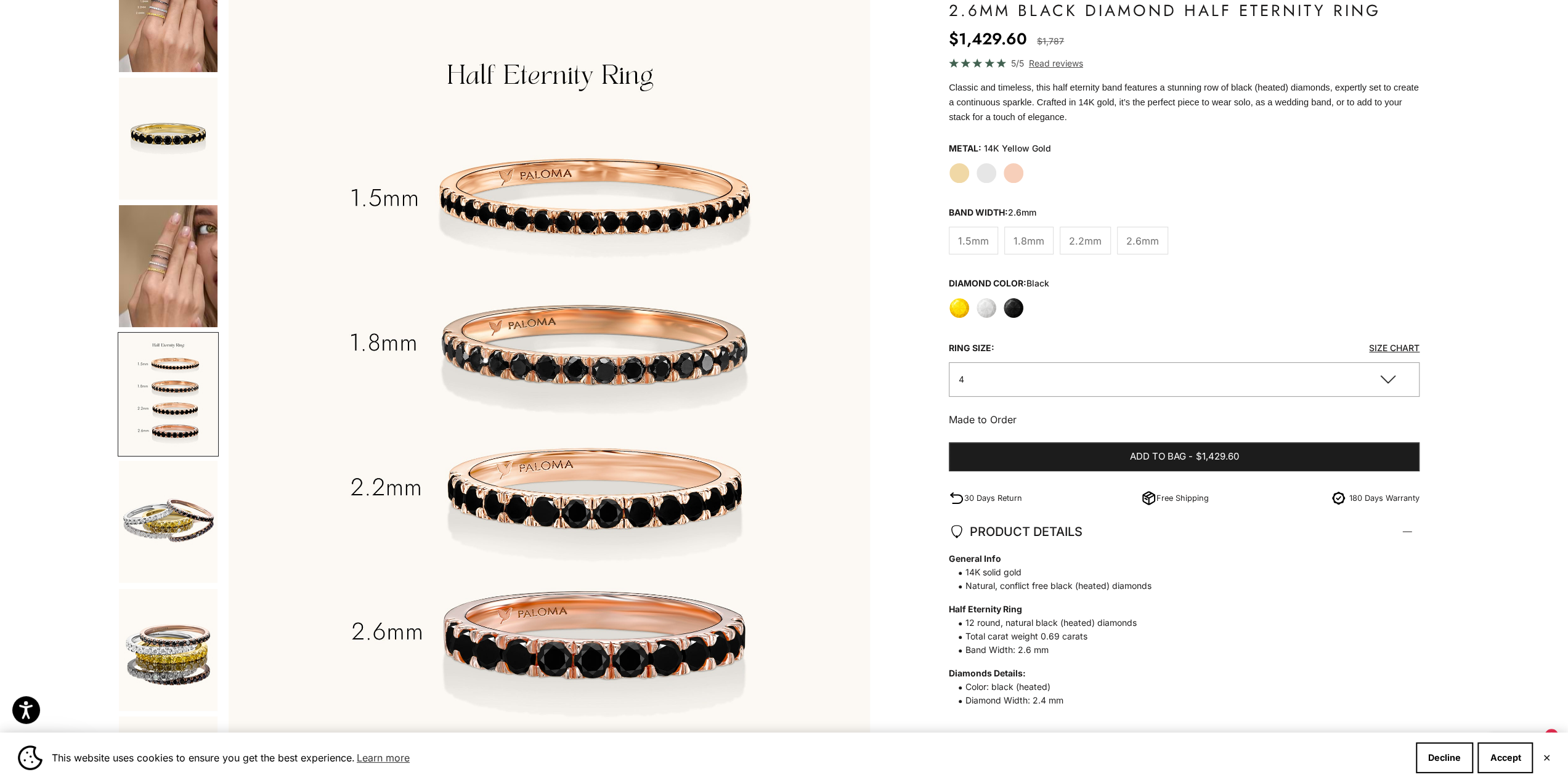
click at [963, 176] on label "Yellow Gold" at bounding box center [959, 173] width 21 height 21
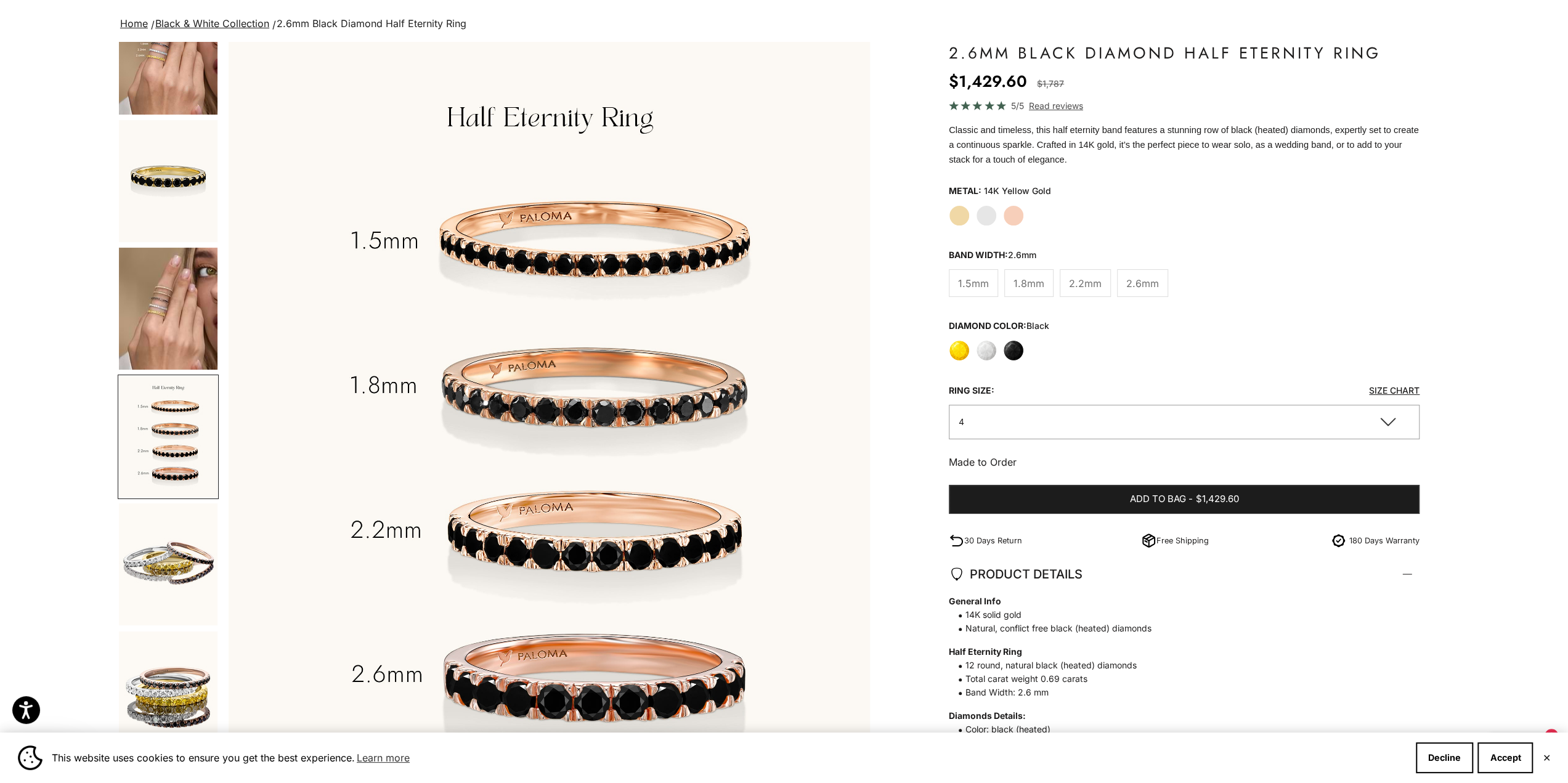
scroll to position [61, 0]
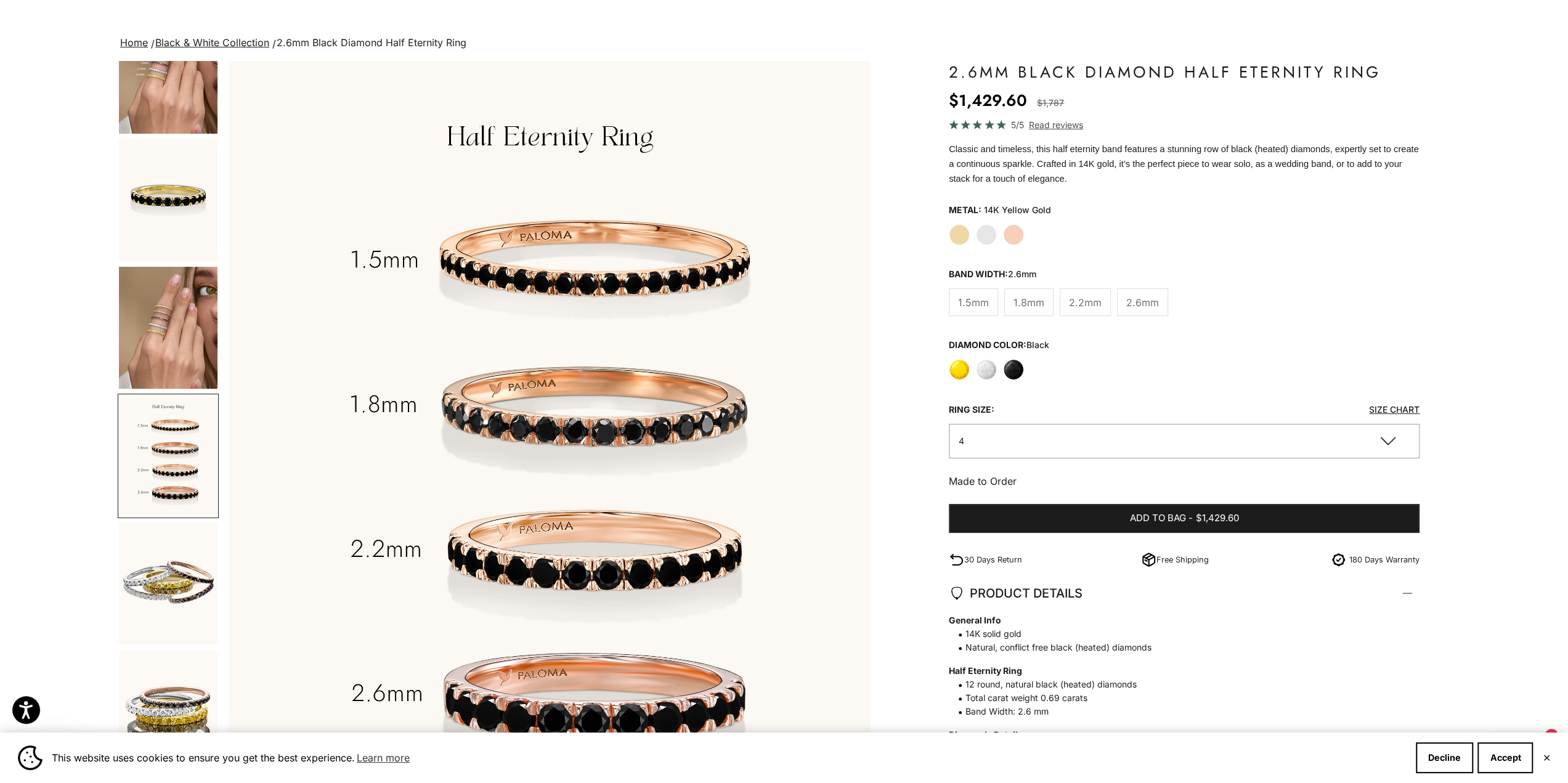
click at [963, 241] on label "Yellow Gold" at bounding box center [959, 234] width 21 height 21
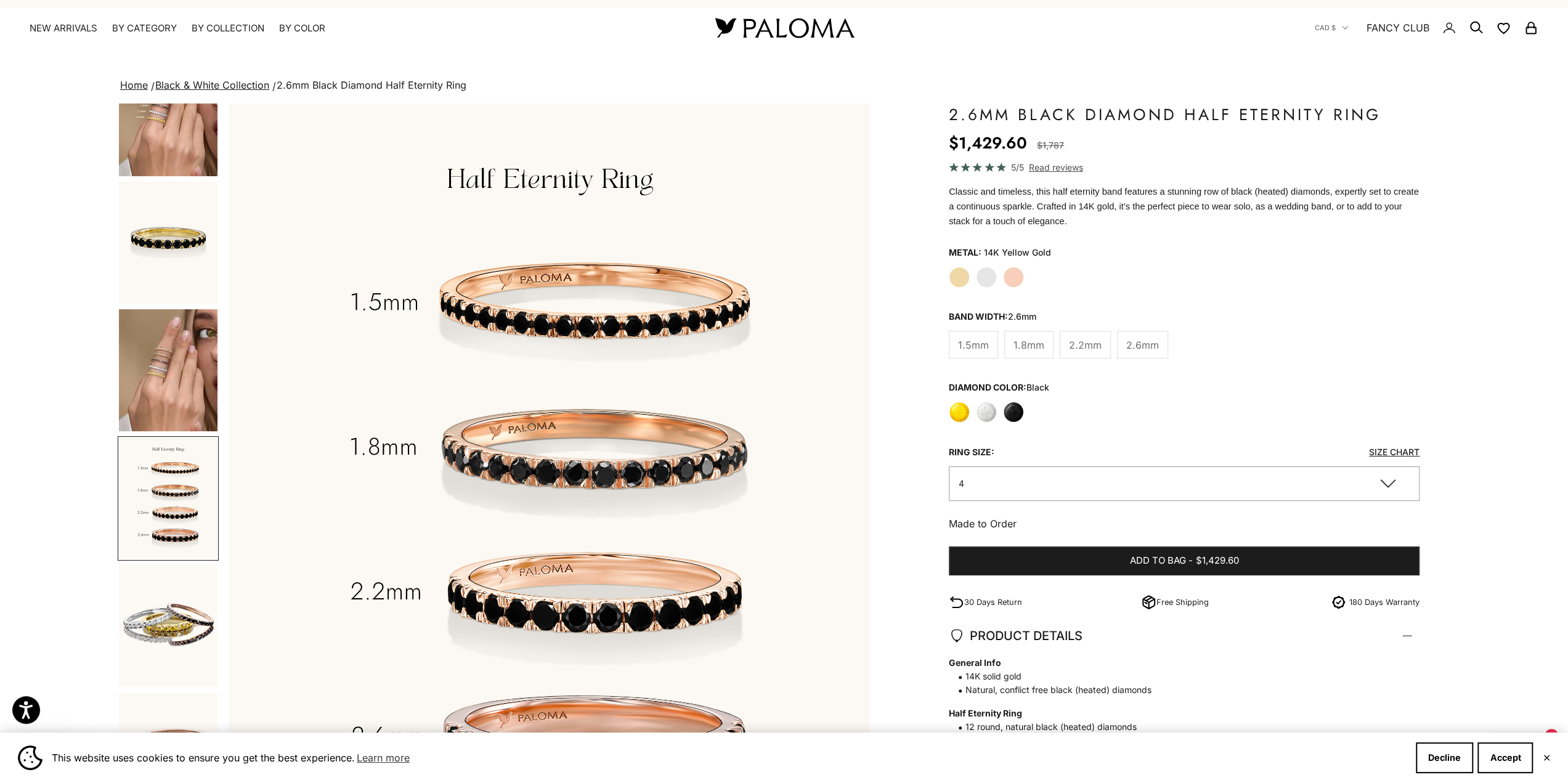
scroll to position [0, 0]
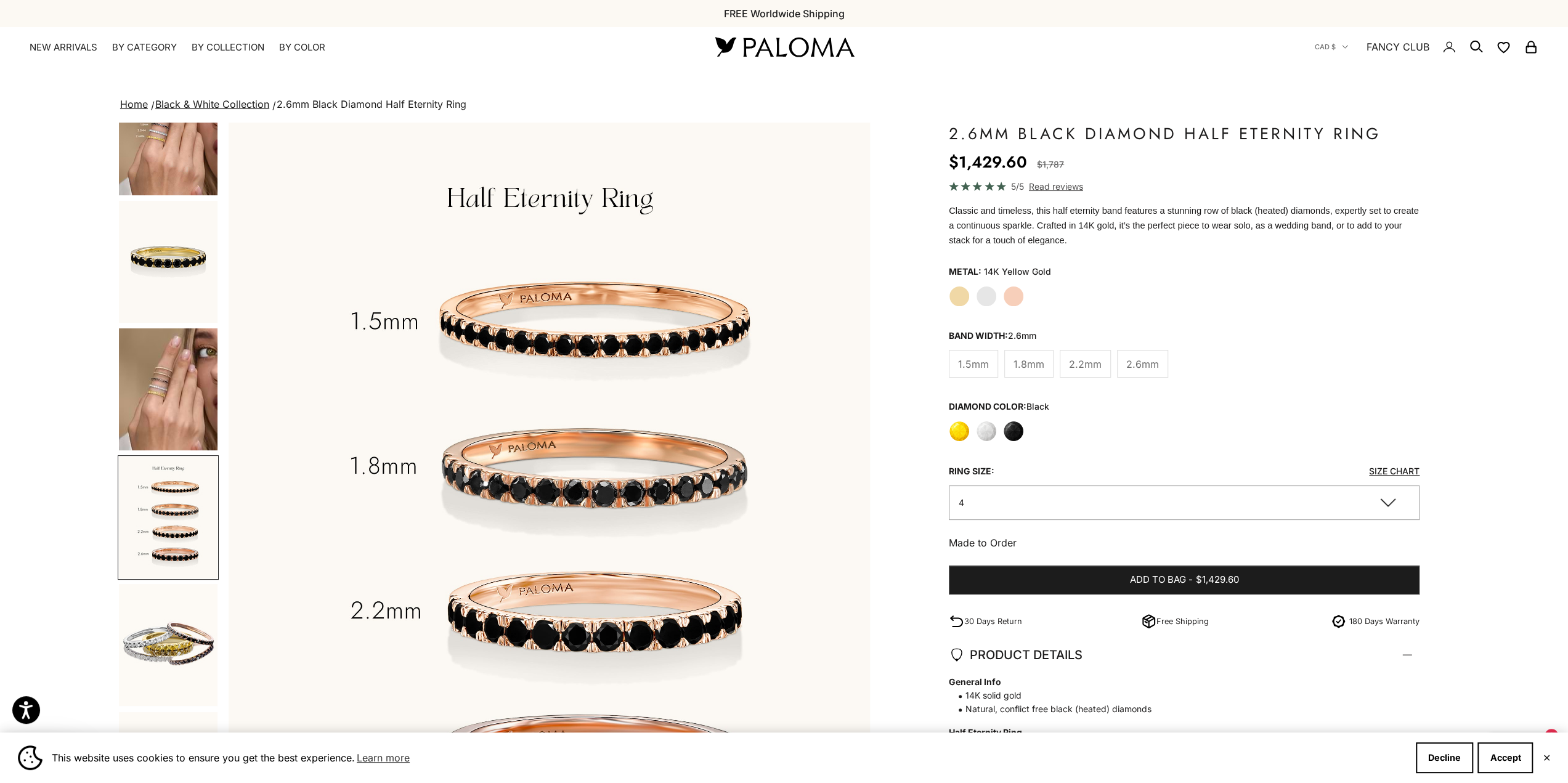
click at [994, 292] on label "White Gold" at bounding box center [986, 296] width 21 height 21
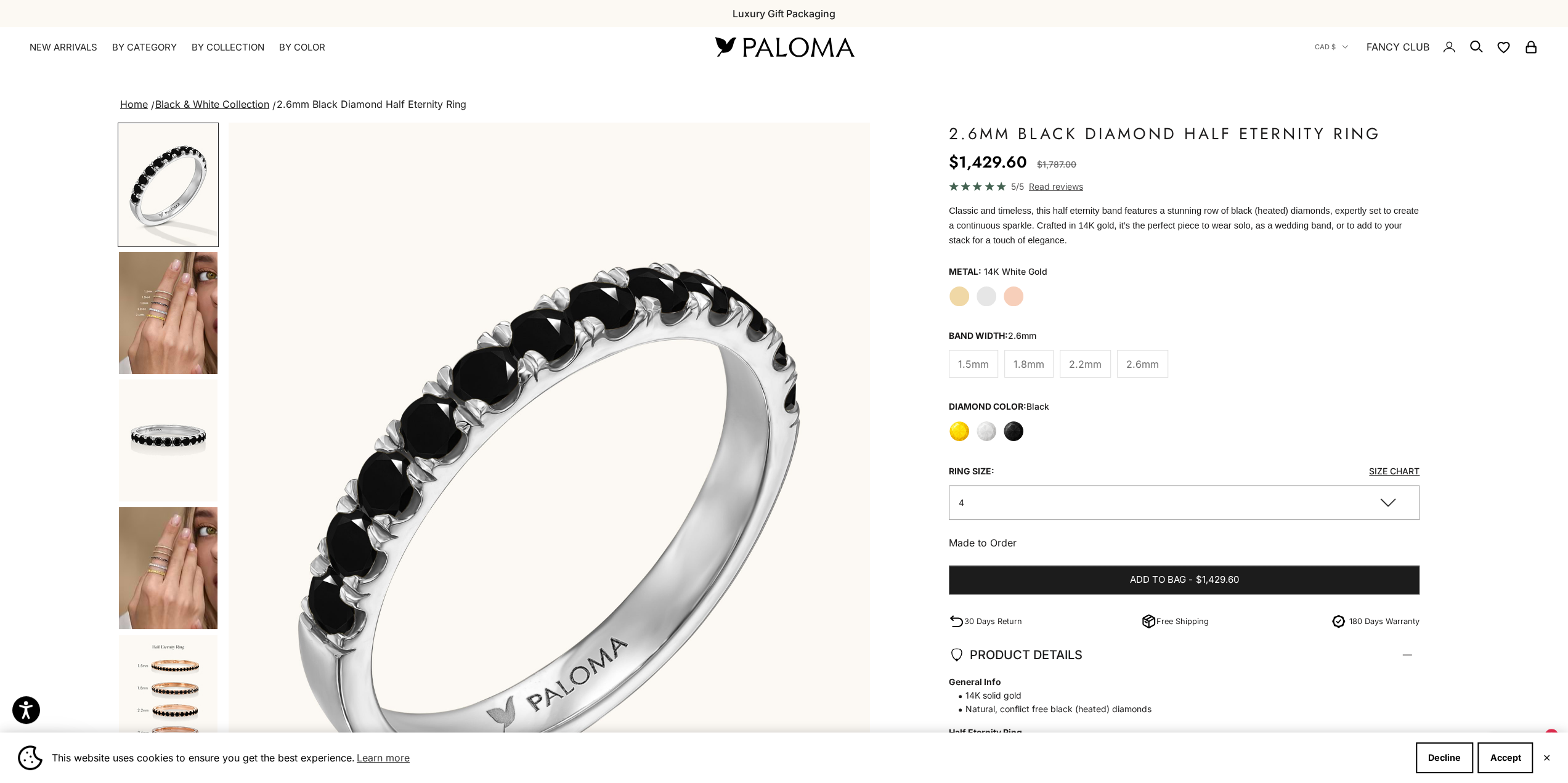
click at [170, 198] on img "Go to item 3" at bounding box center [168, 184] width 99 height 122
click at [142, 315] on img "Go to item 4" at bounding box center [168, 313] width 99 height 122
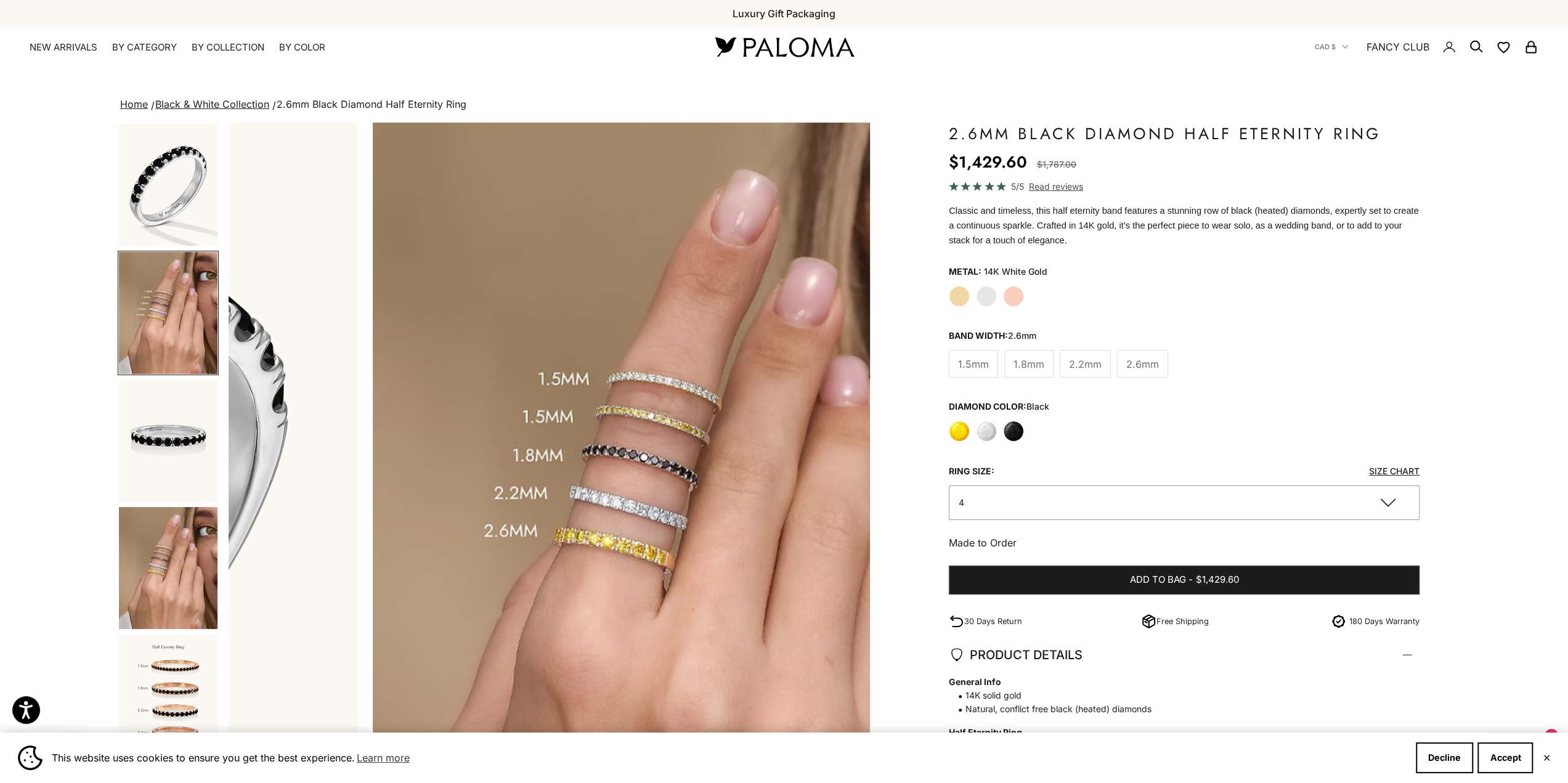
scroll to position [0, 656]
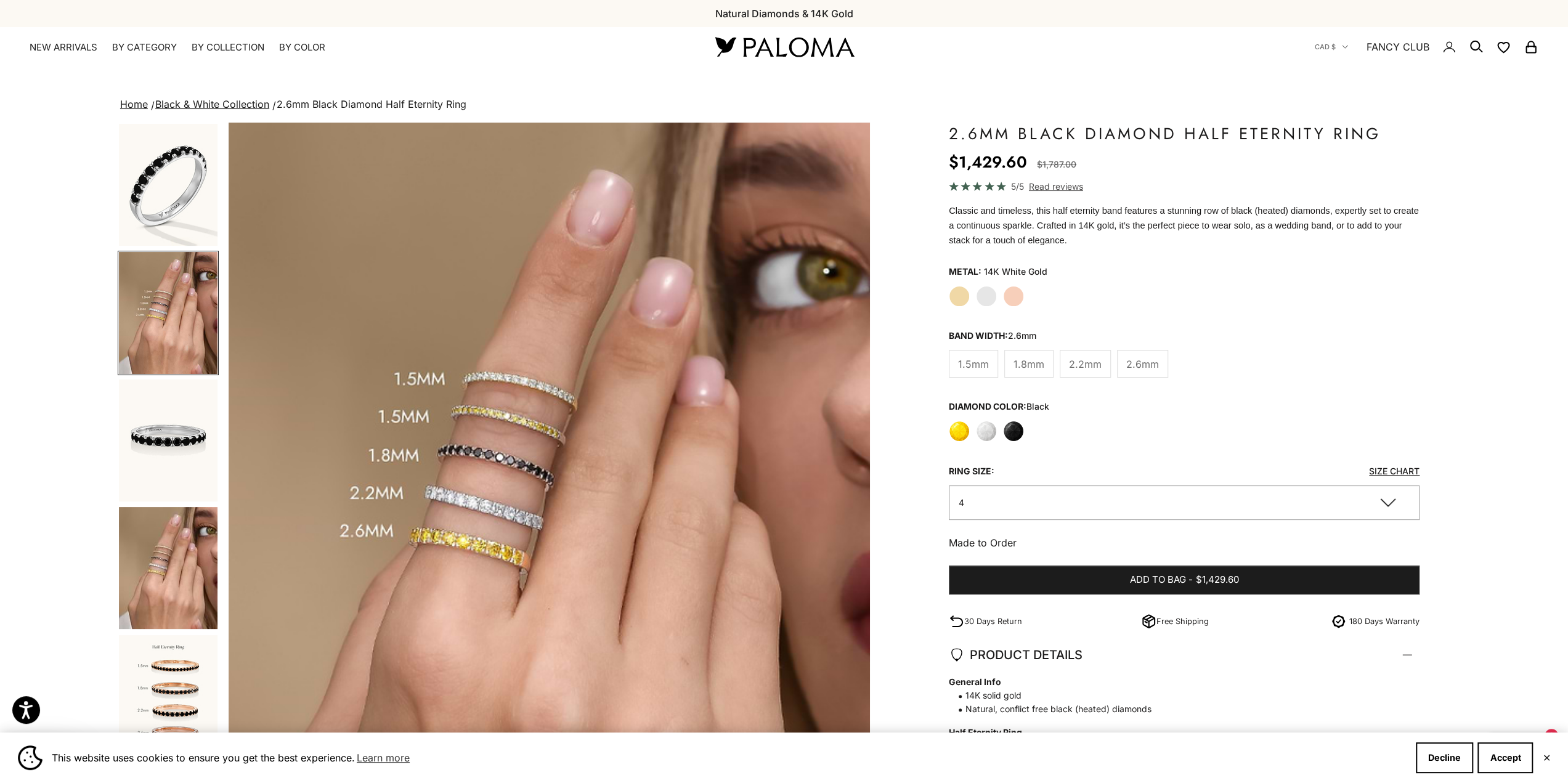
click at [960, 296] on label "Yellow Gold" at bounding box center [959, 296] width 21 height 21
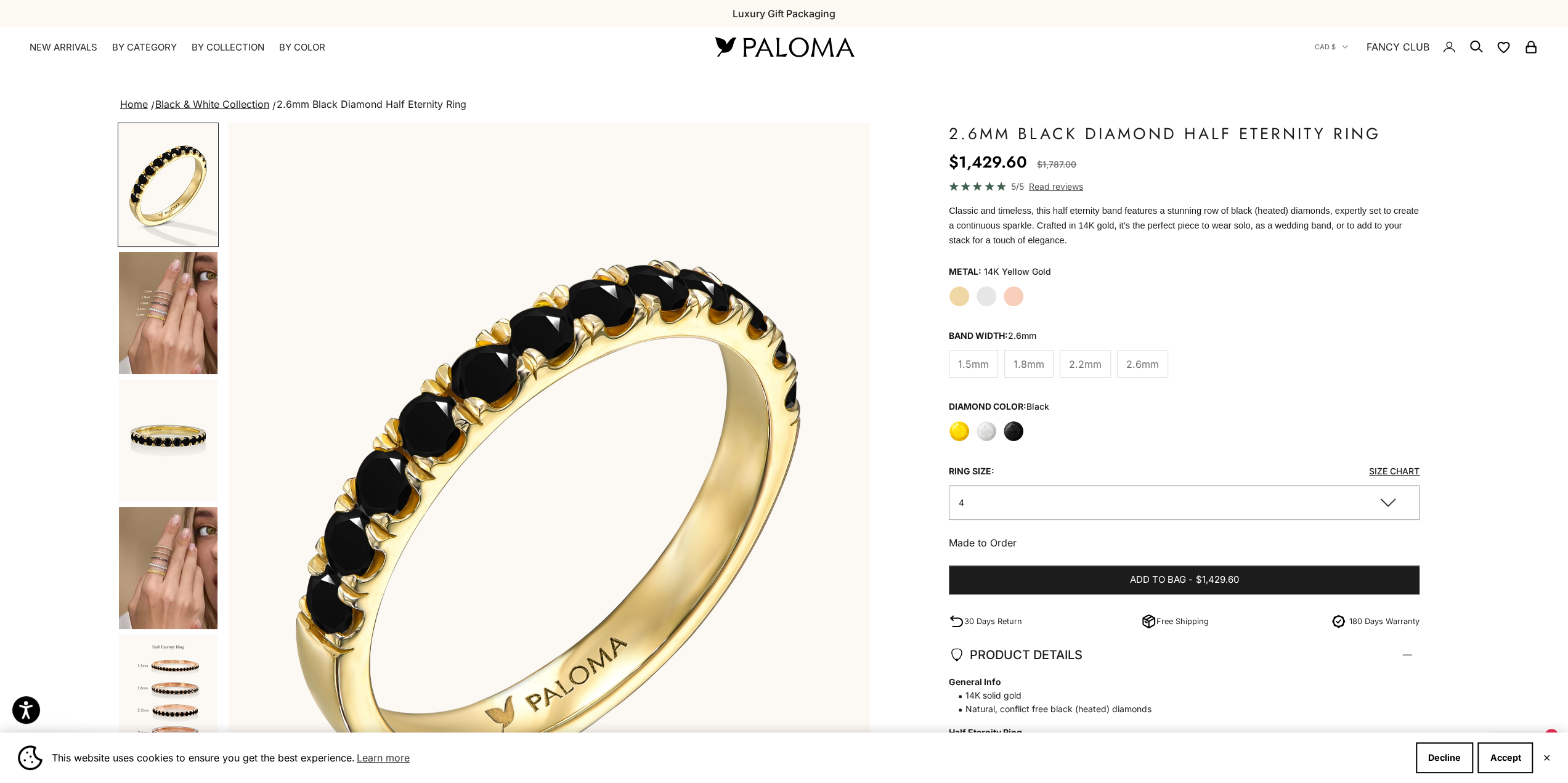
click at [148, 176] on img "Go to item 1" at bounding box center [168, 184] width 99 height 122
click at [177, 286] on img "Go to item 4" at bounding box center [168, 313] width 99 height 122
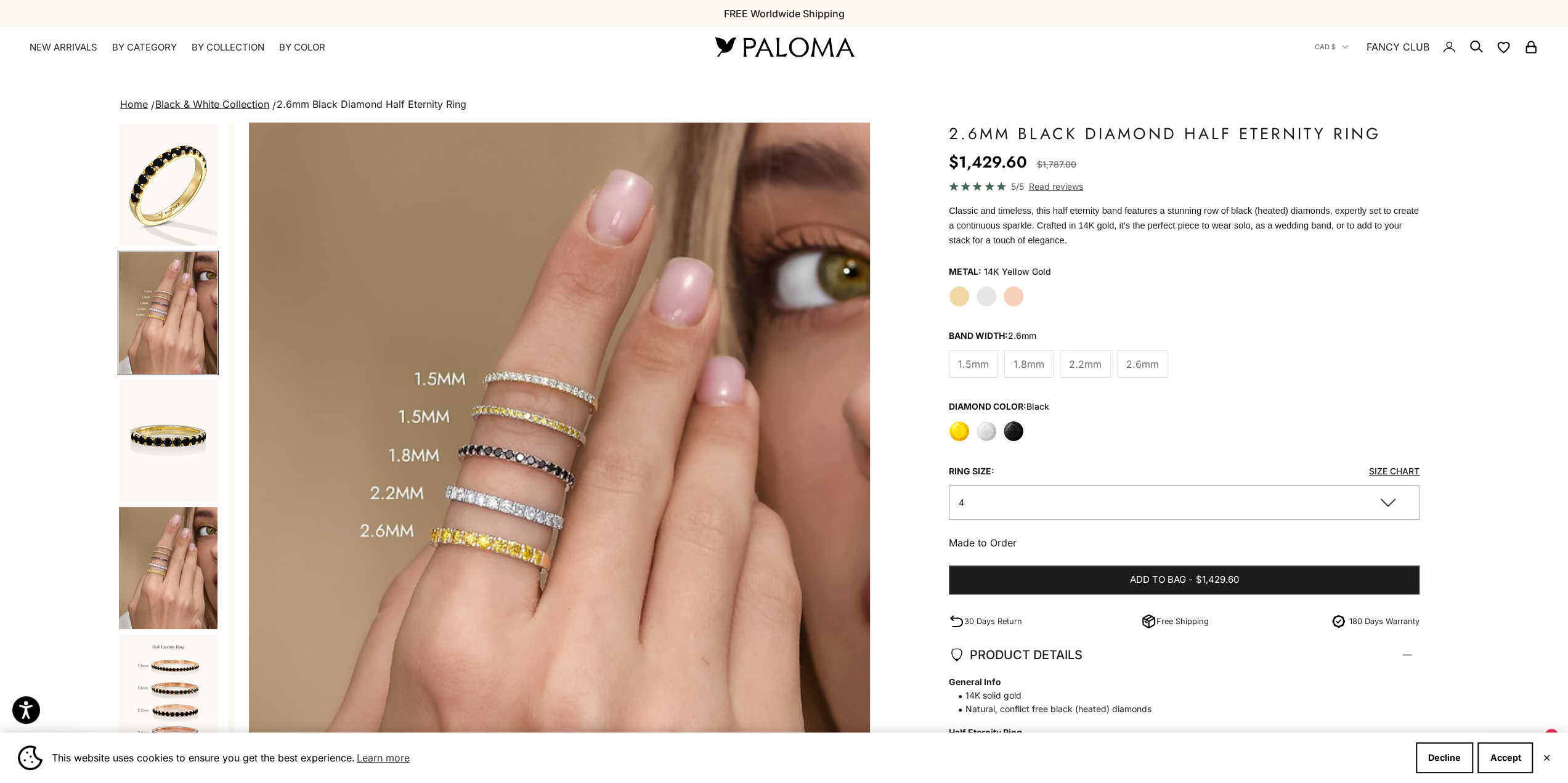
scroll to position [0, 656]
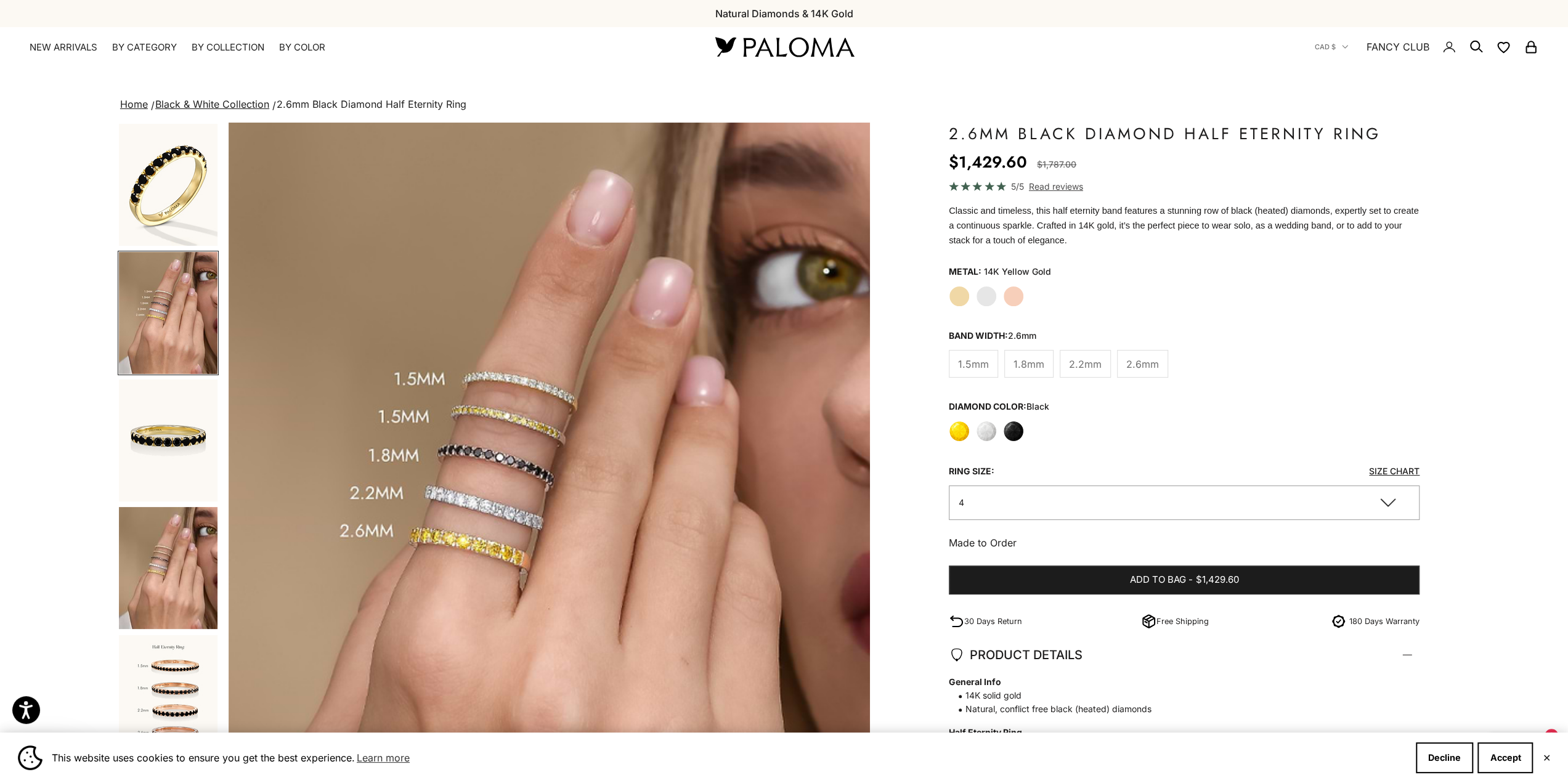
click at [184, 167] on img "Go to item 1" at bounding box center [168, 184] width 99 height 122
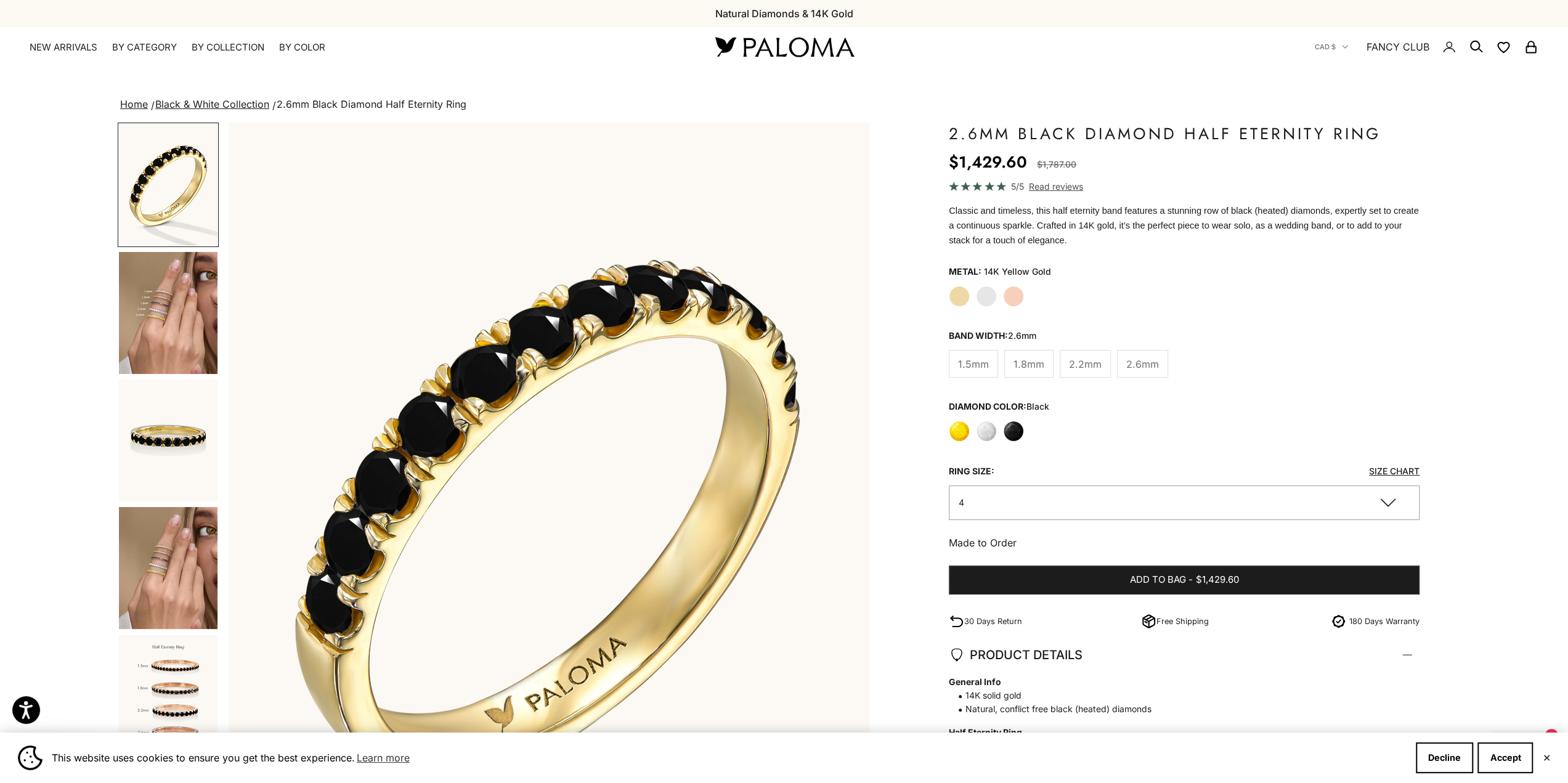
scroll to position [0, 0]
click at [188, 437] on img "Go to item 5" at bounding box center [168, 440] width 99 height 122
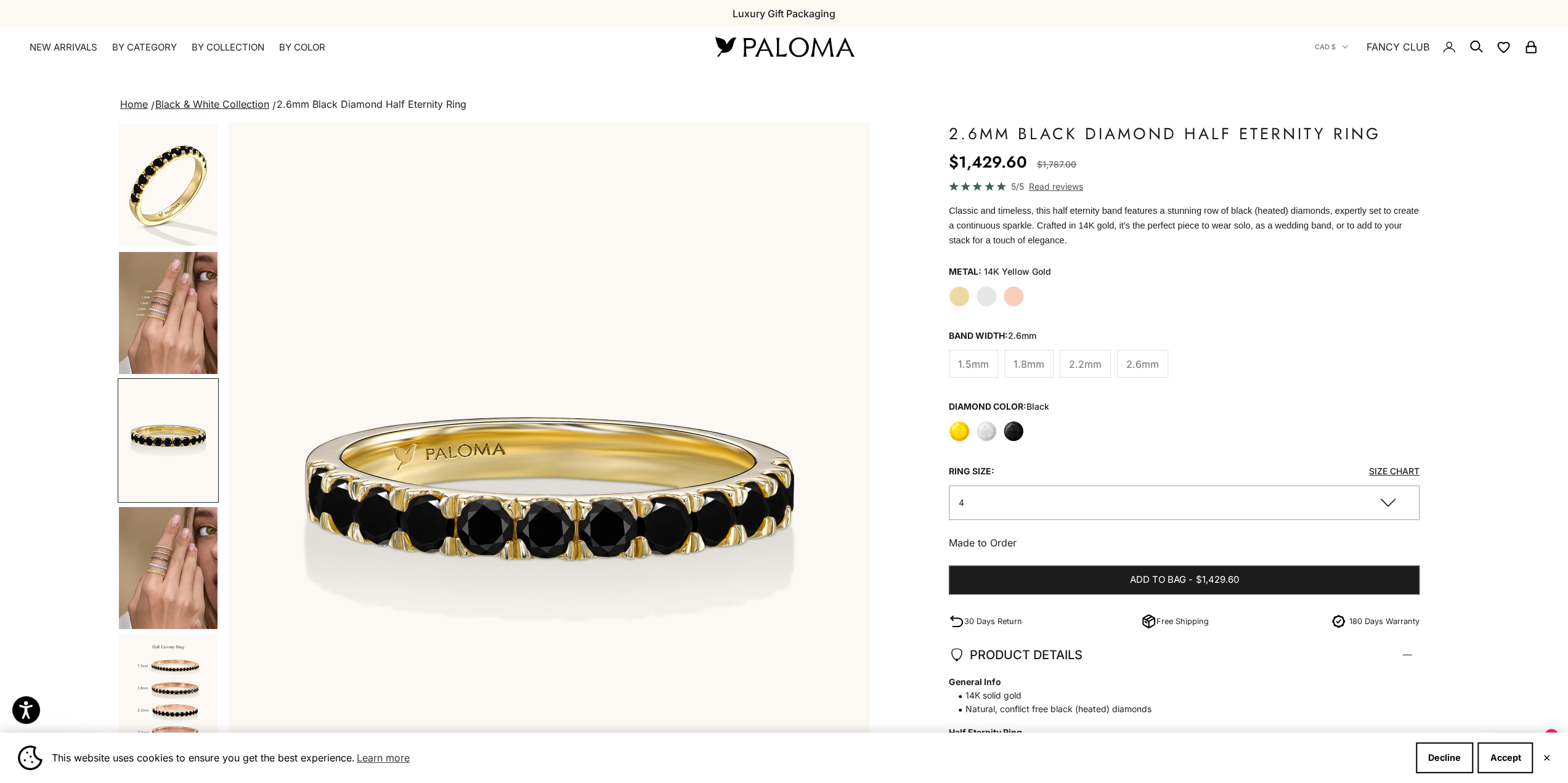
click at [1471, 48] on circle "Secondary navigation" at bounding box center [1475, 45] width 12 height 12
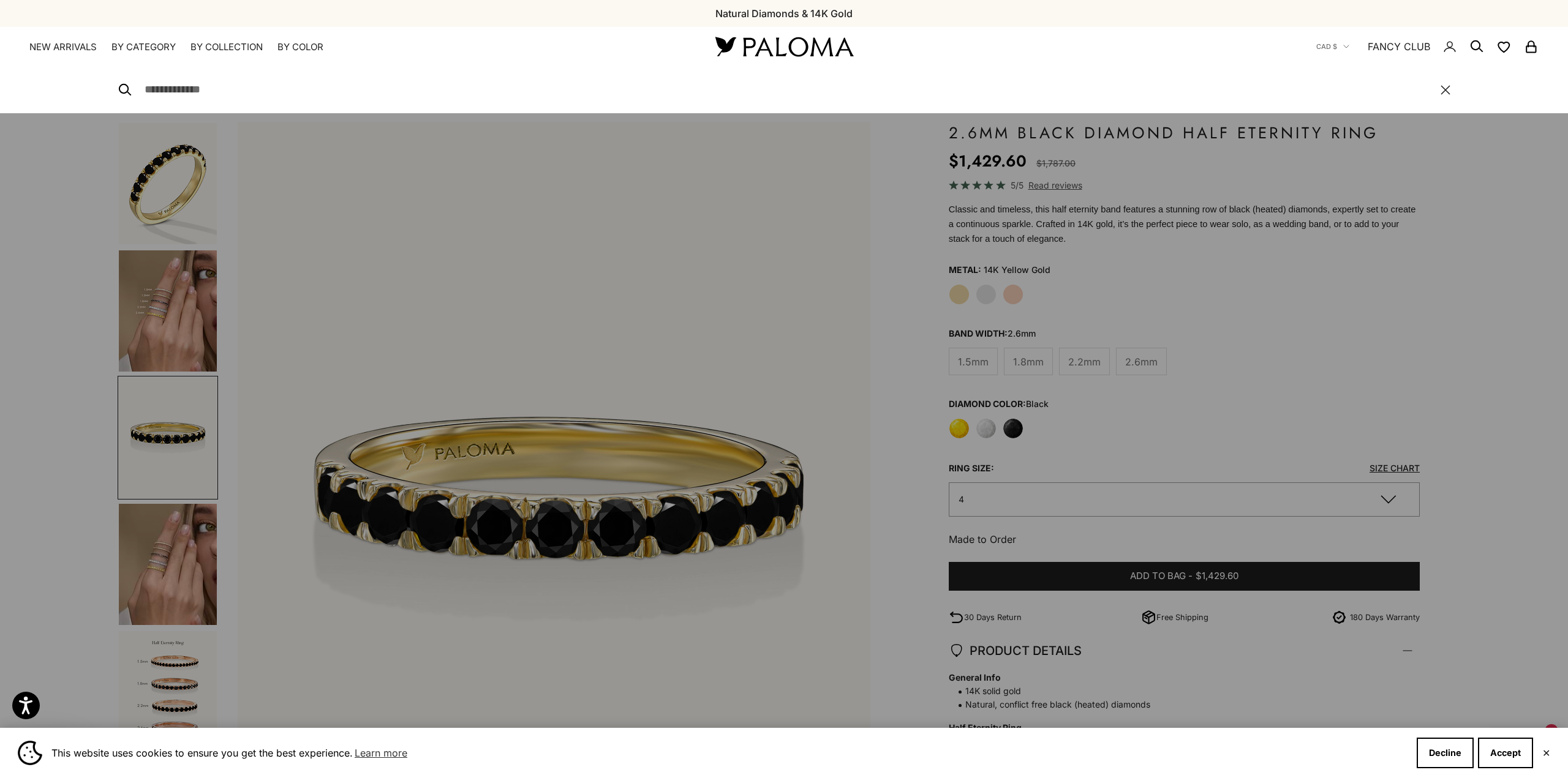
scroll to position [0, 1314]
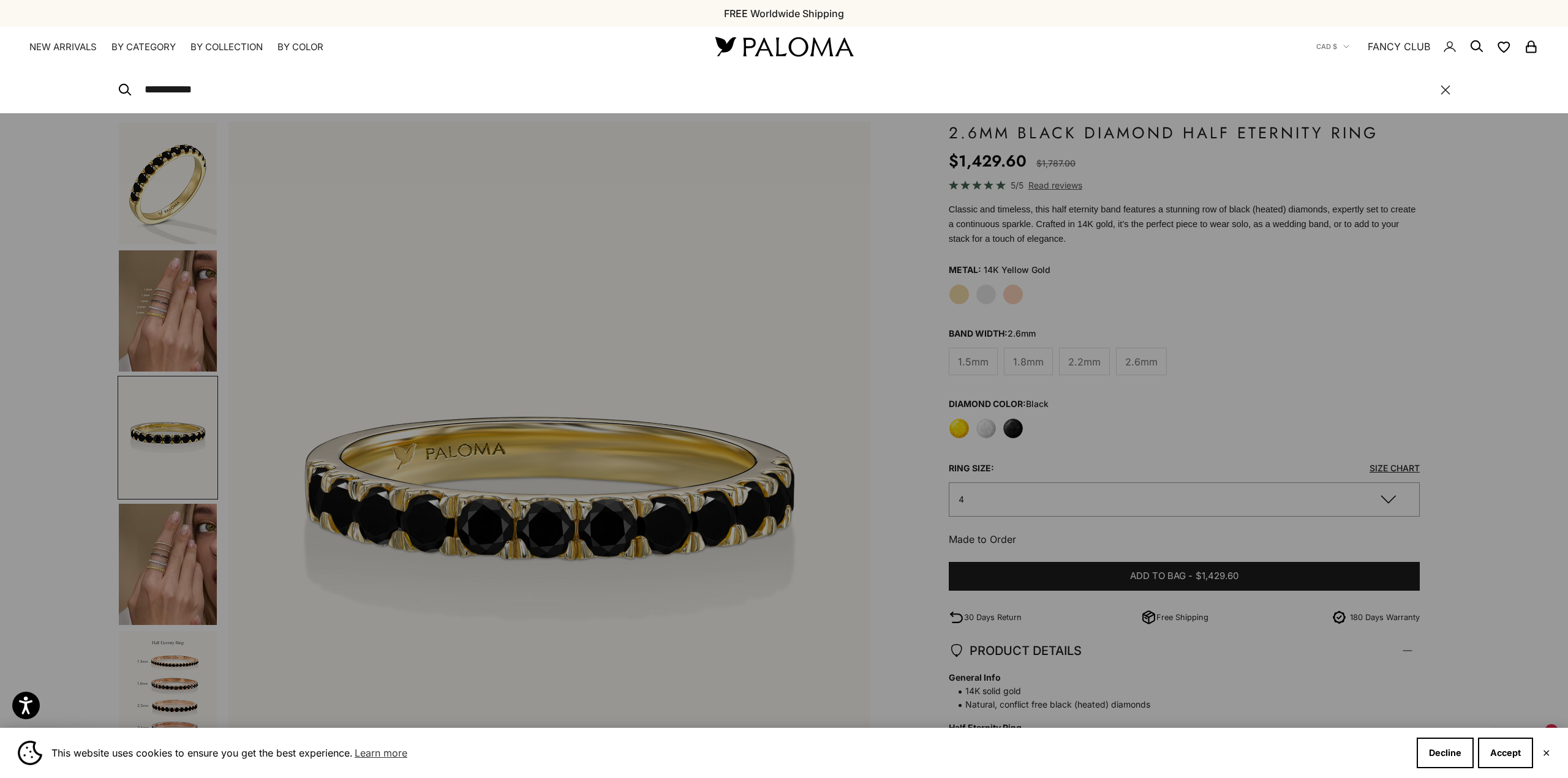
type input "**********"
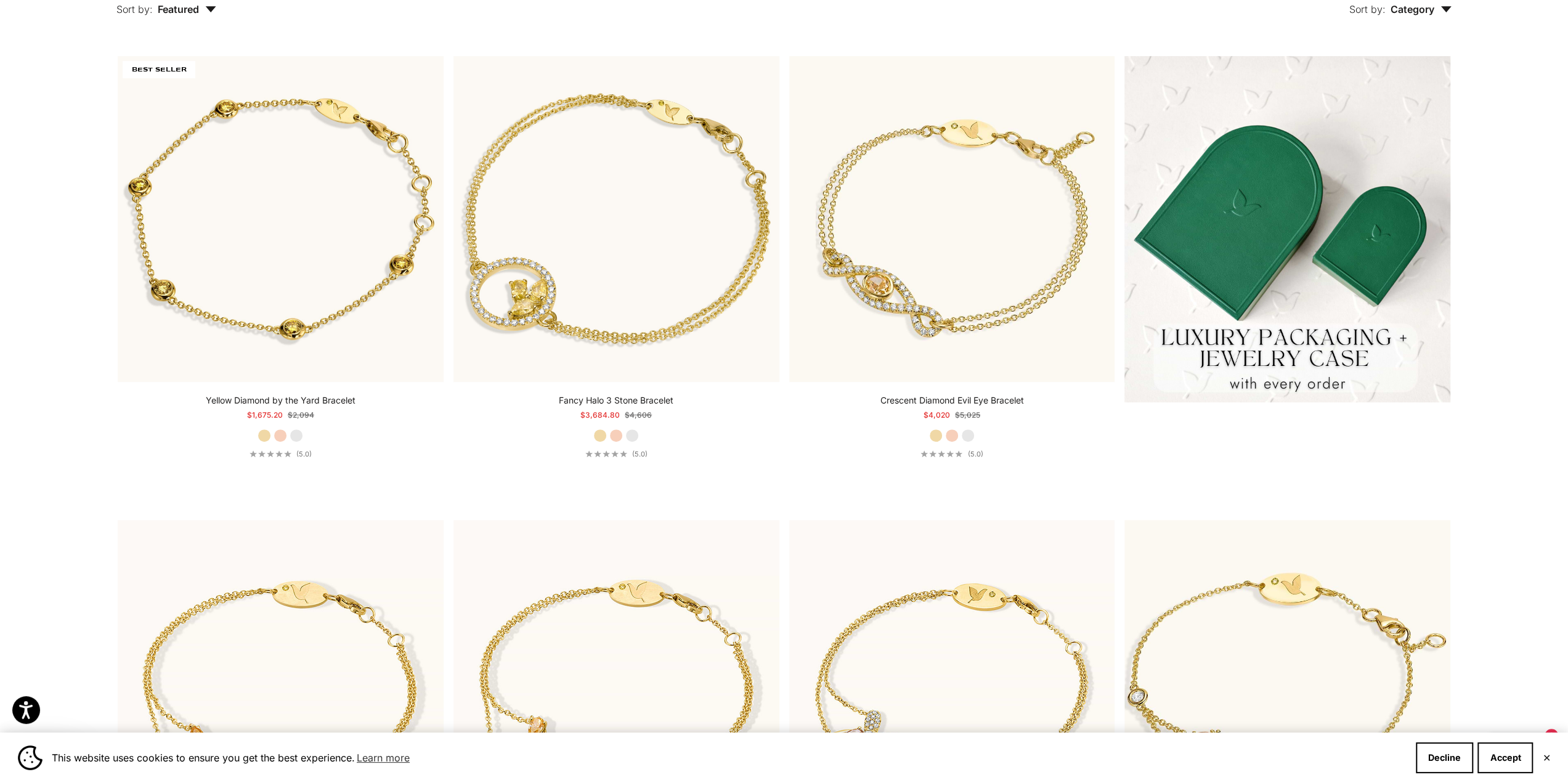
scroll to position [431, 0]
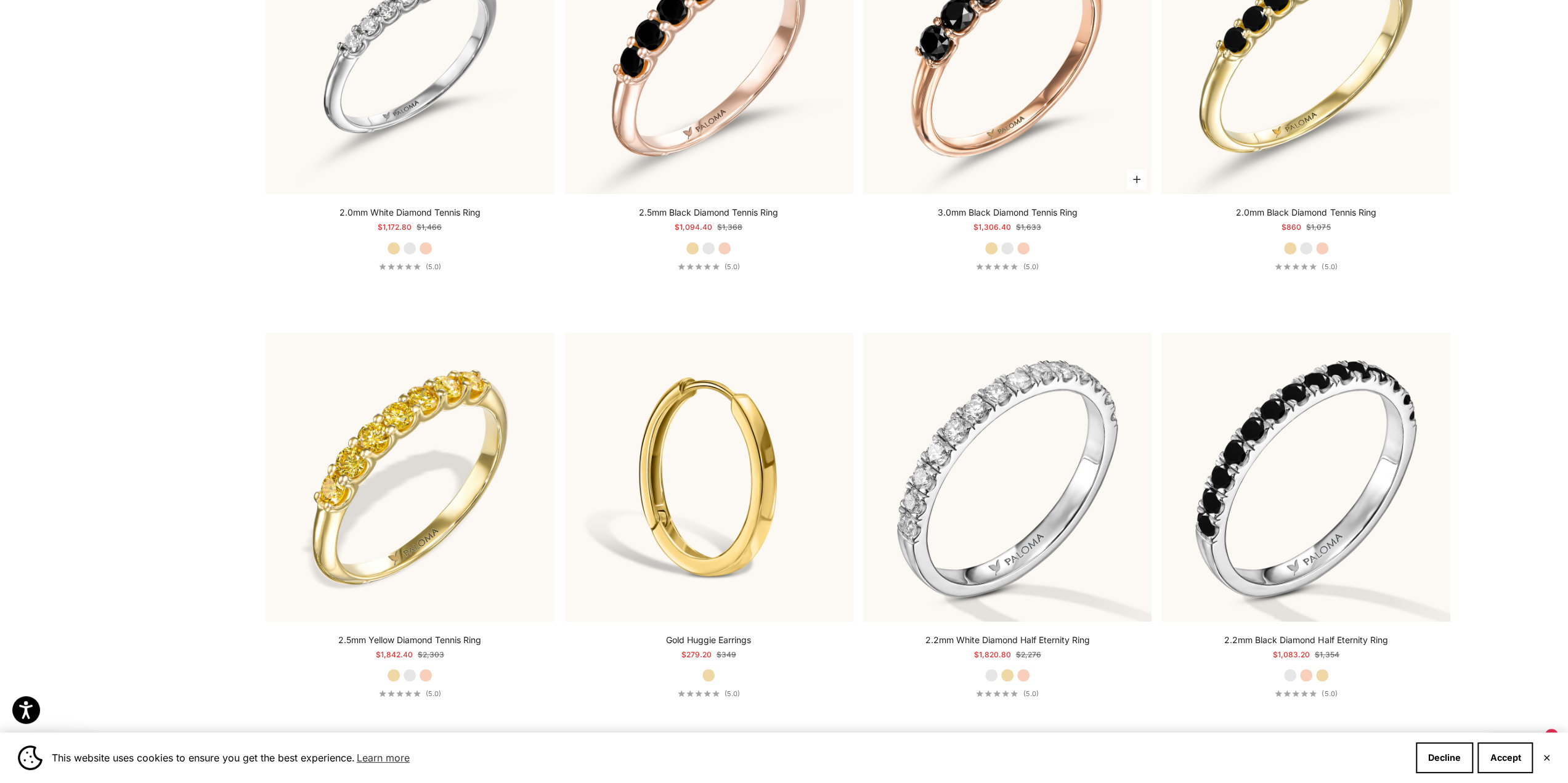
scroll to position [678, 0]
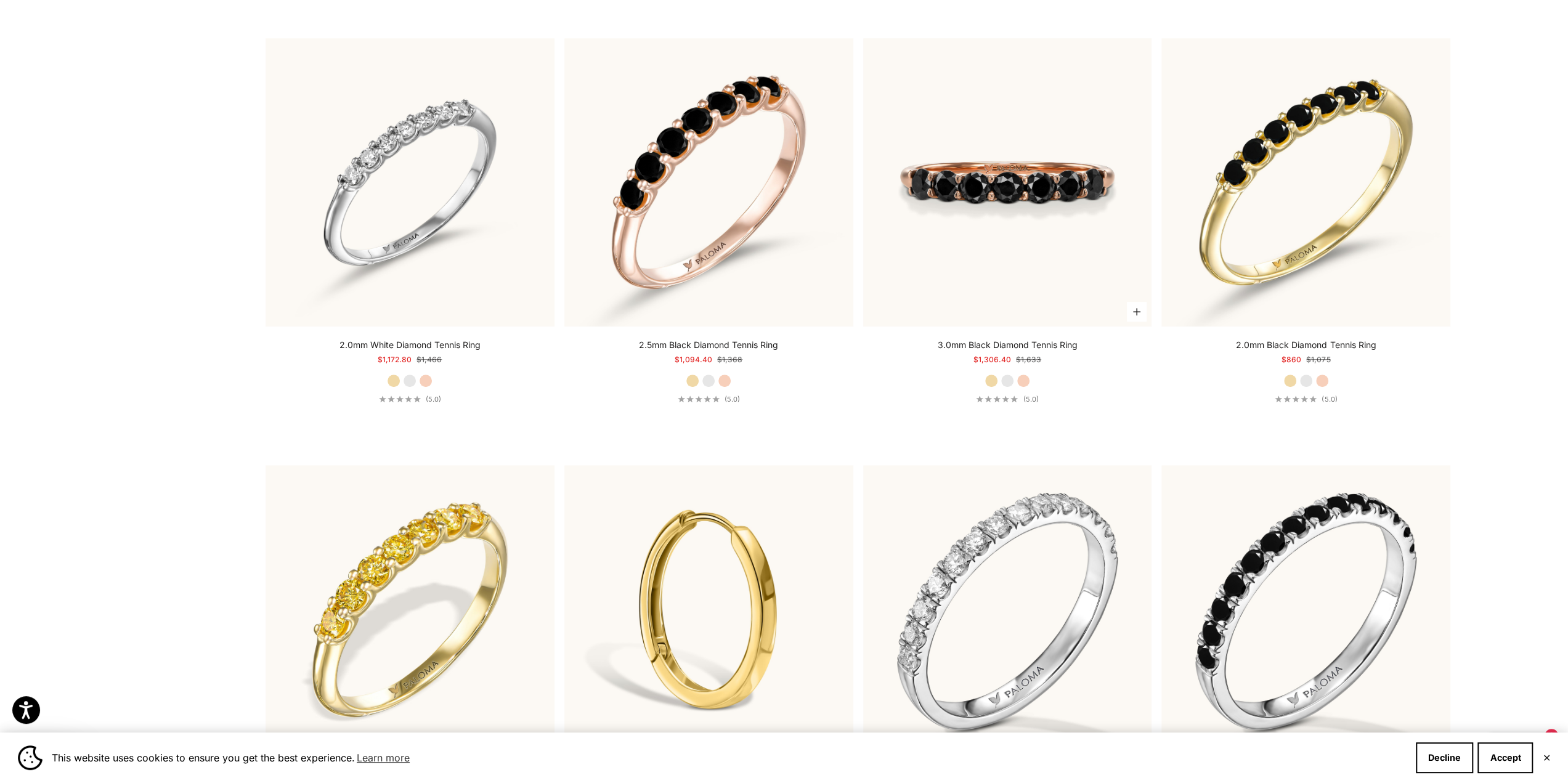
click at [1004, 233] on img at bounding box center [1008, 183] width 289 height 289
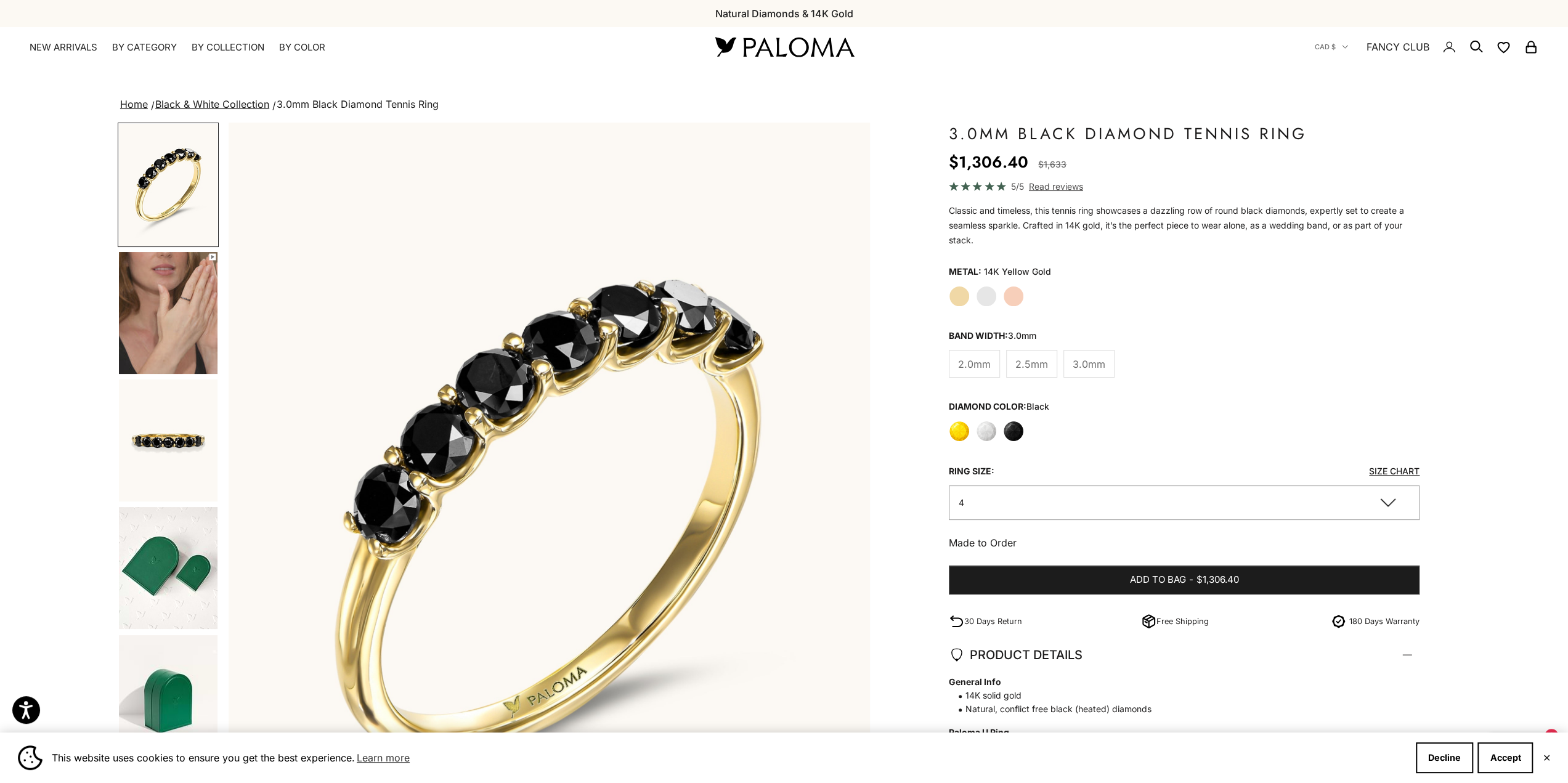
click at [180, 219] on img "Go to item 3" at bounding box center [168, 184] width 99 height 122
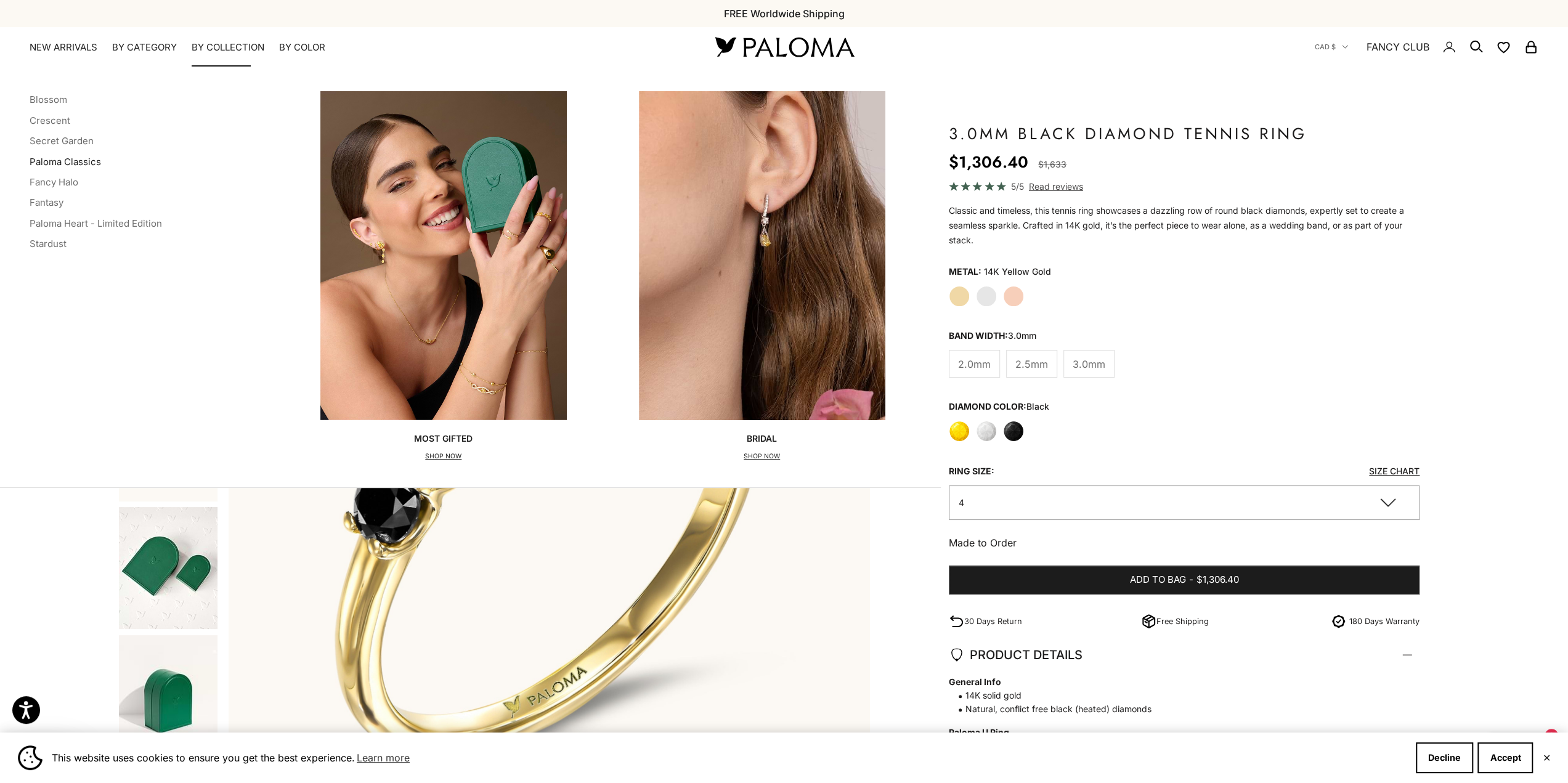
click at [58, 161] on link "Paloma Classics" at bounding box center [65, 161] width 72 height 11
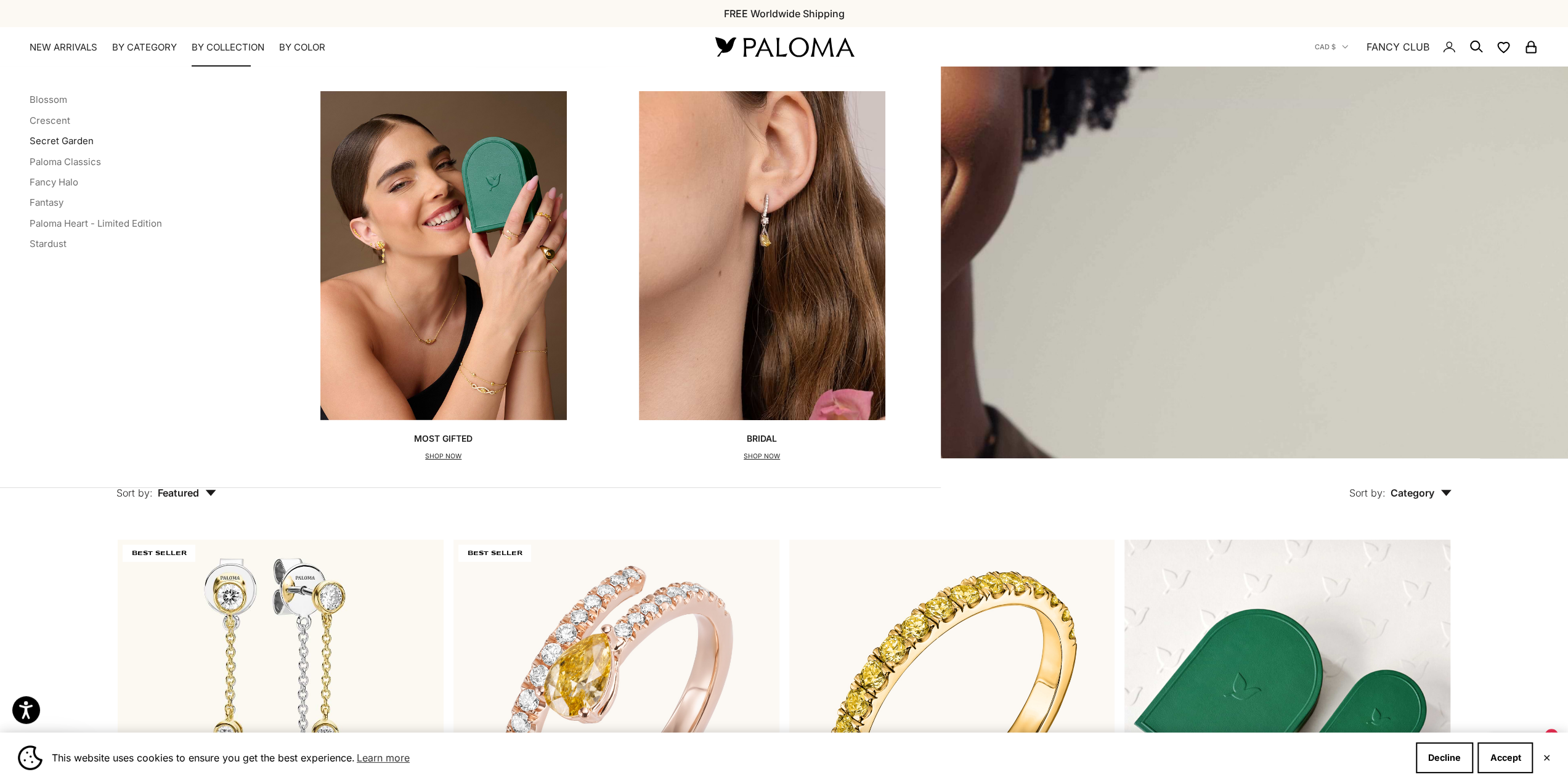
click at [49, 138] on link "Secret Garden" at bounding box center [61, 140] width 64 height 11
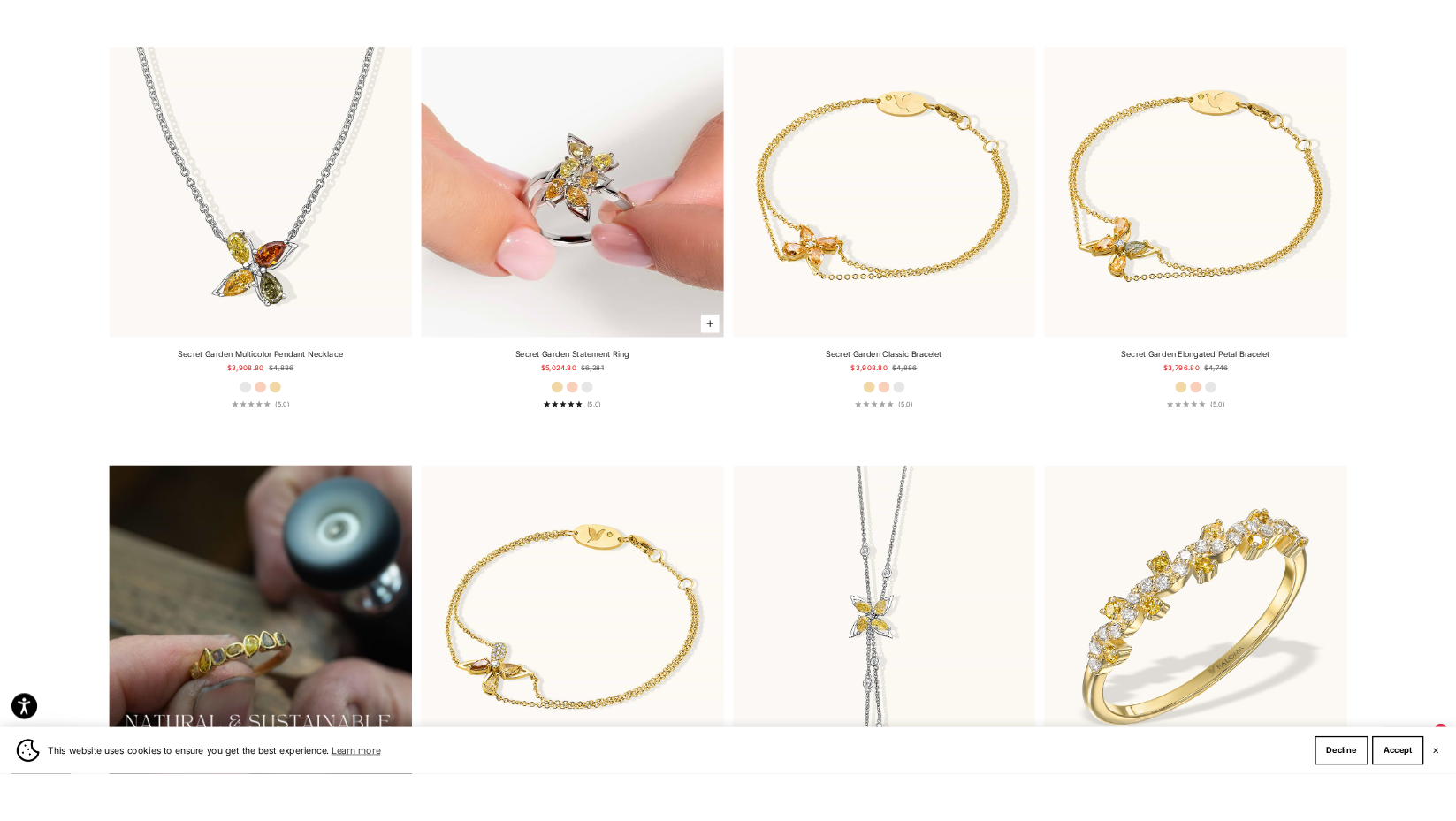
scroll to position [1139, 0]
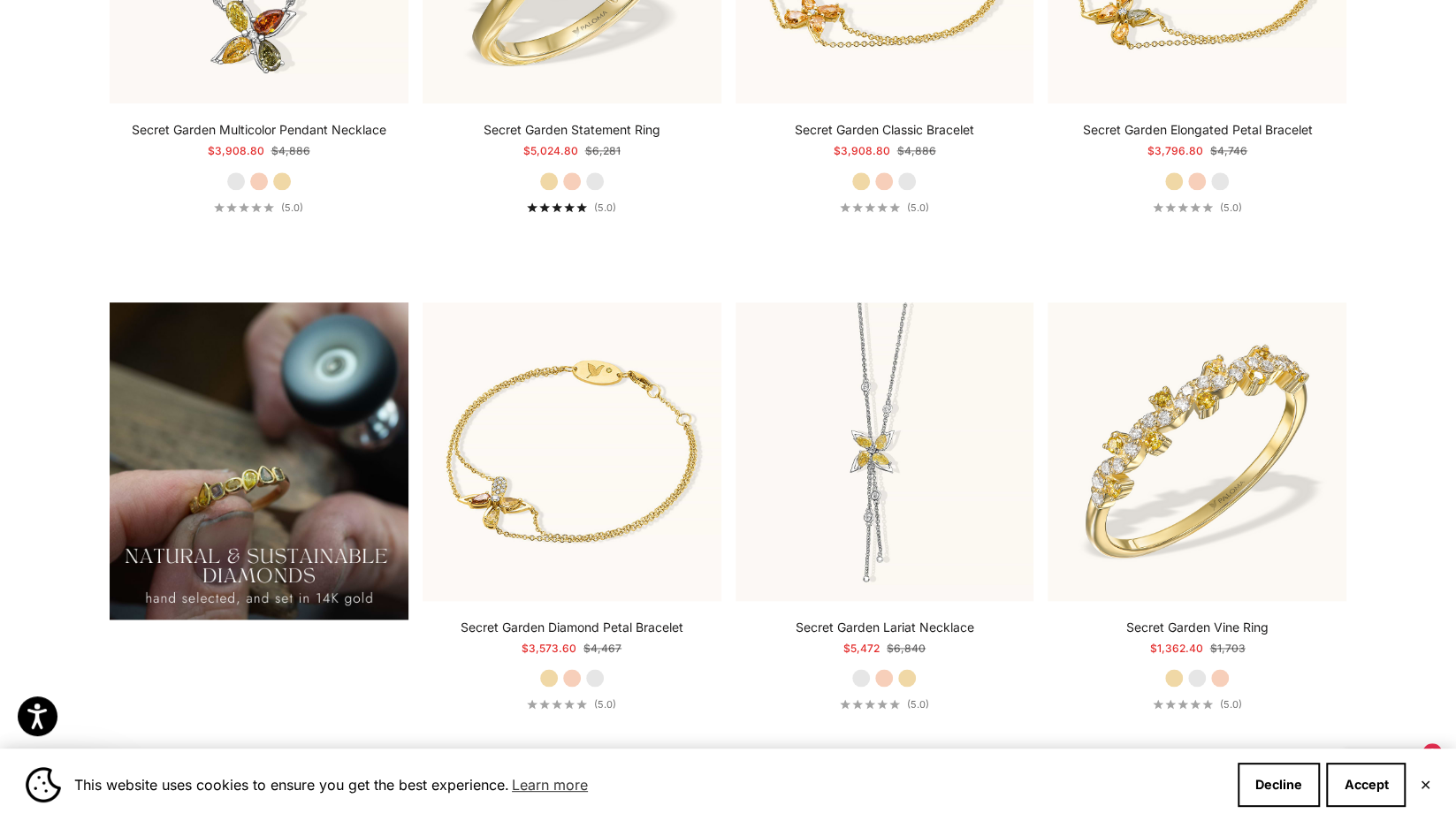
click at [206, 510] on img at bounding box center [259, 461] width 299 height 318
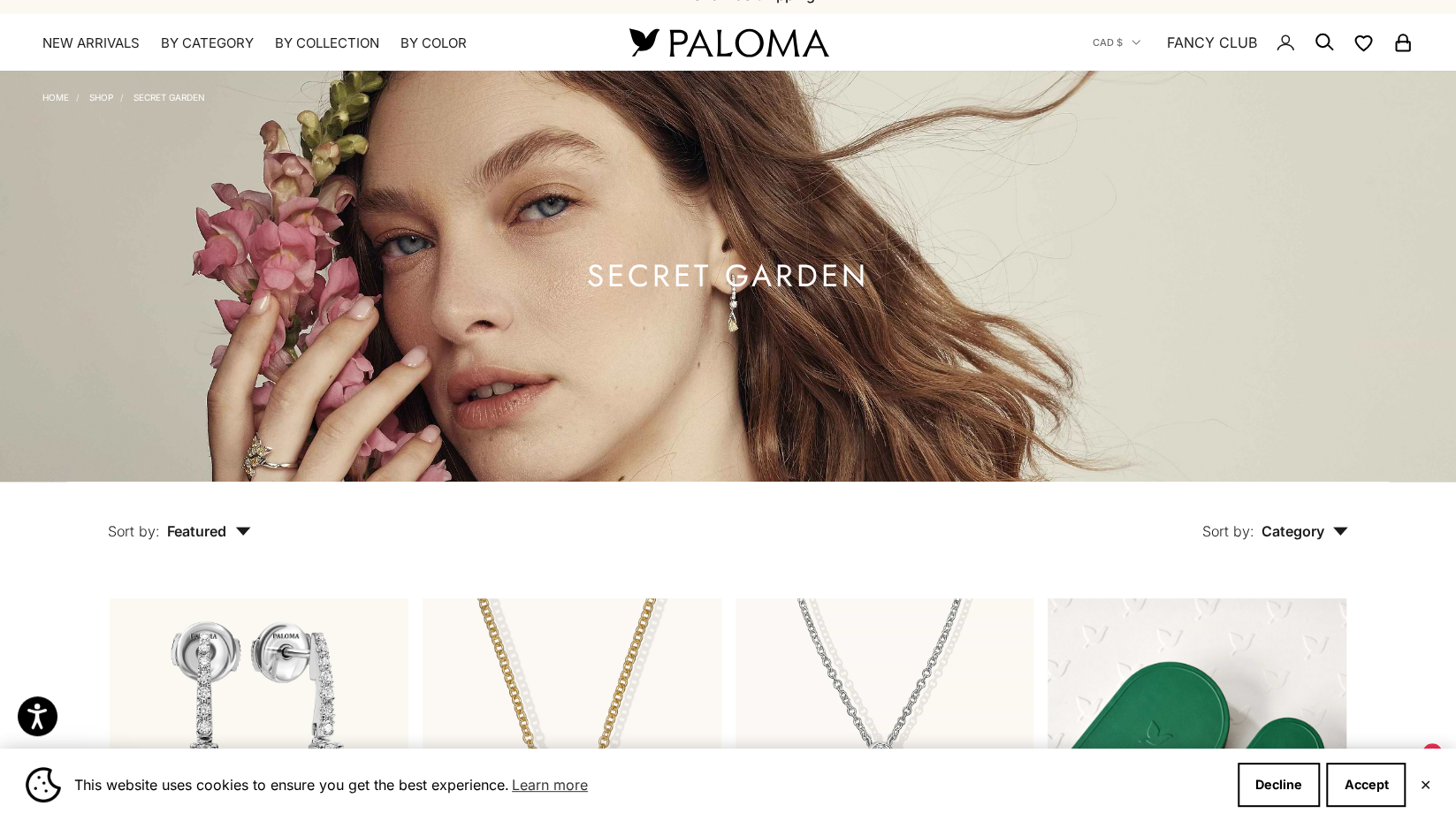
scroll to position [0, 0]
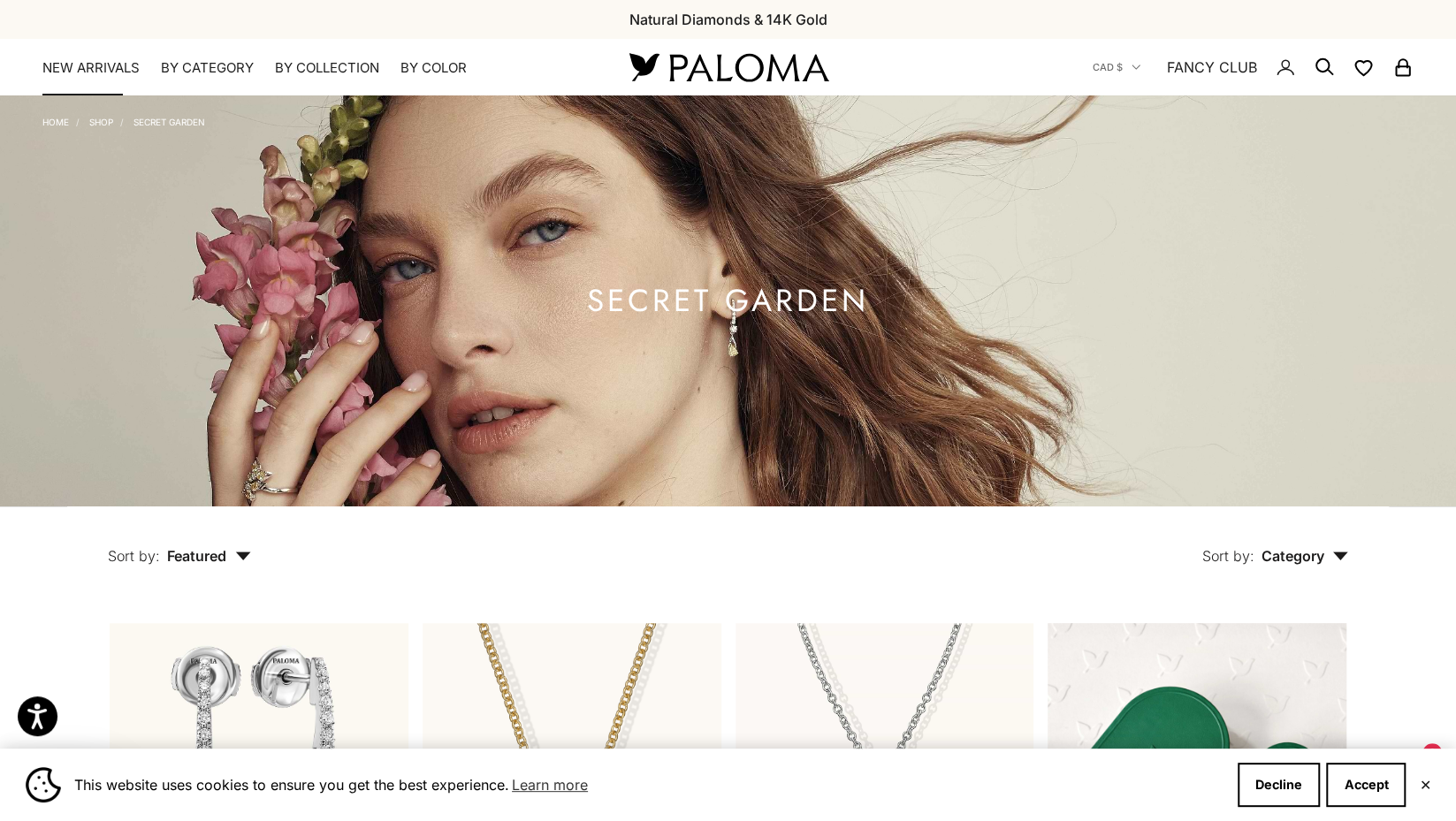
click at [100, 63] on link "NEW ARRIVALS" at bounding box center [91, 68] width 97 height 17
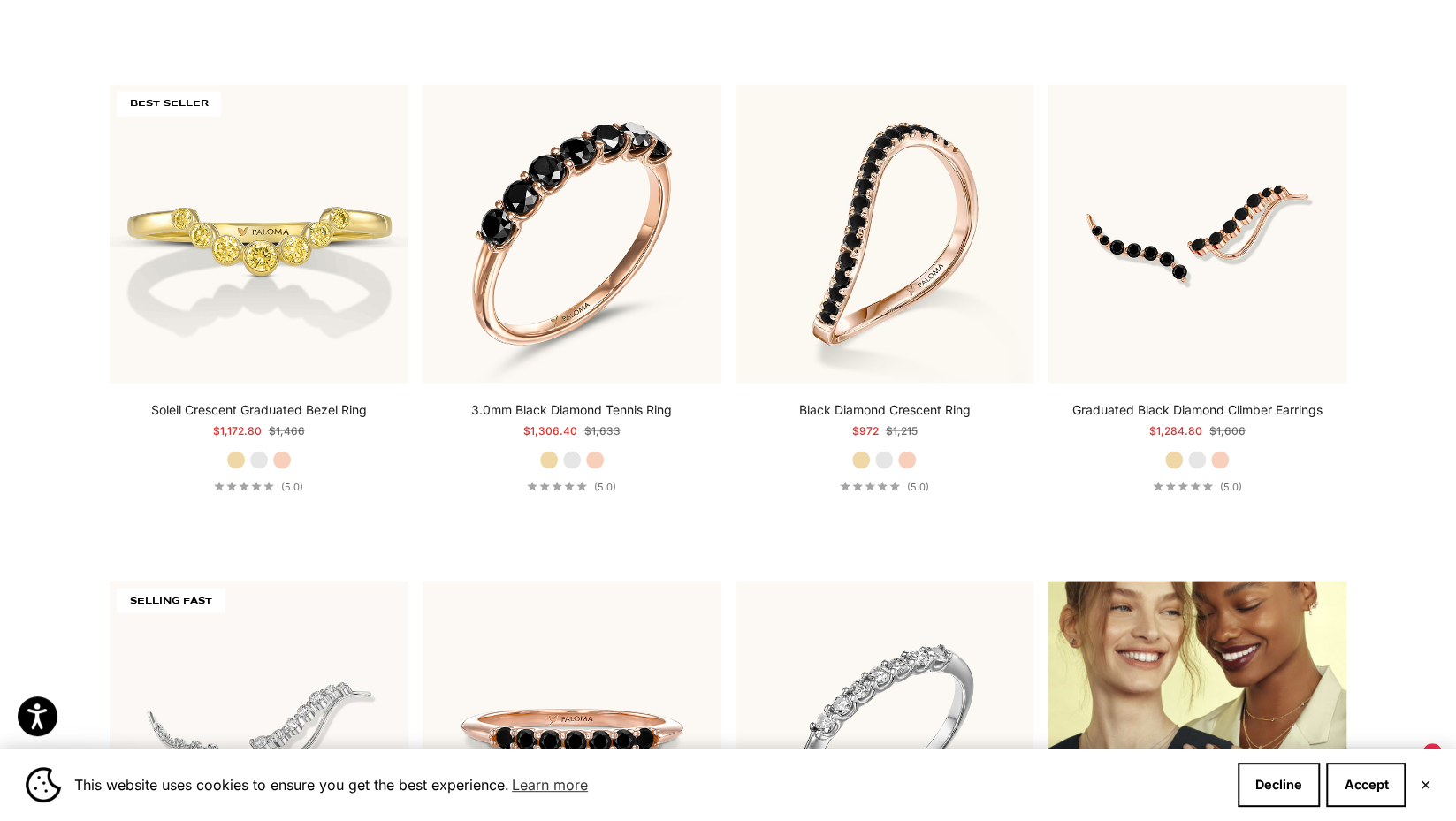
scroll to position [2029, 0]
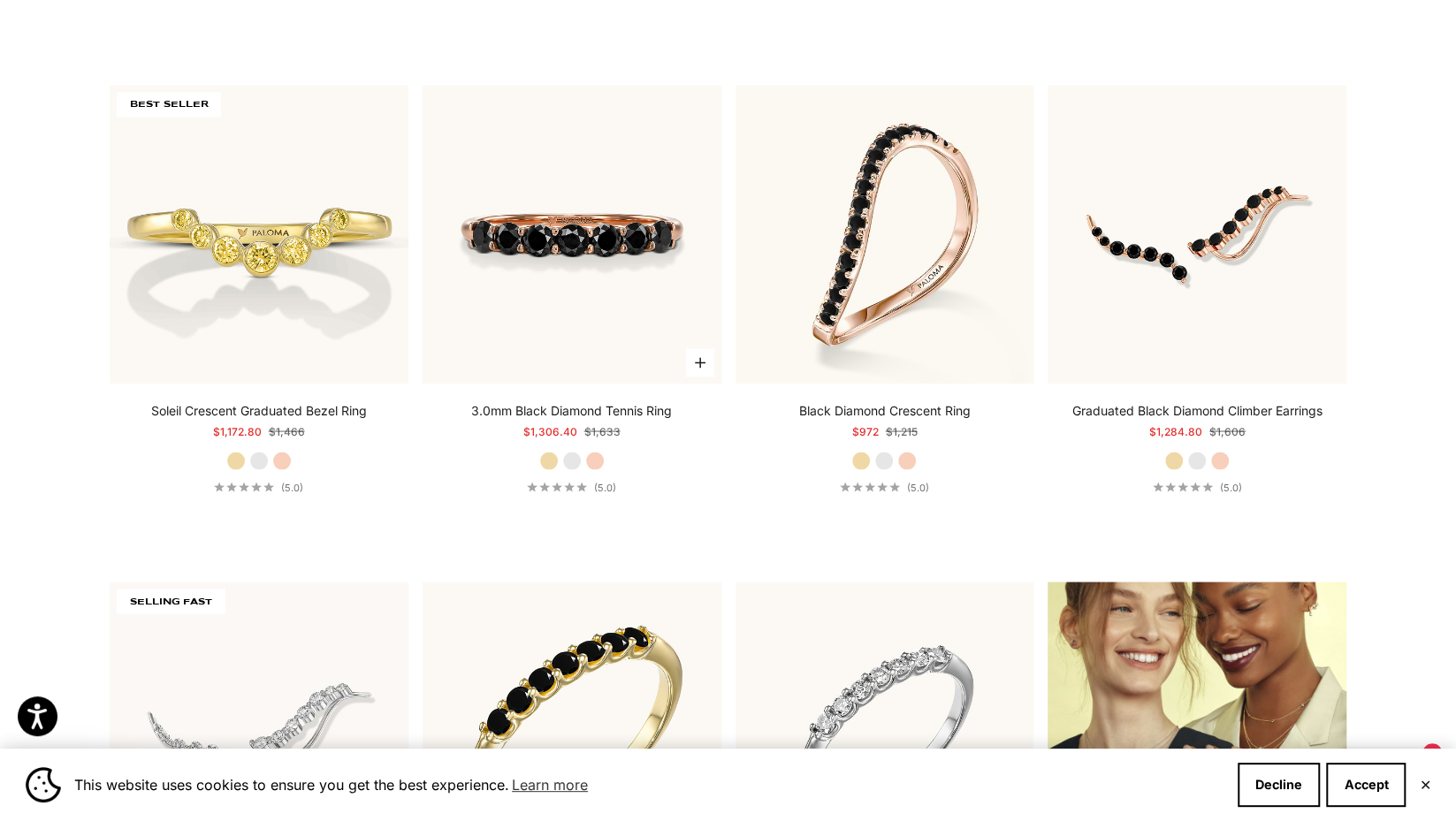
click at [603, 294] on img at bounding box center [572, 234] width 299 height 299
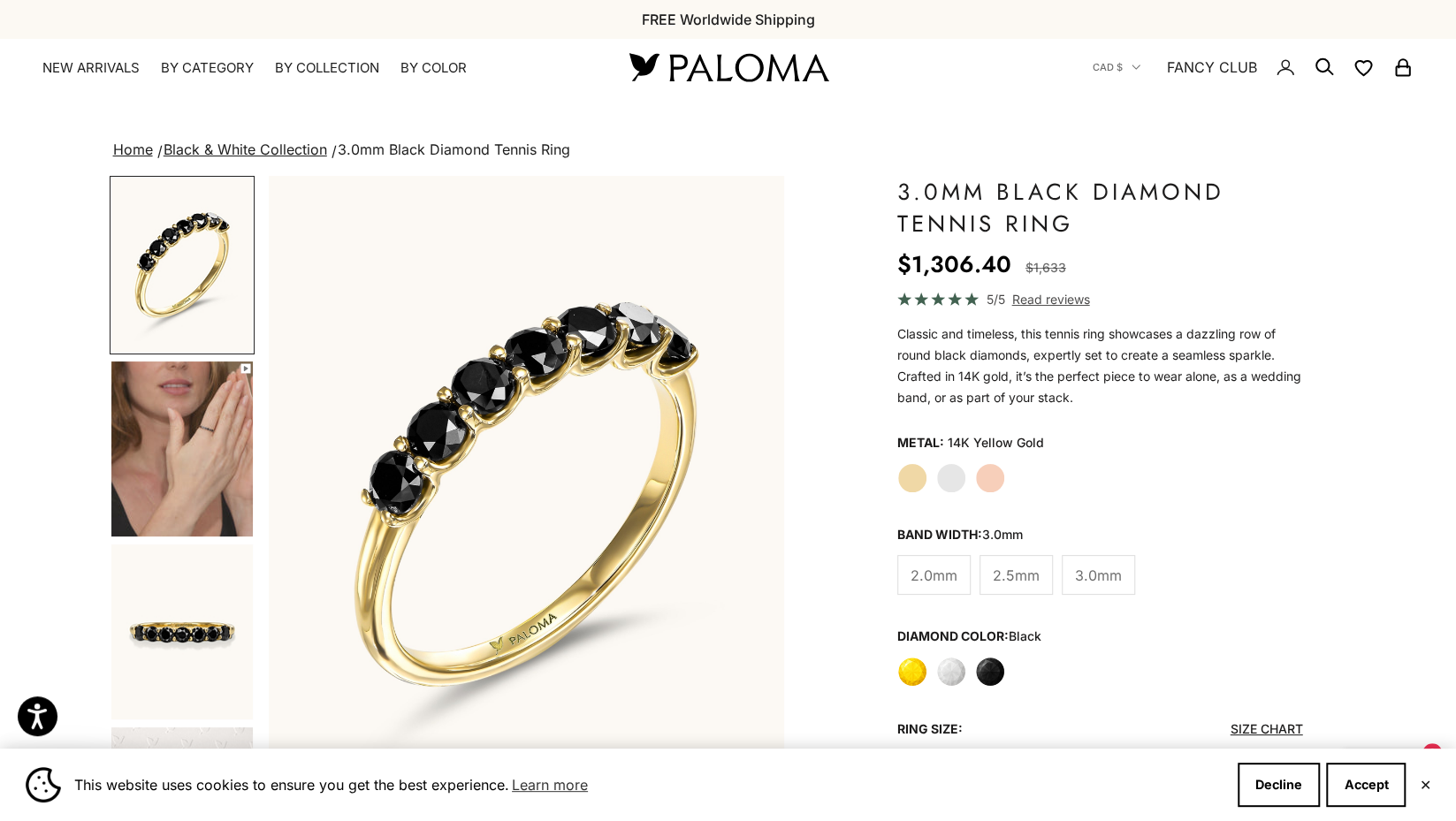
click at [208, 412] on img "Go to item 4" at bounding box center [182, 448] width 141 height 175
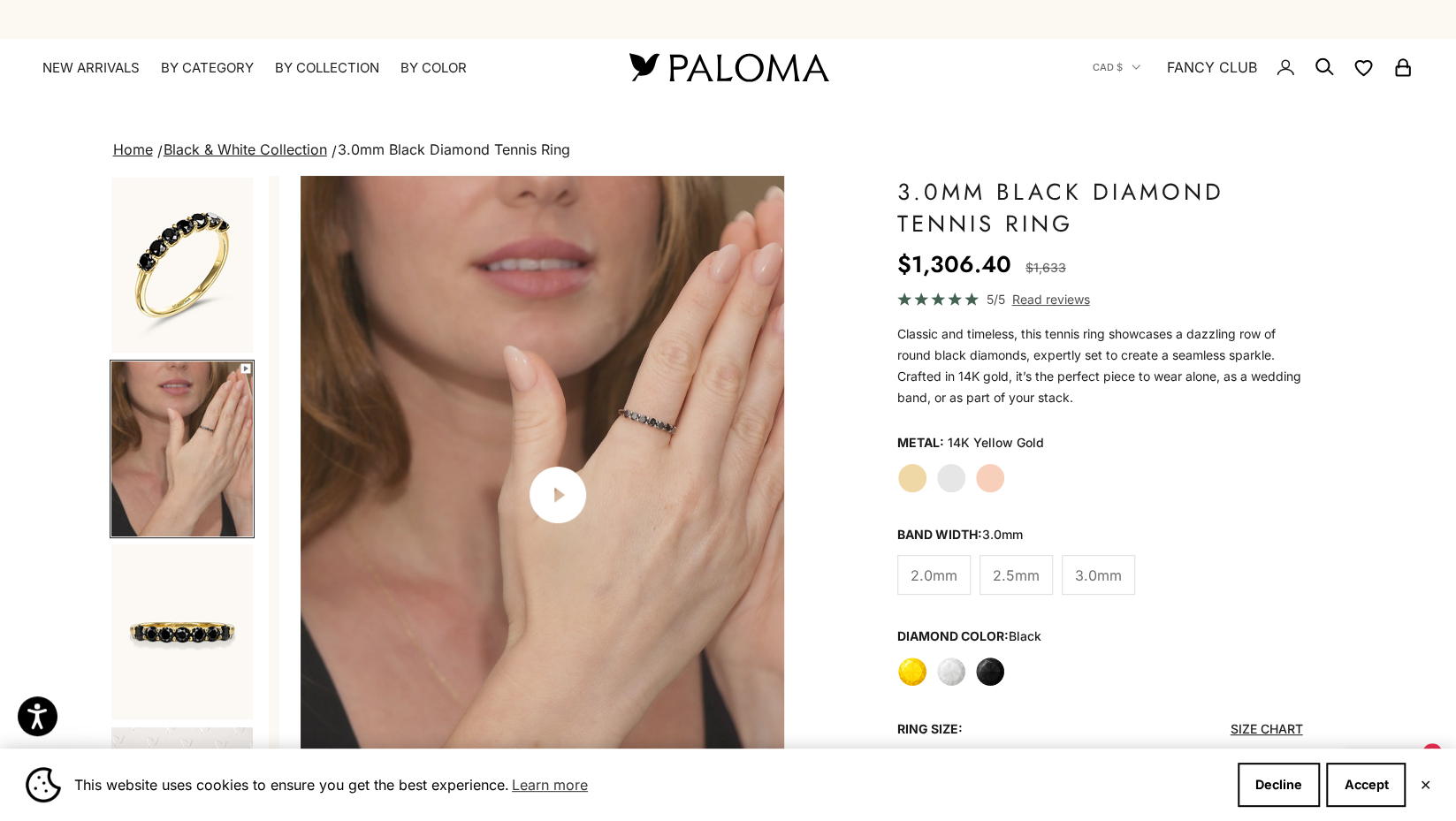
scroll to position [0, 537]
